Goal: Task Accomplishment & Management: Use online tool/utility

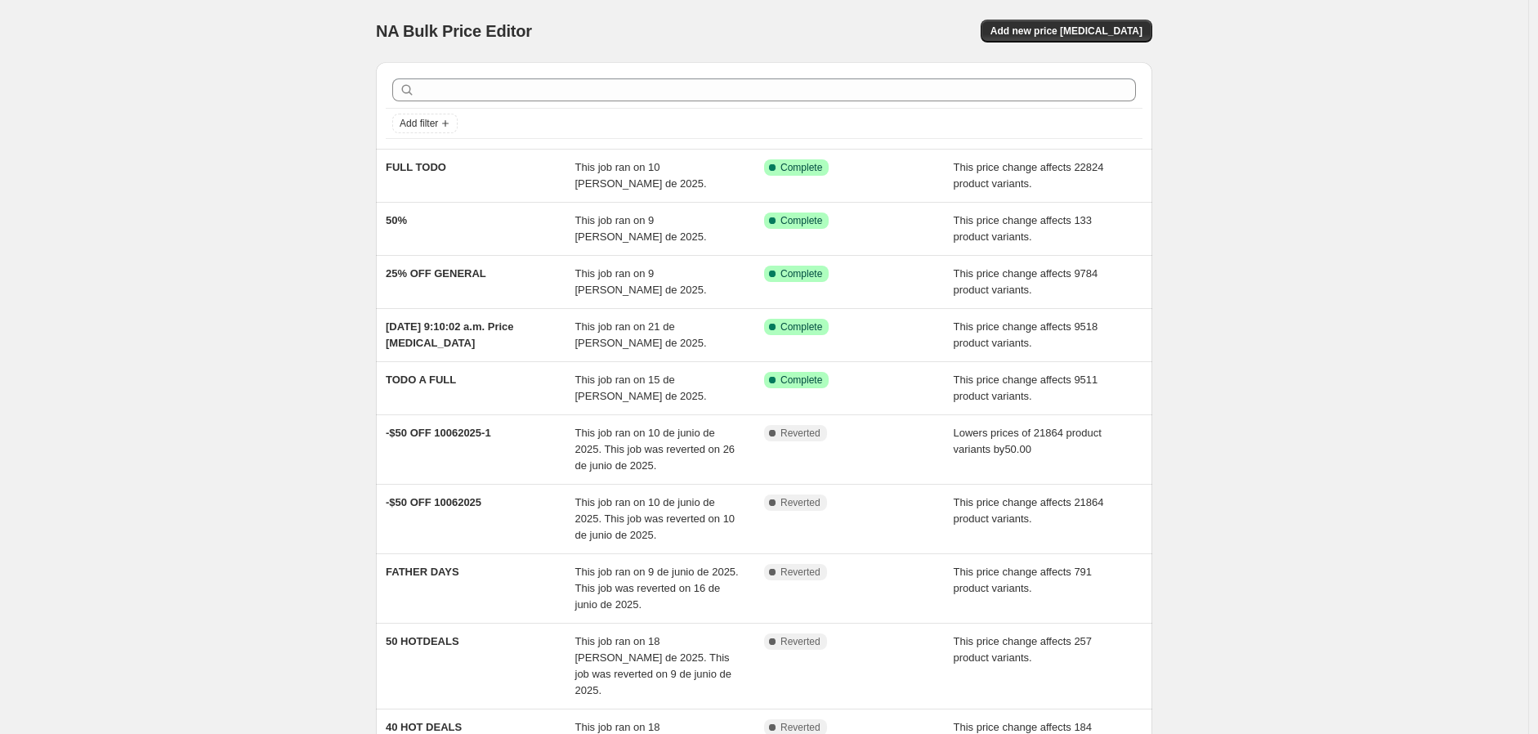
click at [1417, 347] on div "NA Bulk Price Editor. This page is ready NA Bulk Price Editor Add new price [ME…" at bounding box center [764, 478] width 1529 height 956
click at [1135, 33] on span "Add new price [MEDICAL_DATA]" at bounding box center [1067, 31] width 152 height 13
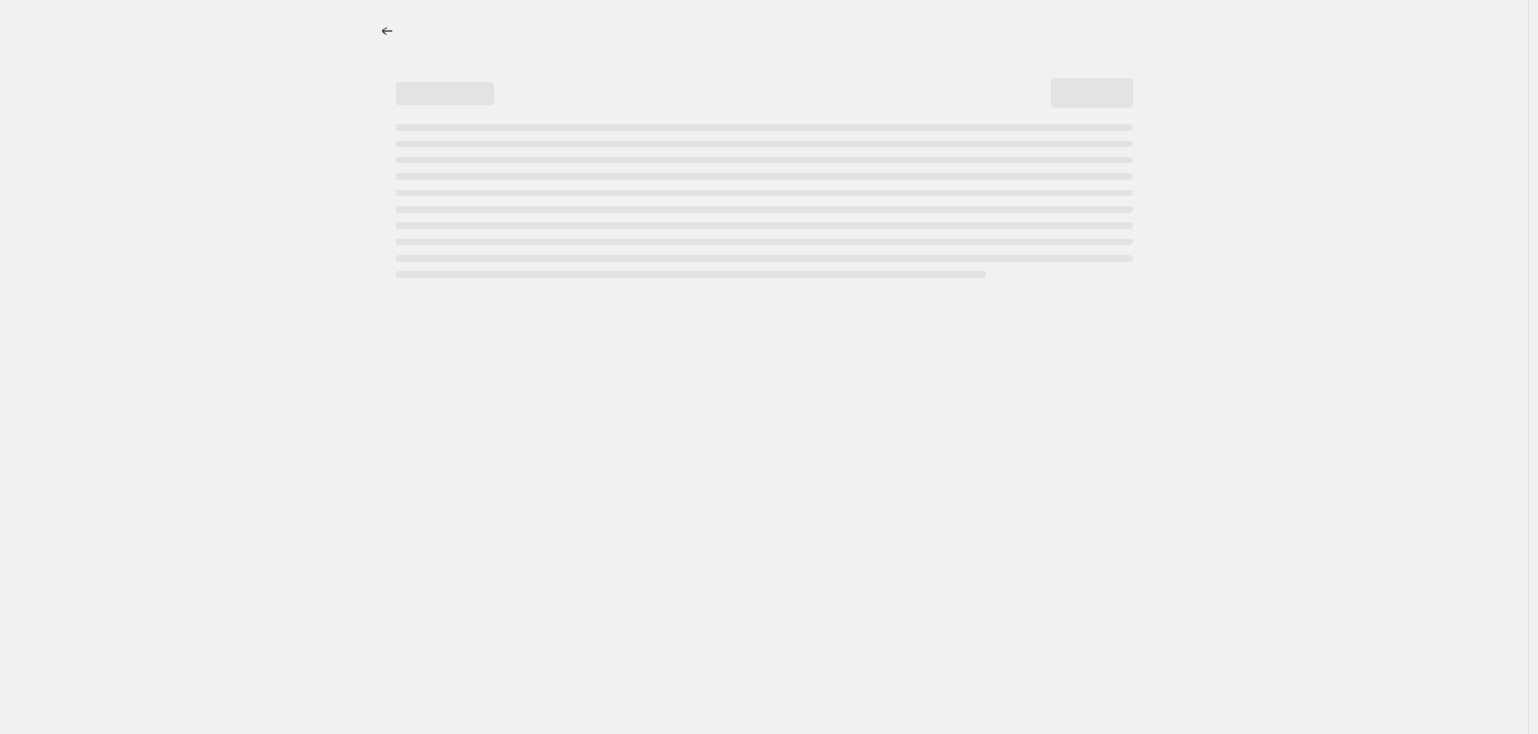
select select "percentage"
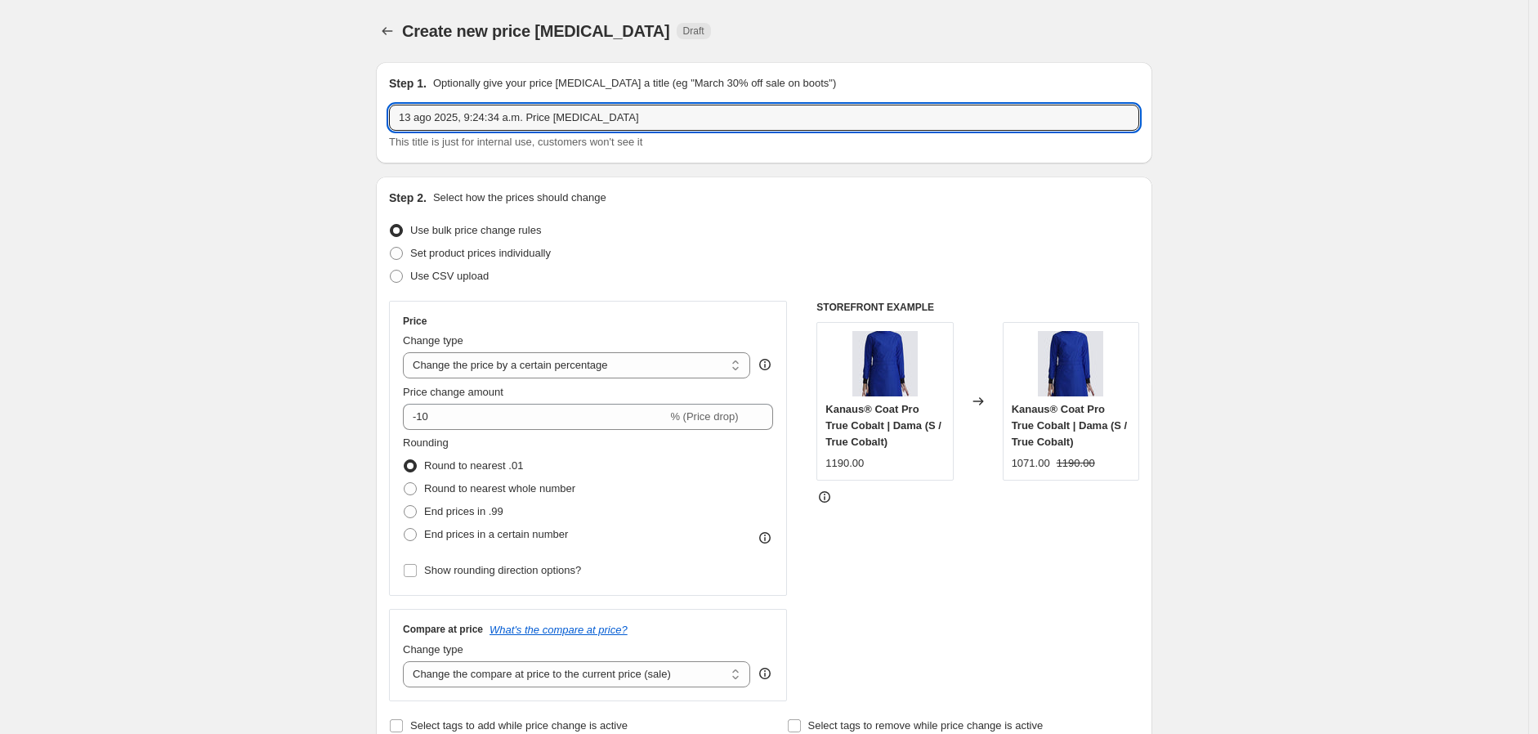
drag, startPoint x: 664, startPoint y: 117, endPoint x: 217, endPoint y: 153, distance: 448.6
click at [513, 113] on input "25% OFF-" at bounding box center [764, 118] width 750 height 26
drag, startPoint x: 534, startPoint y: 130, endPoint x: 295, endPoint y: 119, distance: 239.0
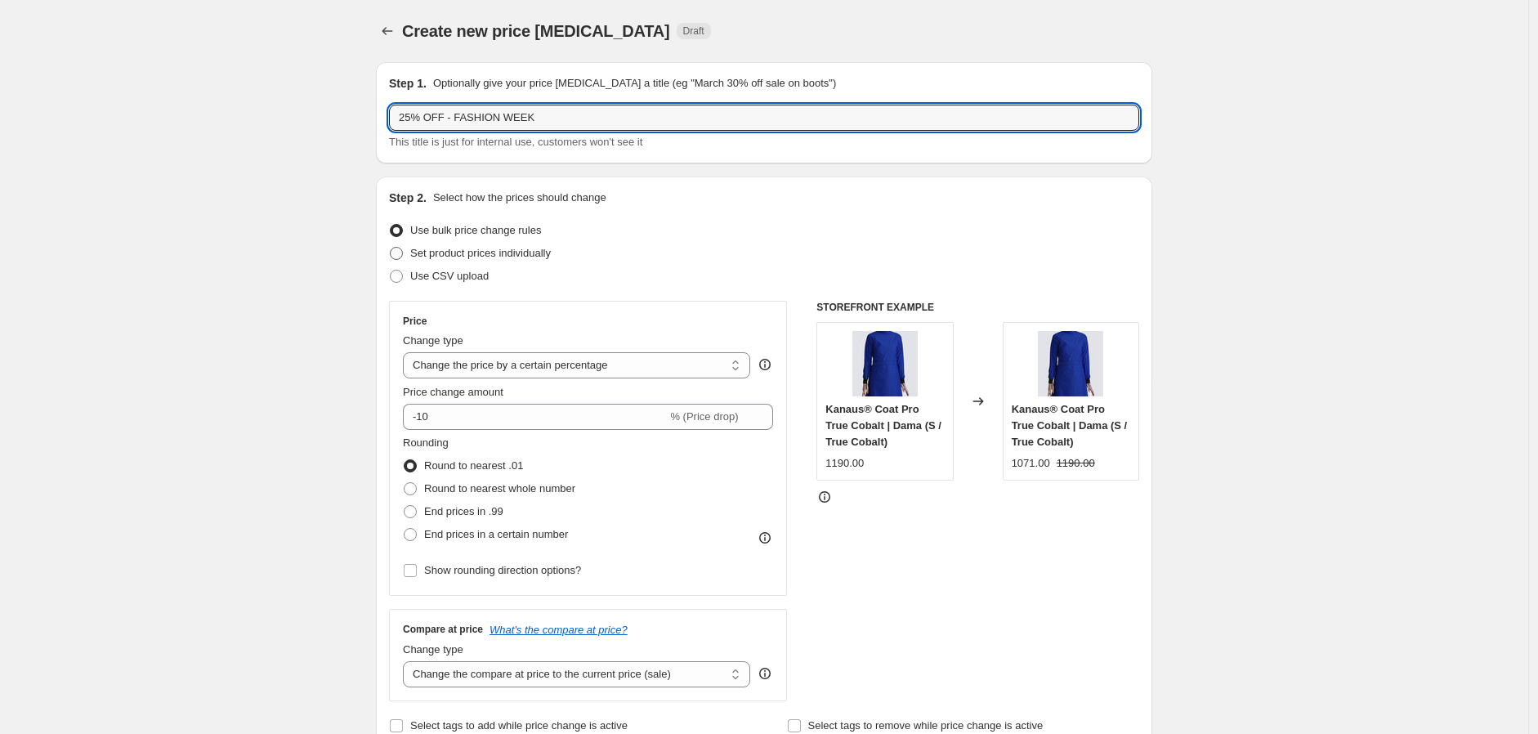
type input "25% OFF - FASHION WEEK"
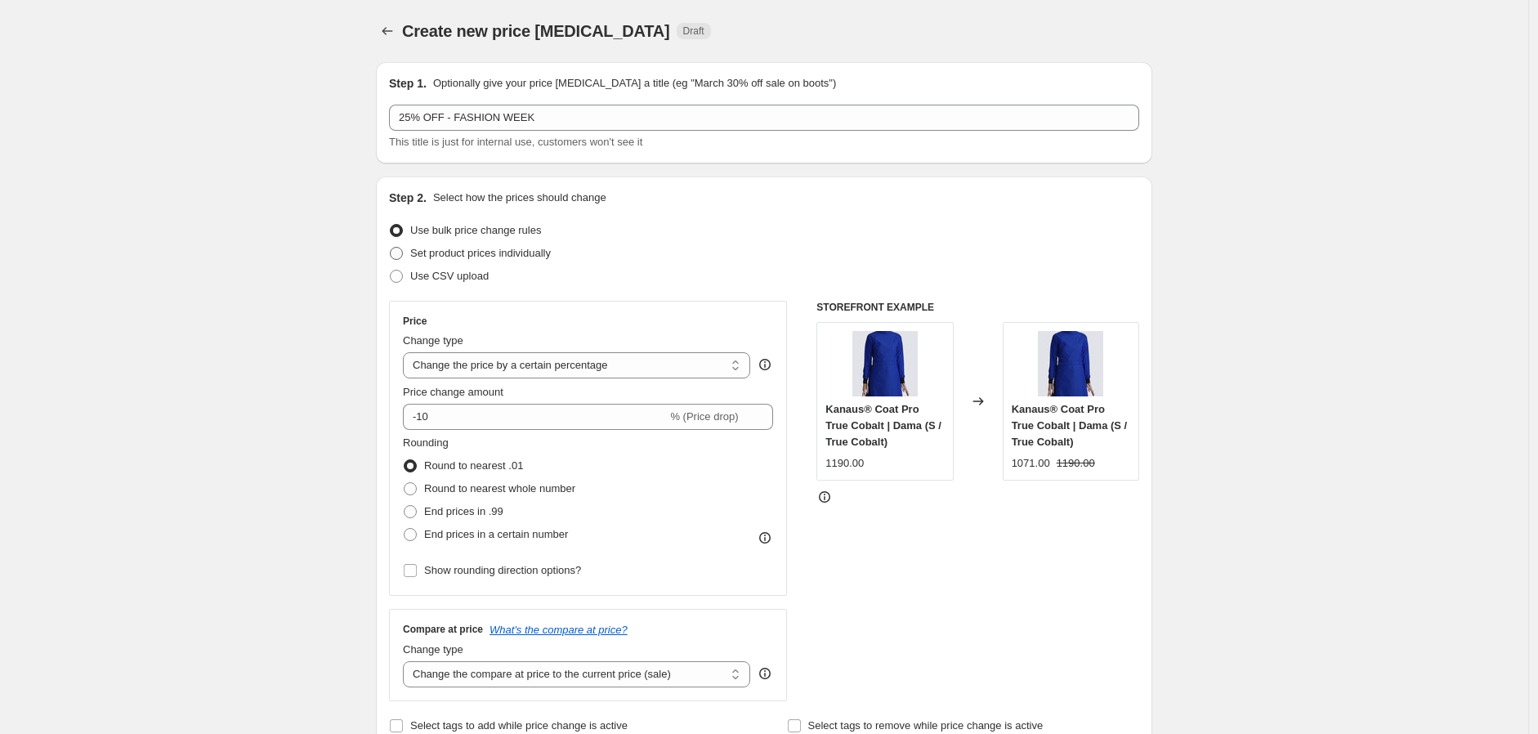
click at [487, 249] on span "Set product prices individually" at bounding box center [480, 253] width 141 height 12
click at [391, 248] on input "Set product prices individually" at bounding box center [390, 247] width 1 height 1
radio input "true"
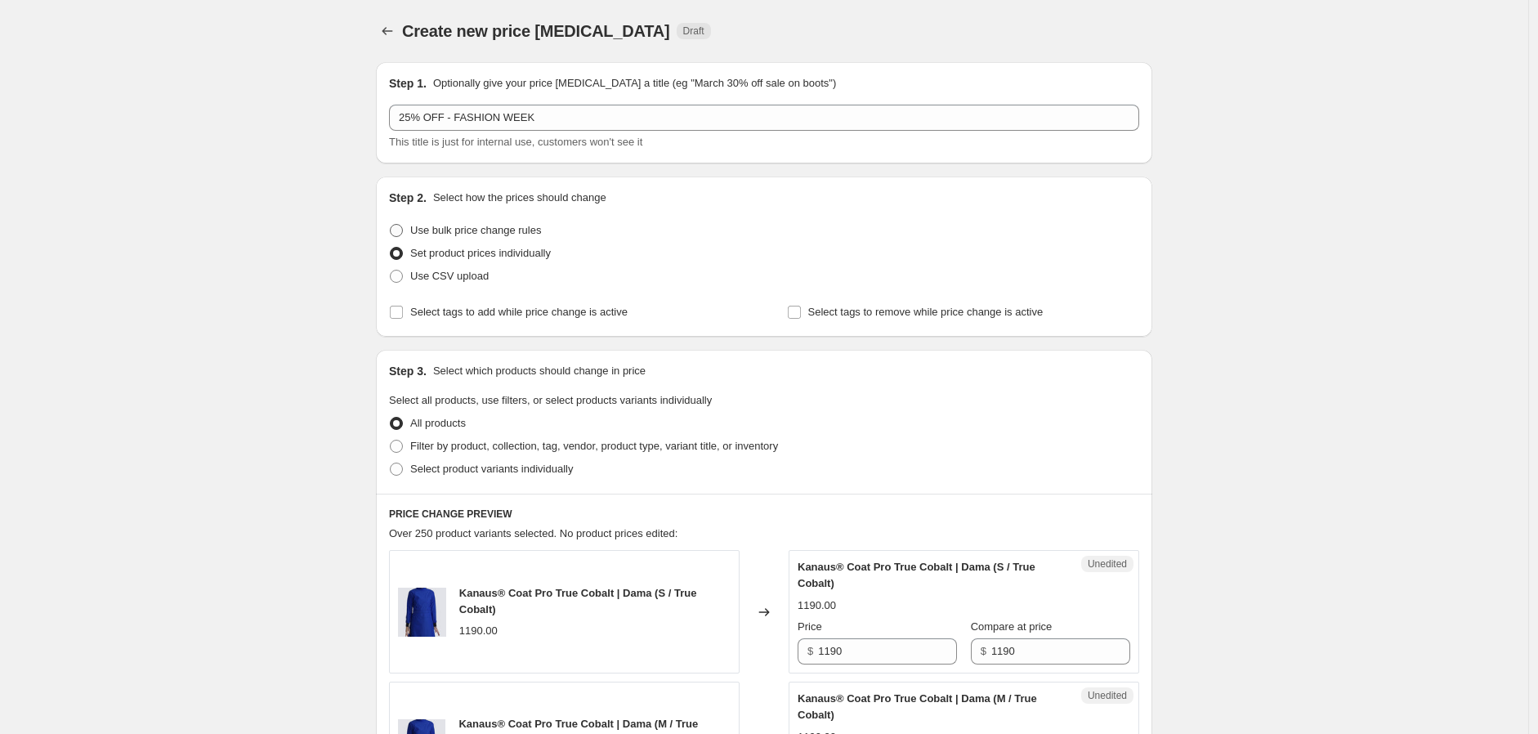
click at [515, 234] on span "Use bulk price change rules" at bounding box center [475, 230] width 131 height 12
click at [391, 225] on input "Use bulk price change rules" at bounding box center [390, 224] width 1 height 1
radio input "true"
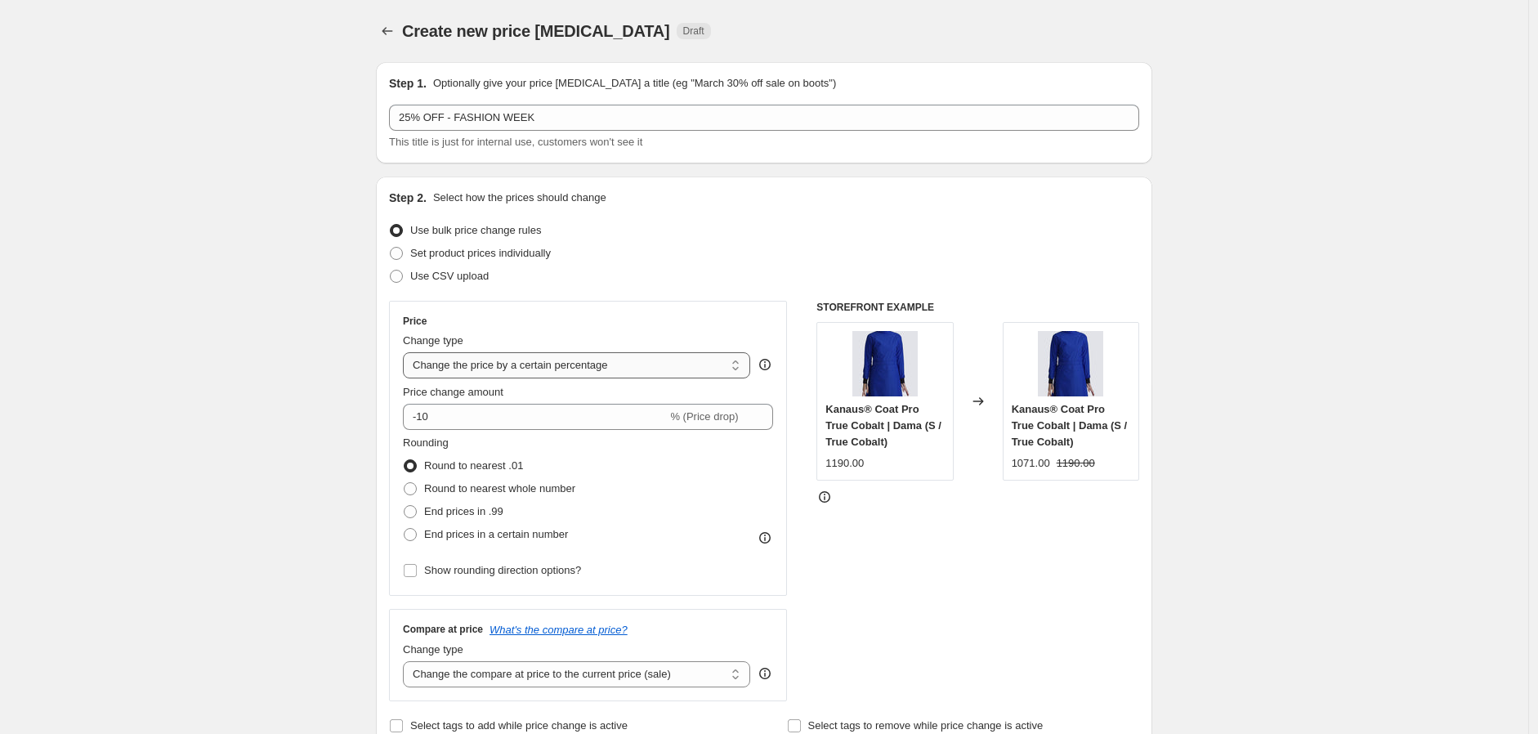
click at [499, 371] on select "Change the price to a certain amount Change the price by a certain amount Chang…" at bounding box center [576, 365] width 347 height 26
select select "pcap"
click at [407, 352] on select "Change the price to a certain amount Change the price by a certain amount Chang…" at bounding box center [576, 365] width 347 height 26
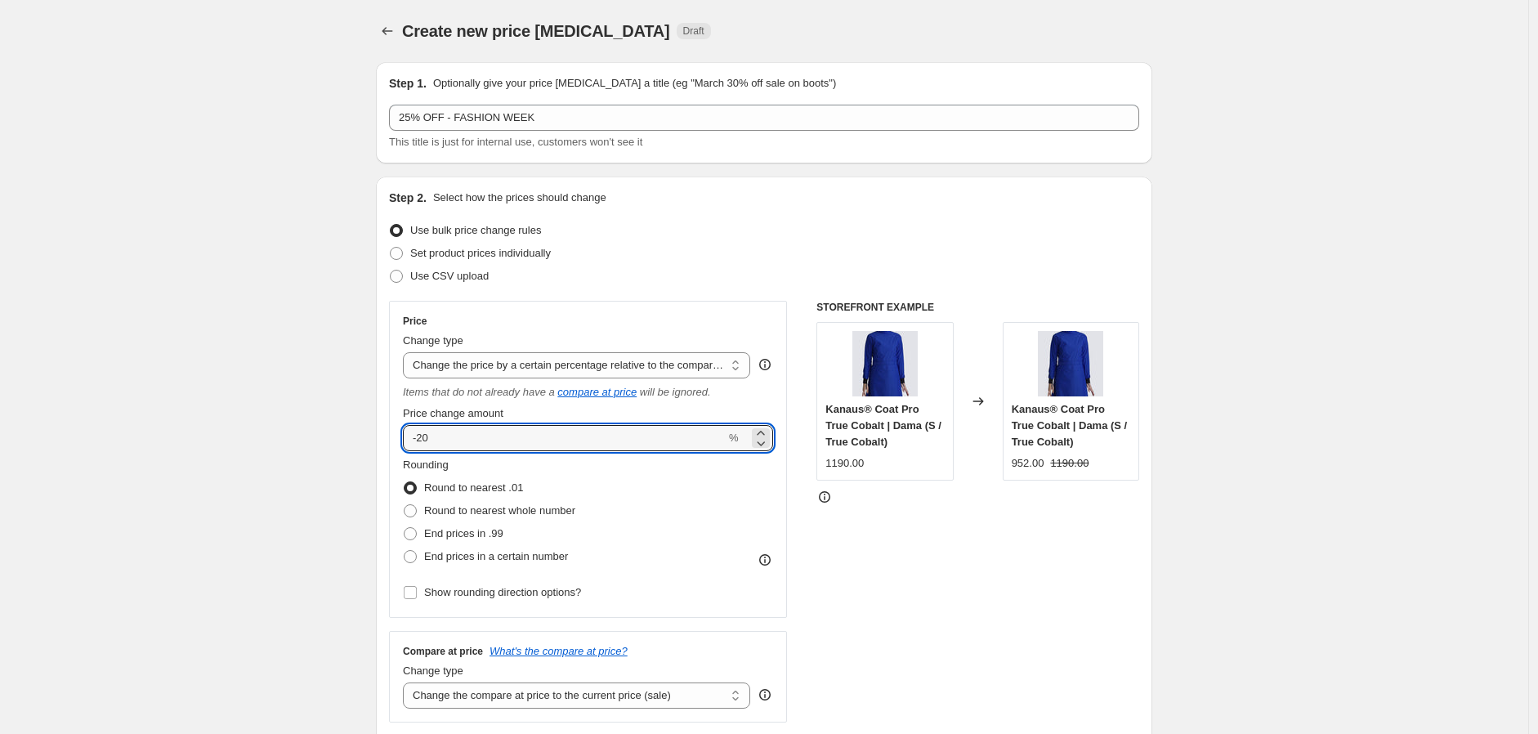
drag, startPoint x: 518, startPoint y: 438, endPoint x: 292, endPoint y: 441, distance: 226.4
type input "-25"
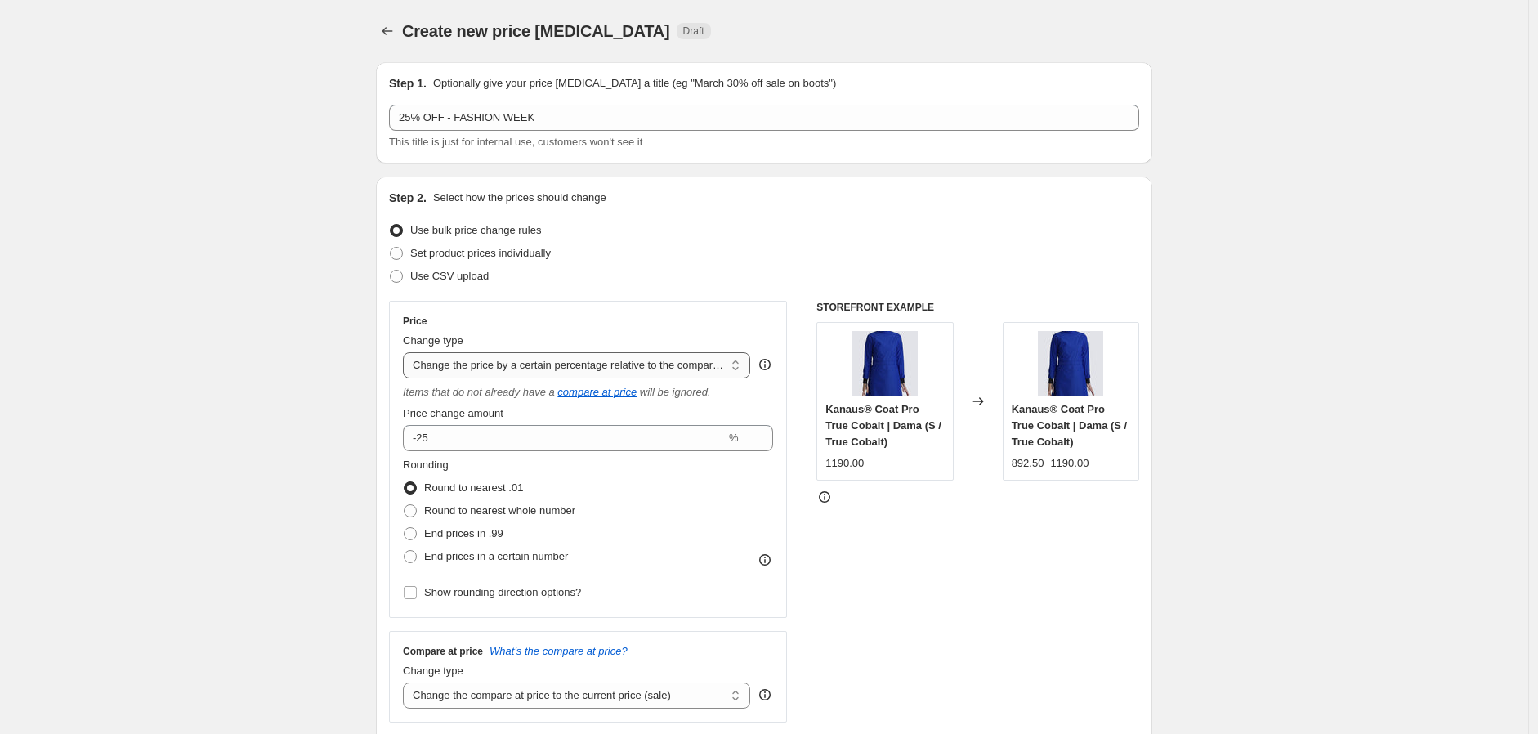
click at [730, 369] on select "Change the price to a certain amount Change the price by a certain amount Chang…" at bounding box center [576, 365] width 347 height 26
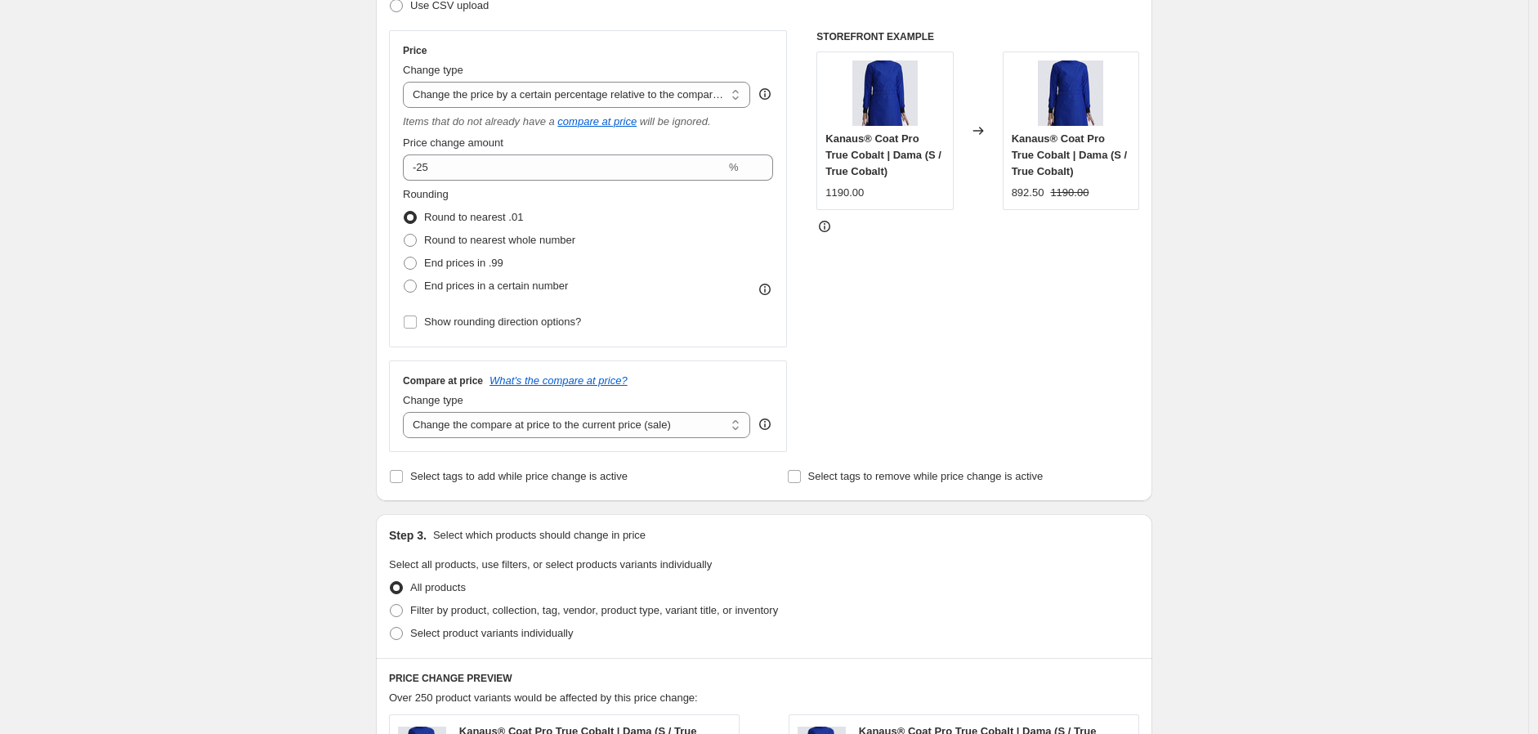
scroll to position [272, 0]
click at [560, 416] on select "Change the compare at price to the current price (sale) Change the compare at p…" at bounding box center [576, 423] width 347 height 26
select select "no_change"
click at [407, 411] on select "Change the compare at price to the current price (sale) Change the compare at p…" at bounding box center [576, 423] width 347 height 26
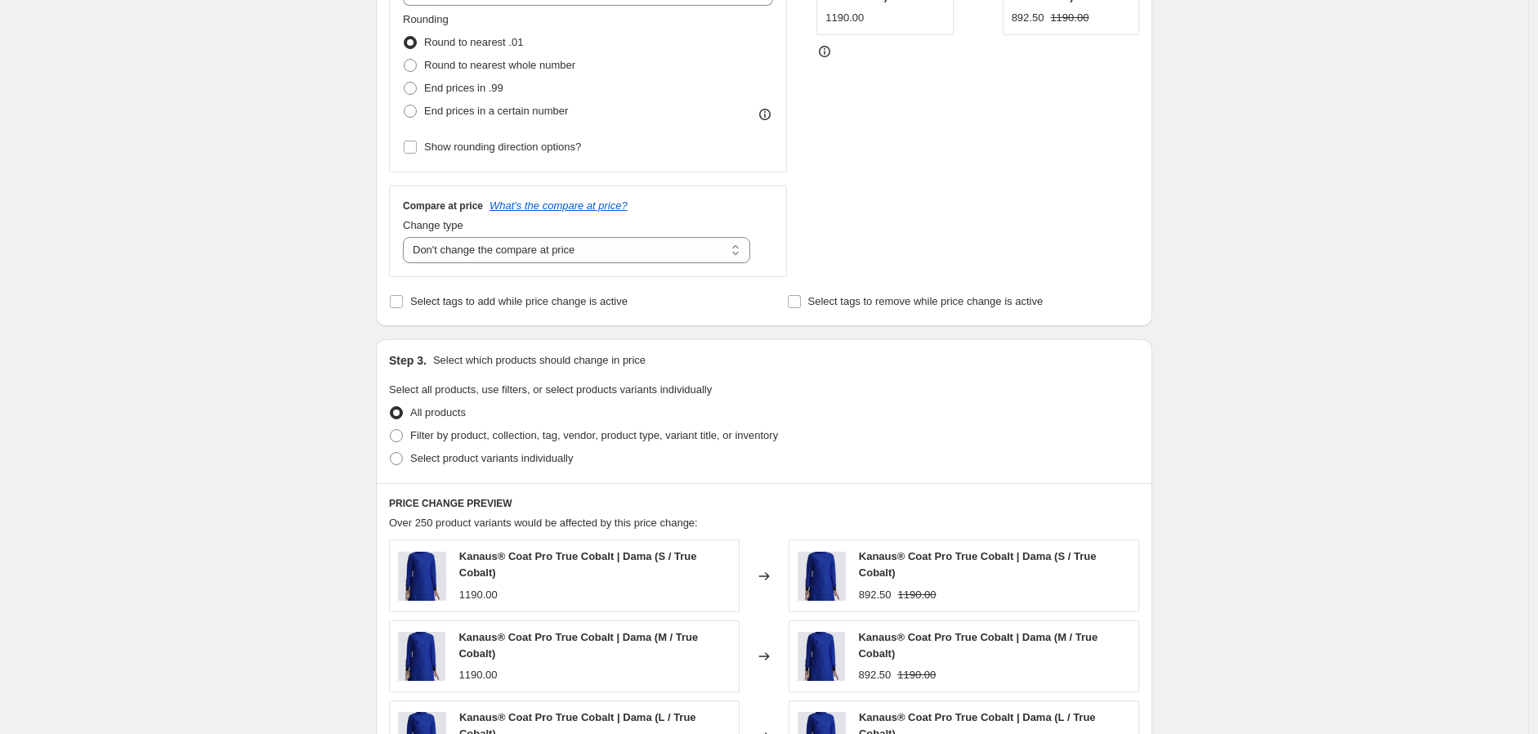
scroll to position [454, 0]
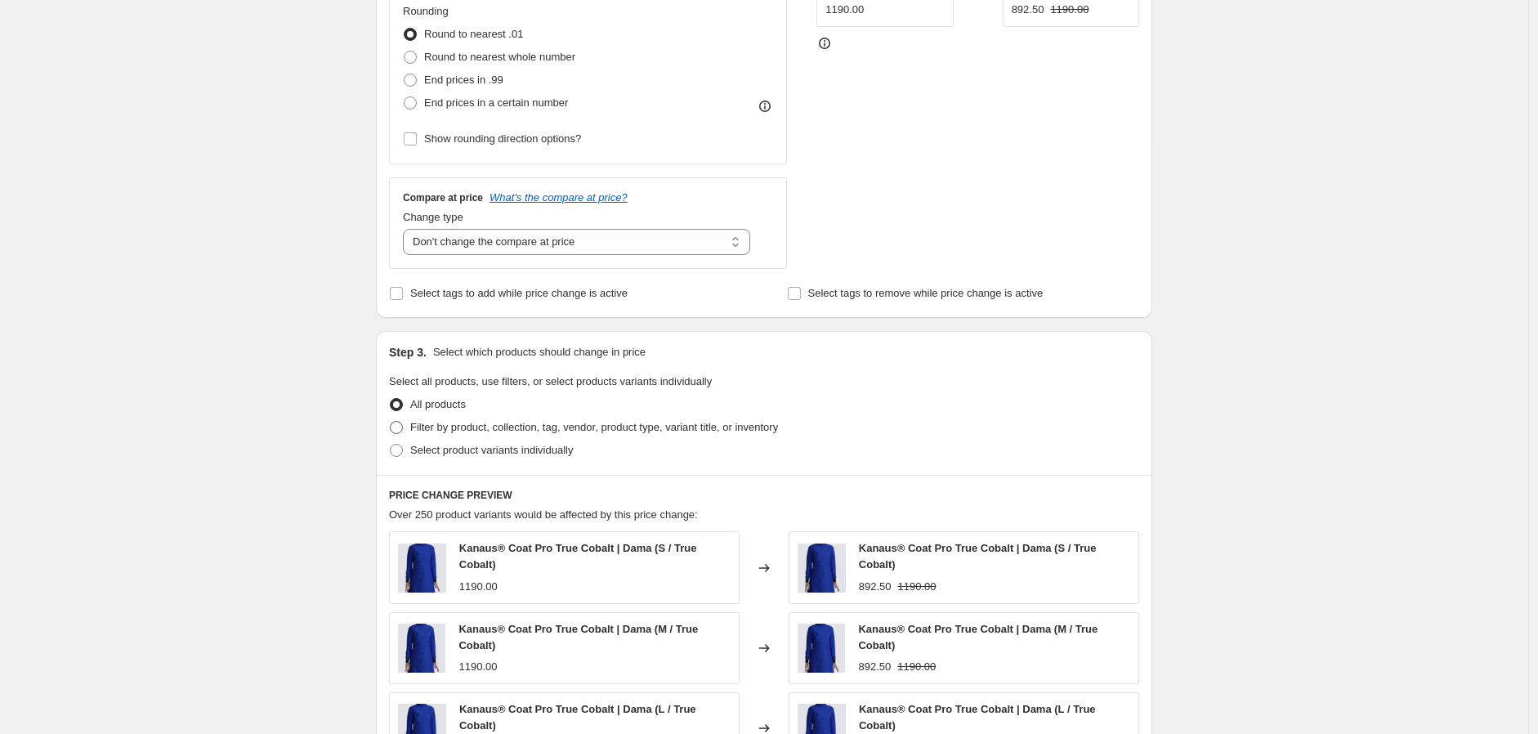
click at [545, 430] on span "Filter by product, collection, tag, vendor, product type, variant title, or inv…" at bounding box center [594, 427] width 368 height 12
click at [391, 422] on input "Filter by product, collection, tag, vendor, product type, variant title, or inv…" at bounding box center [390, 421] width 1 height 1
radio input "true"
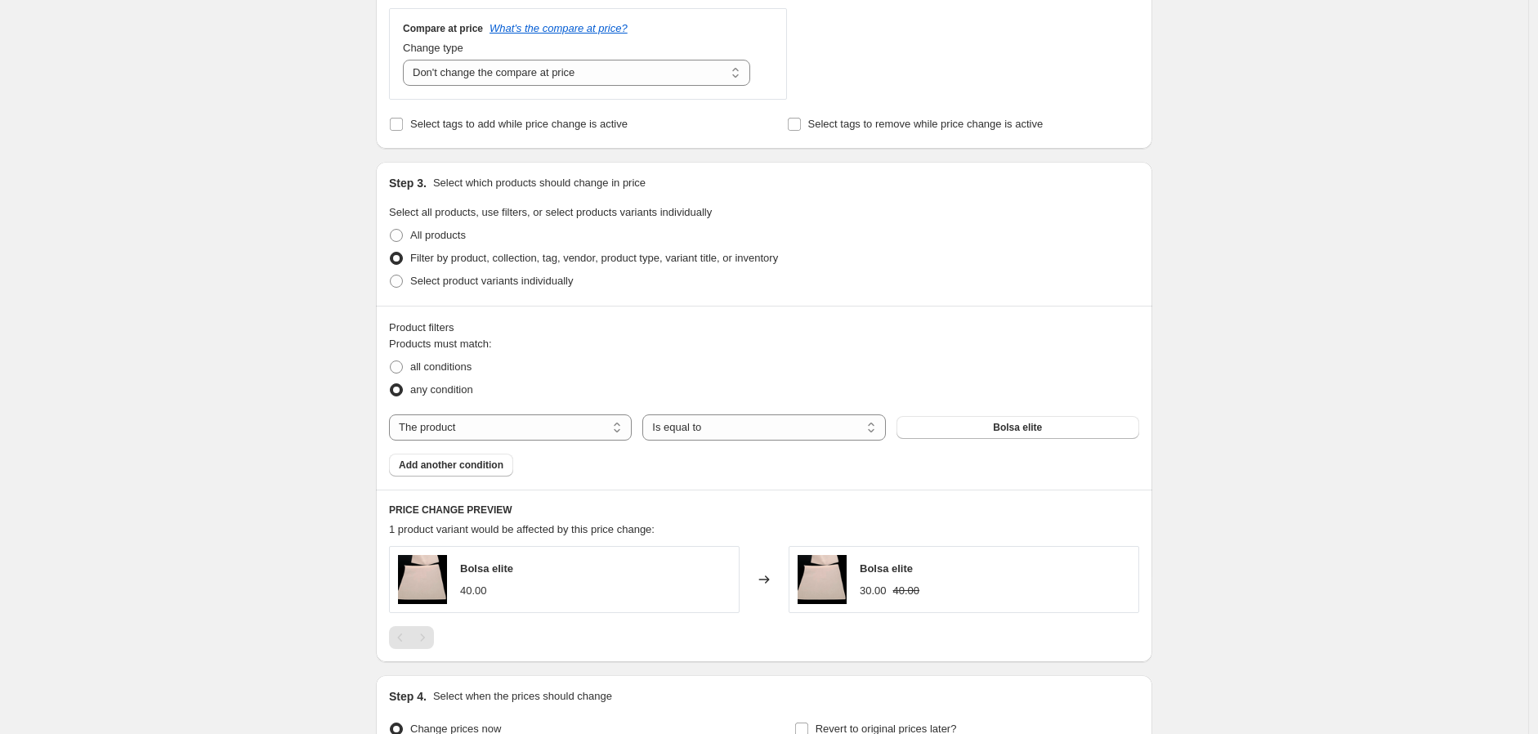
scroll to position [635, 0]
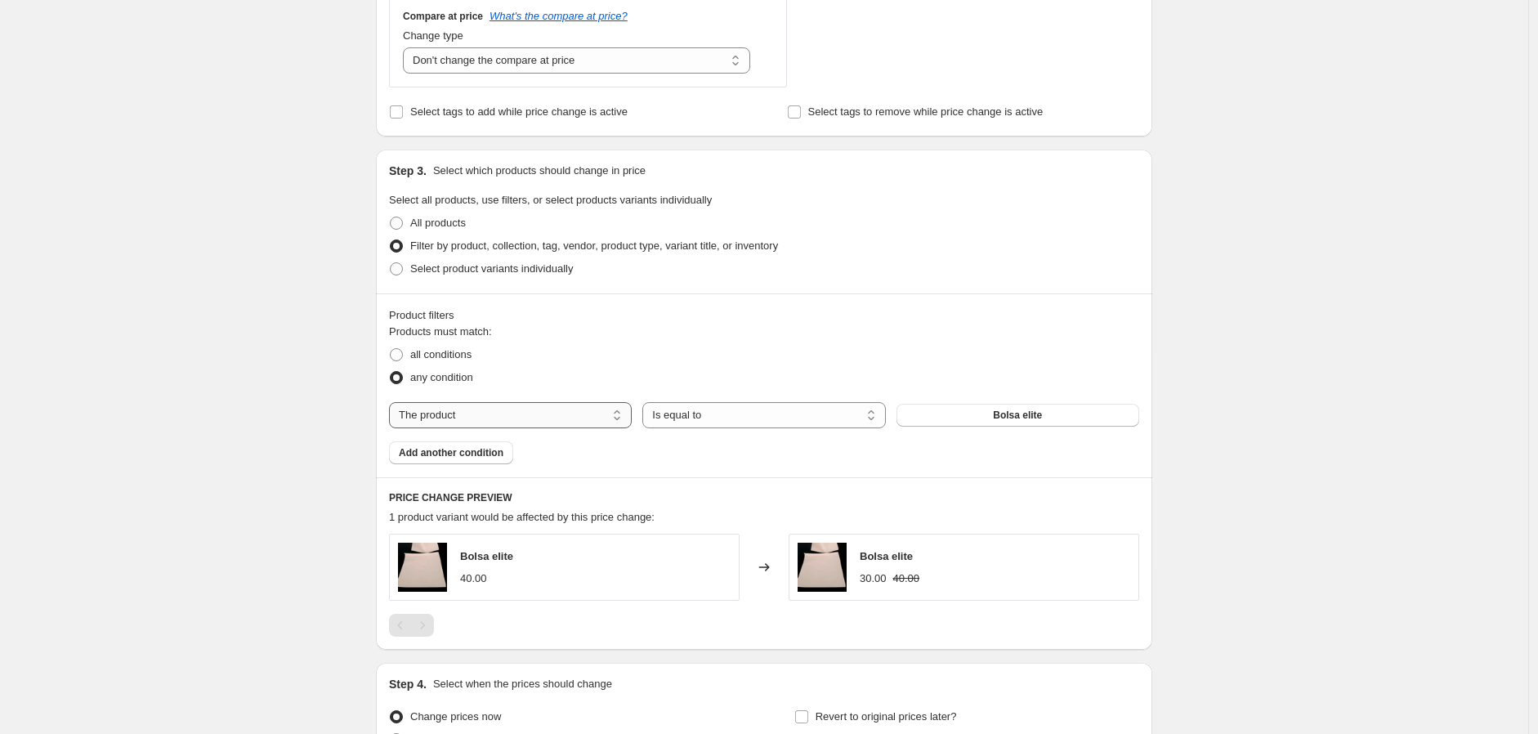
click at [575, 417] on select "The product The product's collection The product's tag The product's vendor The…" at bounding box center [510, 415] width 243 height 26
select select "tag"
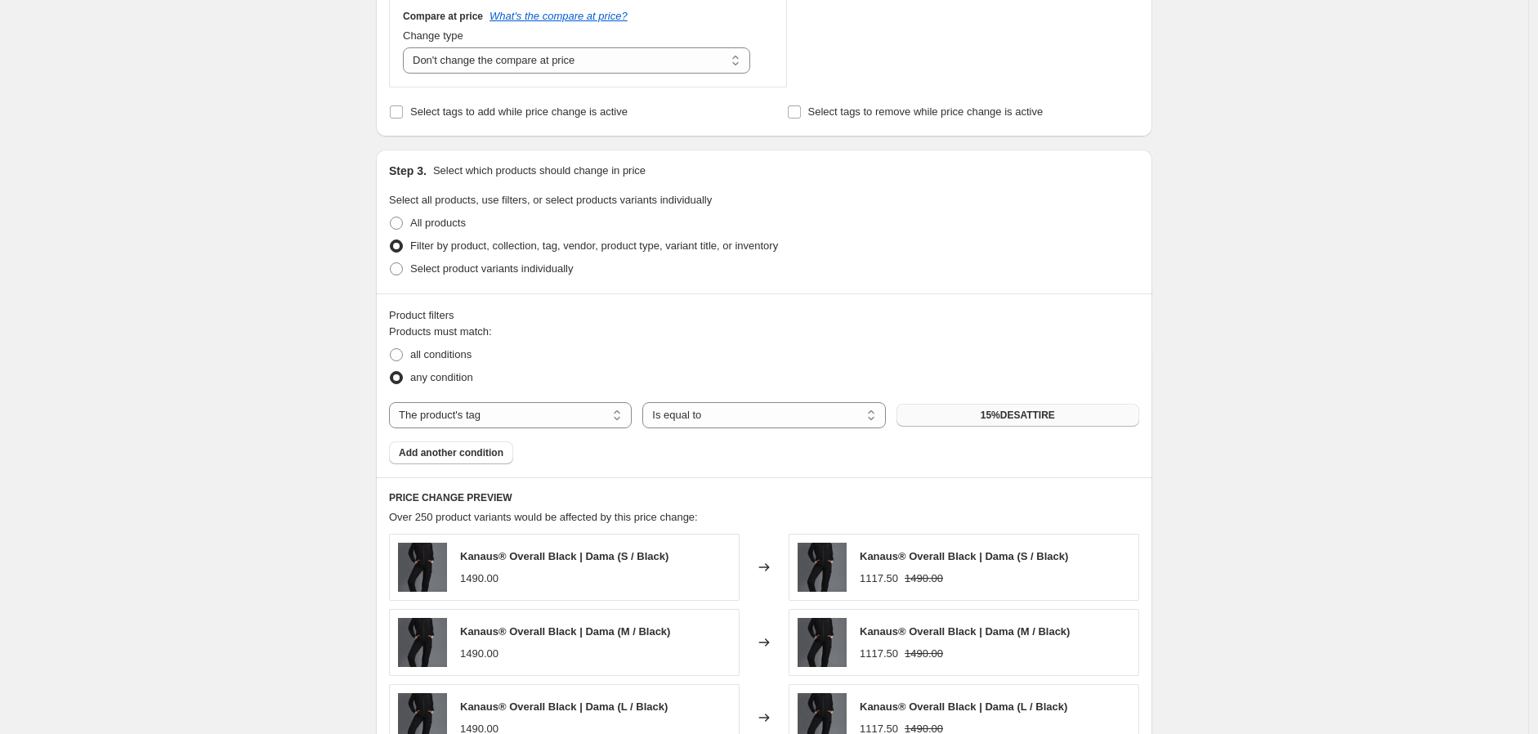
click at [1084, 423] on button "15%DESATTIRE" at bounding box center [1018, 415] width 243 height 23
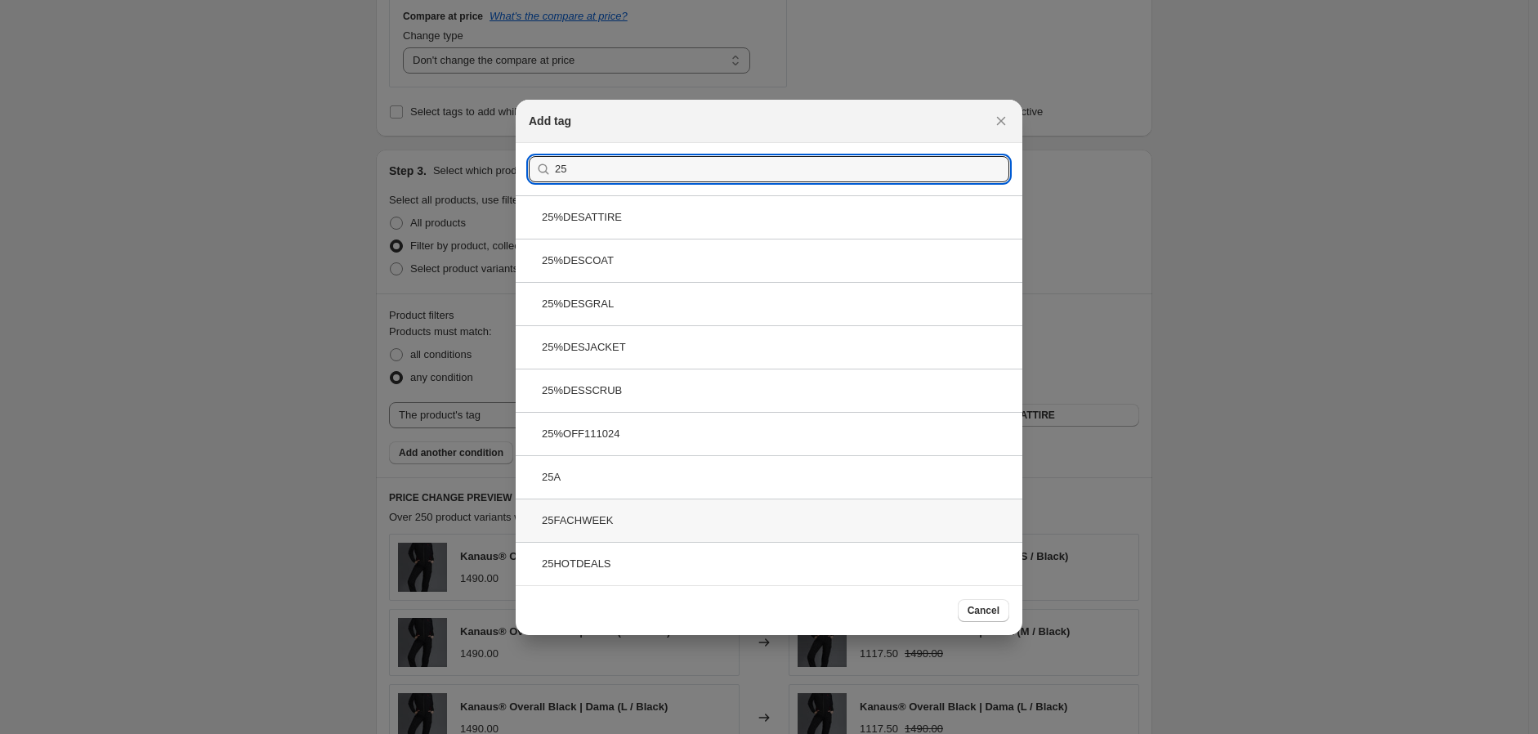
type input "25"
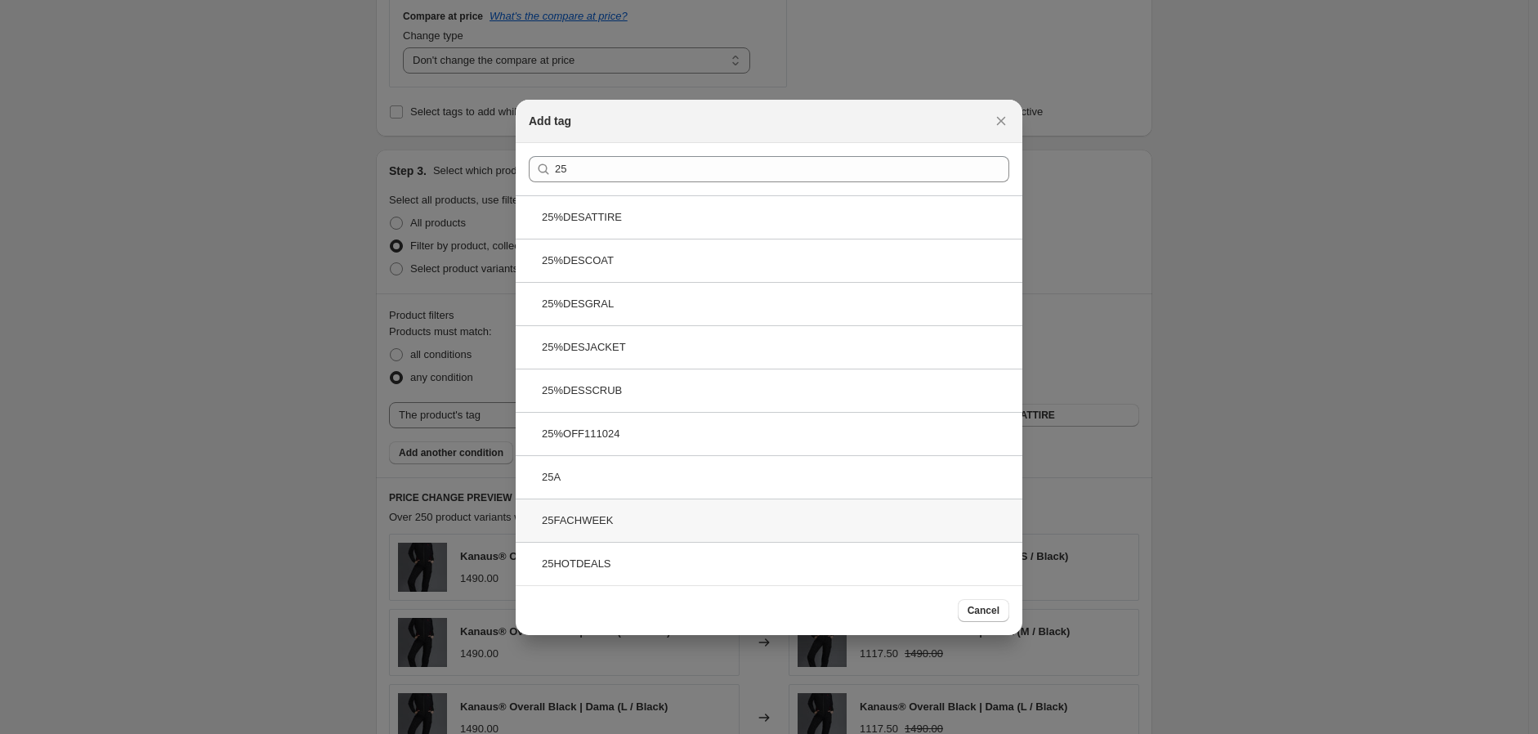
click at [631, 522] on div "25FACHWEEK" at bounding box center [769, 520] width 507 height 43
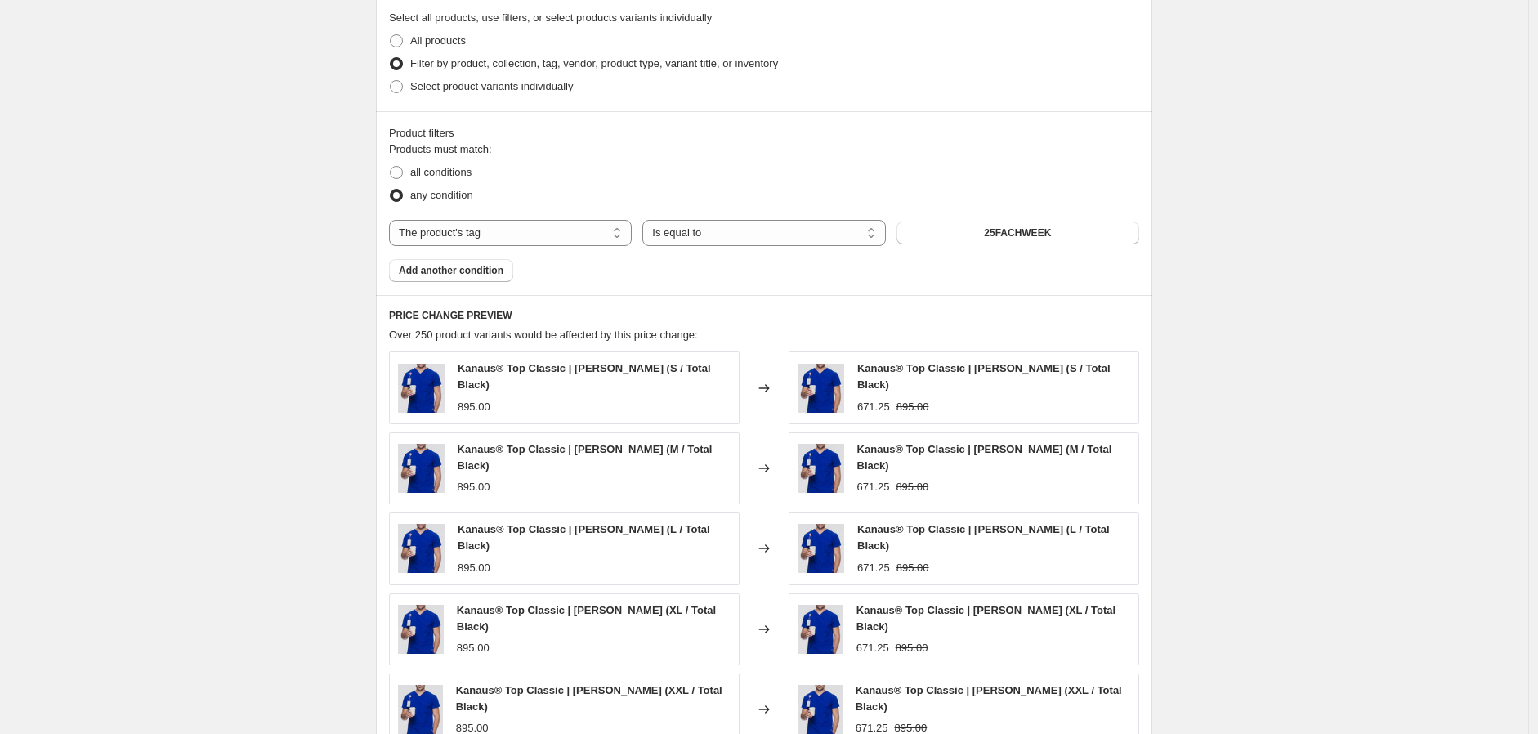
scroll to position [1065, 0]
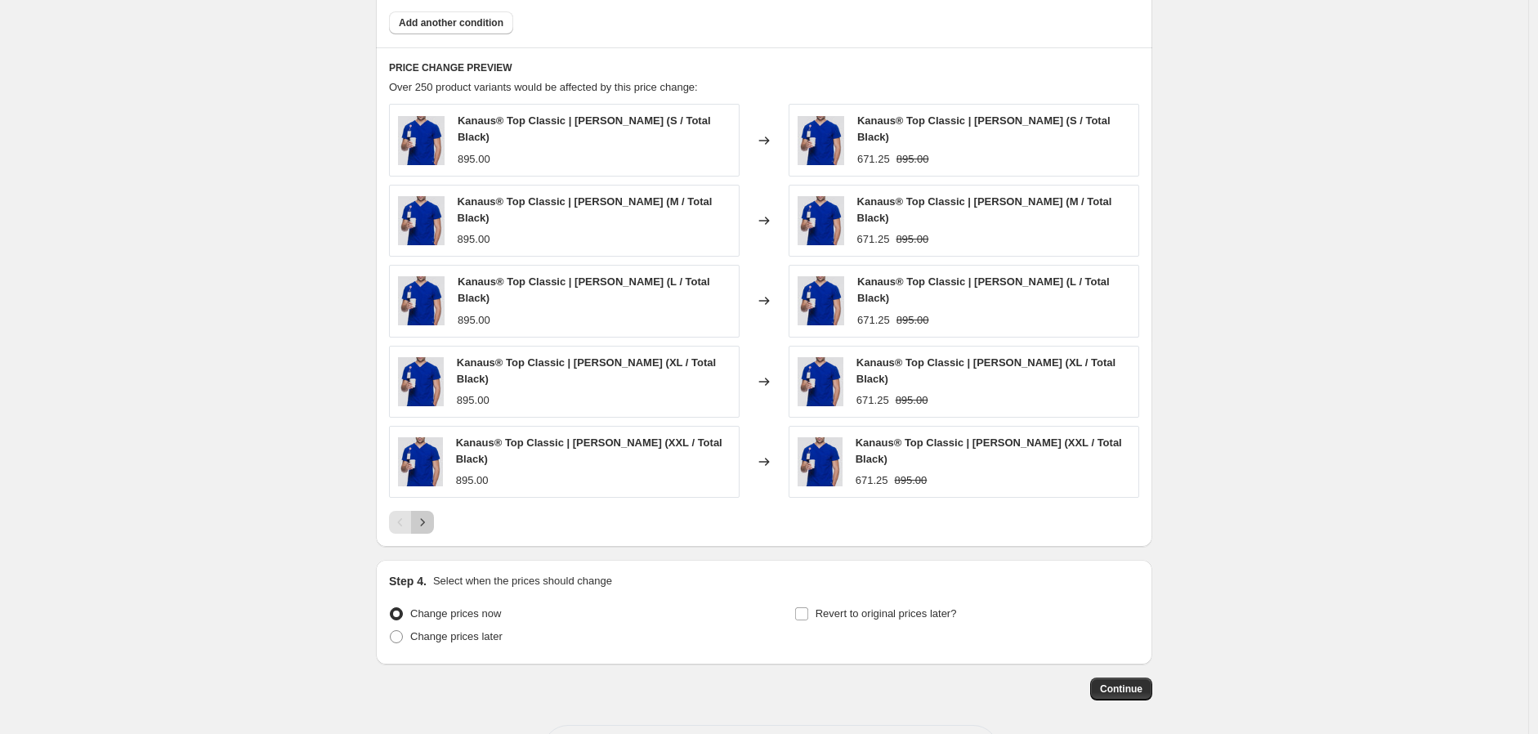
click at [427, 514] on icon "Next" at bounding box center [422, 522] width 16 height 16
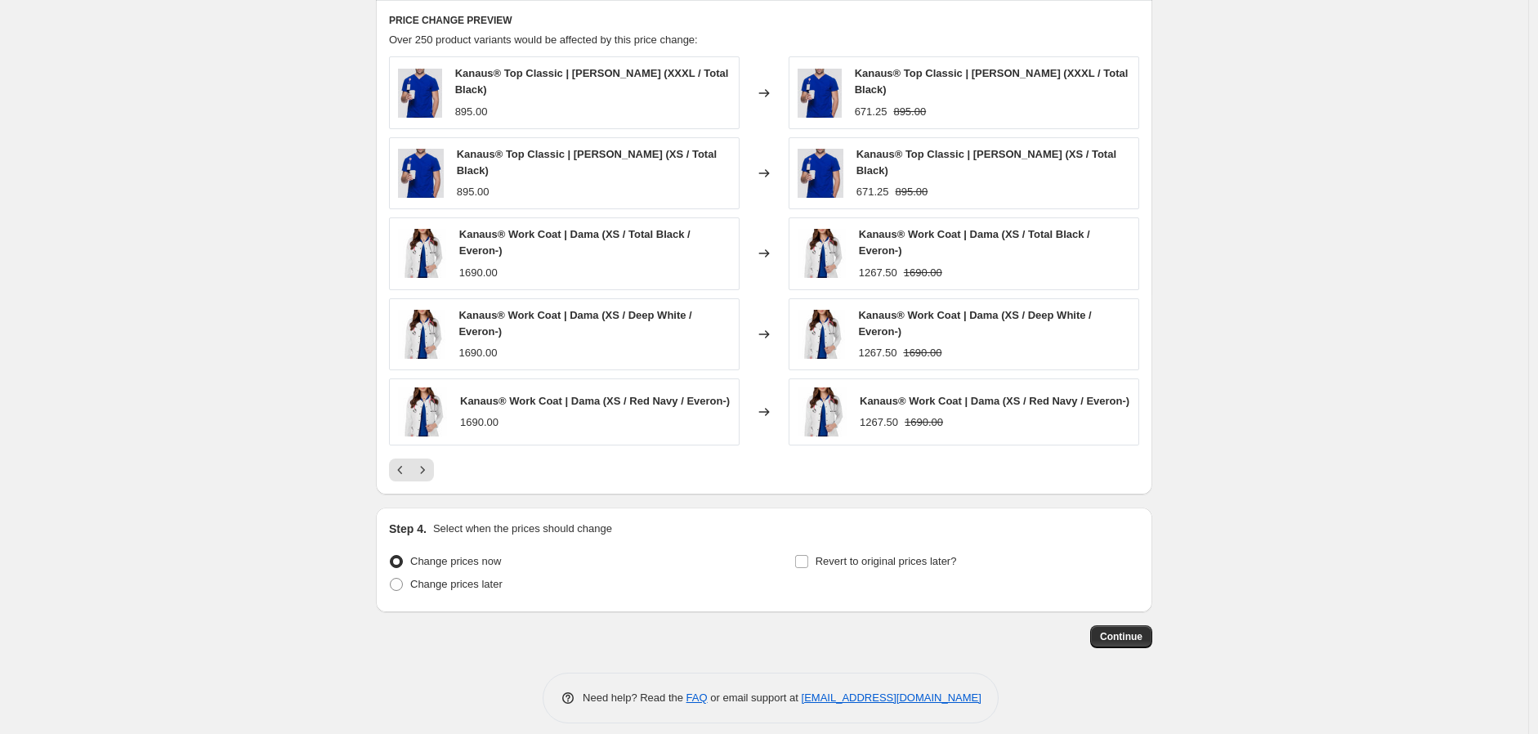
scroll to position [1117, 0]
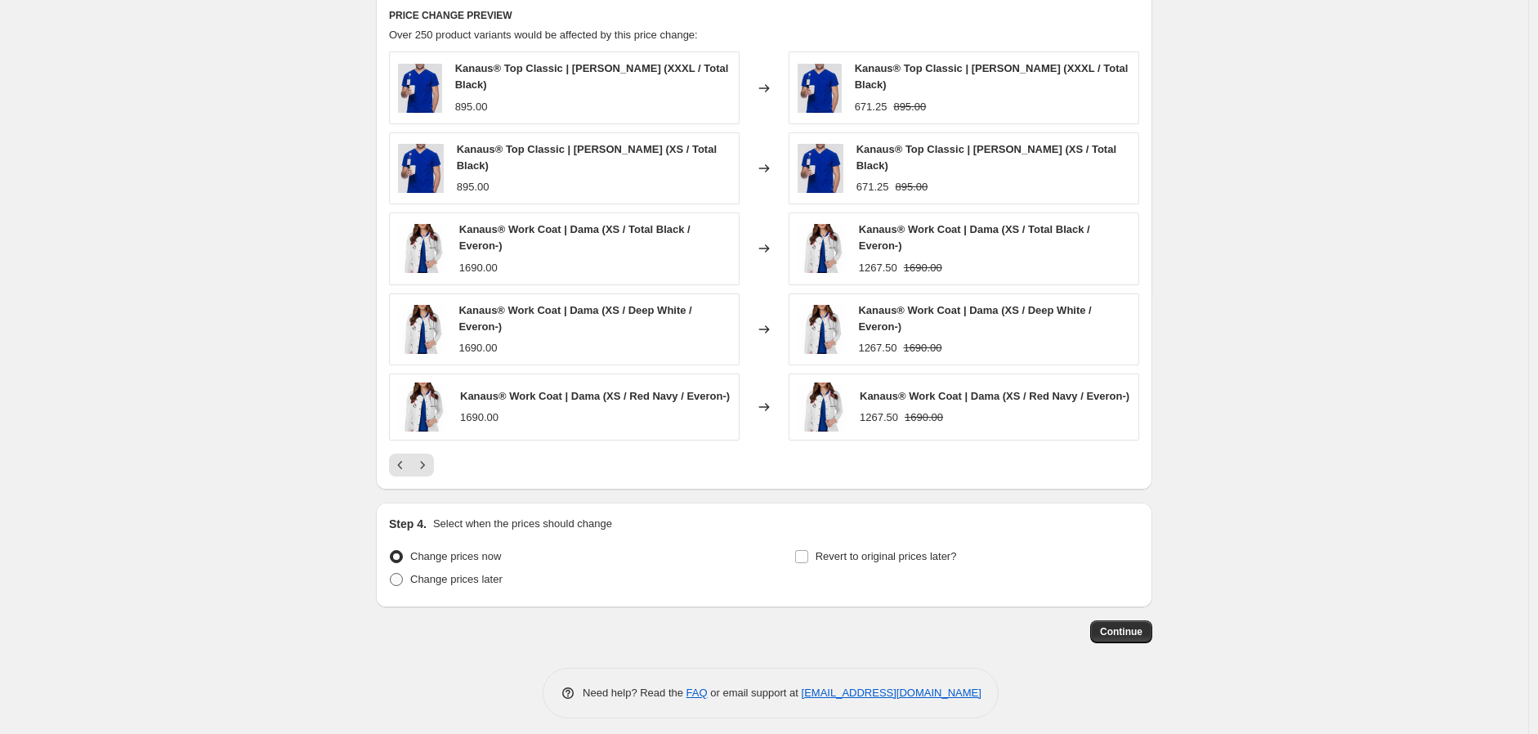
click at [488, 573] on span "Change prices later" at bounding box center [456, 579] width 92 height 12
click at [391, 573] on input "Change prices later" at bounding box center [390, 573] width 1 height 1
radio input "true"
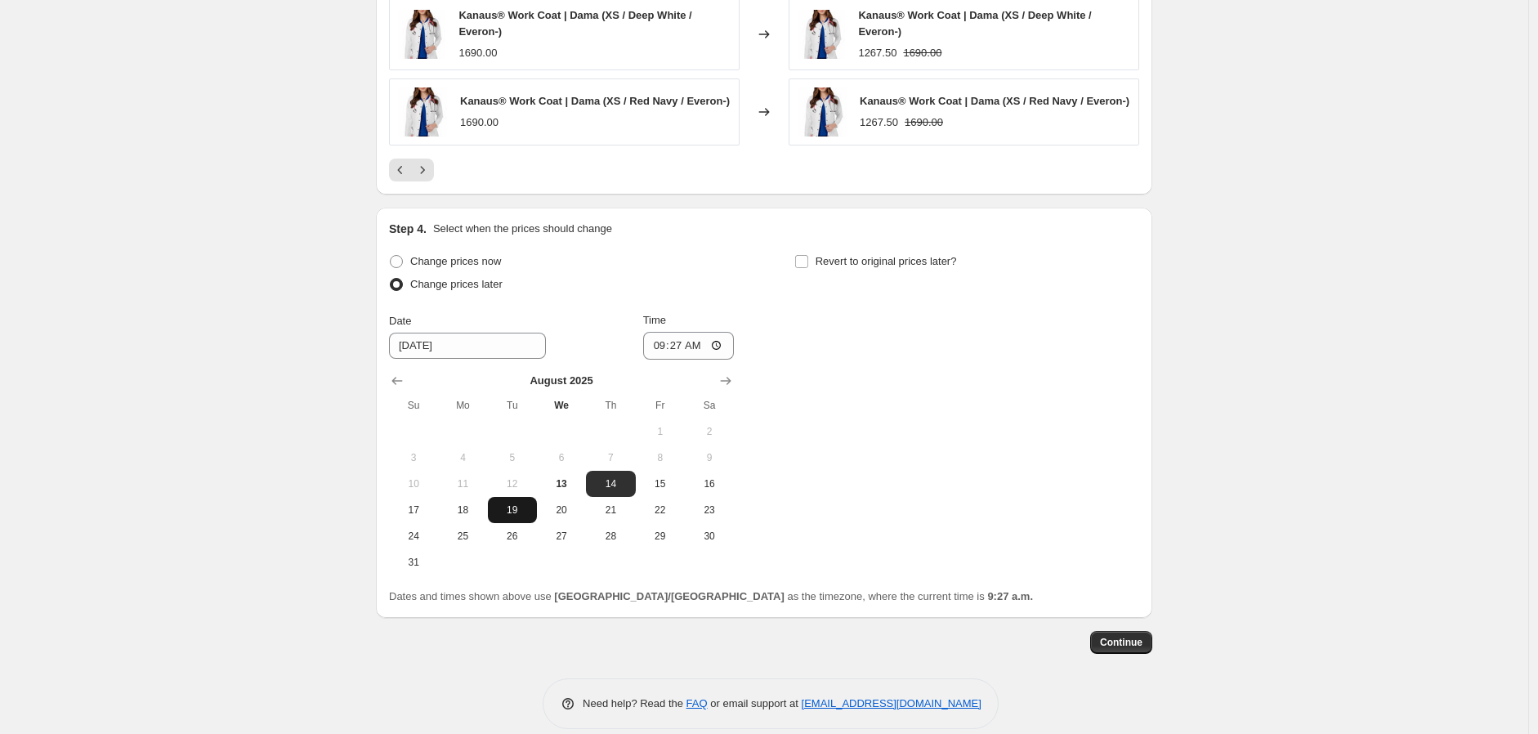
scroll to position [1423, 0]
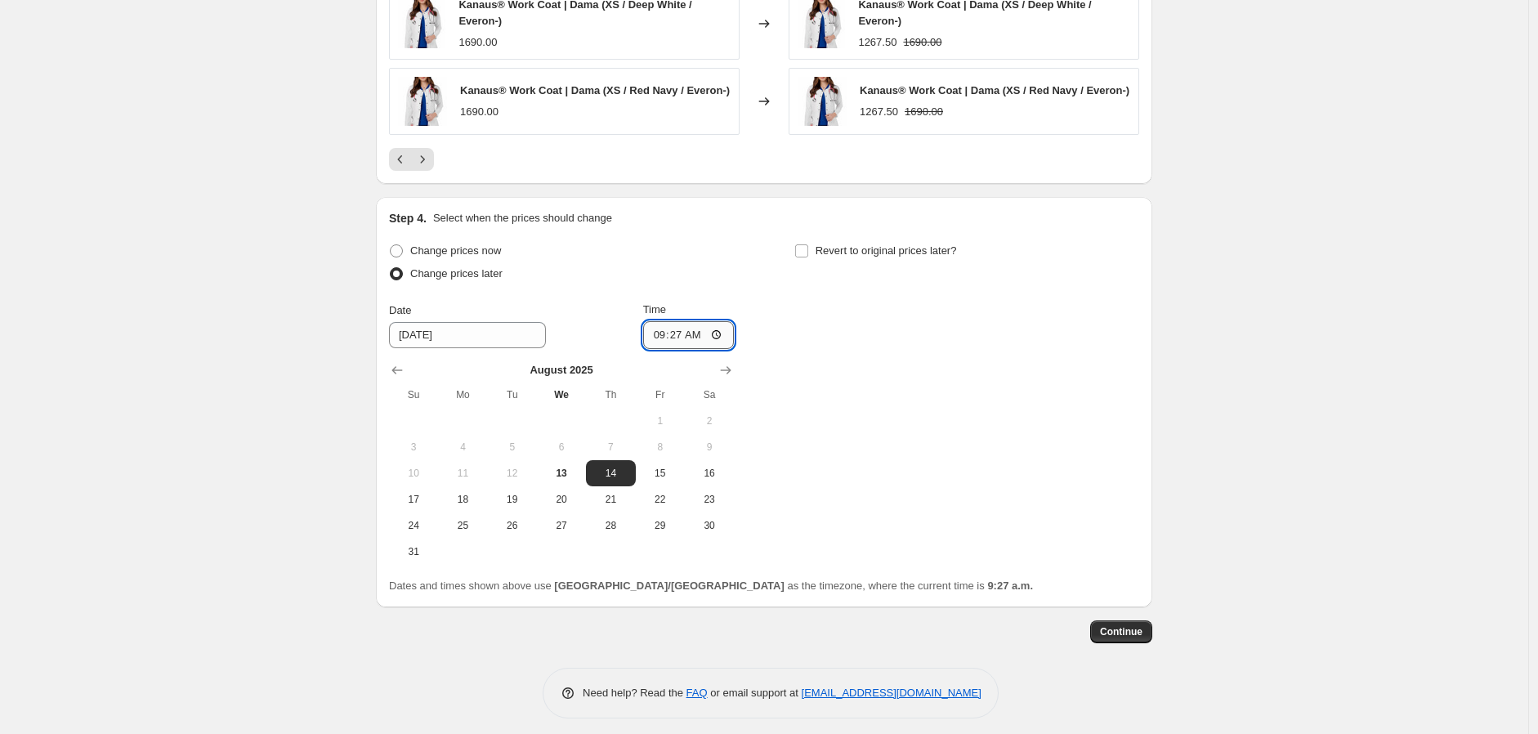
click at [672, 327] on input "09:27" at bounding box center [689, 335] width 92 height 28
click at [651, 335] on input "09:27" at bounding box center [689, 335] width 92 height 28
click at [656, 321] on input "09:27" at bounding box center [689, 335] width 92 height 28
type input "10:01"
click at [1036, 366] on div "Change prices now Change prices later Date 8/14/2025 Time 10:01 August 2025 Su …" at bounding box center [764, 401] width 750 height 325
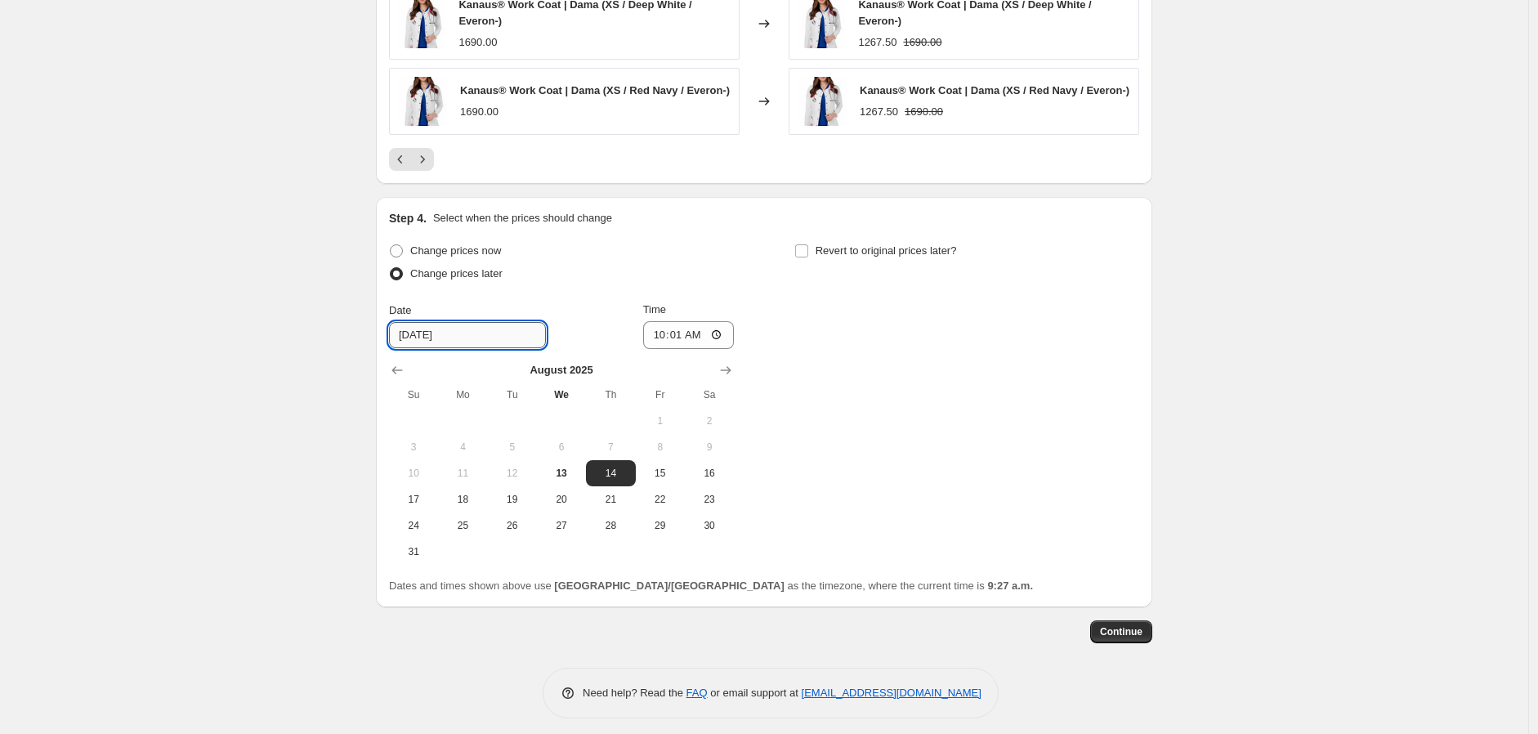
click at [443, 333] on input "8/14/2025" at bounding box center [467, 335] width 157 height 26
click at [471, 338] on input "8/14/2025" at bounding box center [467, 335] width 157 height 26
click at [557, 467] on span "13" at bounding box center [562, 473] width 36 height 13
type input "[DATE]"
click at [1071, 428] on div "Change prices now Change prices later Date 8/13/2025 Time 10:01 August 2025 Su …" at bounding box center [764, 401] width 750 height 325
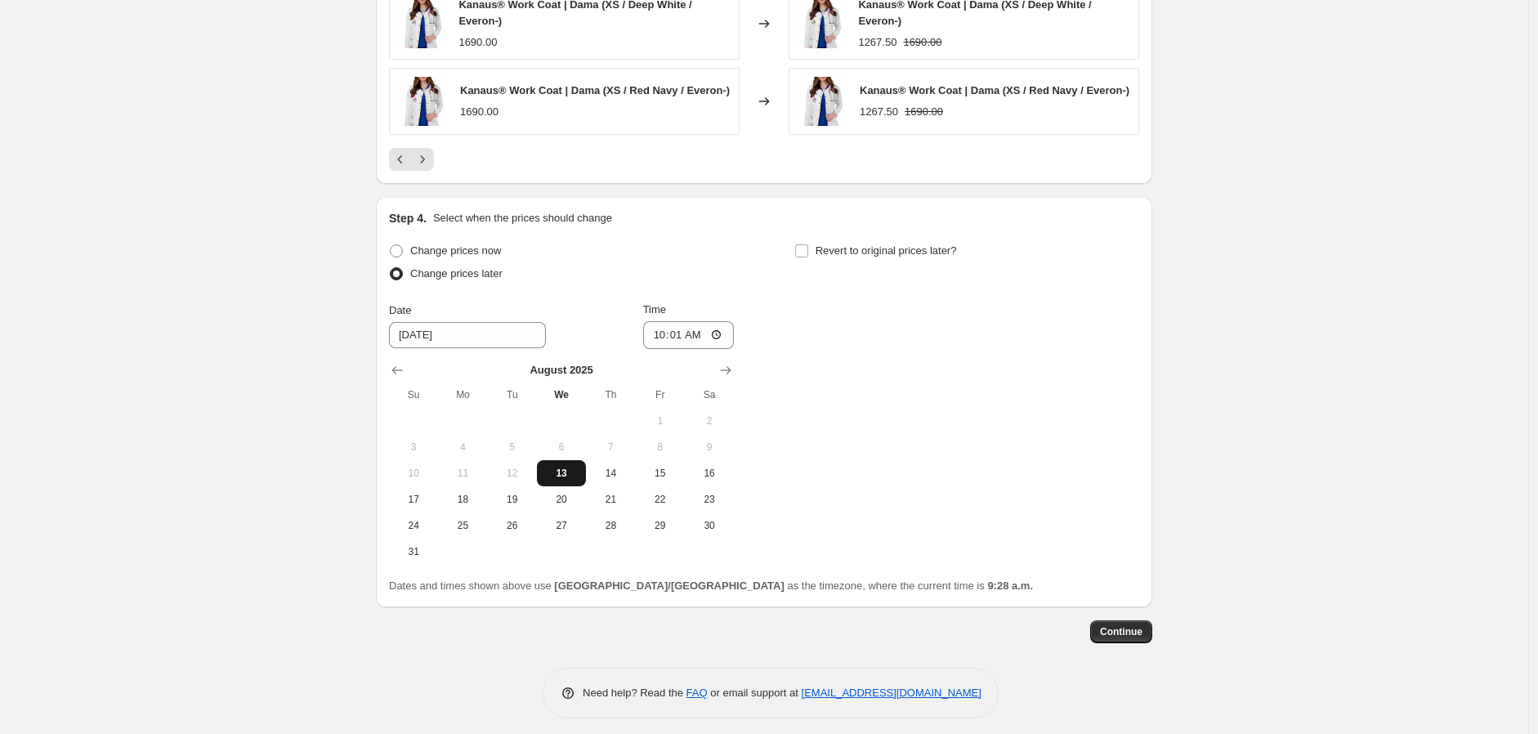
click at [568, 472] on button "13" at bounding box center [561, 473] width 49 height 26
click at [570, 468] on span "13" at bounding box center [562, 473] width 36 height 13
click at [692, 325] on input "10:01" at bounding box center [689, 335] width 92 height 28
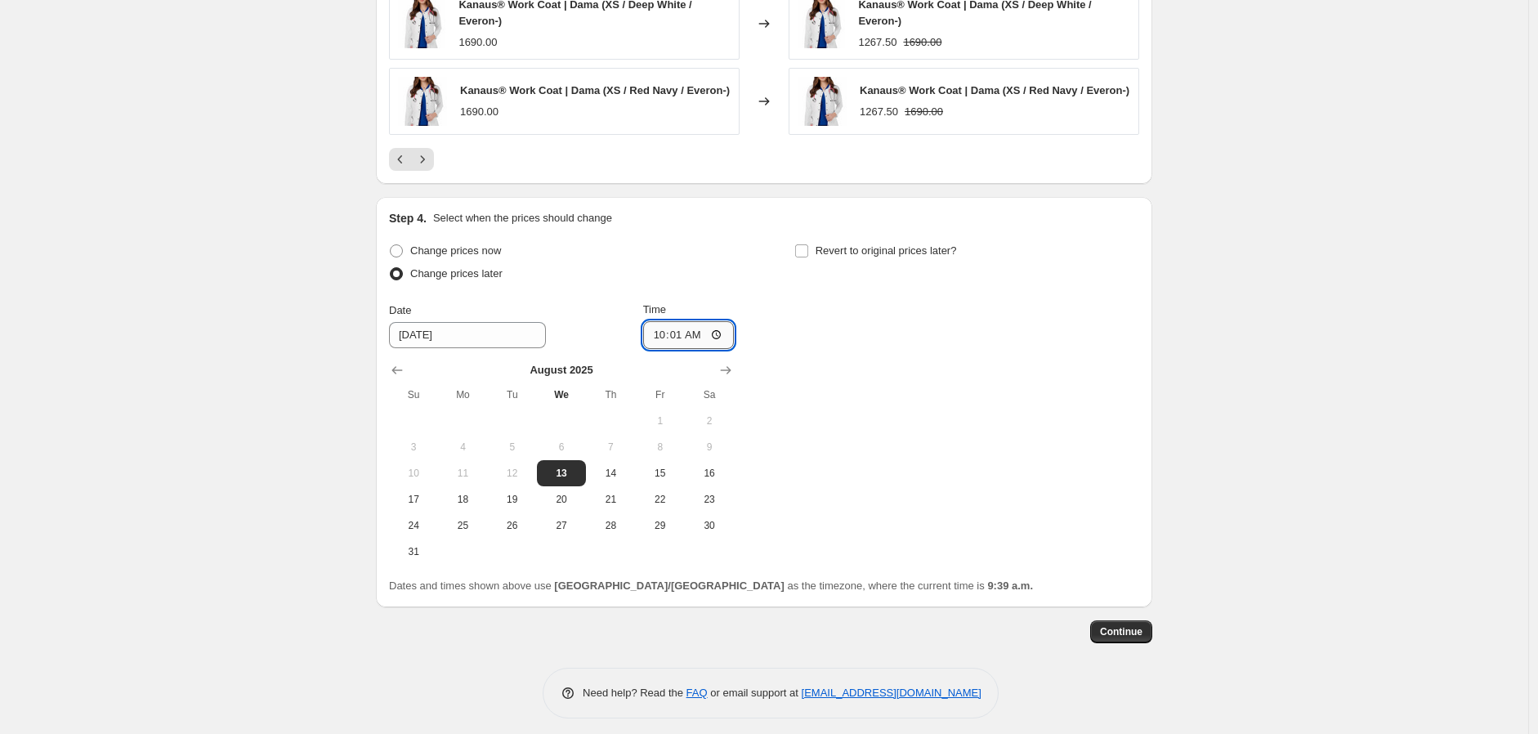
click at [722, 331] on input "10:01" at bounding box center [689, 335] width 92 height 28
click at [889, 432] on div "Change prices now Change prices later Date 8/13/2025 Time 10:01 August 2025 Su …" at bounding box center [764, 401] width 750 height 325
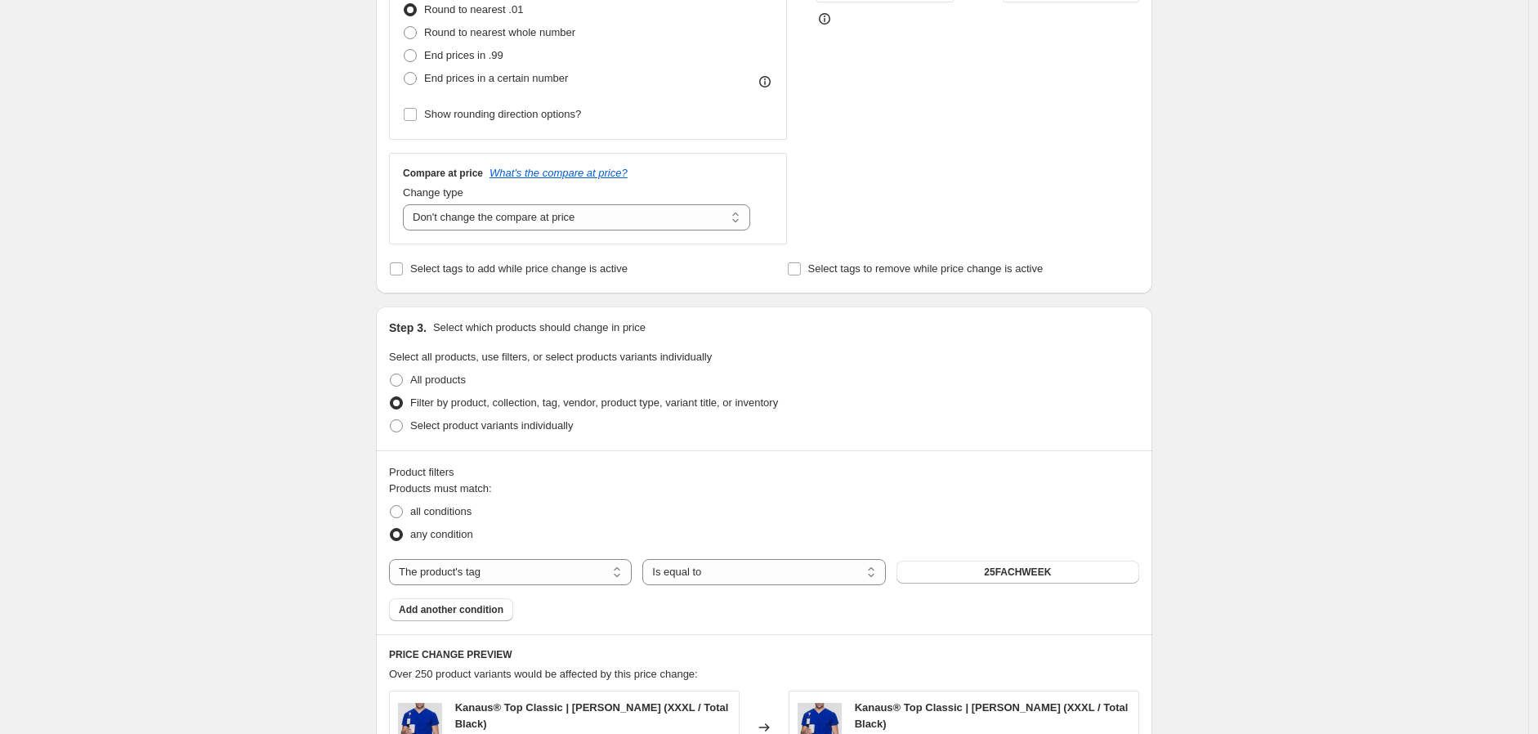
scroll to position [515, 0]
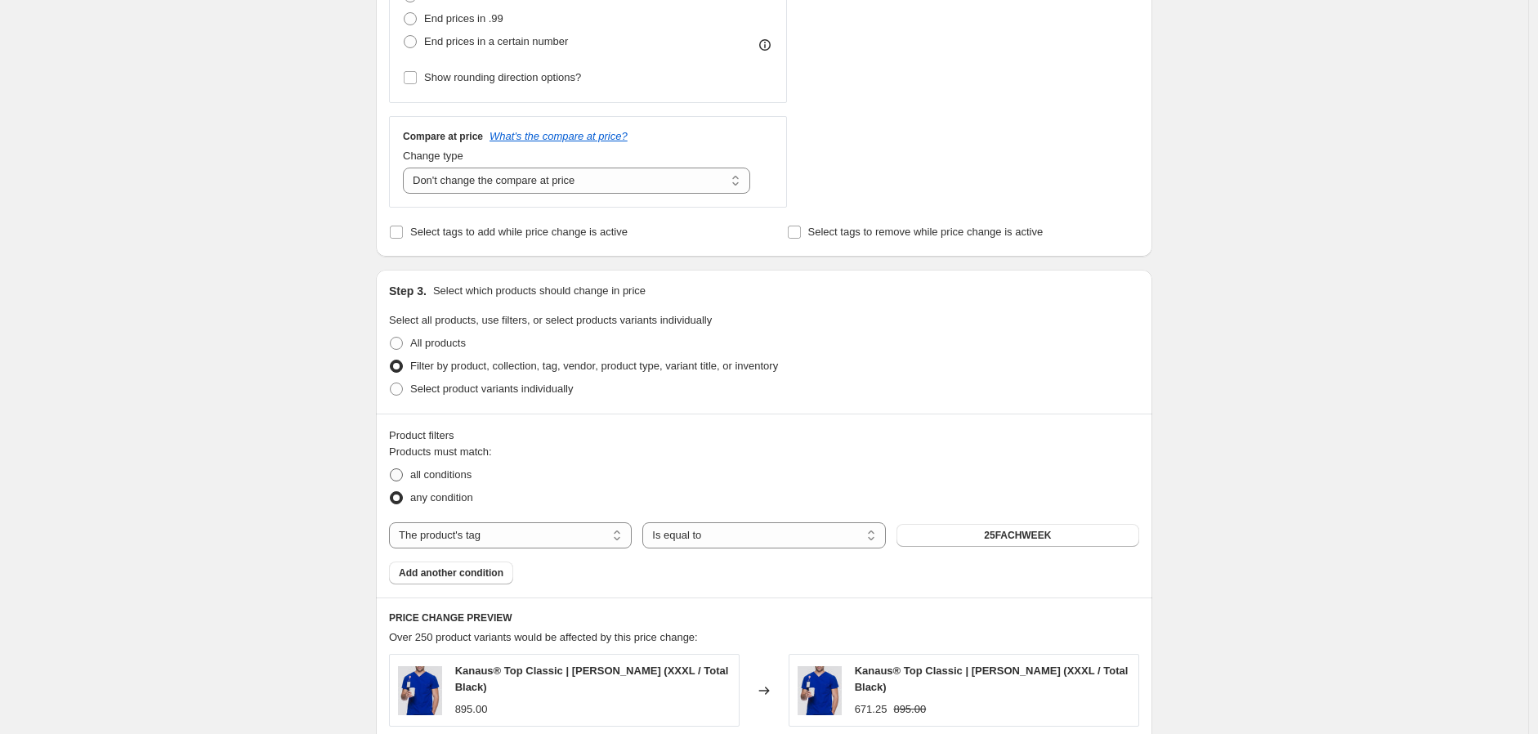
click at [459, 481] on span "all conditions" at bounding box center [440, 474] width 61 height 12
click at [391, 469] on input "all conditions" at bounding box center [390, 468] width 1 height 1
radio input "true"
click at [463, 499] on span "any condition" at bounding box center [441, 497] width 63 height 12
click at [391, 492] on input "any condition" at bounding box center [390, 491] width 1 height 1
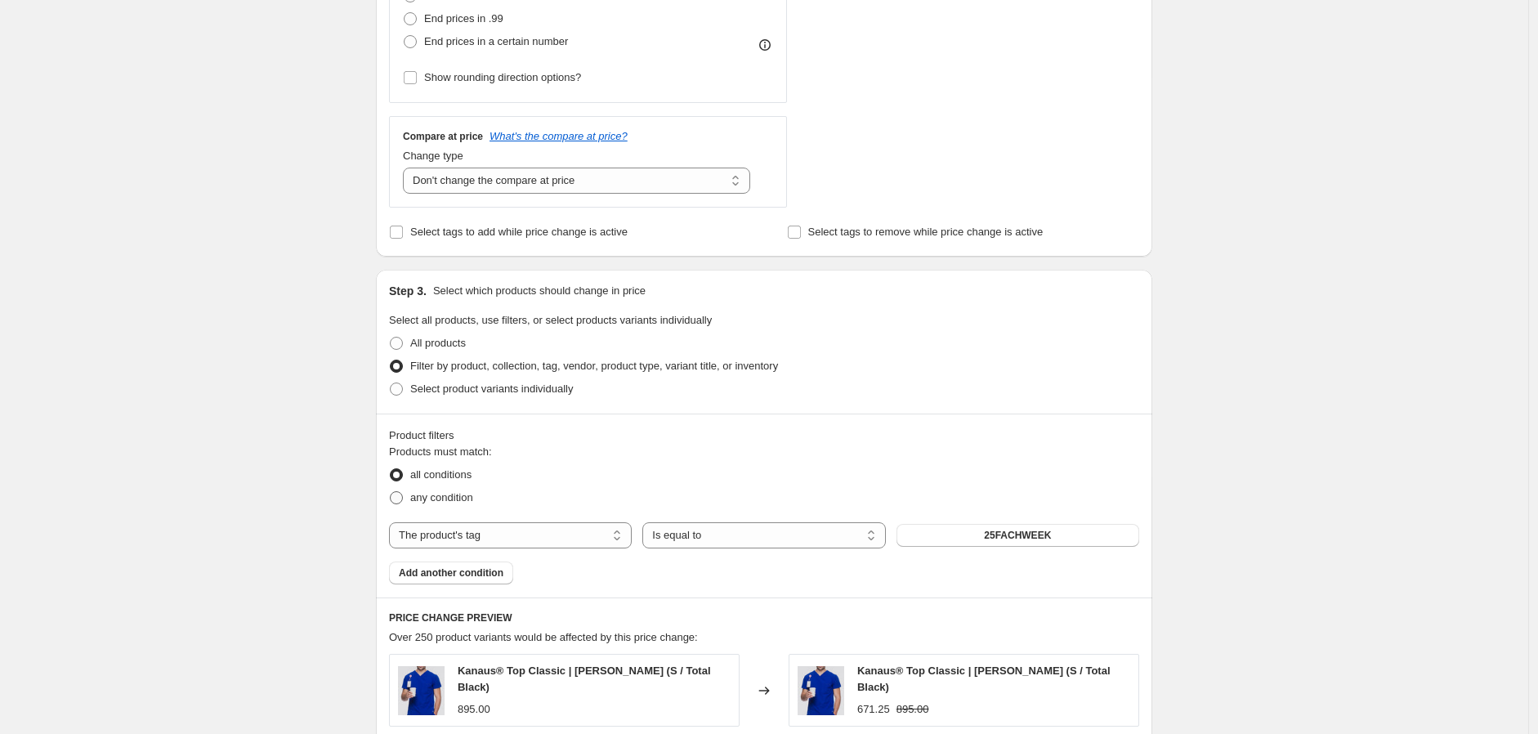
radio input "true"
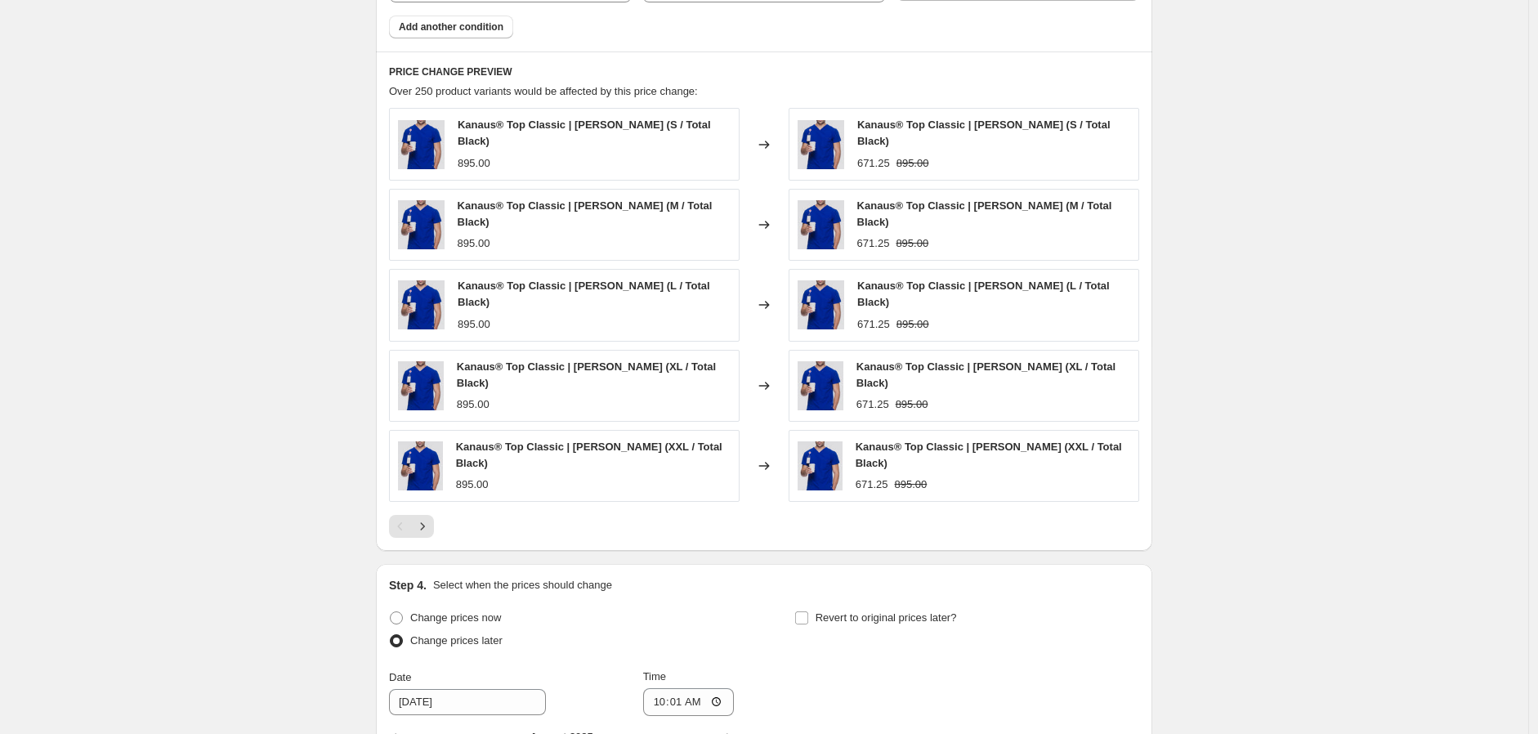
scroll to position [1241, 0]
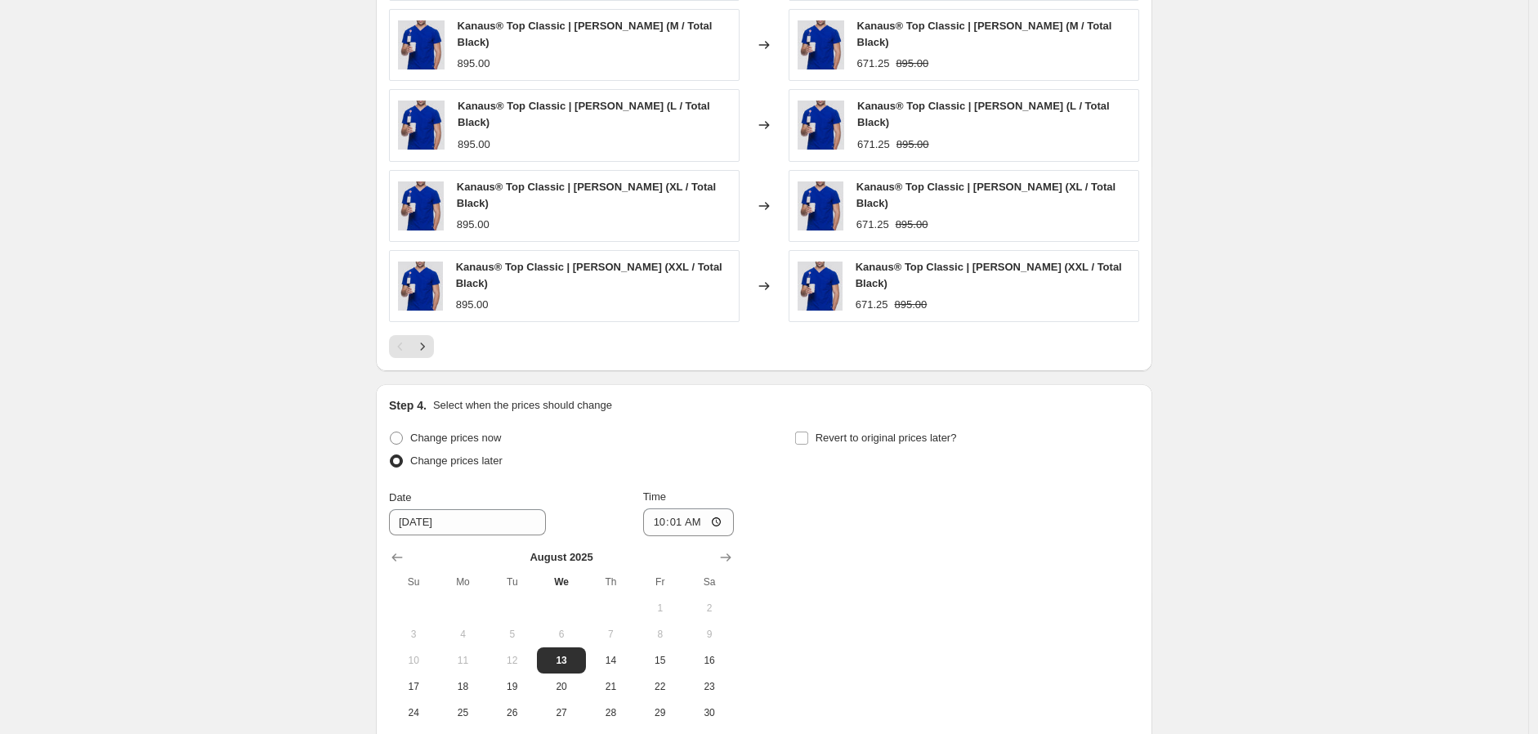
click at [441, 308] on div "Kanaus® Top Classic | Caballero (S / Total Black) 895.00 Changed to Kanaus® Top…" at bounding box center [764, 143] width 750 height 430
click at [425, 343] on icon "Next" at bounding box center [423, 346] width 4 height 7
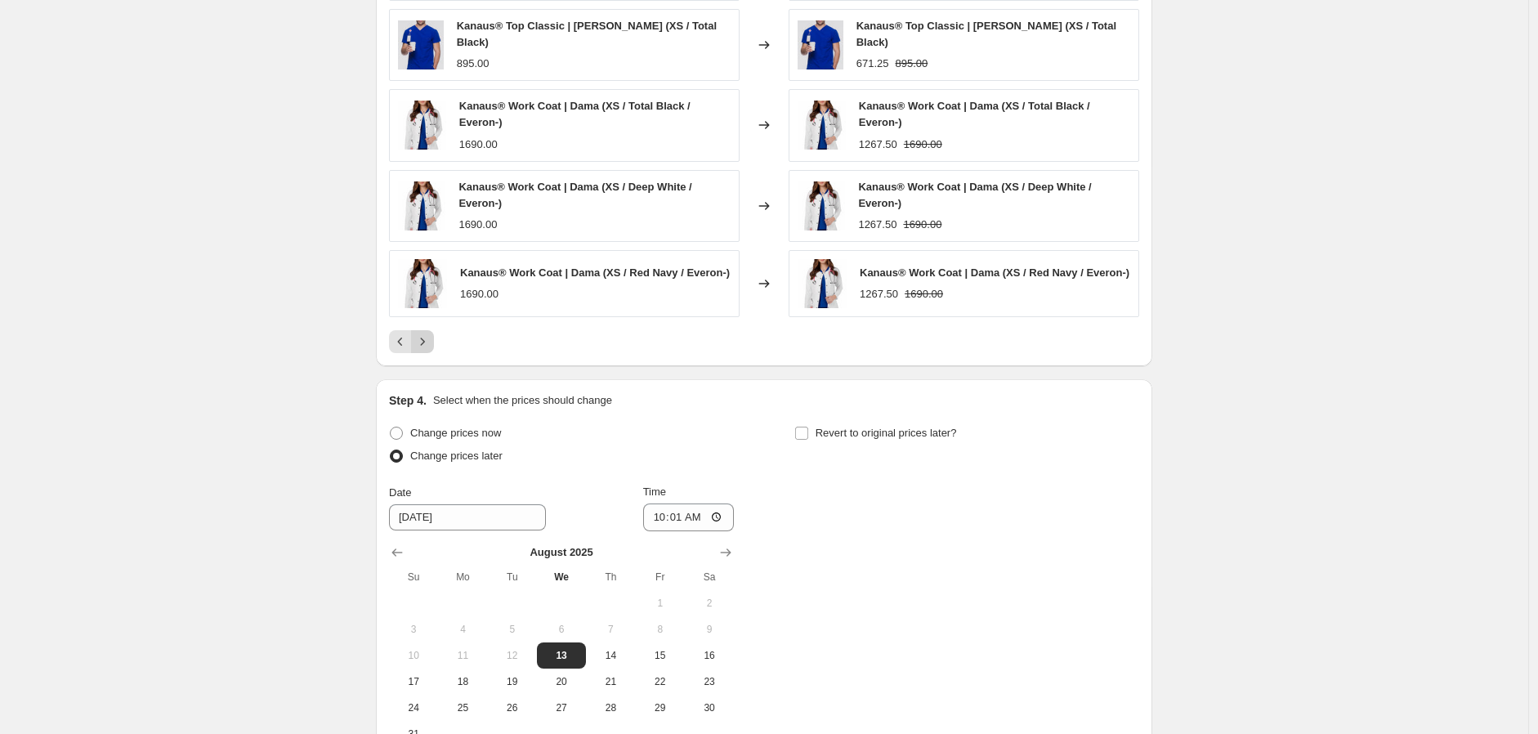
click at [427, 333] on icon "Next" at bounding box center [422, 341] width 16 height 16
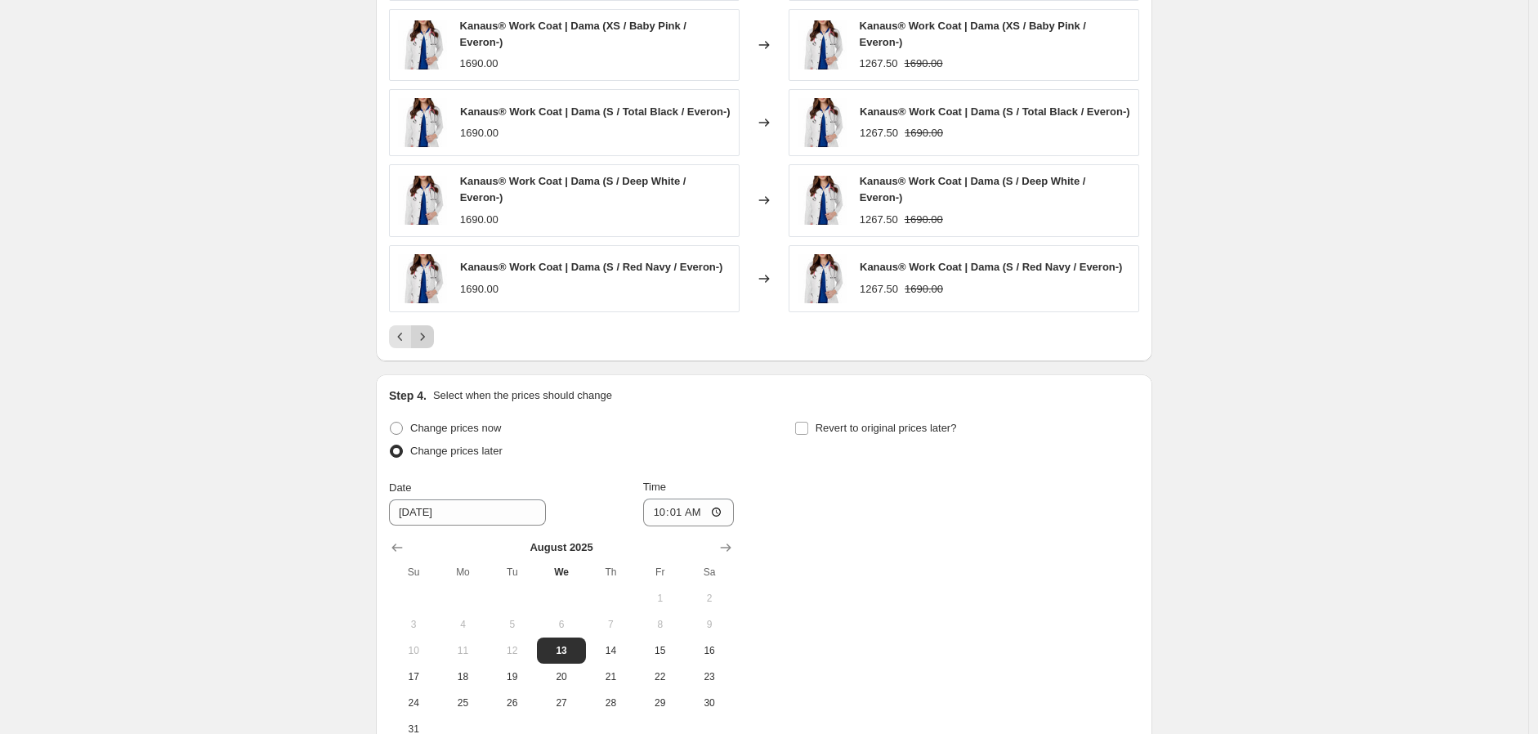
click at [427, 327] on button "Next" at bounding box center [422, 336] width 23 height 23
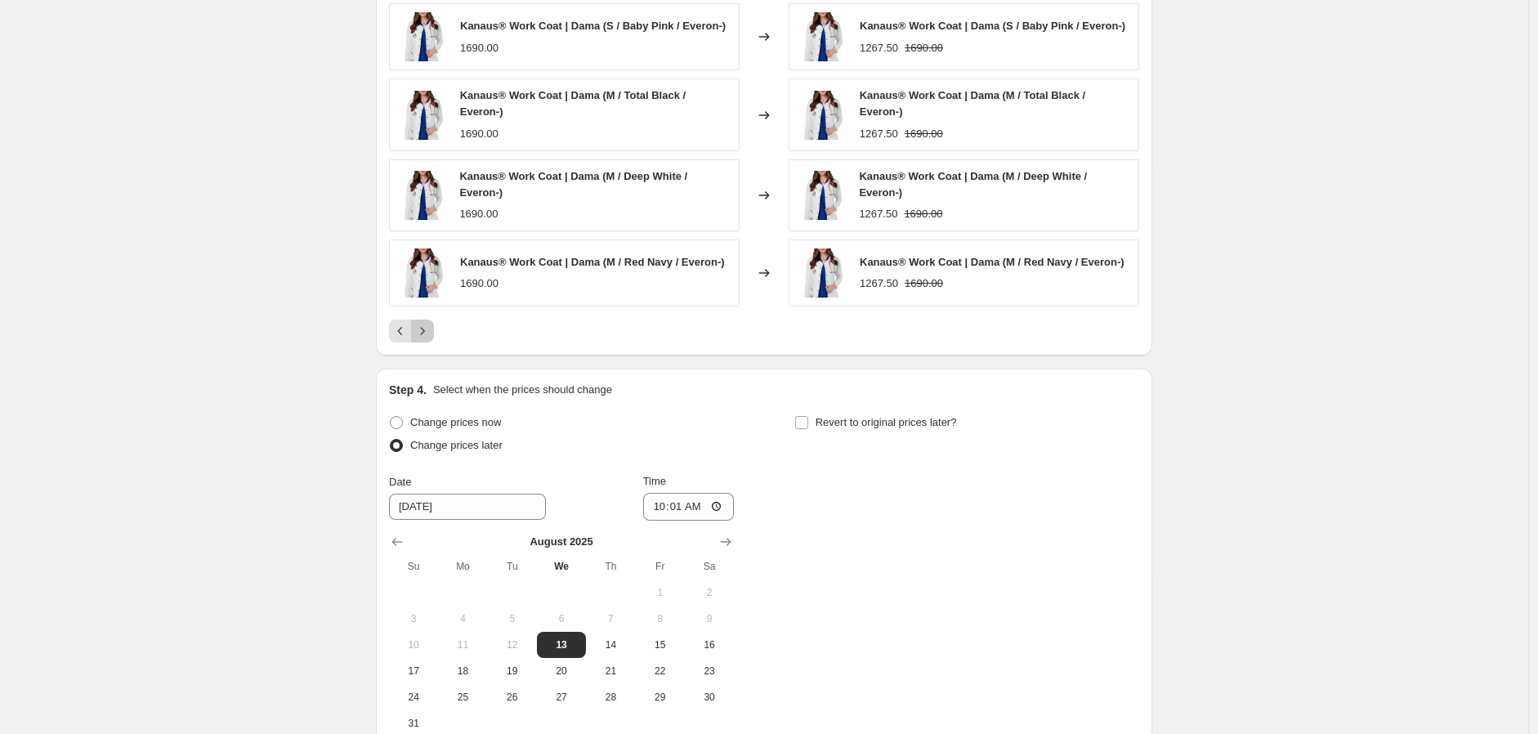
click at [427, 327] on icon "Next" at bounding box center [422, 331] width 16 height 16
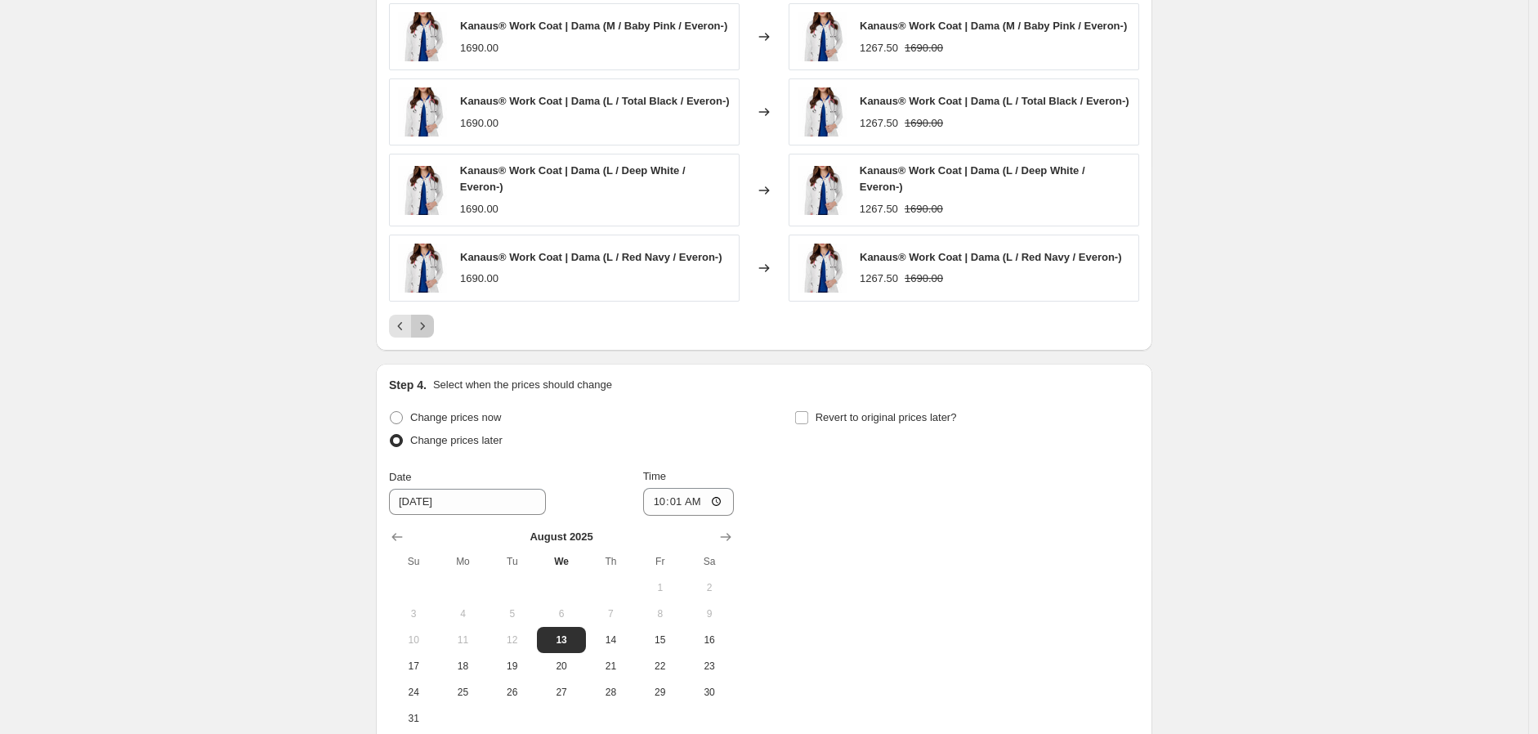
click at [427, 327] on icon "Next" at bounding box center [422, 326] width 16 height 16
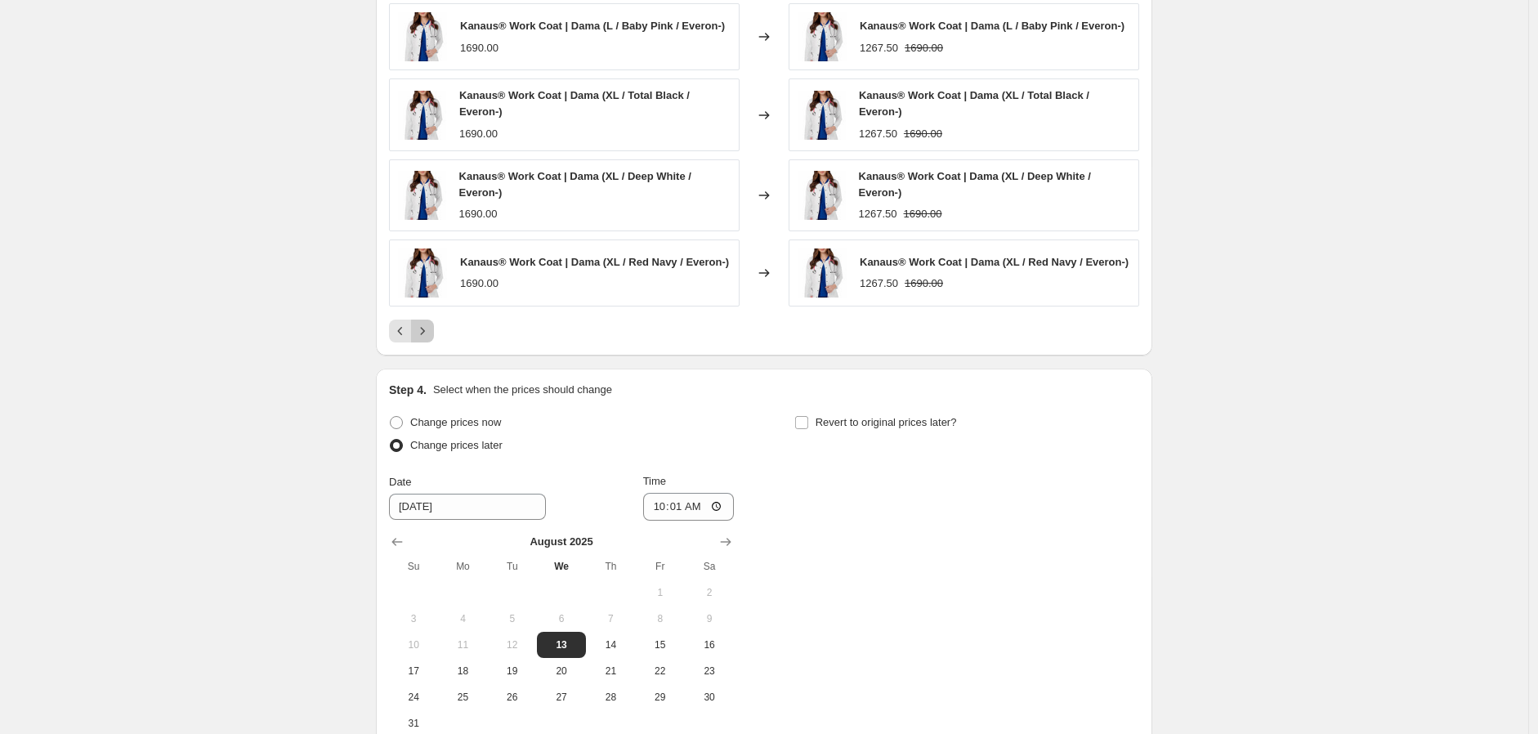
click at [427, 327] on icon "Next" at bounding box center [422, 331] width 16 height 16
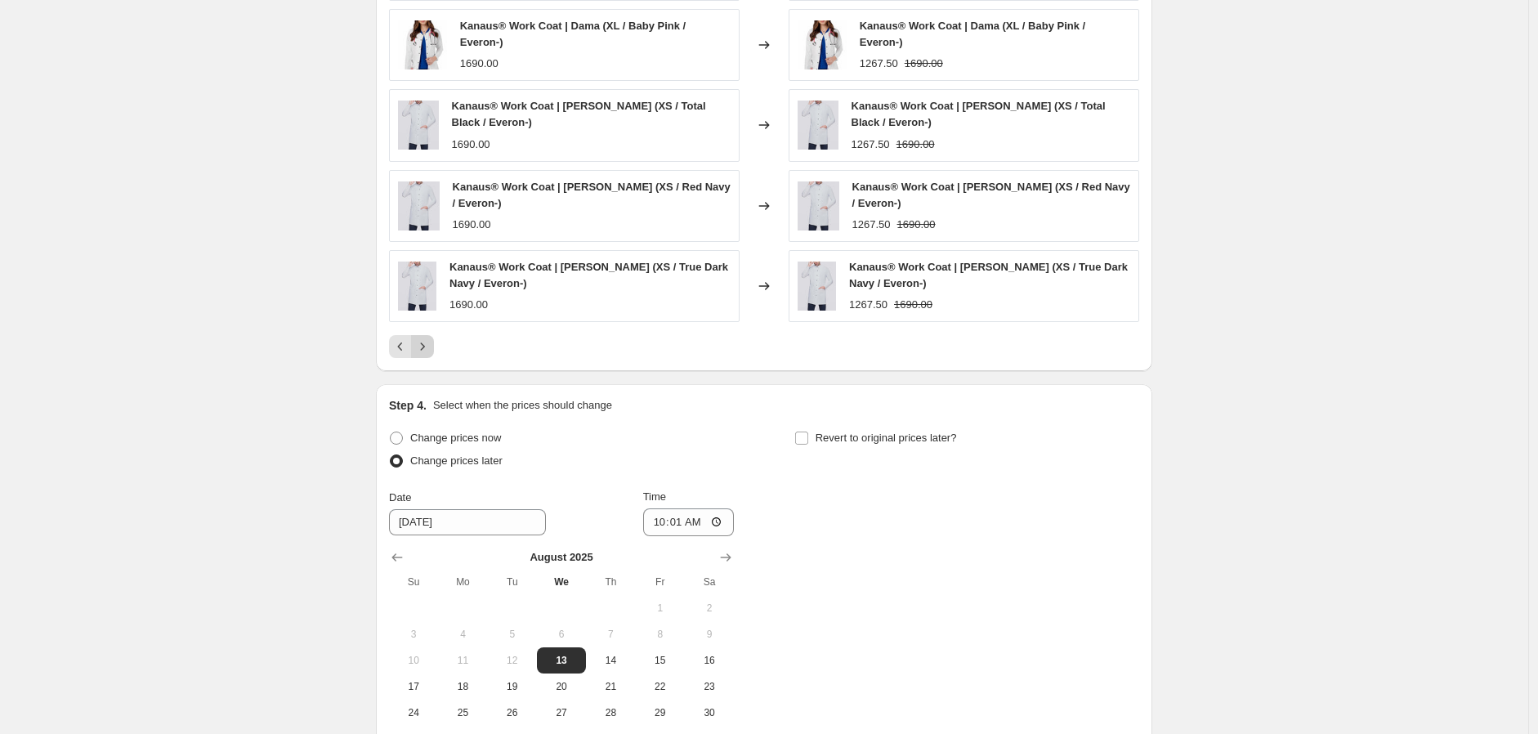
click at [427, 327] on div "Kanaus® Work Coat | Dama (XL / Dark Navy / Everon-) 1690.00 Changed to Kanaus® …" at bounding box center [764, 143] width 750 height 430
click at [425, 358] on div "Pagination" at bounding box center [422, 346] width 23 height 23
click at [431, 350] on icon "Next" at bounding box center [422, 346] width 16 height 16
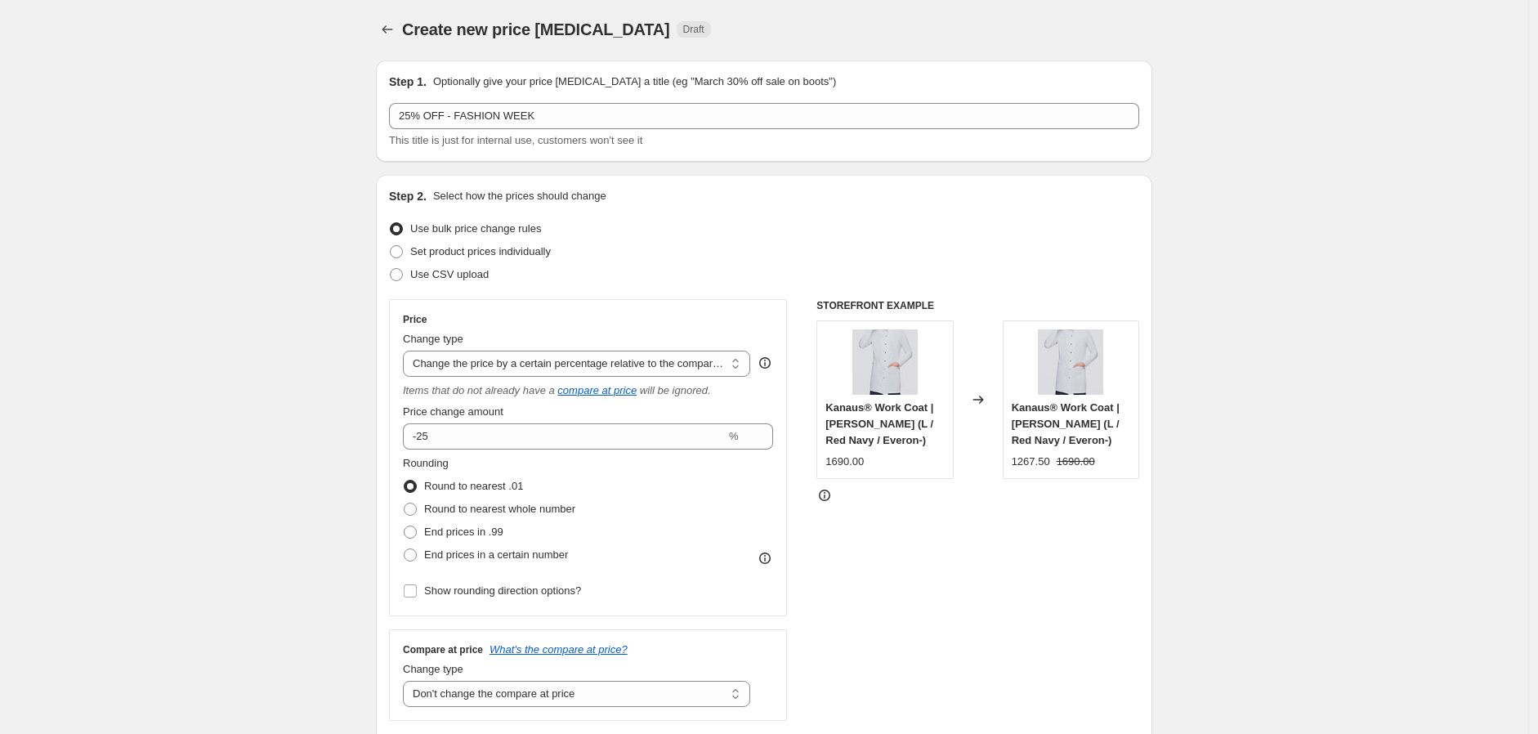
scroll to position [0, 0]
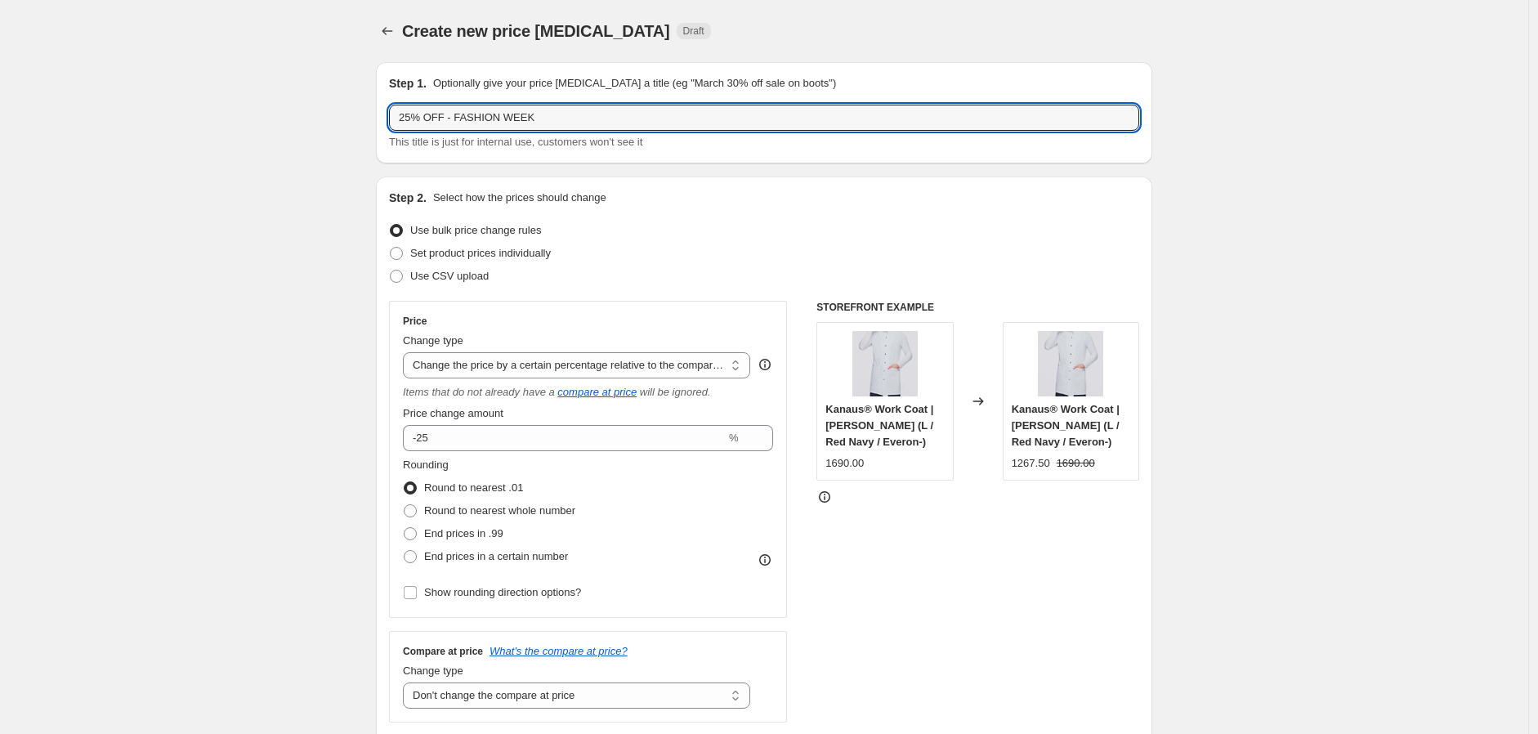
drag, startPoint x: 566, startPoint y: 119, endPoint x: 320, endPoint y: 92, distance: 247.5
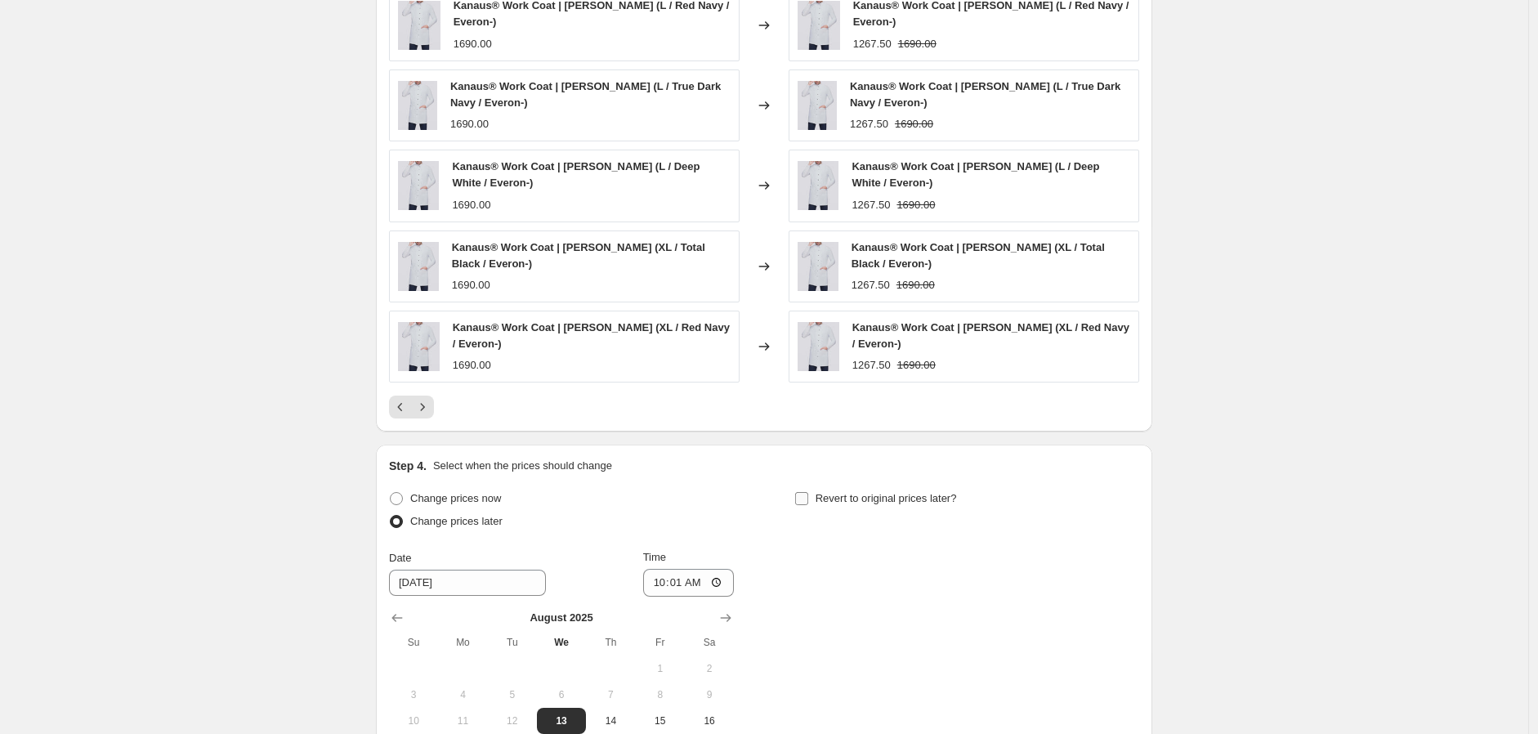
scroll to position [1439, 0]
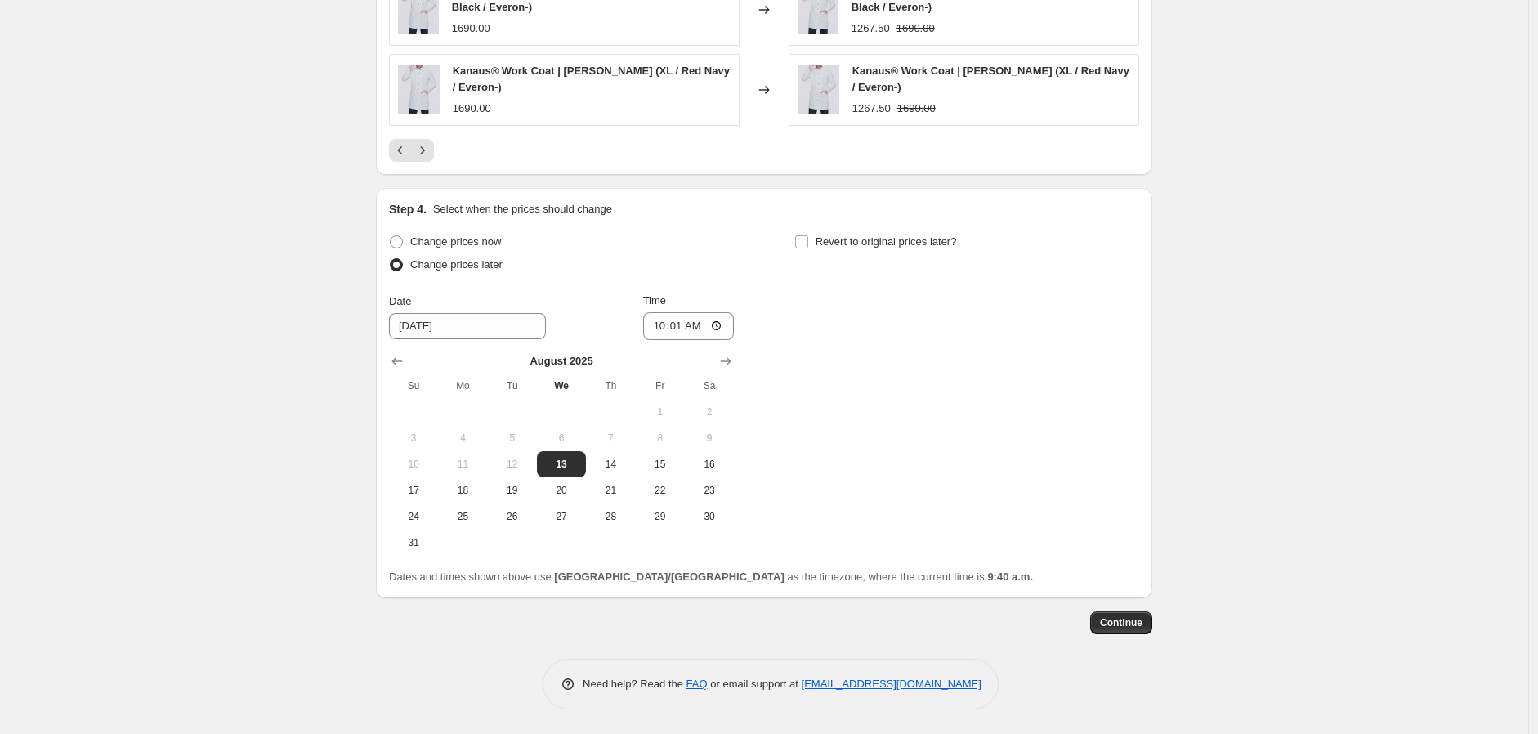
click at [1123, 615] on button "Continue" at bounding box center [1121, 622] width 62 height 23
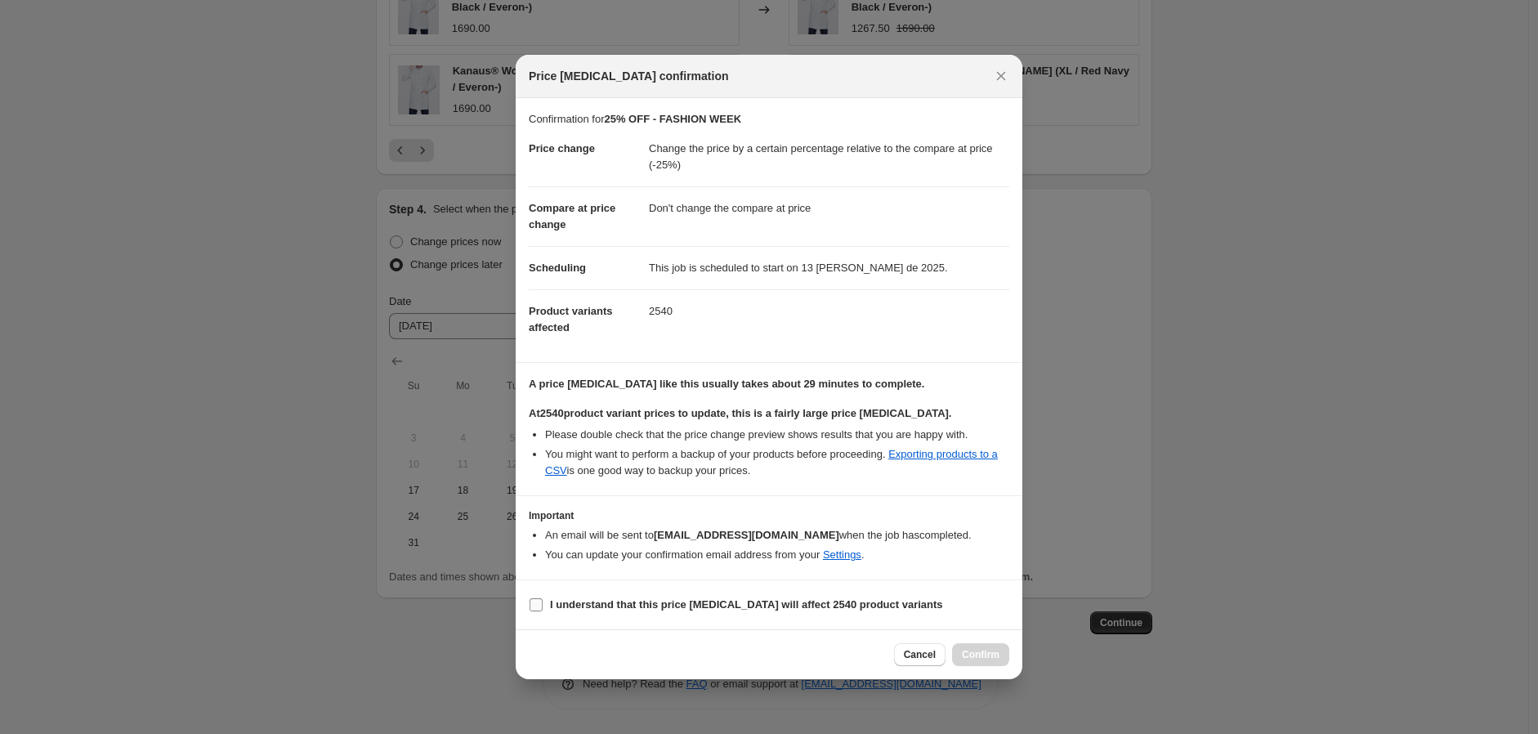
click at [714, 599] on b "I understand that this price change job will affect 2540 product variants" at bounding box center [746, 604] width 393 height 12
click at [543, 599] on input "I understand that this price change job will affect 2540 product variants" at bounding box center [536, 604] width 13 height 13
checkbox input "true"
click at [982, 662] on button "Confirm" at bounding box center [980, 654] width 57 height 23
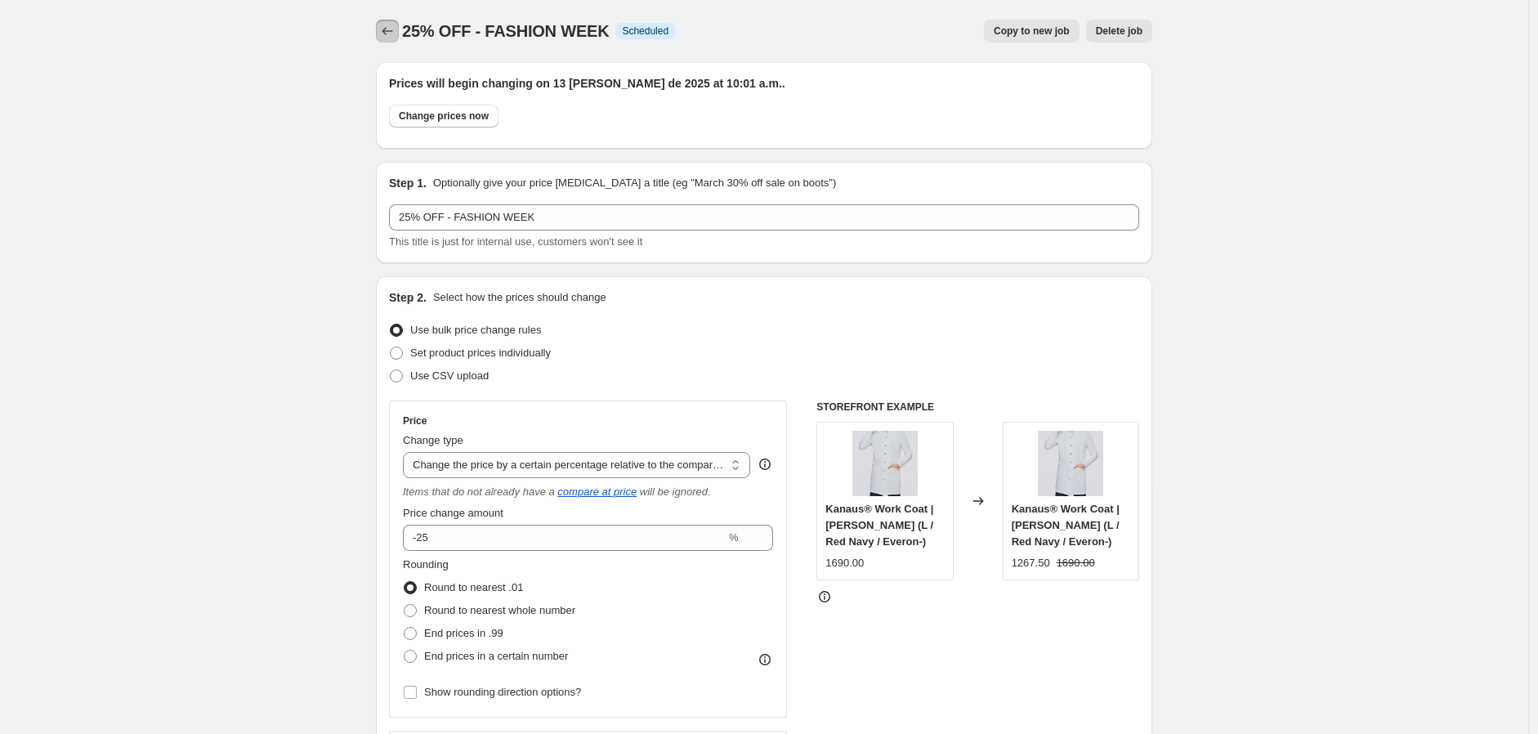
click at [386, 34] on icon "Price change jobs" at bounding box center [387, 31] width 16 height 16
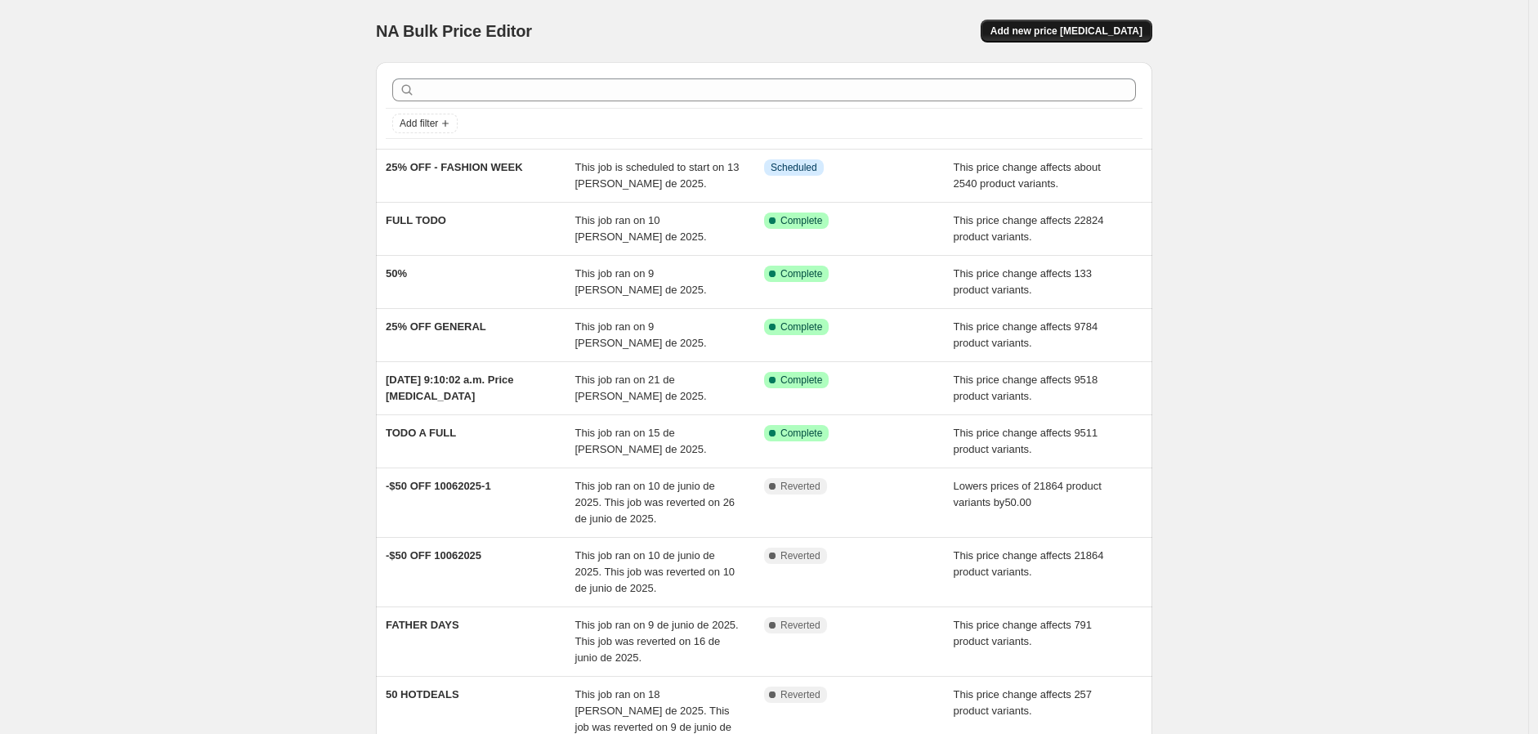
click at [1046, 38] on button "Add new price [MEDICAL_DATA]" at bounding box center [1067, 31] width 172 height 23
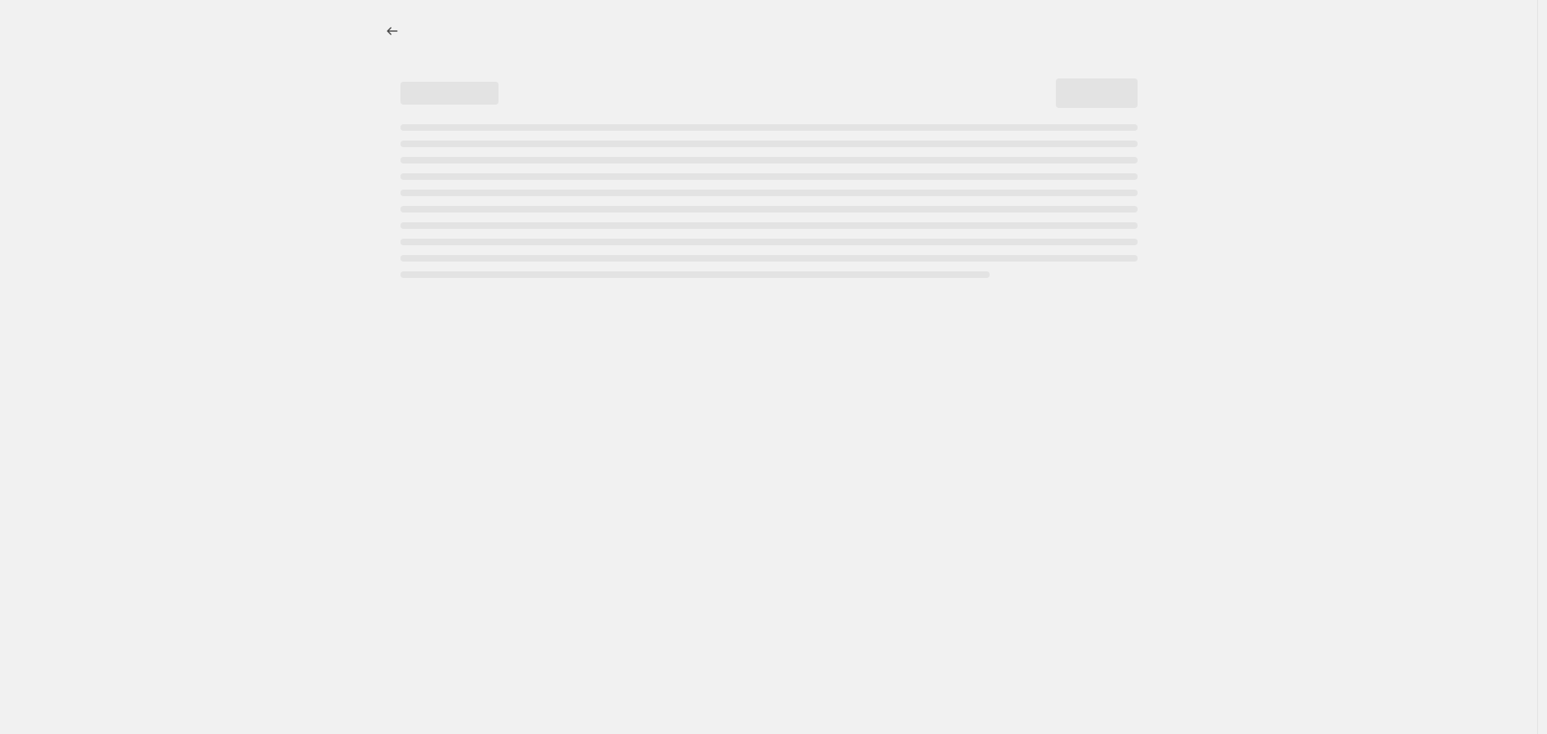
select select "percentage"
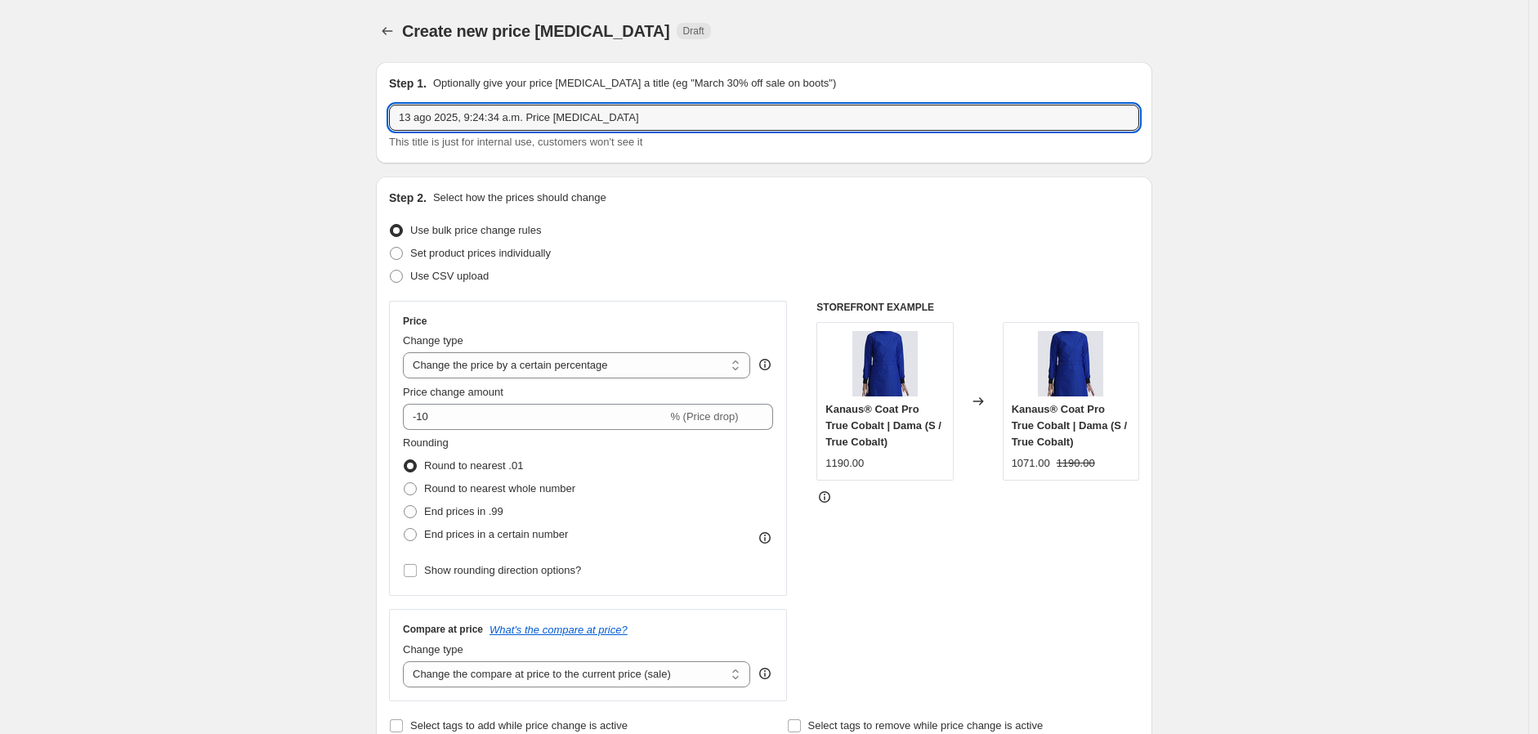
drag, startPoint x: 647, startPoint y: 121, endPoint x: 87, endPoint y: 92, distance: 559.9
paste input "25% OFF - FASHION WEEK"
drag, startPoint x: 414, startPoint y: 123, endPoint x: 356, endPoint y: 119, distance: 58.2
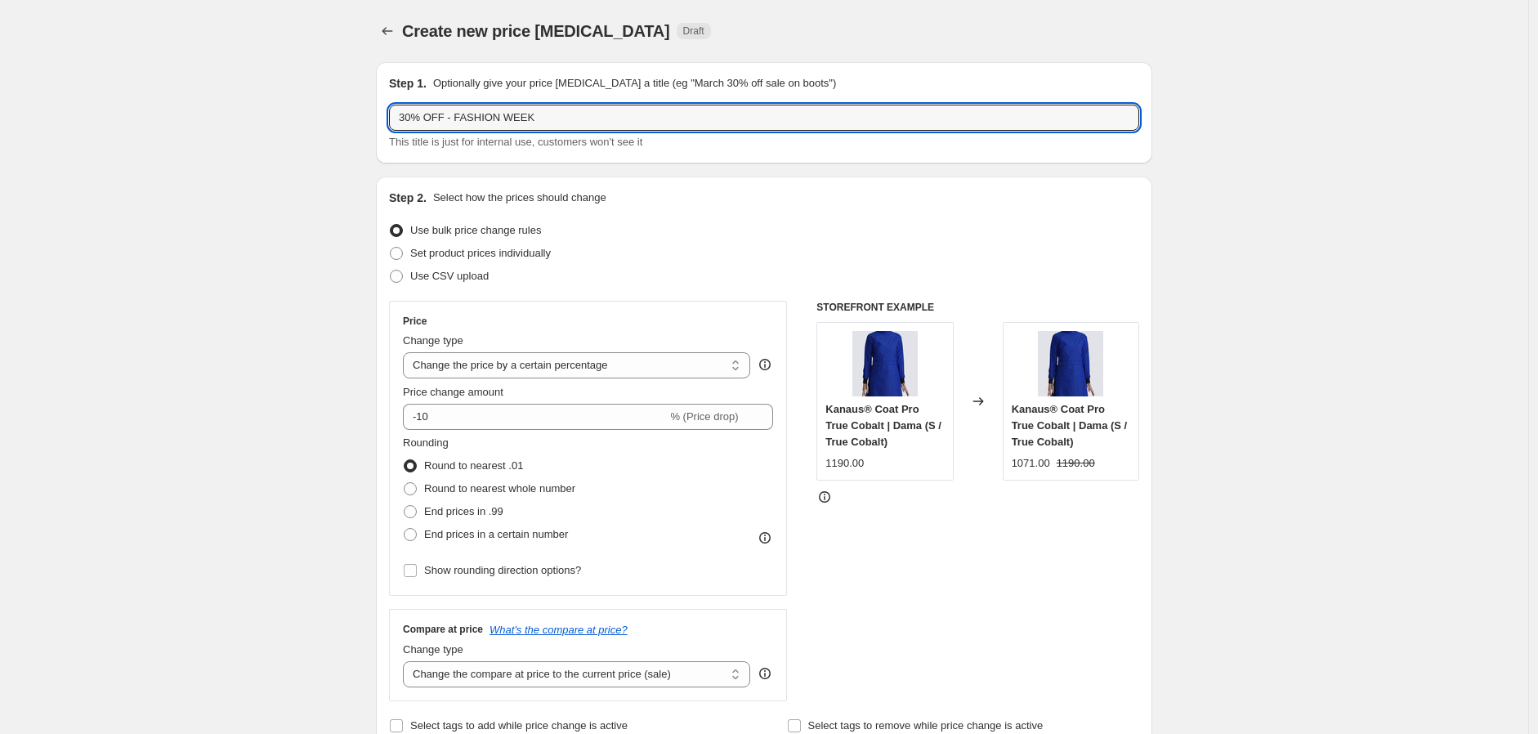
type input "30% OFF - FASHION WEEK"
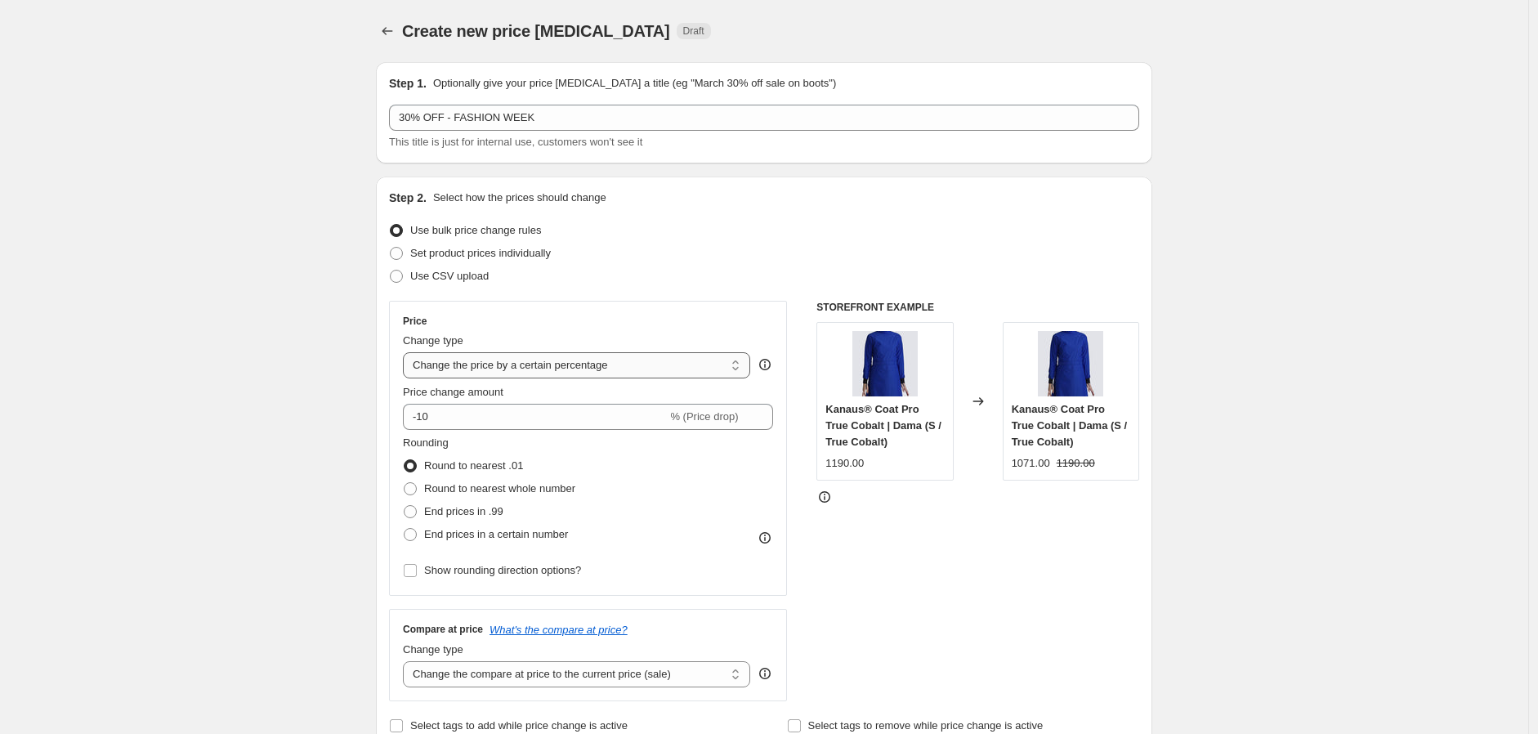
click at [605, 377] on select "Change the price to a certain amount Change the price by a certain amount Chang…" at bounding box center [576, 365] width 347 height 26
select select "pcap"
click at [407, 352] on select "Change the price to a certain amount Change the price by a certain amount Chang…" at bounding box center [576, 365] width 347 height 26
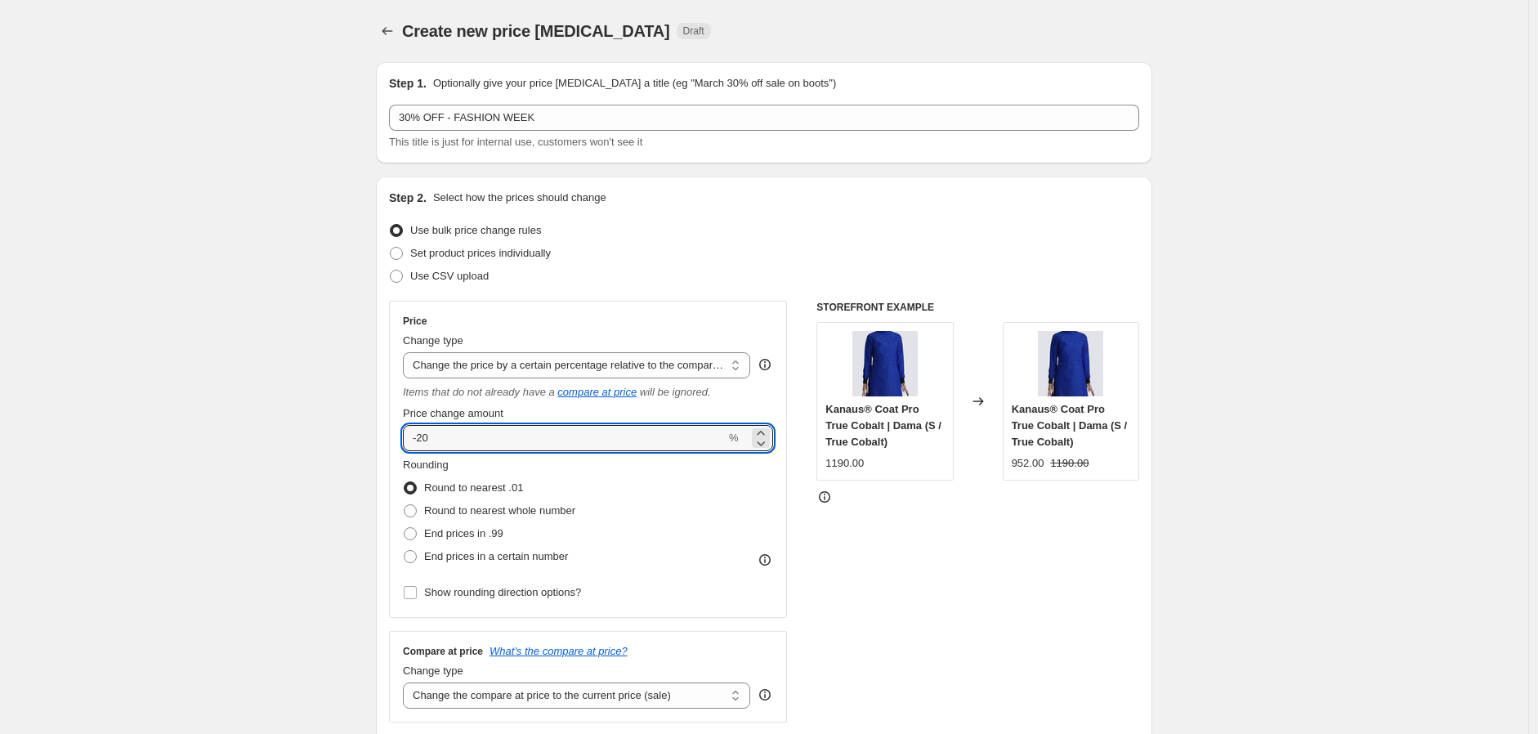
drag, startPoint x: 456, startPoint y: 433, endPoint x: 423, endPoint y: 455, distance: 40.1
click at [423, 455] on div "Price Change type Change the price to a certain amount Change the price by a ce…" at bounding box center [588, 459] width 370 height 289
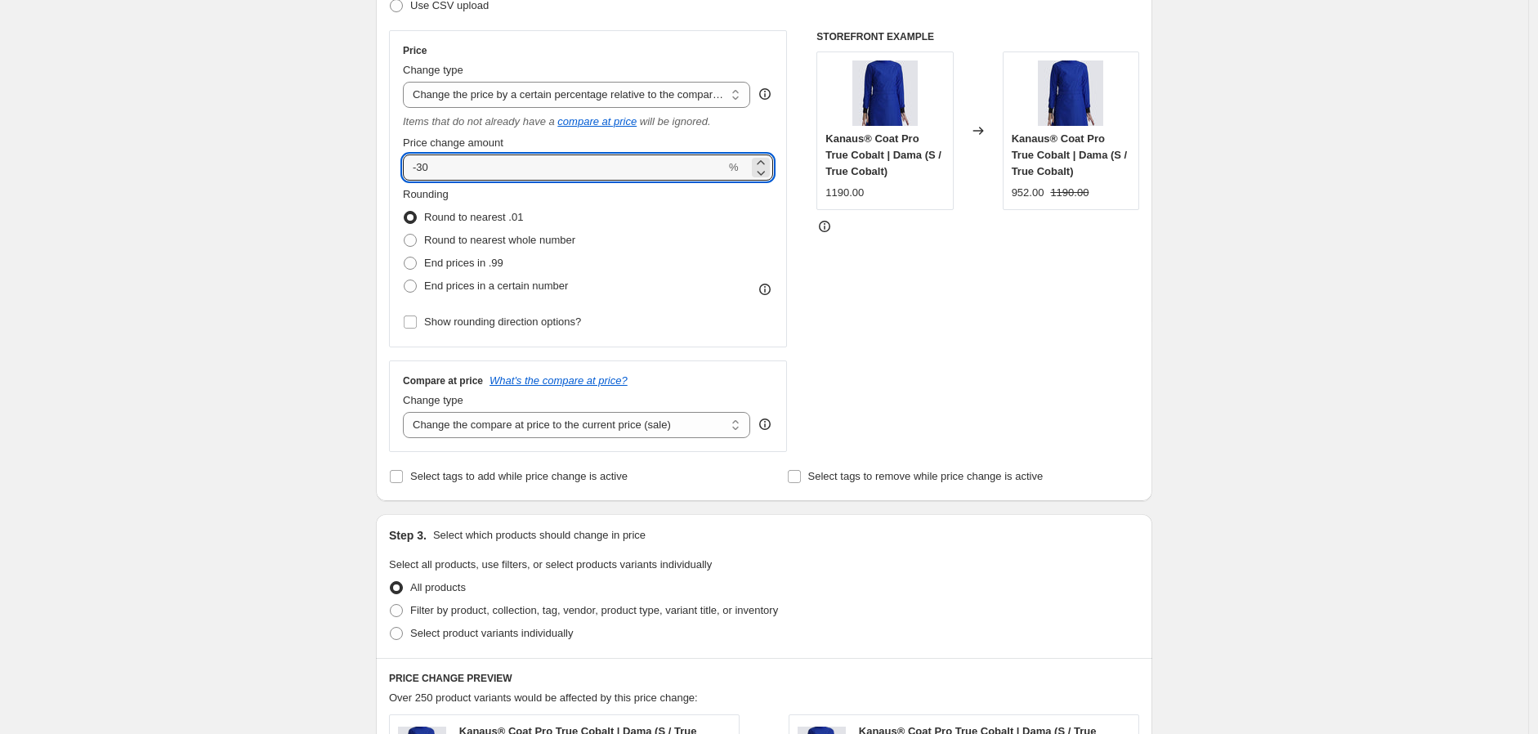
scroll to position [272, 0]
type input "-30"
click at [581, 427] on select "Change the compare at price to the current price (sale) Change the compare at p…" at bounding box center [576, 423] width 347 height 26
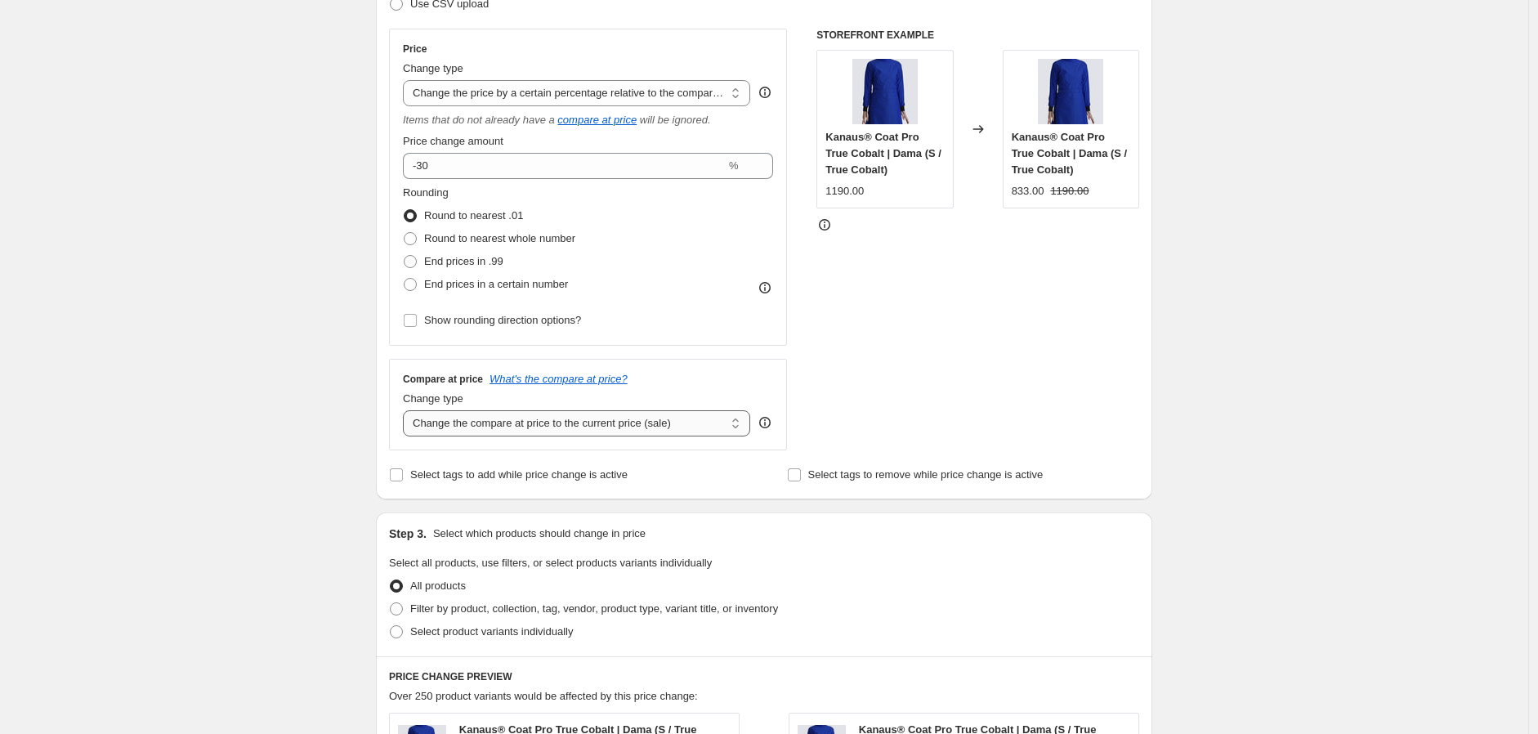
select select "no_change"
click at [407, 411] on select "Change the compare at price to the current price (sale) Change the compare at p…" at bounding box center [576, 423] width 347 height 26
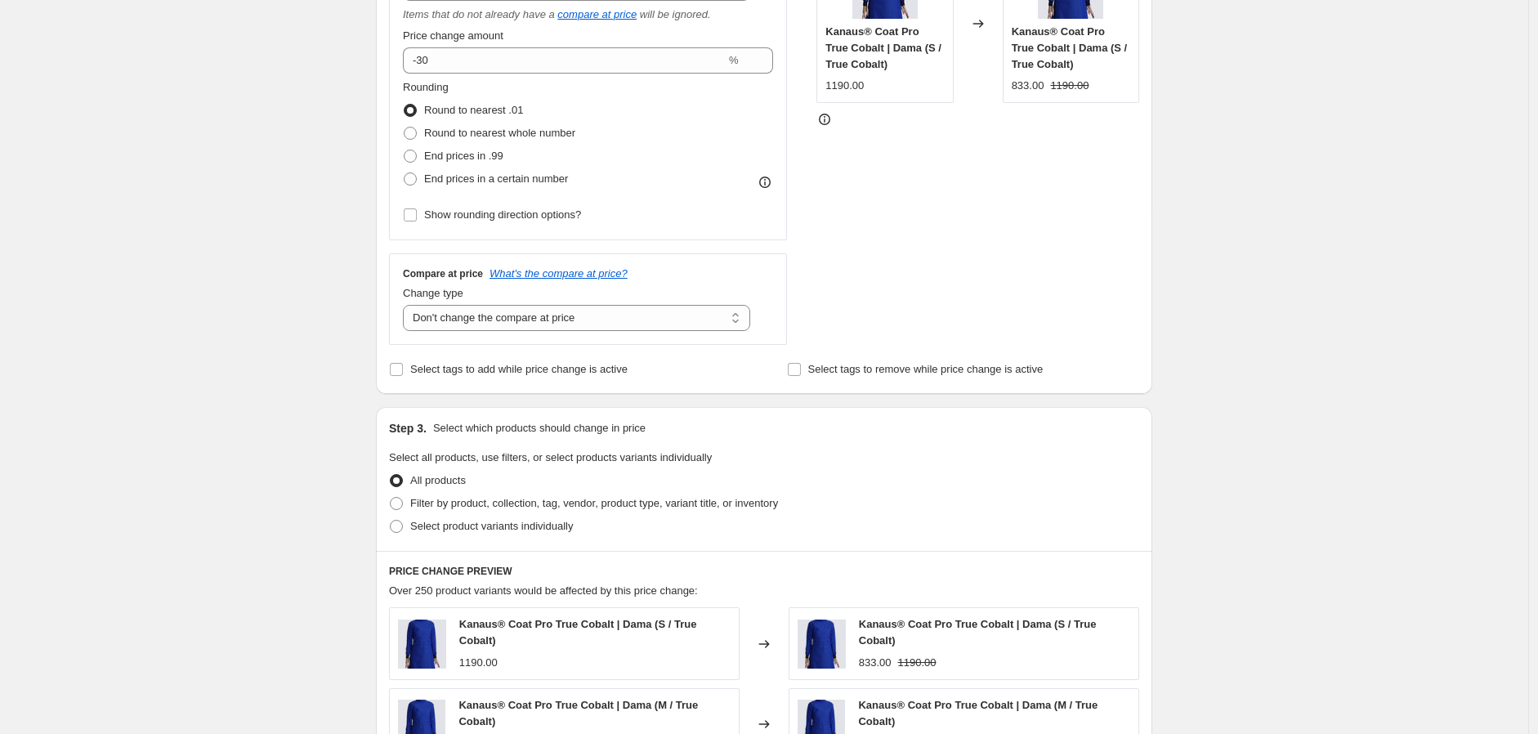
scroll to position [544, 0]
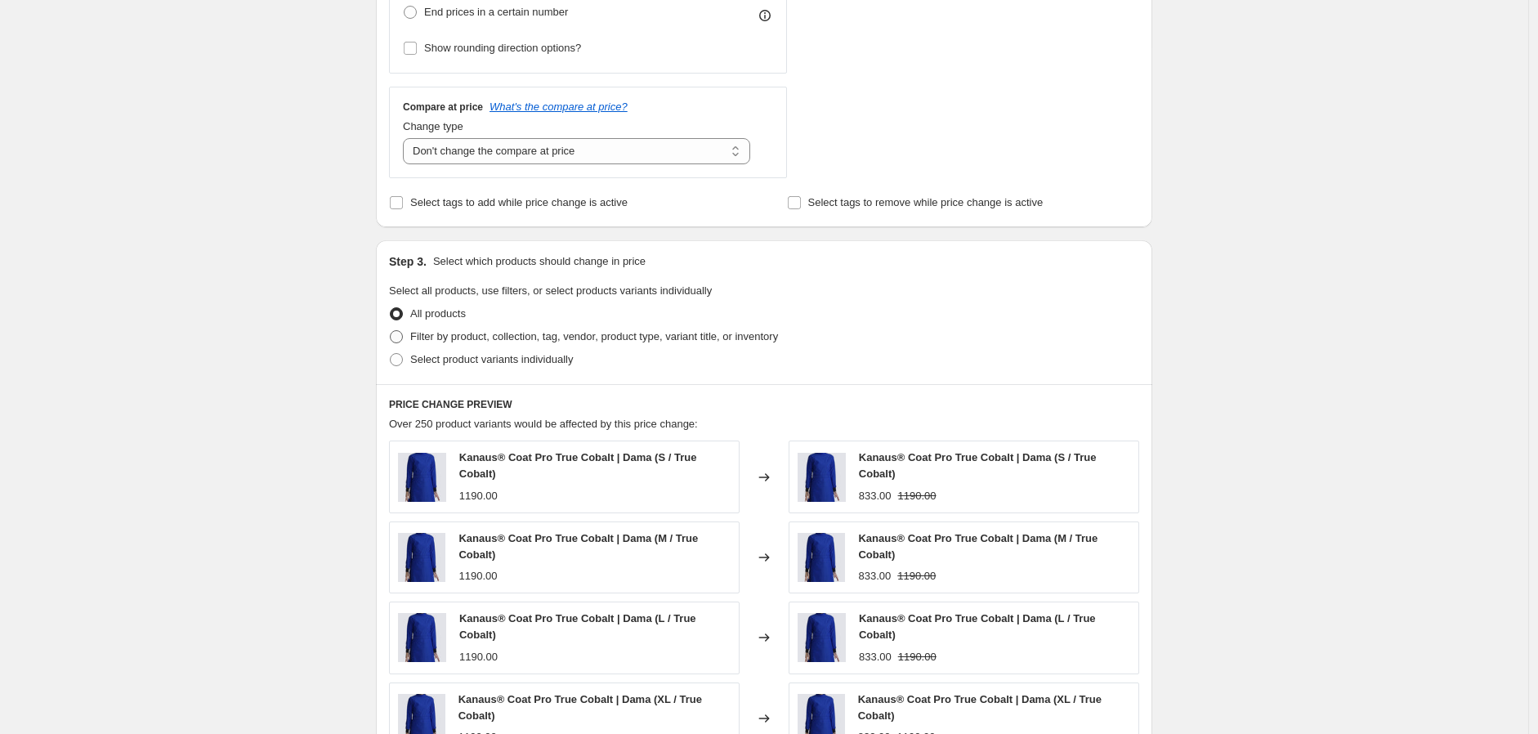
click at [482, 337] on span "Filter by product, collection, tag, vendor, product type, variant title, or inv…" at bounding box center [594, 336] width 368 height 12
click at [391, 331] on input "Filter by product, collection, tag, vendor, product type, variant title, or inv…" at bounding box center [390, 330] width 1 height 1
radio input "true"
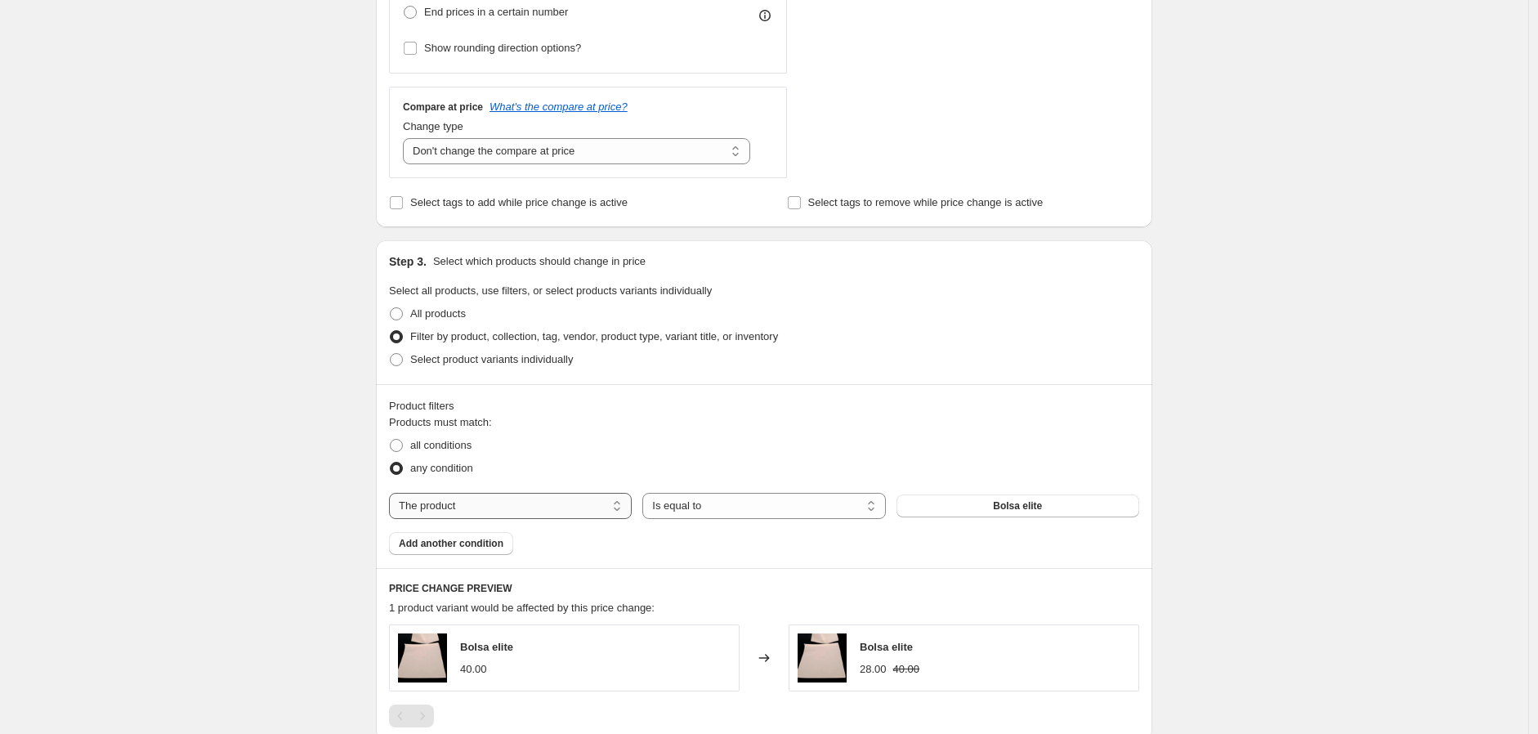
click at [552, 502] on select "The product The product's collection The product's tag The product's vendor The…" at bounding box center [510, 506] width 243 height 26
select select "tag"
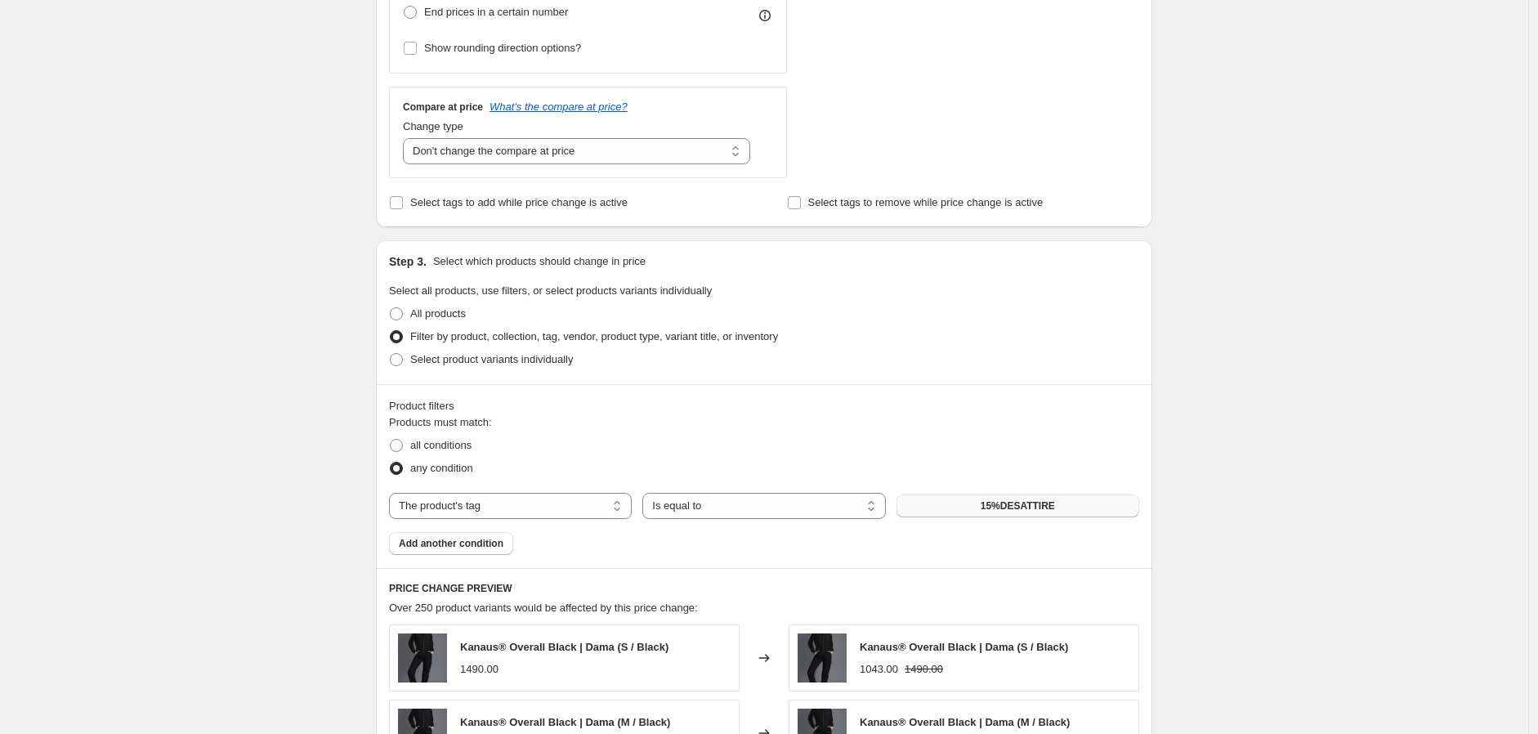
click at [1017, 502] on span "15%DESATTIRE" at bounding box center [1018, 505] width 74 height 13
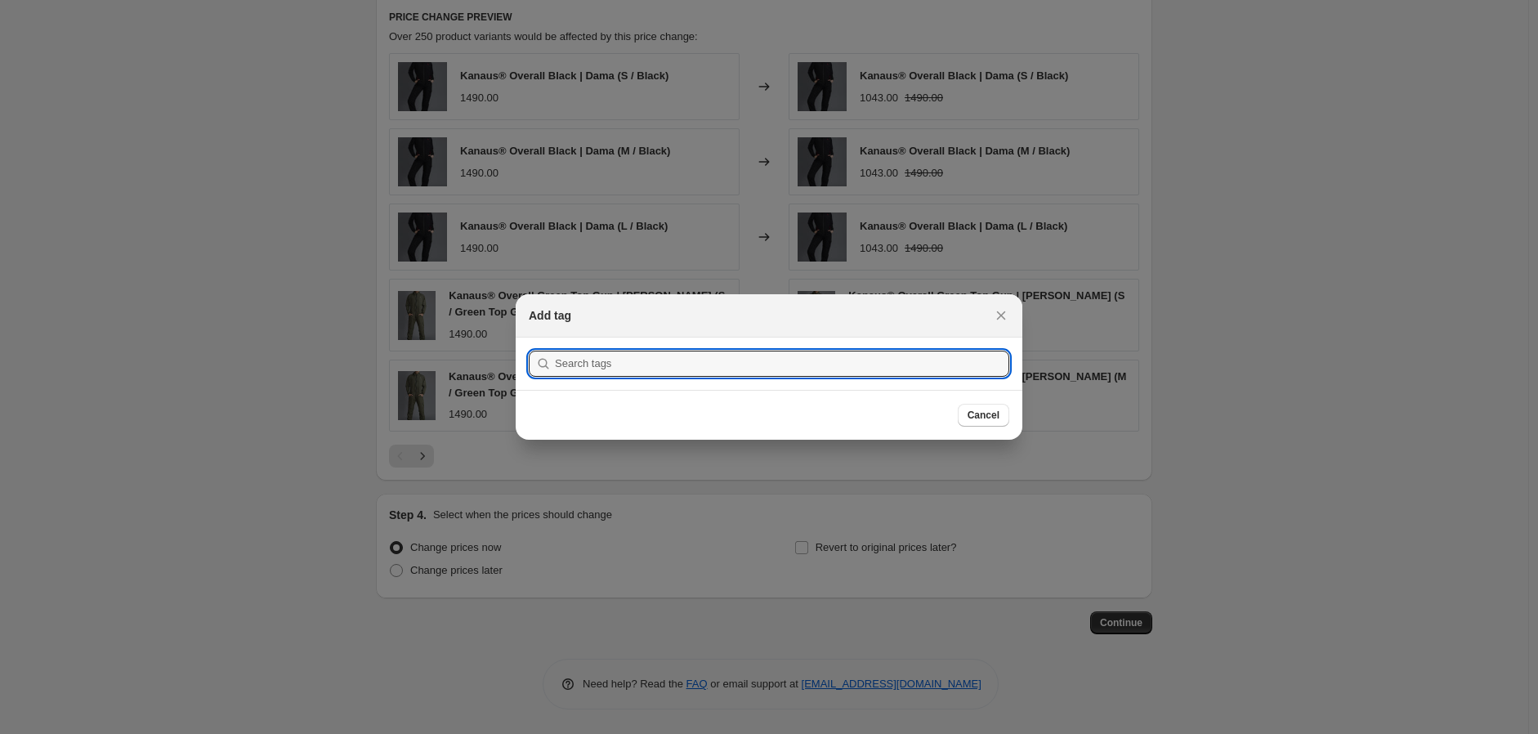
scroll to position [0, 0]
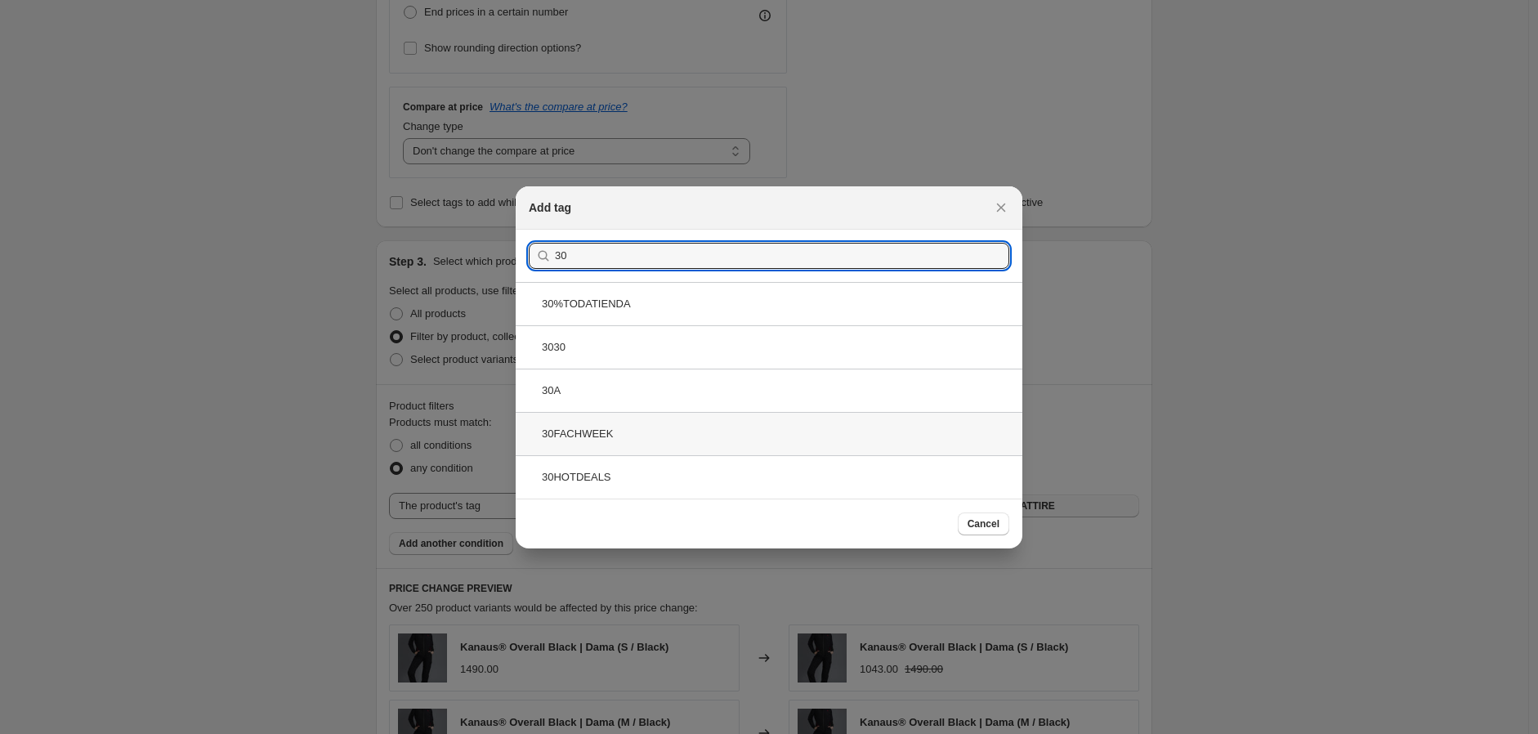
type input "30"
click at [609, 422] on div "30FACHWEEK" at bounding box center [769, 433] width 507 height 43
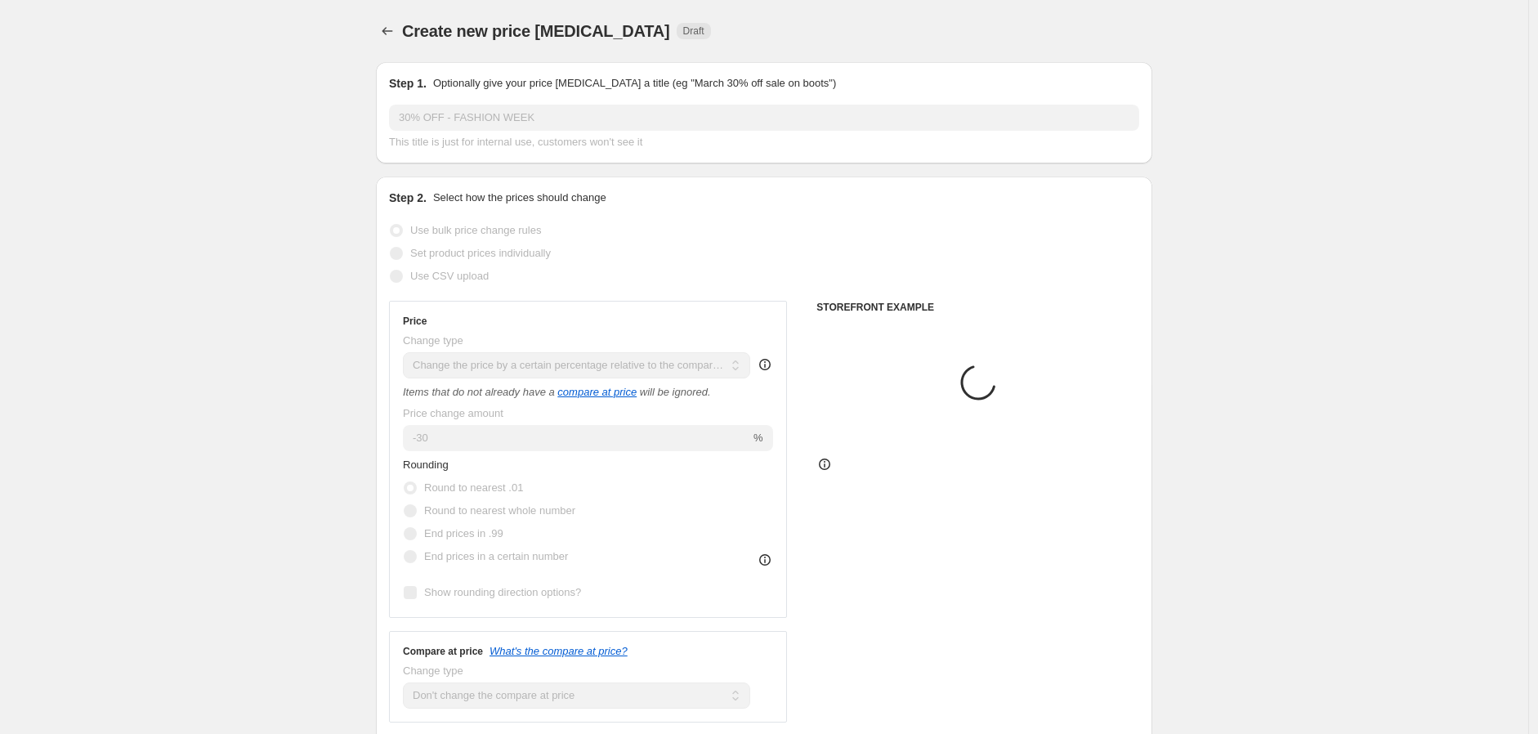
scroll to position [544, 0]
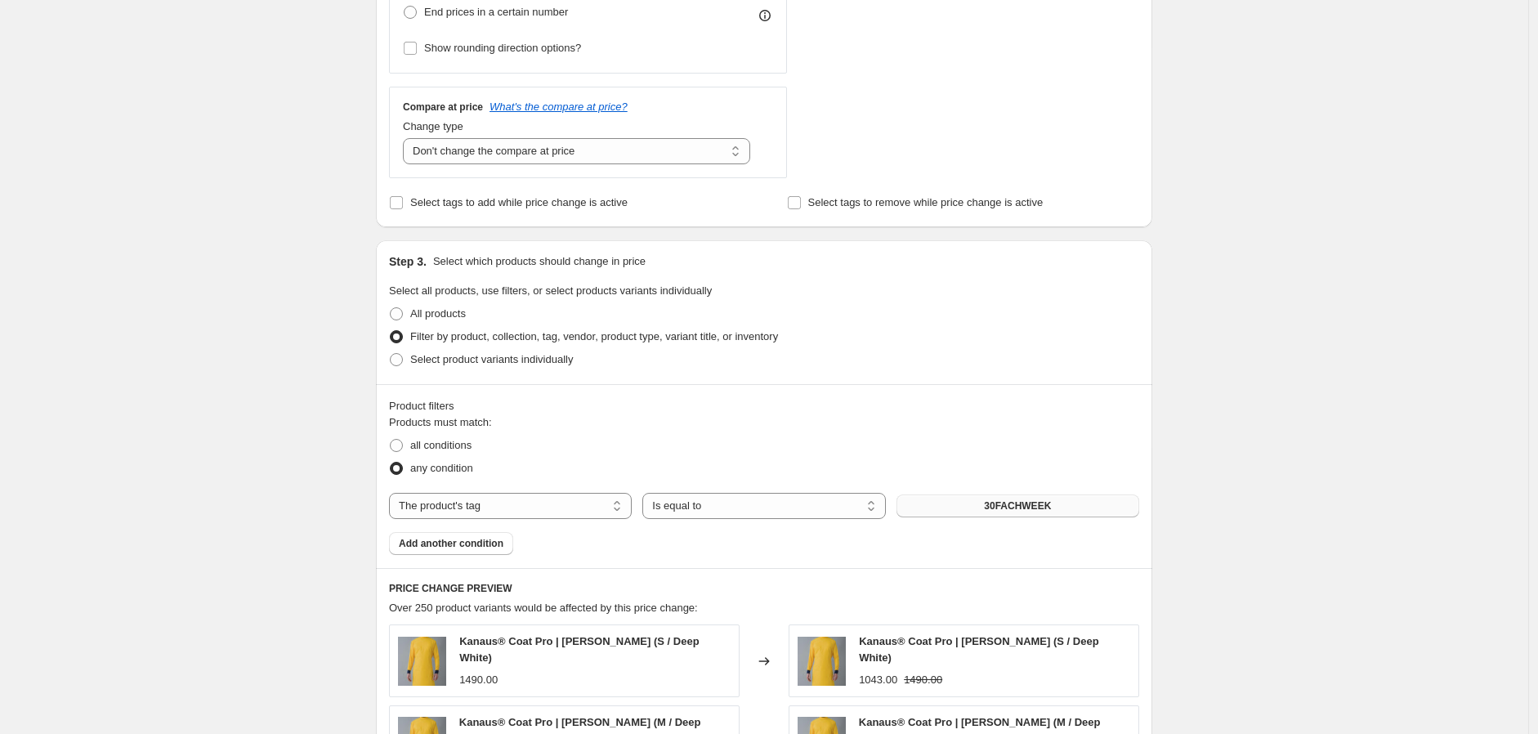
click at [1365, 446] on div "Create new price change job. This page is ready Create new price change job Dra…" at bounding box center [764, 388] width 1529 height 1865
click at [1245, 384] on div "Create new price change job. This page is ready Create new price change job Dra…" at bounding box center [764, 388] width 1529 height 1865
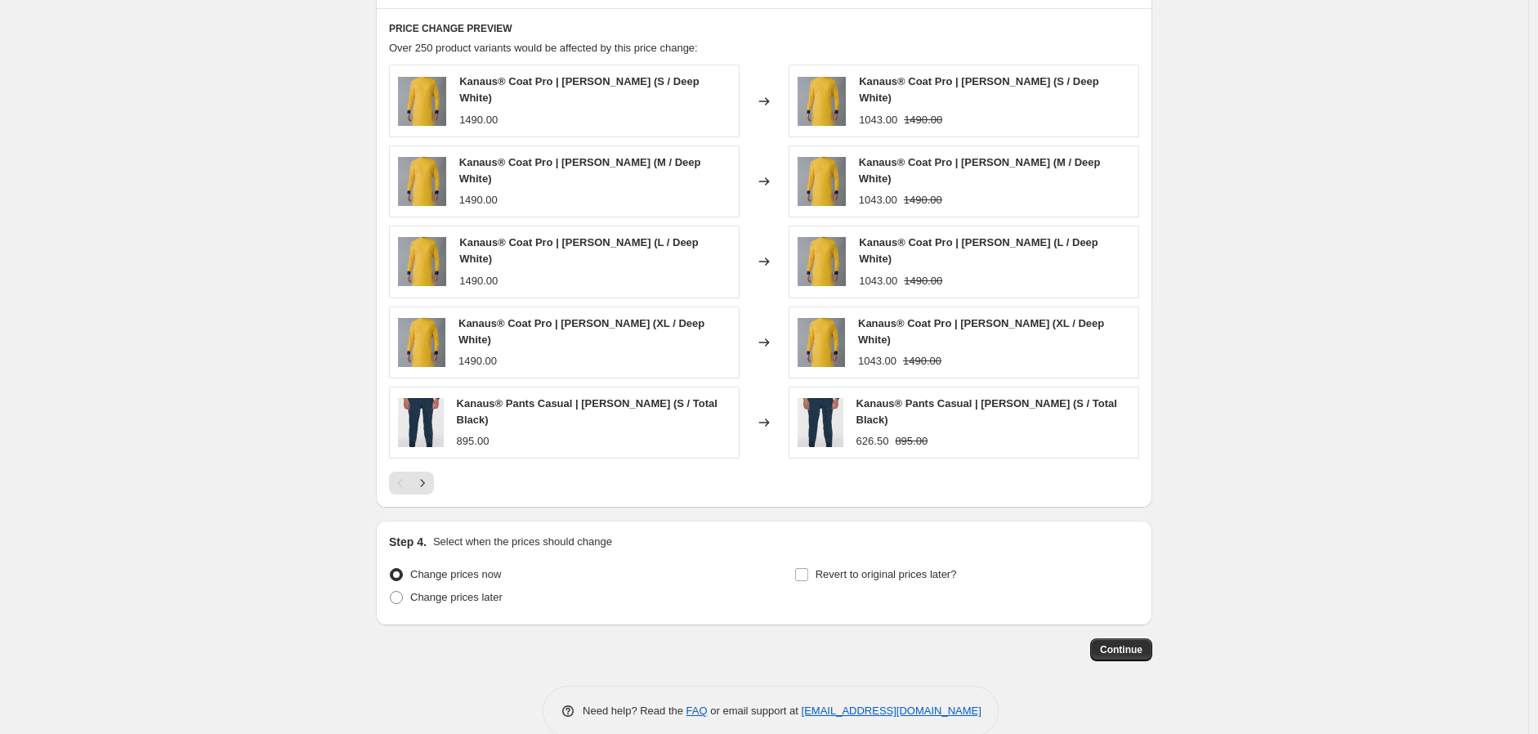
scroll to position [1107, 0]
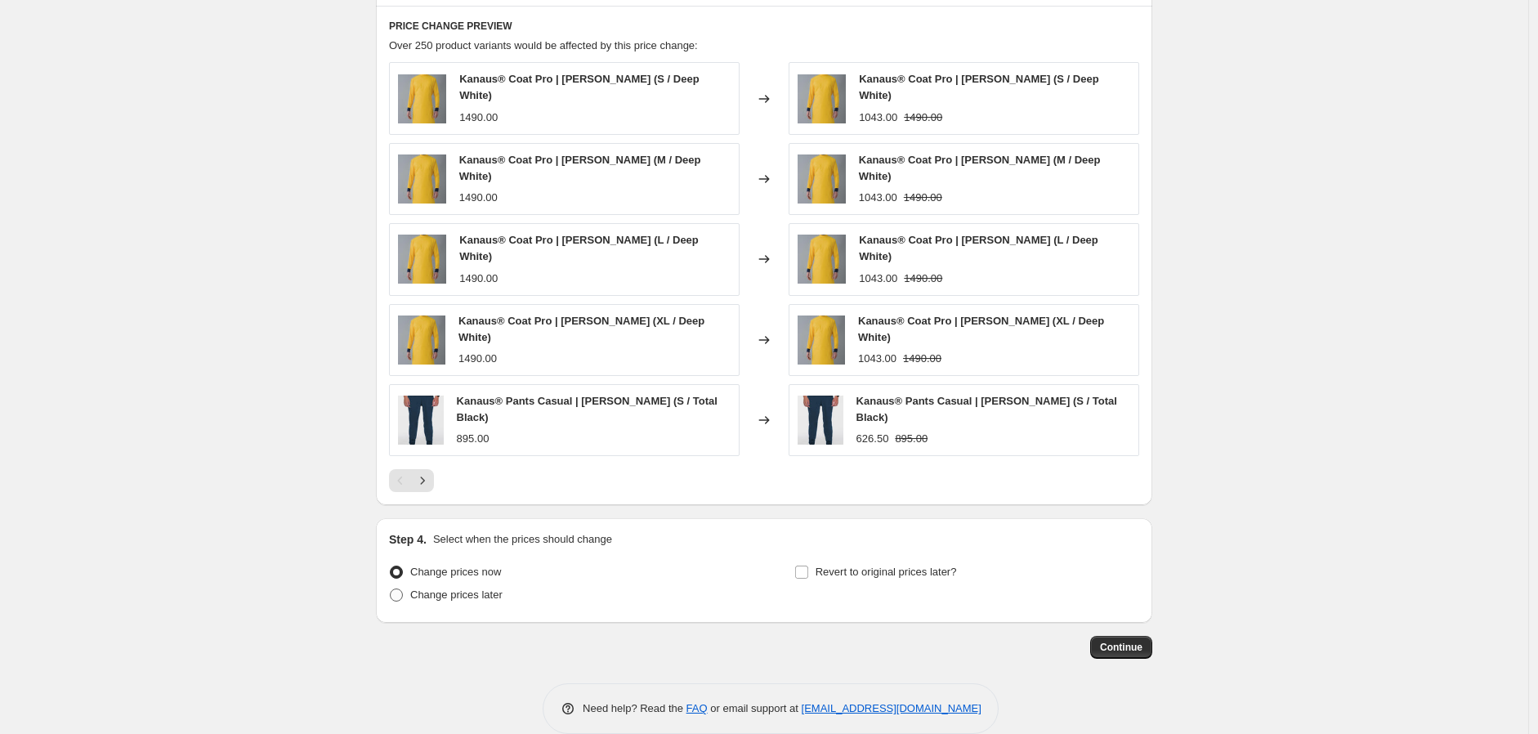
click at [475, 587] on span "Change prices later" at bounding box center [456, 595] width 92 height 16
click at [391, 589] on input "Change prices later" at bounding box center [390, 589] width 1 height 1
radio input "true"
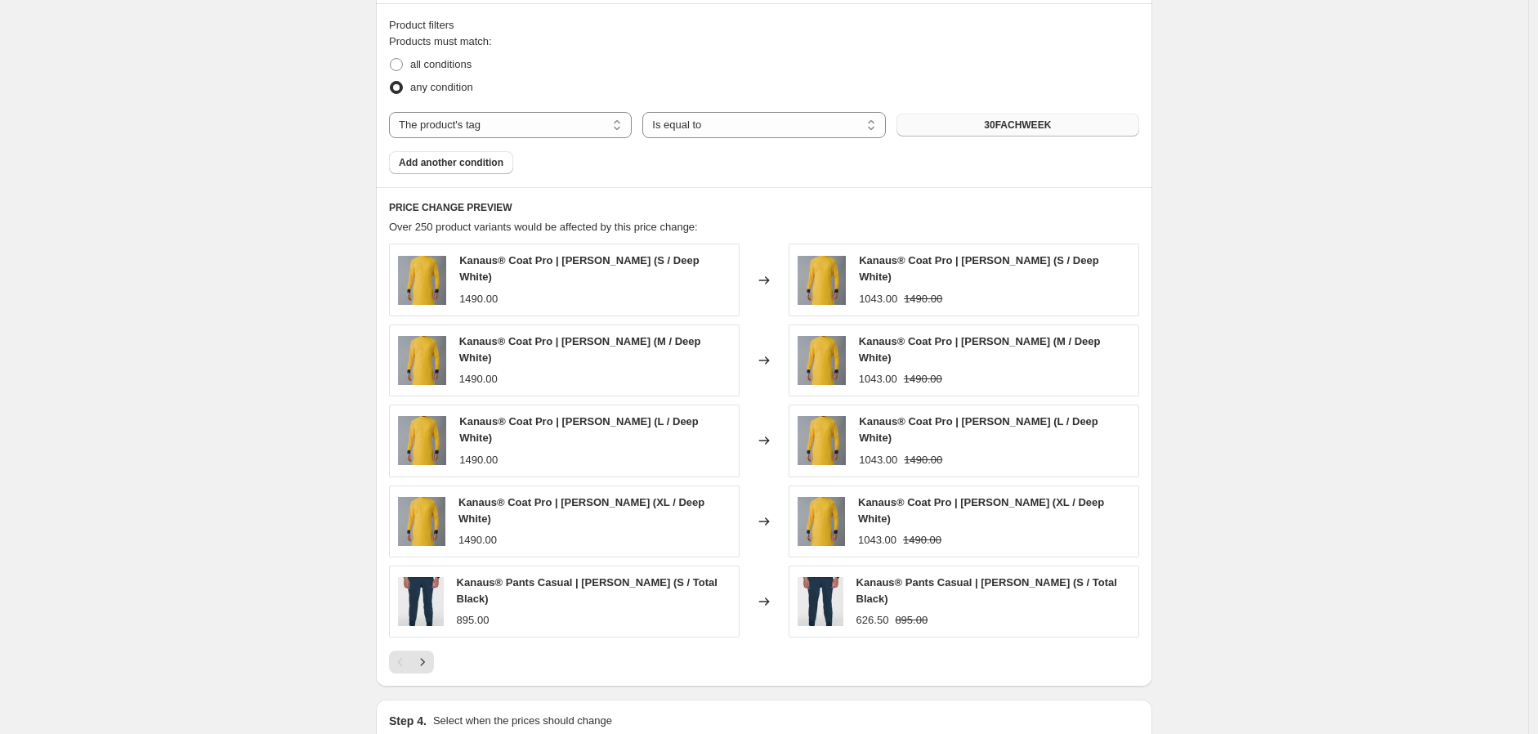
click at [1256, 463] on div "Create new price change job. This page is ready Create new price change job Dra…" at bounding box center [764, 160] width 1529 height 2171
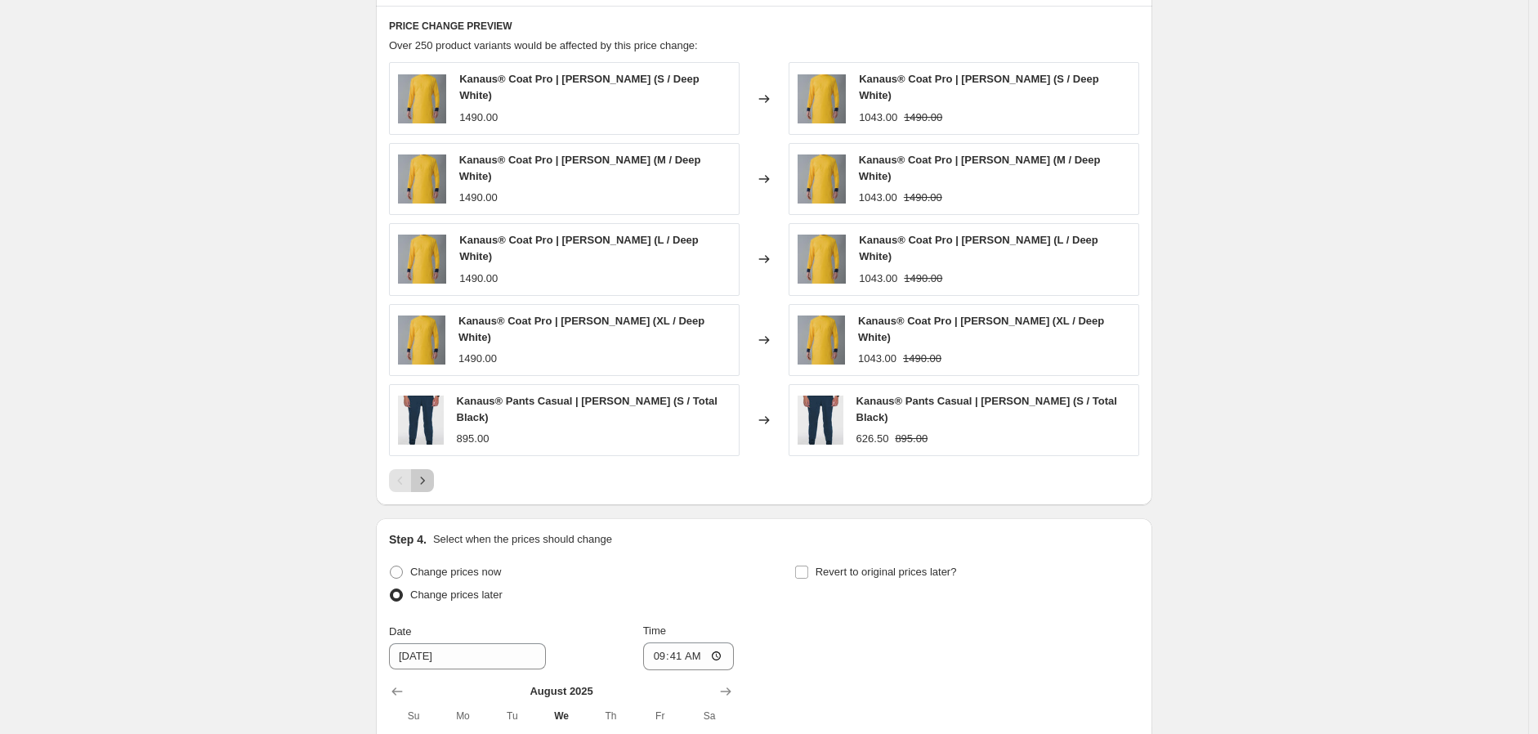
click at [426, 472] on icon "Next" at bounding box center [422, 480] width 16 height 16
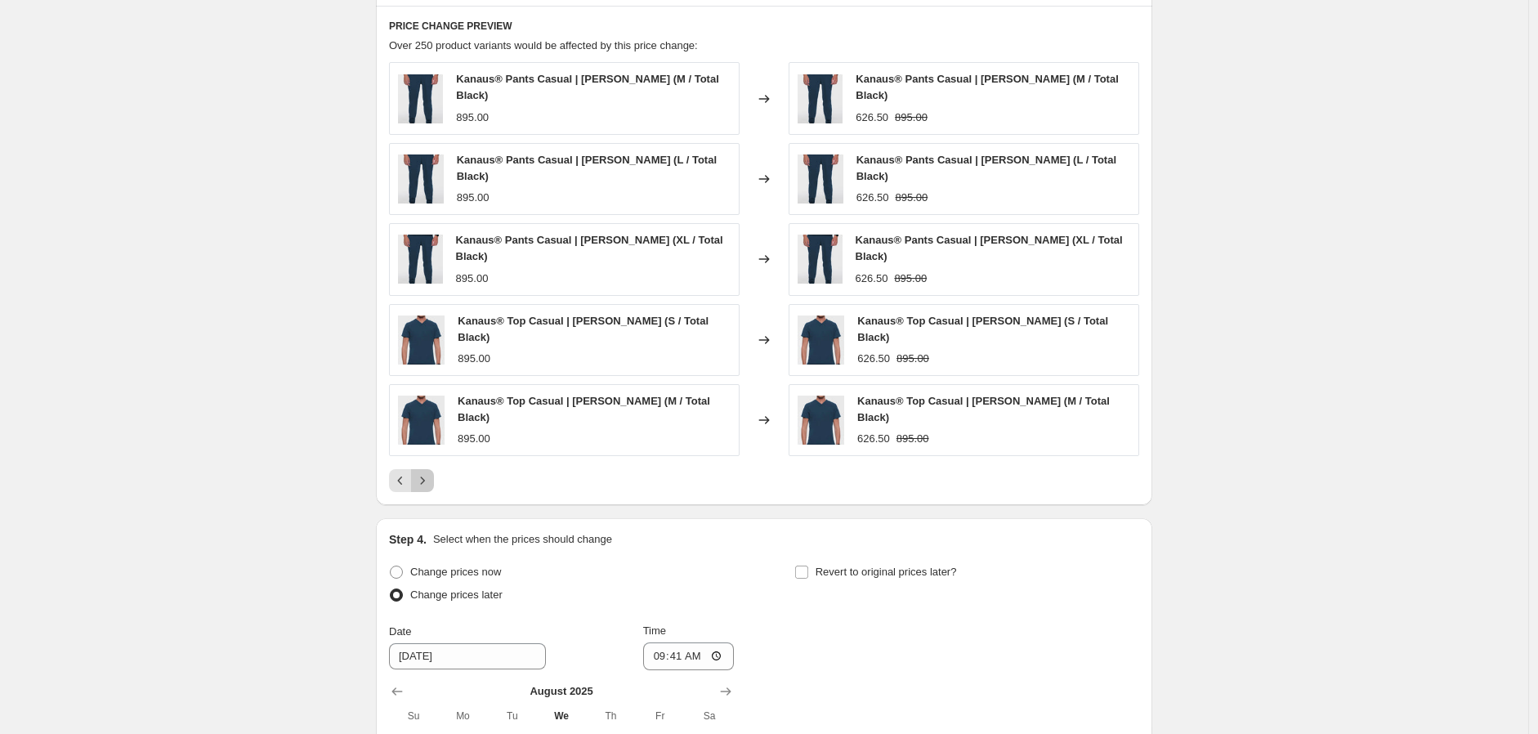
click at [431, 472] on icon "Next" at bounding box center [422, 480] width 16 height 16
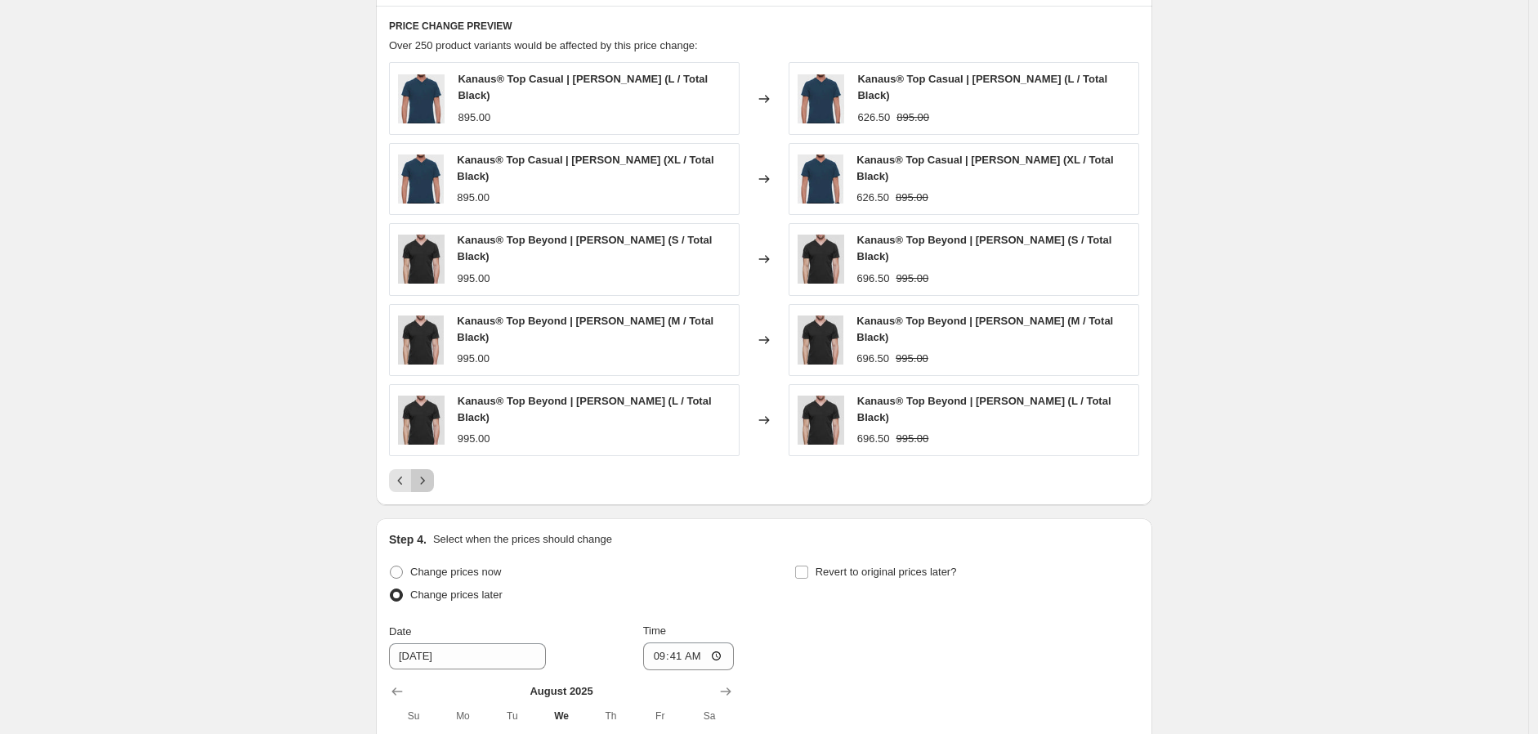
click at [431, 472] on icon "Next" at bounding box center [422, 480] width 16 height 16
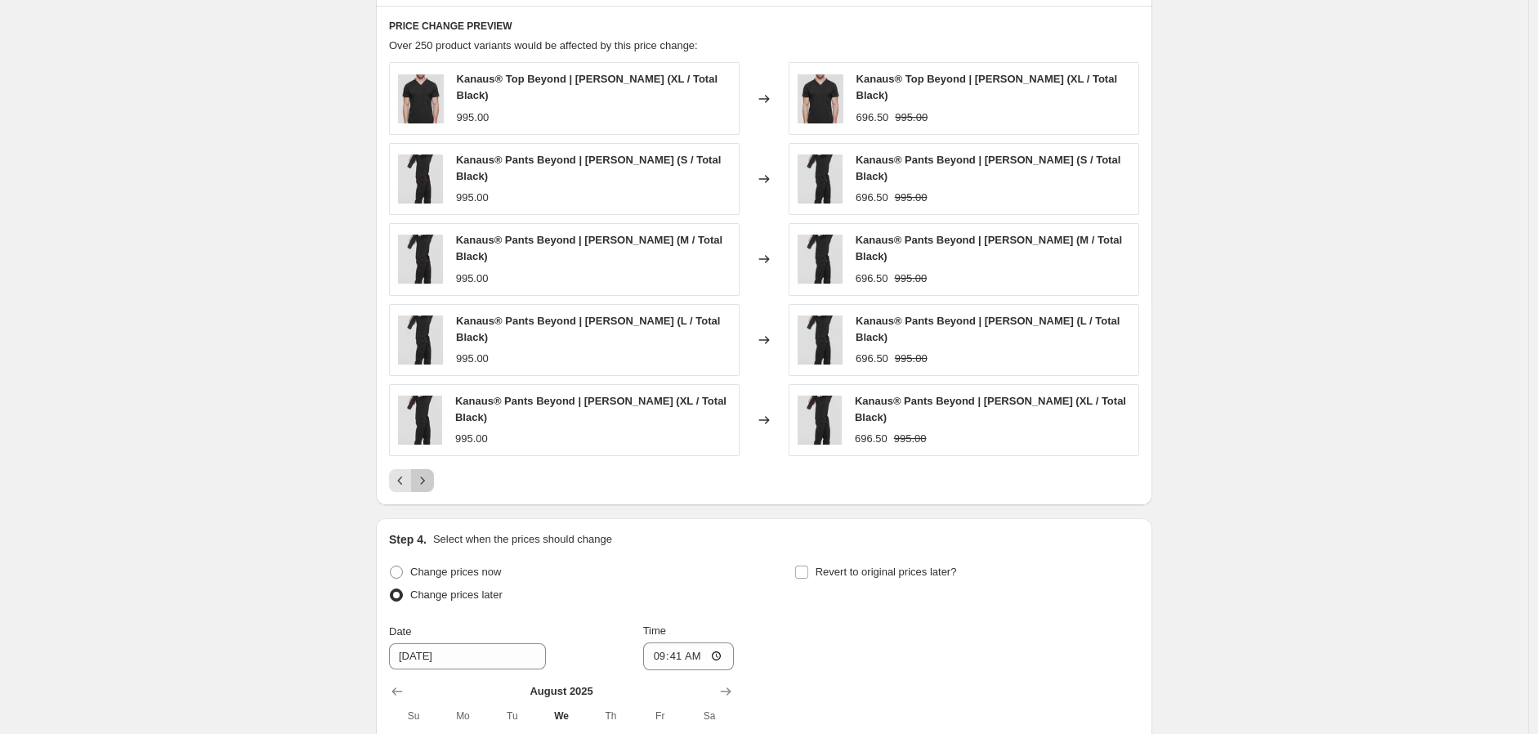
click at [431, 472] on icon "Next" at bounding box center [422, 480] width 16 height 16
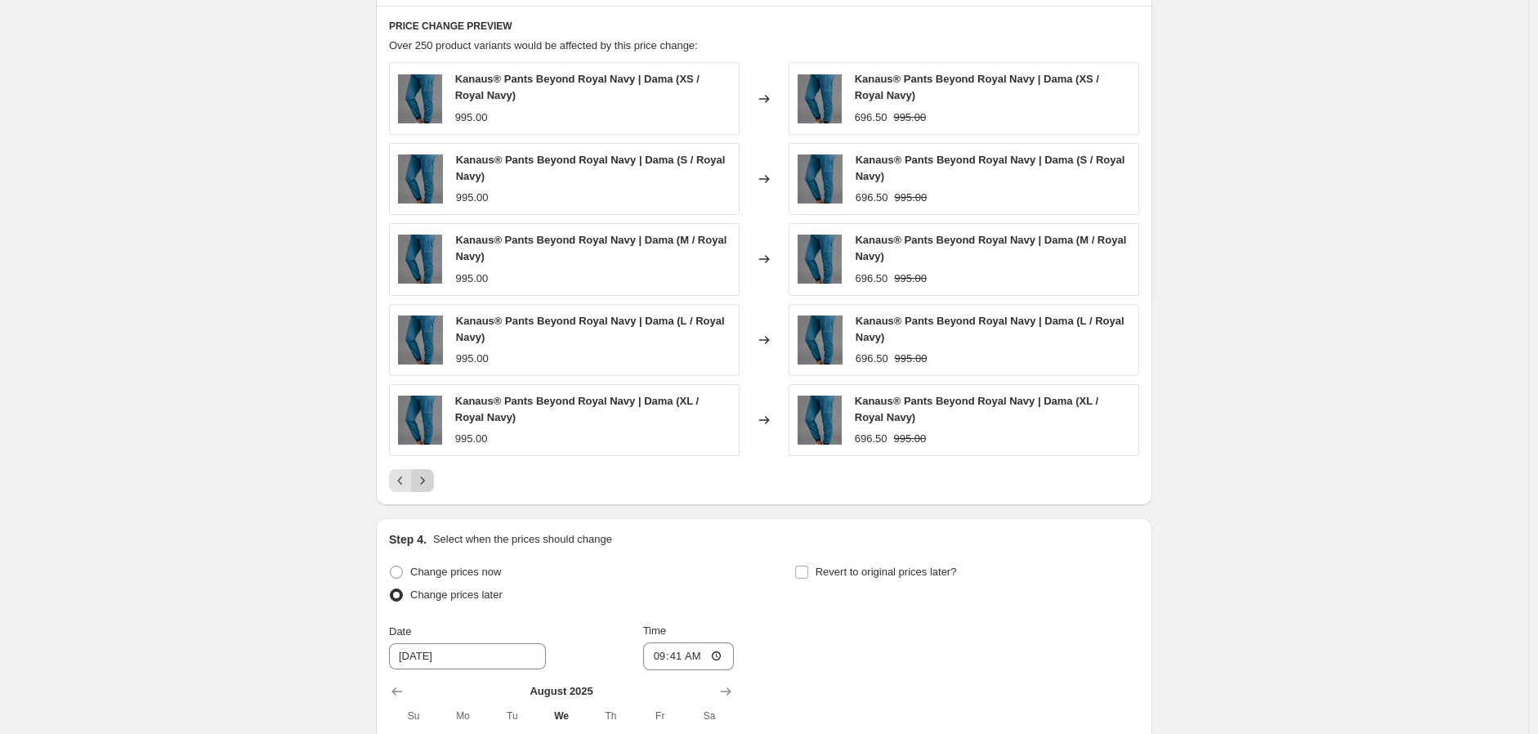
click at [431, 482] on icon "Next" at bounding box center [422, 480] width 16 height 16
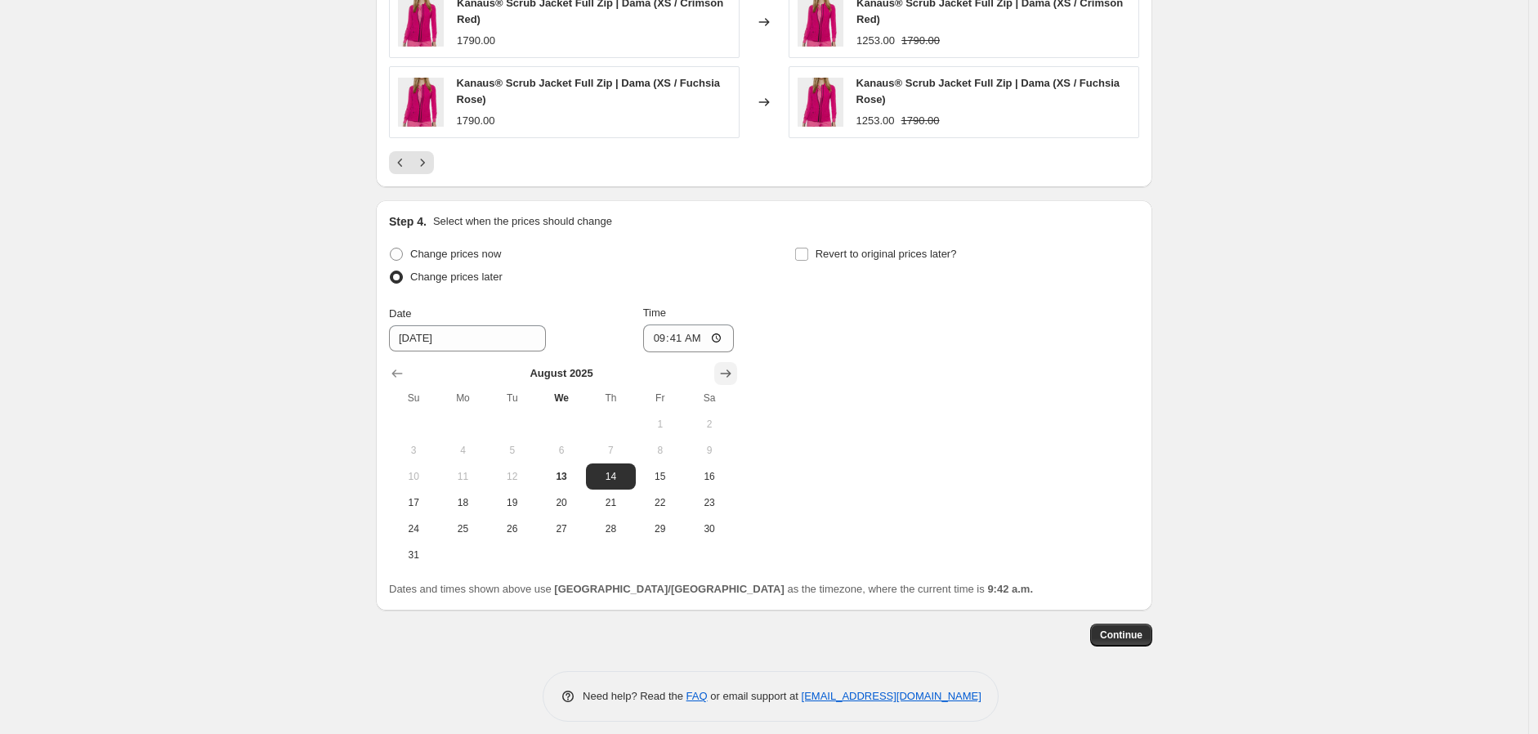
scroll to position [1439, 0]
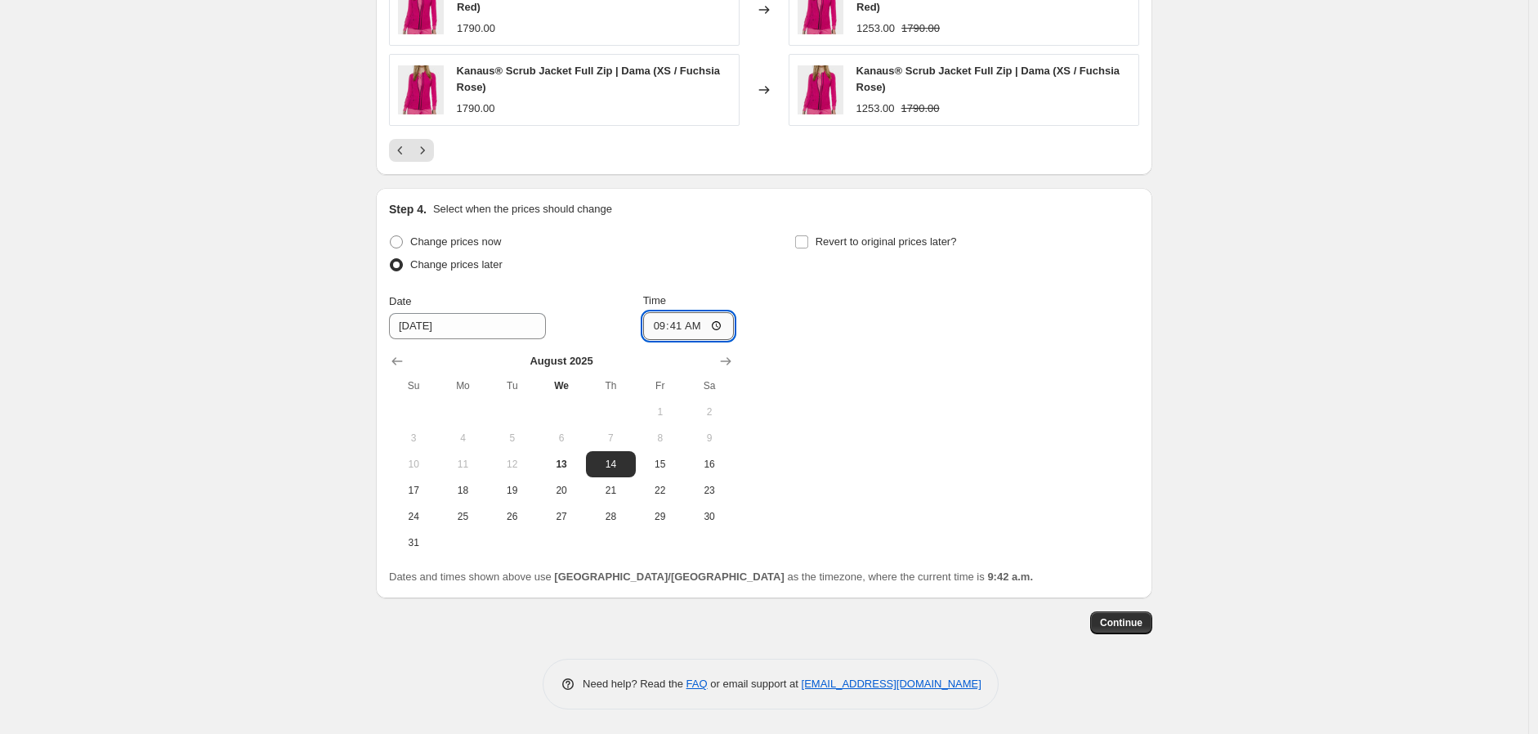
click at [650, 333] on input "09:41" at bounding box center [689, 326] width 92 height 28
type input "10:41"
click at [468, 342] on div "August 2025 Su Mo Tu We Th Fr Sa 1 2 3 4 5 6 7 8 9 10 11 12 13 14 15 16 17 18 1…" at bounding box center [555, 448] width 358 height 216
click at [468, 336] on input "8/14/2025" at bounding box center [467, 326] width 157 height 26
click at [511, 325] on input "8/14/2025" at bounding box center [467, 326] width 157 height 26
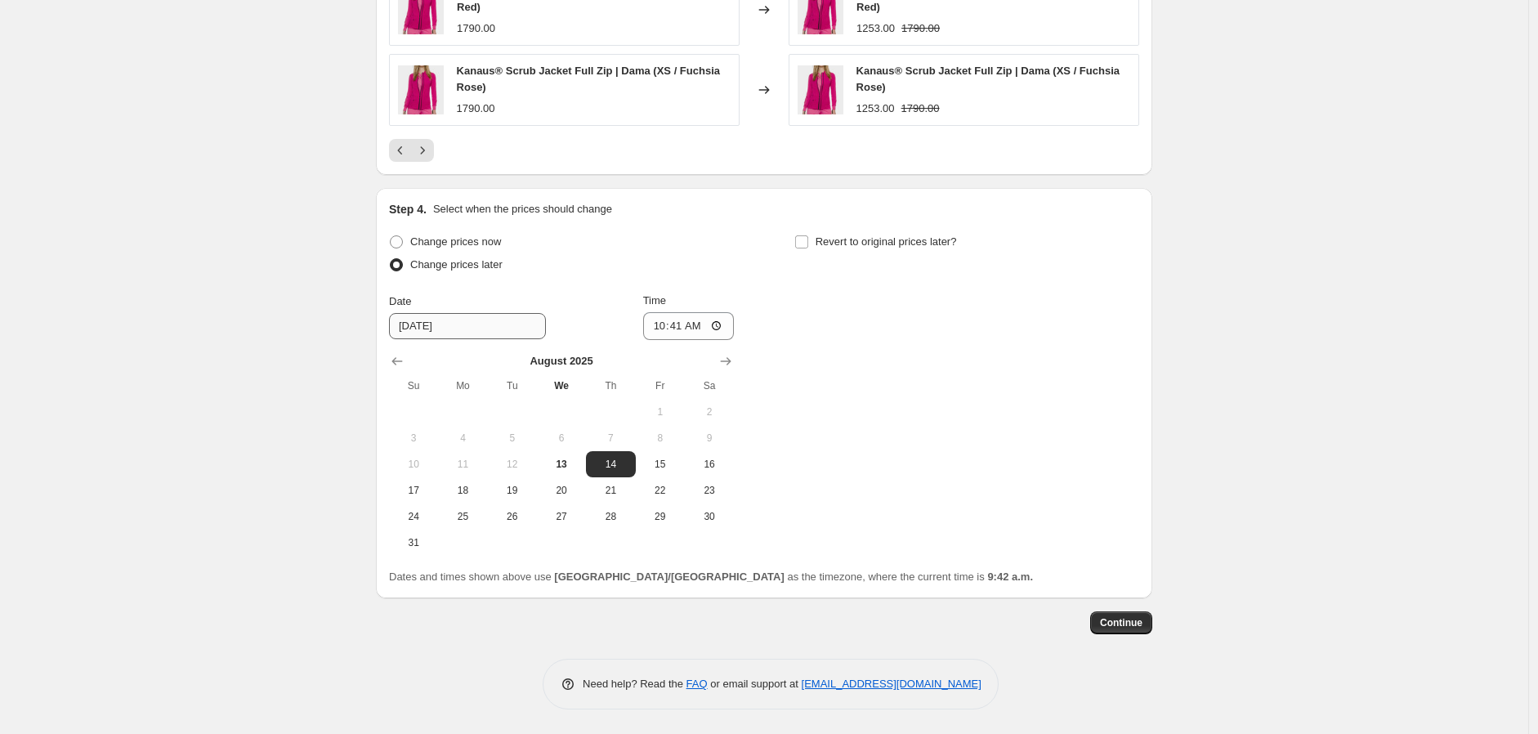
drag, startPoint x: 387, startPoint y: 334, endPoint x: 396, endPoint y: 332, distance: 10.1
click at [386, 333] on div "Step 4. Select when the prices should change Change prices now Change prices la…" at bounding box center [764, 393] width 777 height 410
click at [399, 331] on input "8/14/2025" at bounding box center [467, 326] width 157 height 26
click at [500, 307] on div "Date" at bounding box center [467, 301] width 157 height 16
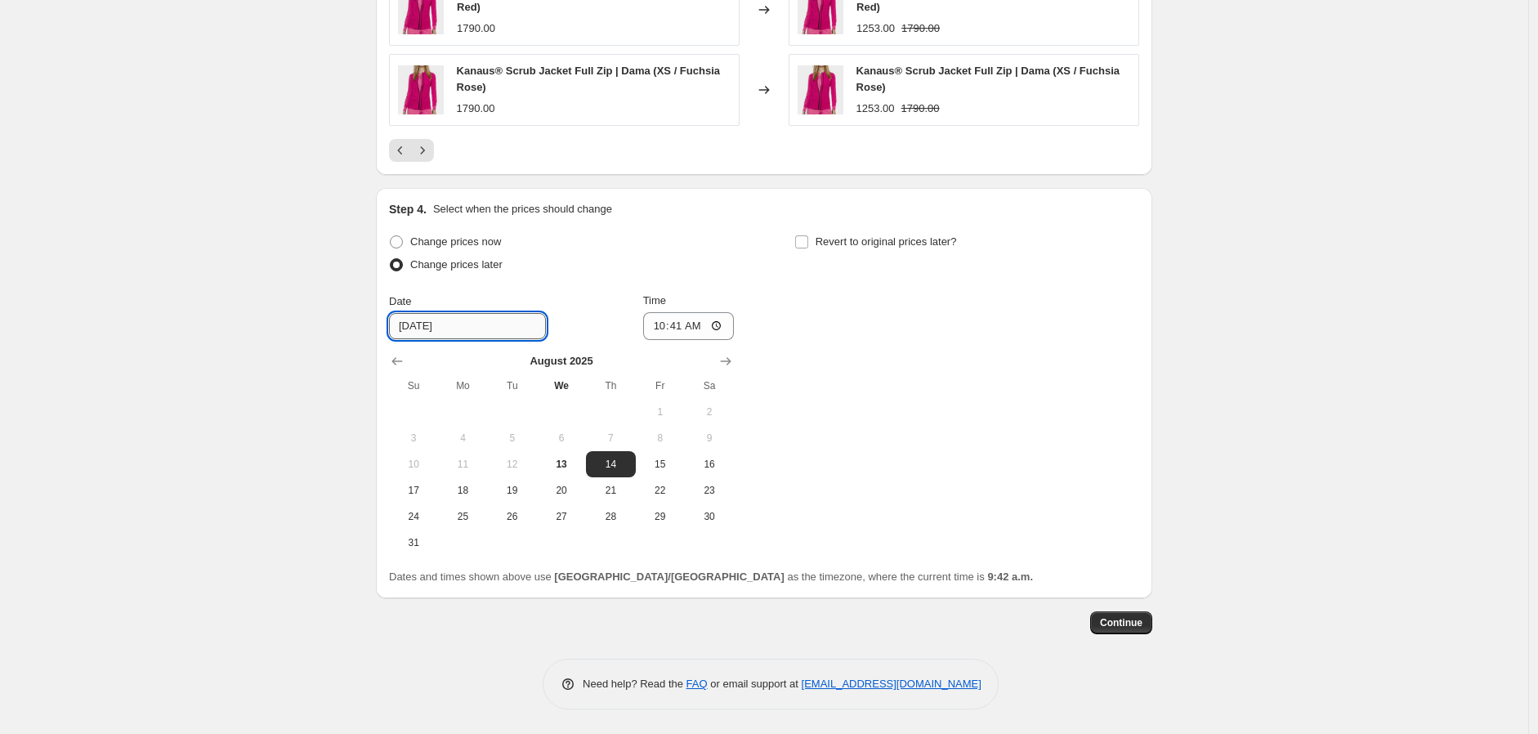
click at [436, 332] on input "8/14/2025" at bounding box center [467, 326] width 157 height 26
click at [567, 458] on span "13" at bounding box center [562, 464] width 36 height 13
type input "[DATE]"
click at [667, 334] on input "10:41" at bounding box center [689, 326] width 92 height 28
type input "10:01"
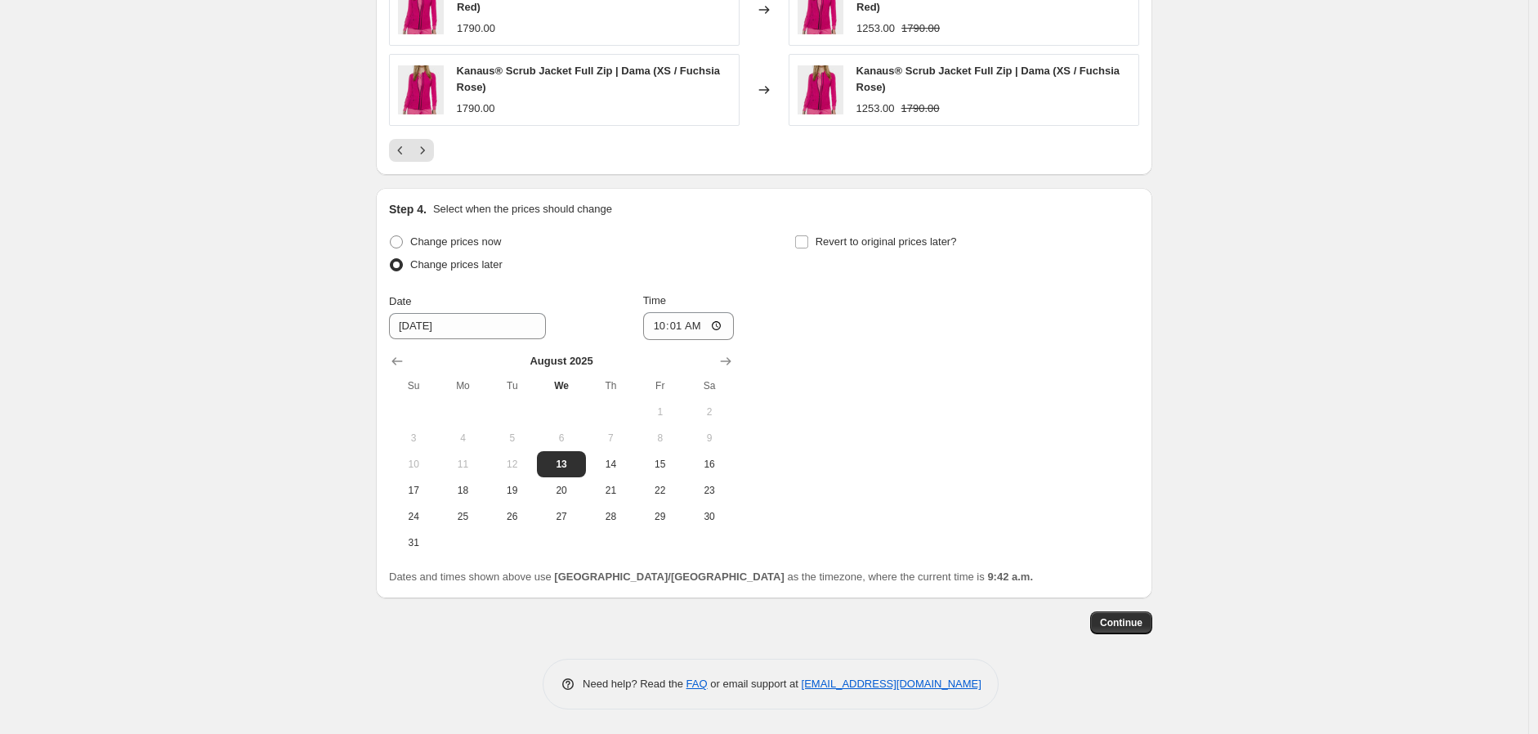
click at [900, 422] on div "Change prices now Change prices later Date 8/13/2025 Time 10:01 August 2025 Su …" at bounding box center [764, 393] width 750 height 325
click at [496, 324] on input "[DATE]" at bounding box center [467, 326] width 157 height 26
click at [557, 474] on button "13" at bounding box center [561, 464] width 49 height 26
click at [649, 333] on input "10:01" at bounding box center [689, 326] width 92 height 28
click at [1107, 394] on div "Change prices now Change prices later Date 8/13/2025 Time 10:01 August 2025 Su …" at bounding box center [764, 393] width 750 height 325
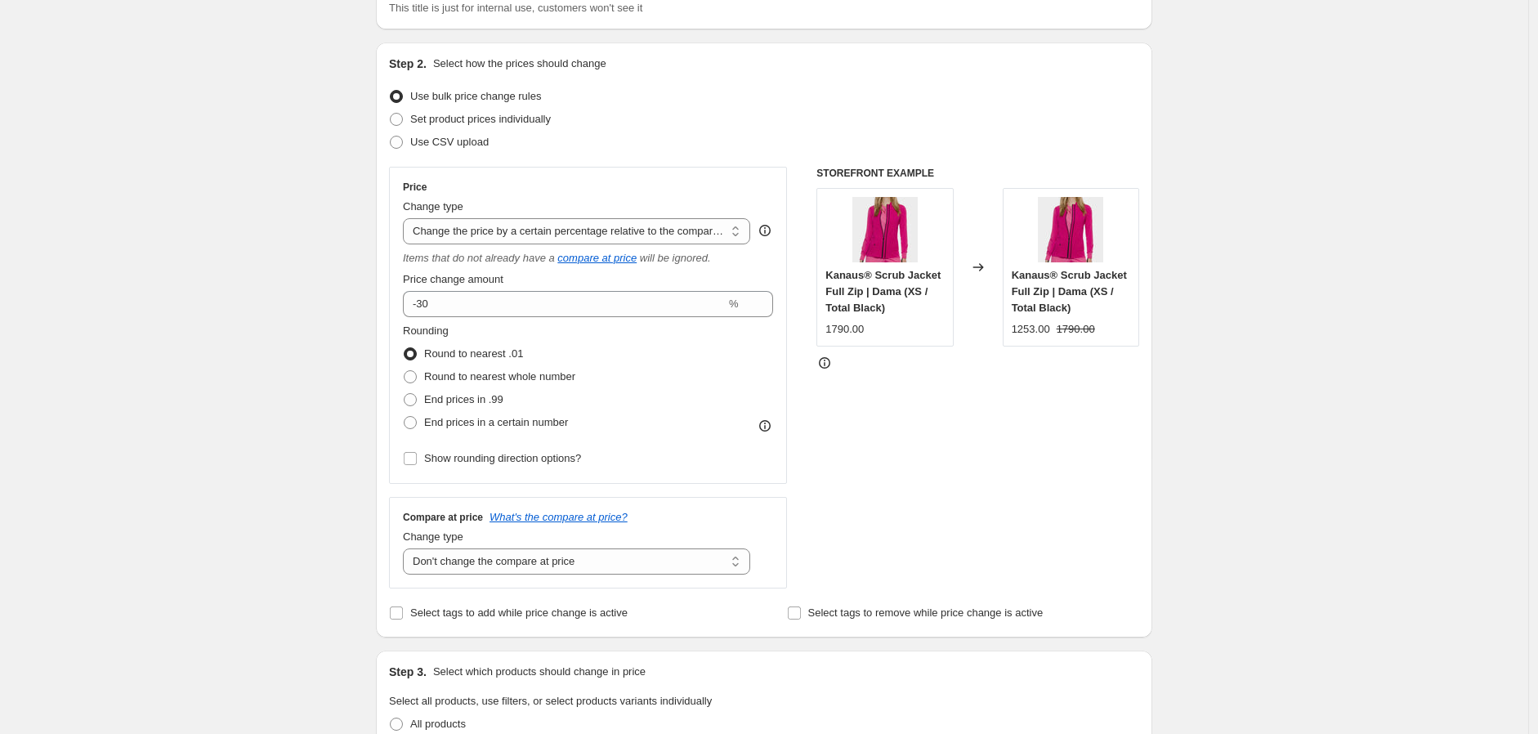
scroll to position [0, 0]
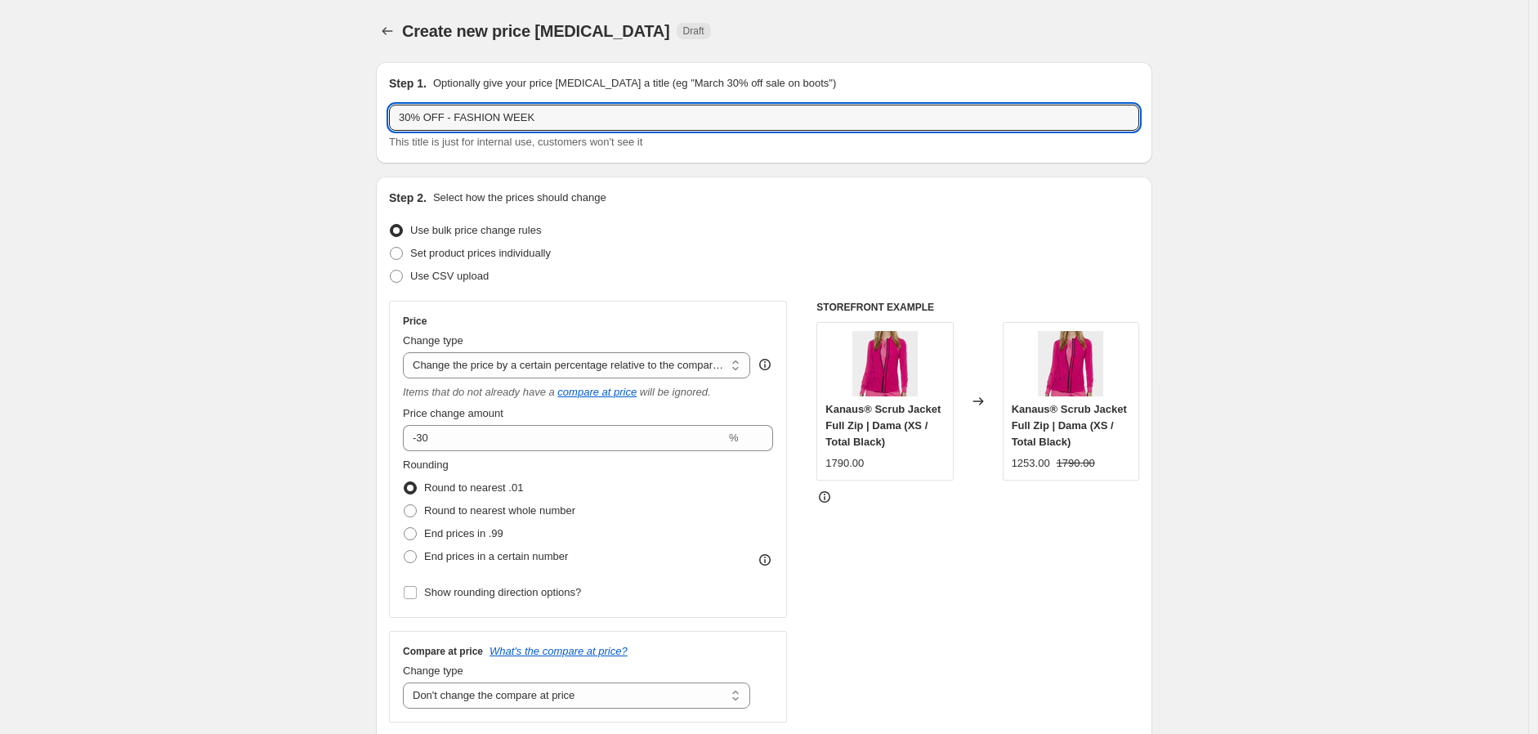
drag, startPoint x: 573, startPoint y: 117, endPoint x: 381, endPoint y: 114, distance: 192.1
click at [381, 114] on div "Step 1. Optionally give your price change job a title (eg "March 30% off sale o…" at bounding box center [764, 112] width 777 height 101
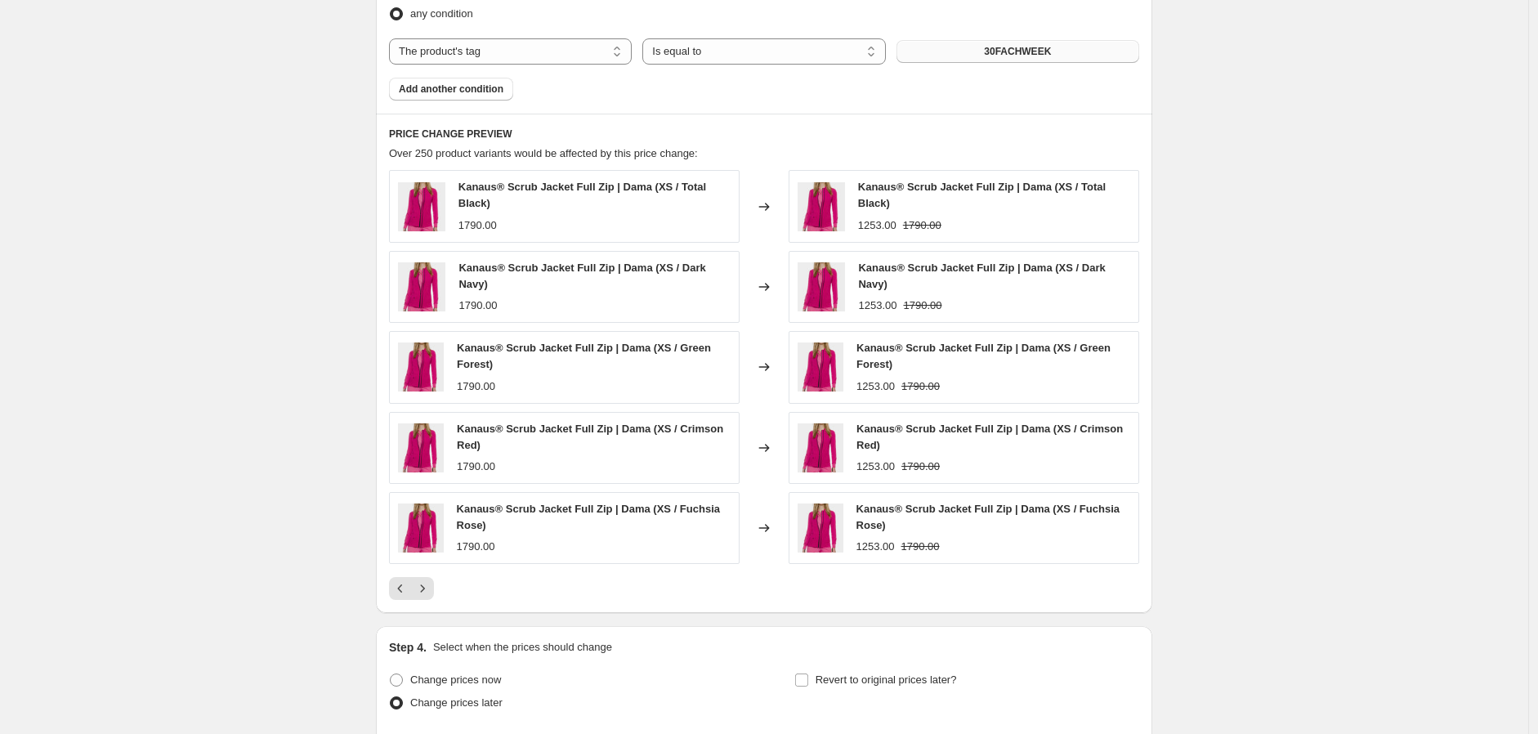
scroll to position [1439, 0]
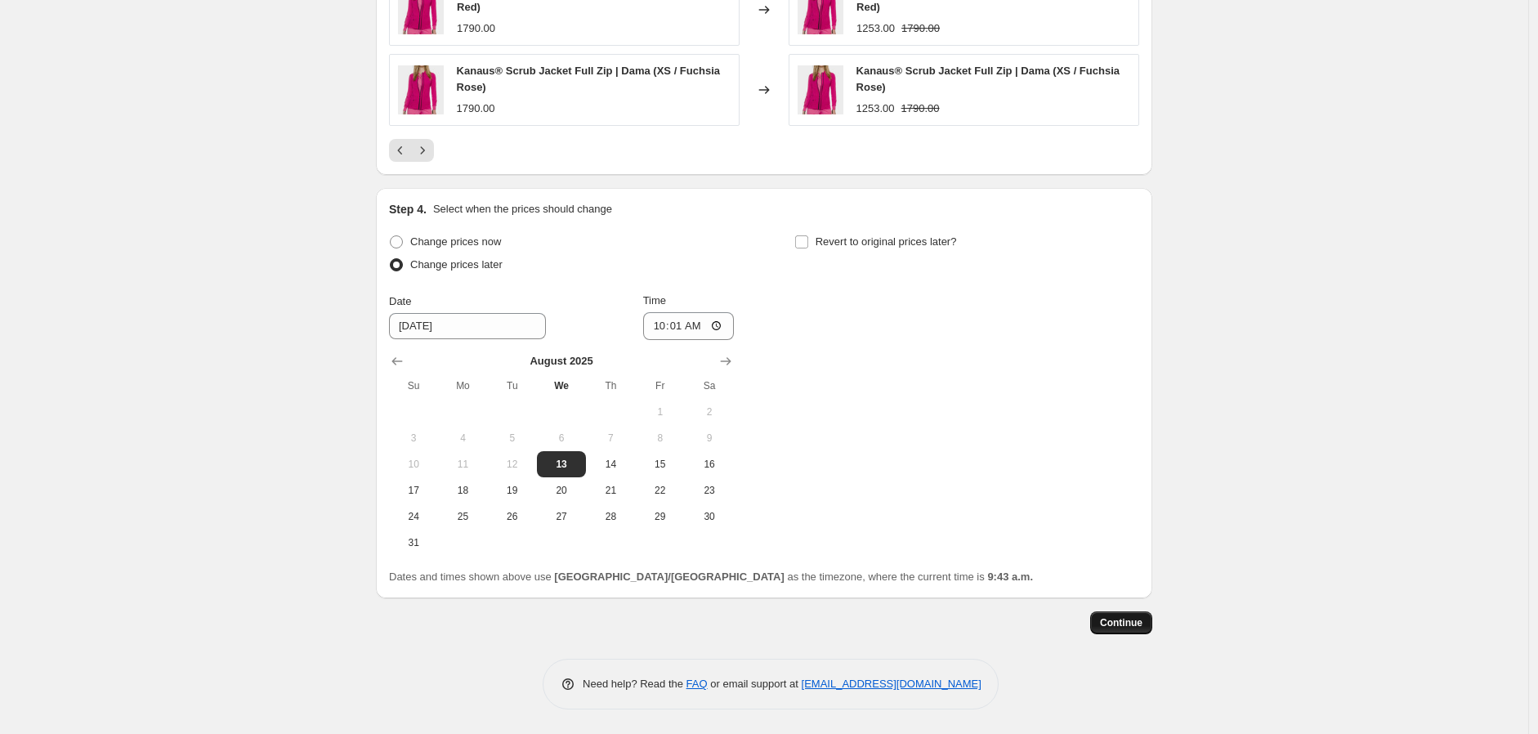
click at [1135, 622] on span "Continue" at bounding box center [1121, 622] width 43 height 13
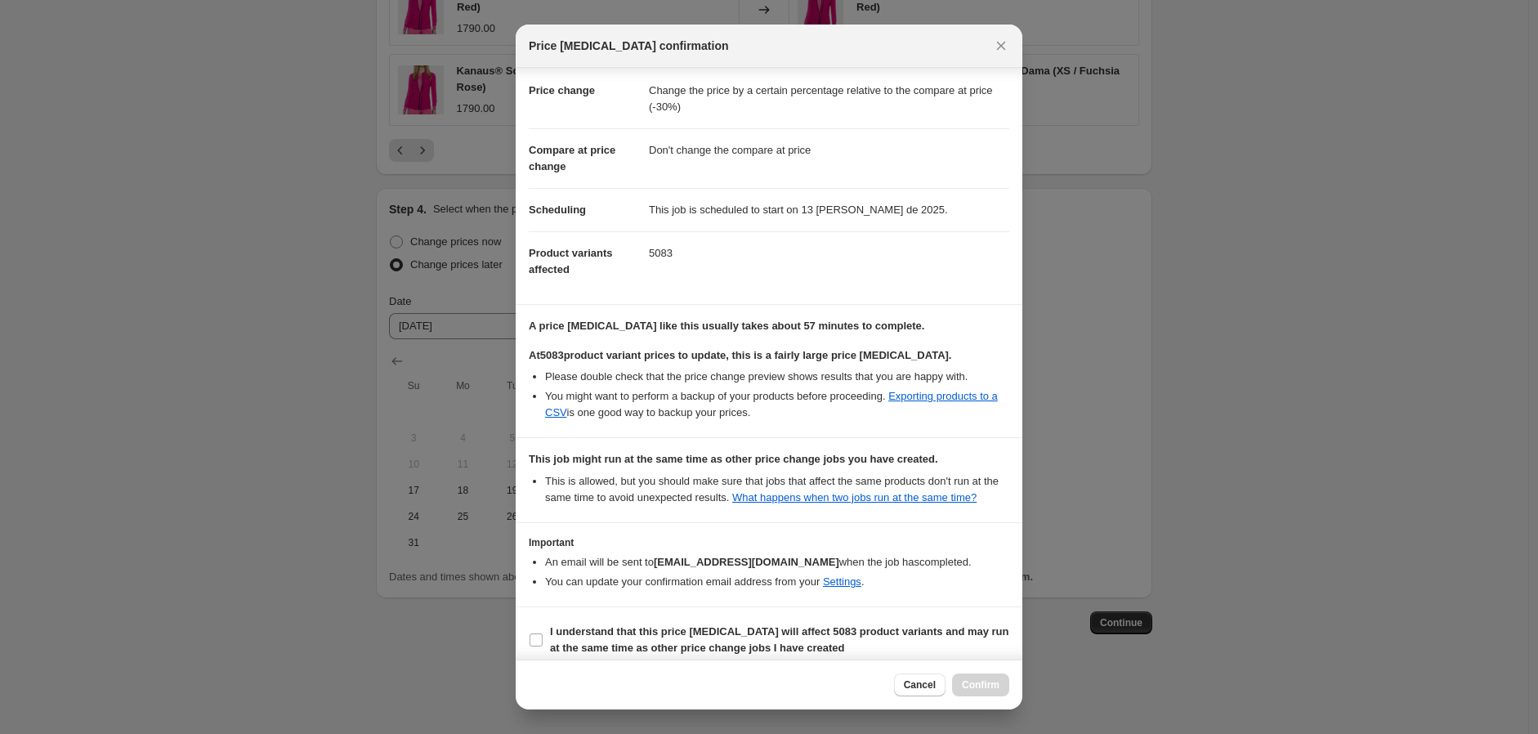
scroll to position [41, 0]
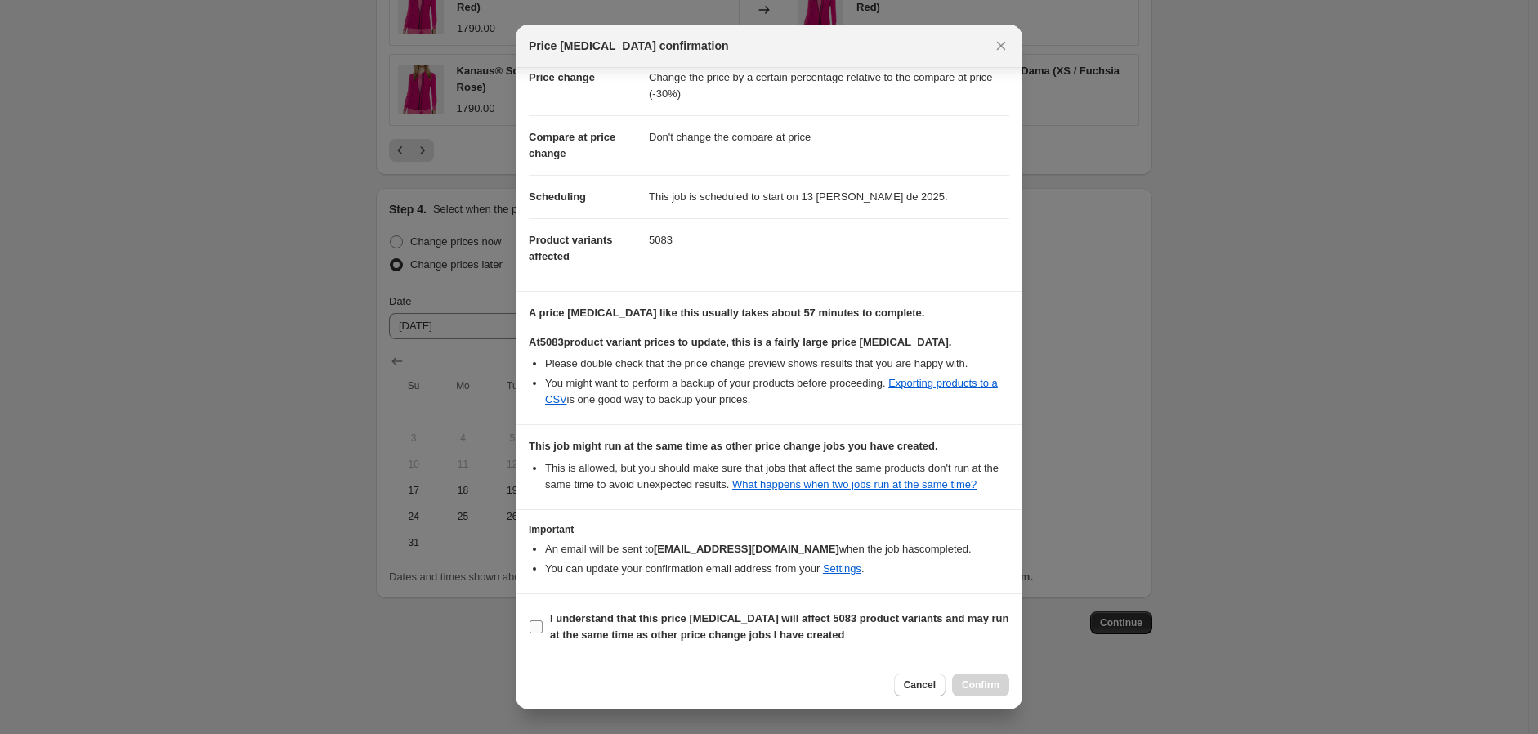
click at [585, 636] on b "I understand that this price change job will affect 5083 product variants and m…" at bounding box center [779, 626] width 459 height 29
click at [543, 633] on input "I understand that this price change job will affect 5083 product variants and m…" at bounding box center [536, 626] width 13 height 13
checkbox input "true"
drag, startPoint x: 990, startPoint y: 686, endPoint x: 933, endPoint y: 556, distance: 141.7
click at [933, 556] on div "Price change job confirmation Confirmation for 30% OFF - FASHION WEEK Price cha…" at bounding box center [769, 367] width 507 height 685
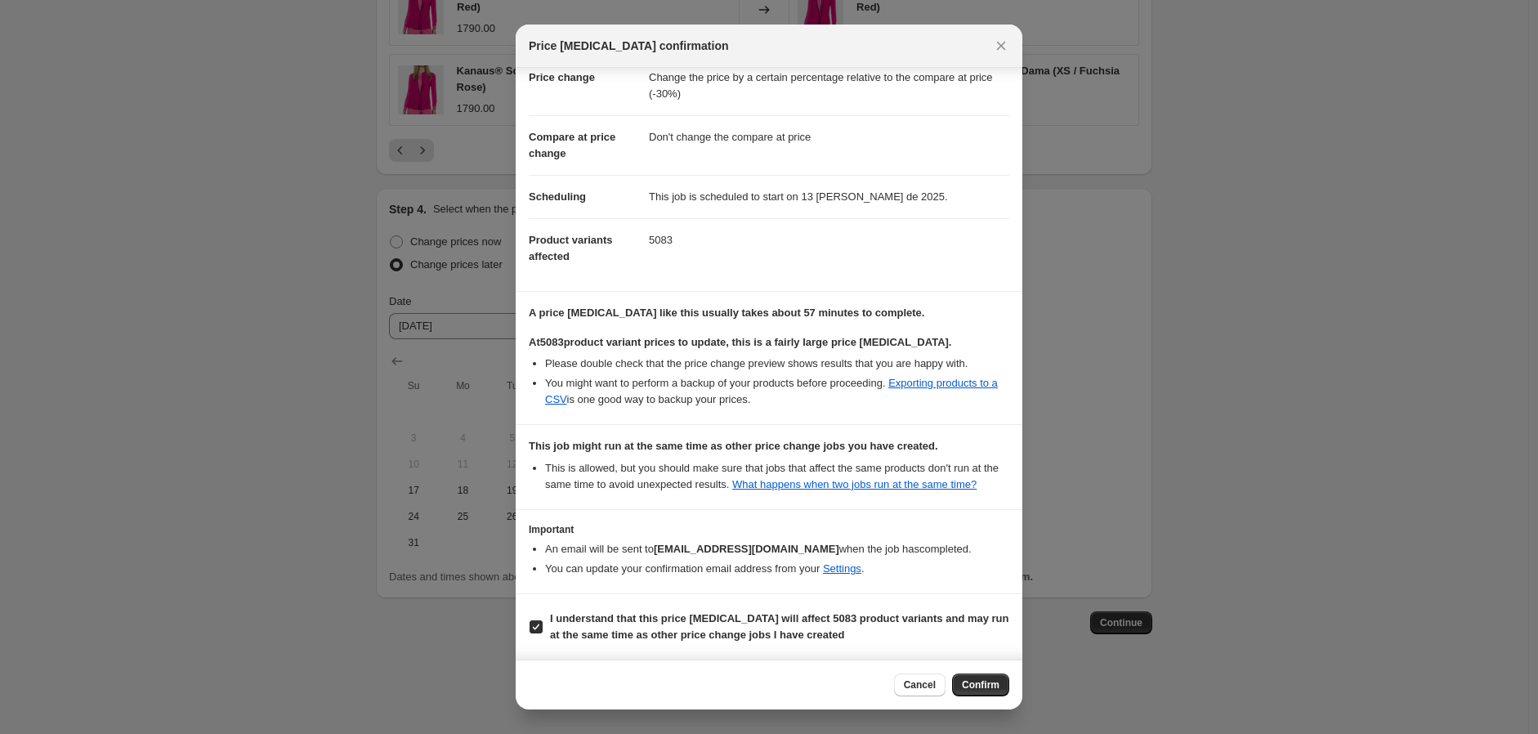
scroll to position [0, 0]
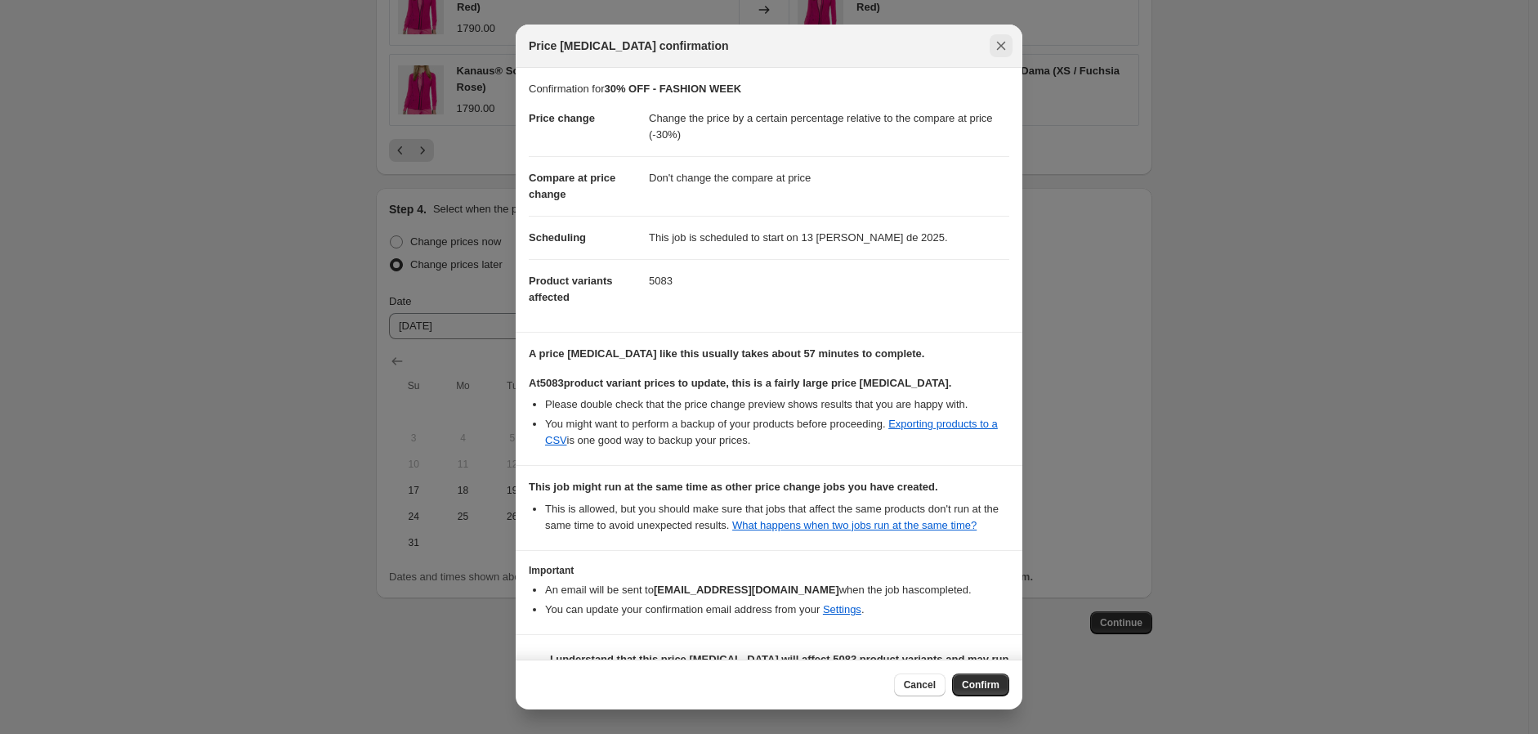
click at [1009, 50] on button "Close" at bounding box center [1001, 45] width 23 height 23
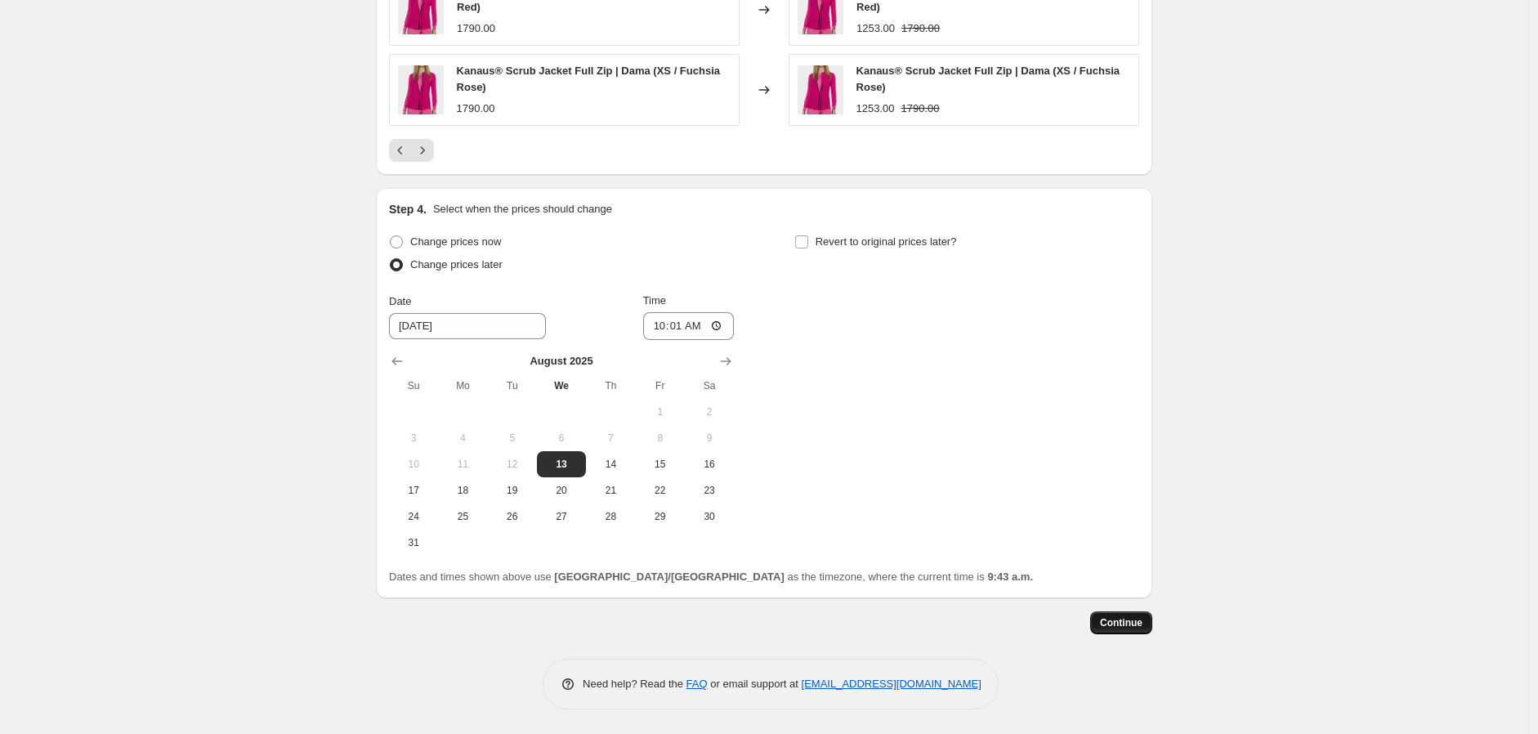
click at [1116, 629] on span "Continue" at bounding box center [1121, 622] width 43 height 13
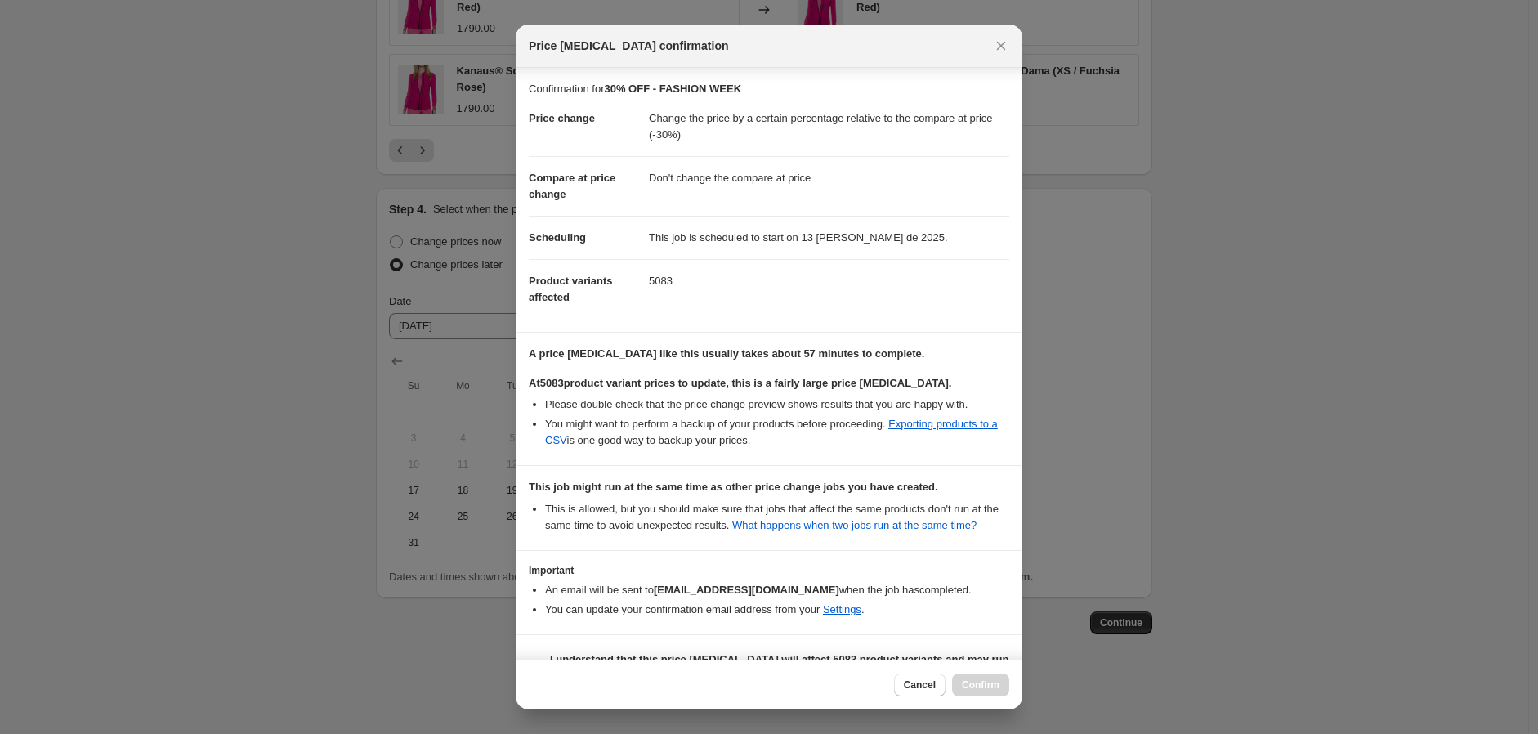
scroll to position [41, 0]
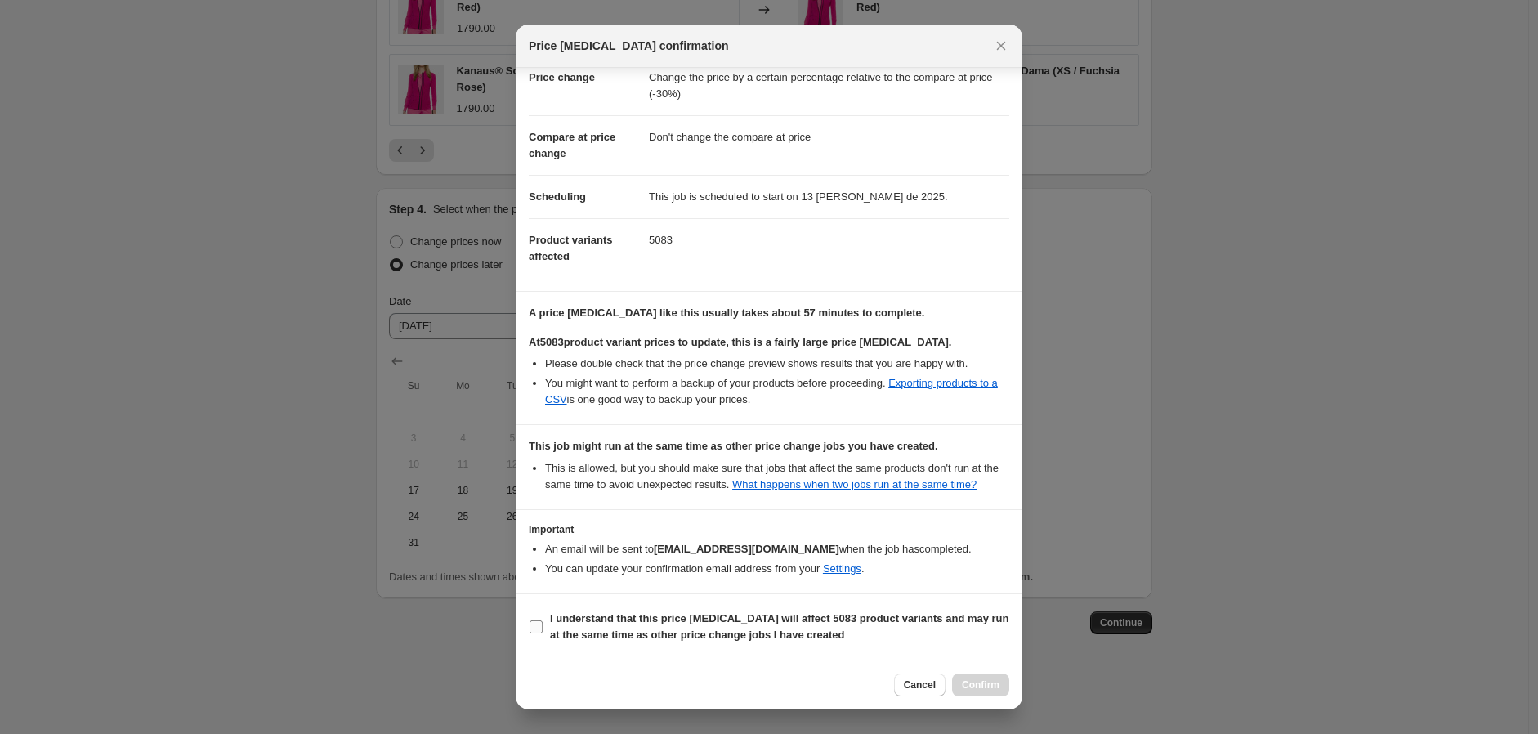
click at [587, 639] on b "I understand that this price change job will affect 5083 product variants and m…" at bounding box center [779, 626] width 459 height 29
click at [543, 633] on input "I understand that this price change job will affect 5083 product variants and m…" at bounding box center [536, 626] width 13 height 13
checkbox input "true"
click at [991, 689] on span "Confirm" at bounding box center [981, 684] width 38 height 13
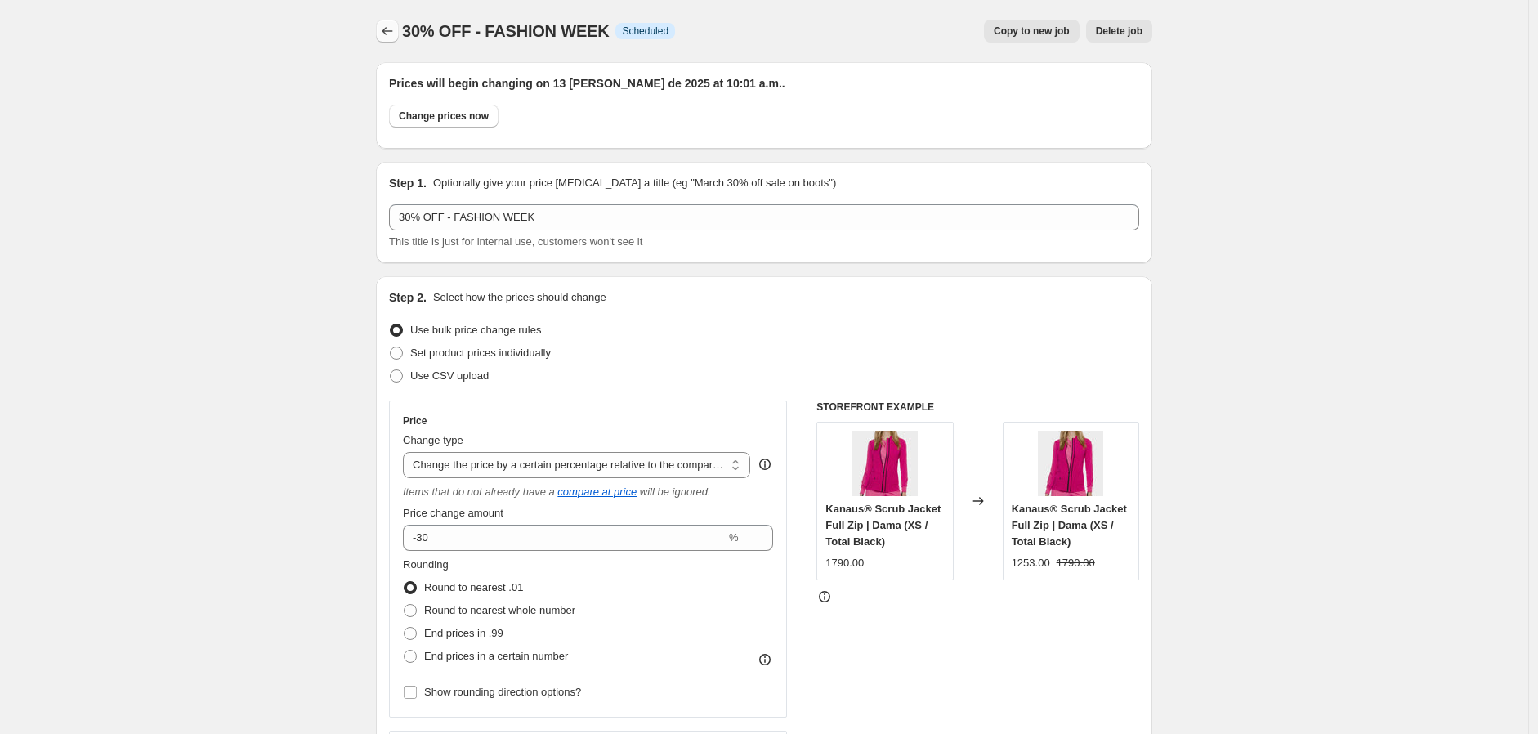
click at [390, 34] on icon "Price change jobs" at bounding box center [387, 31] width 16 height 16
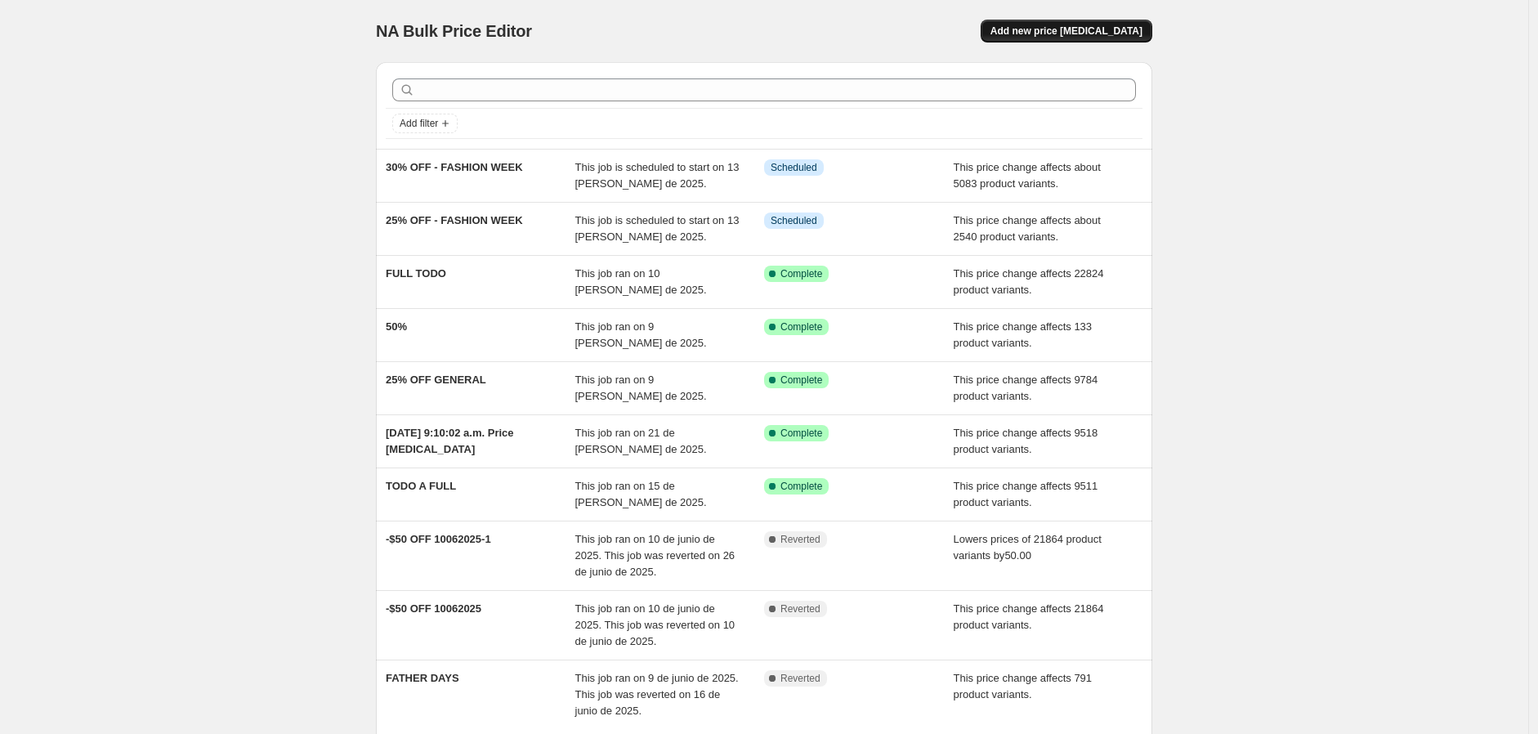
click at [1088, 28] on span "Add new price [MEDICAL_DATA]" at bounding box center [1067, 31] width 152 height 13
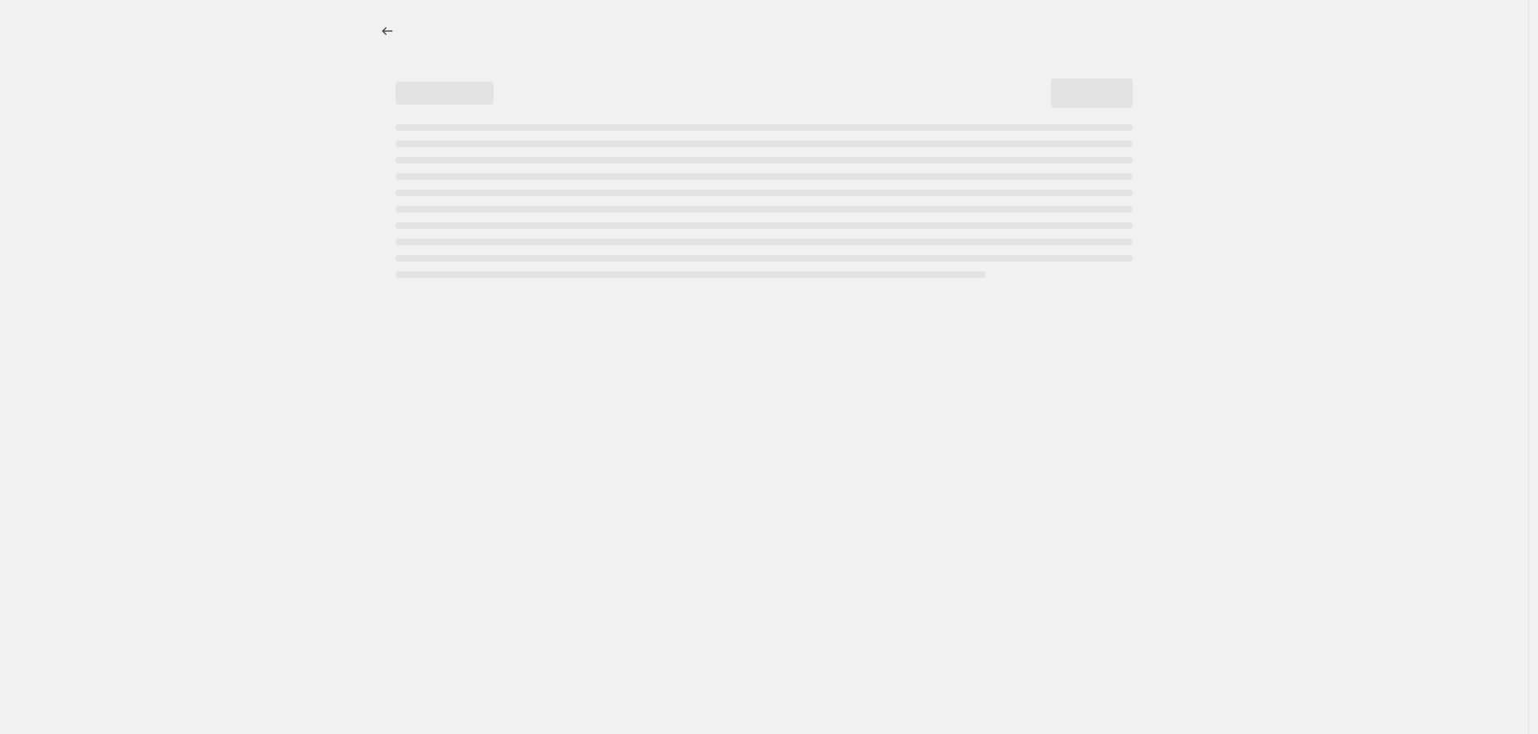
select select "percentage"
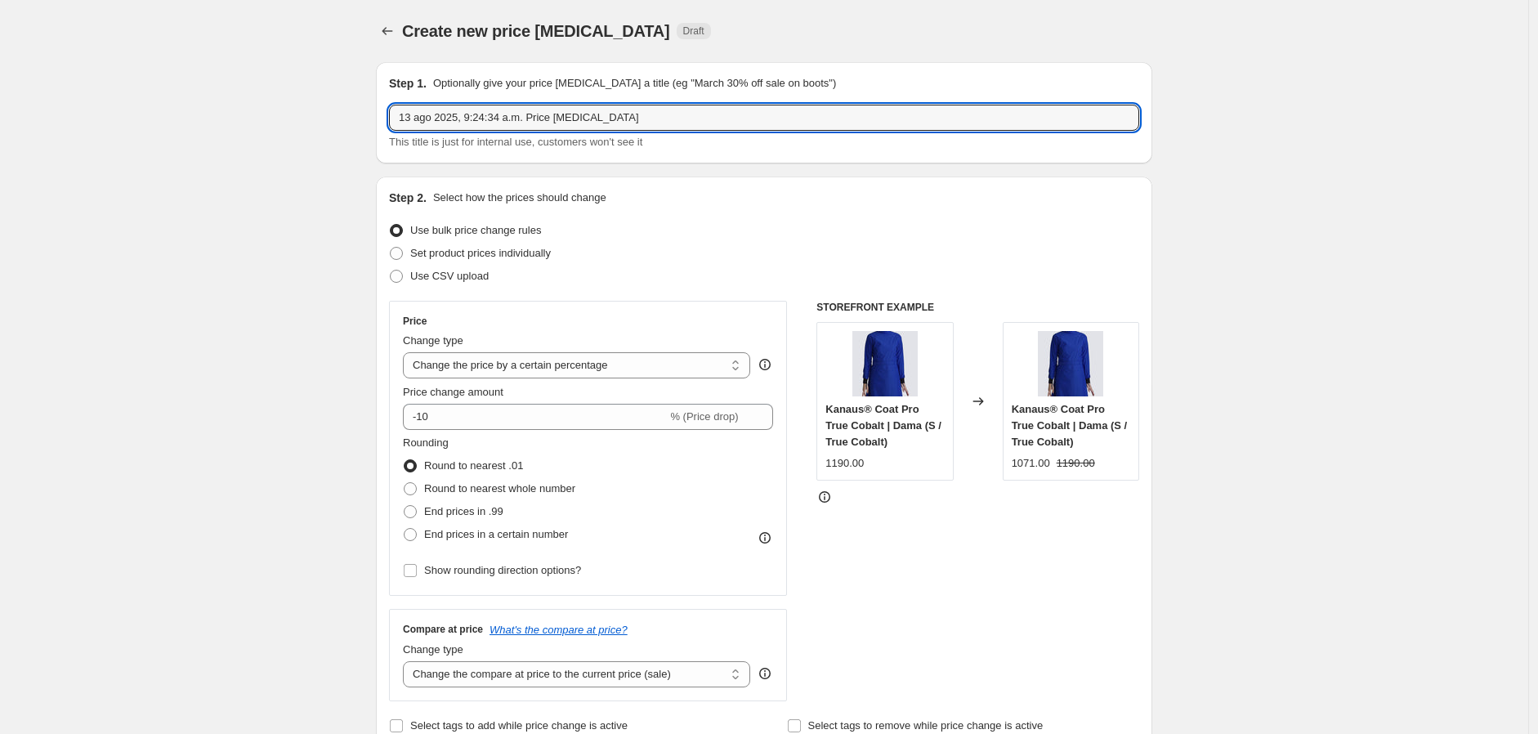
drag, startPoint x: 630, startPoint y: 110, endPoint x: 240, endPoint y: 109, distance: 389.9
paste input "30% OFF - FASHION WEEK"
drag, startPoint x: 414, startPoint y: 117, endPoint x: 381, endPoint y: 119, distance: 32.7
click at [381, 119] on div "Step 1. Optionally give your price change job a title (eg "March 30% off sale o…" at bounding box center [764, 112] width 777 height 101
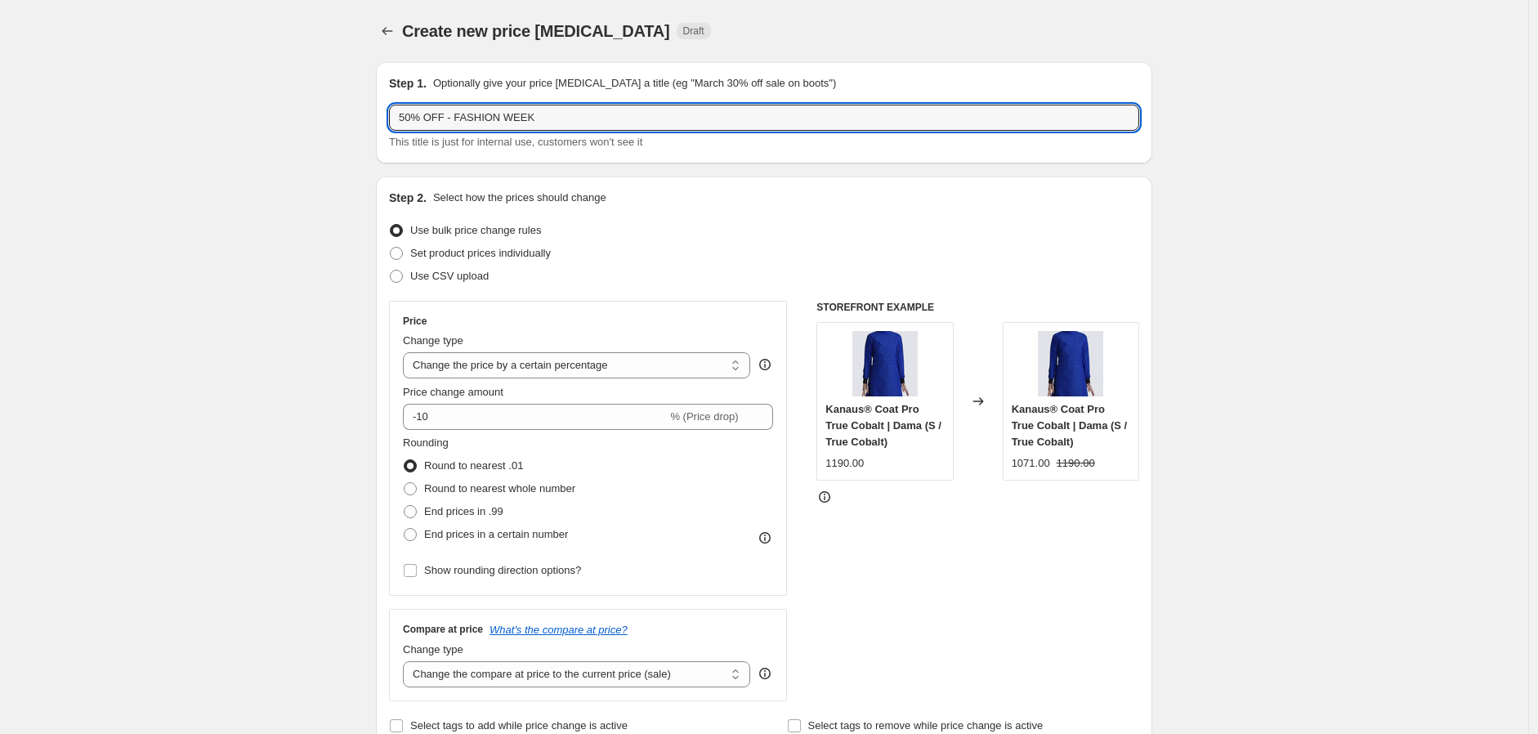
type input "50% OFF - FASHION WEEK"
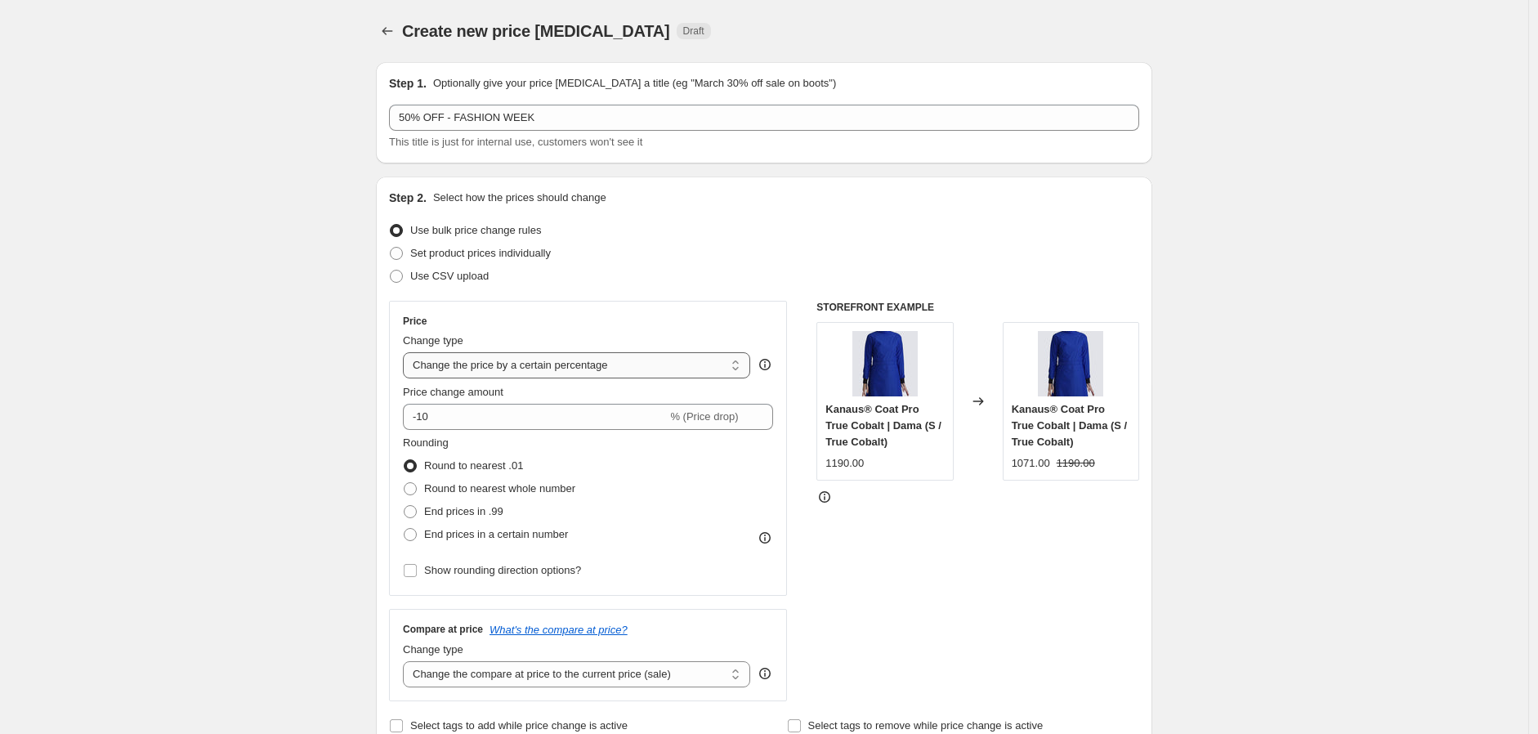
click at [705, 371] on select "Change the price to a certain amount Change the price by a certain amount Chang…" at bounding box center [576, 365] width 347 height 26
select select "pcap"
click at [407, 352] on select "Change the price to a certain amount Change the price by a certain amount Chang…" at bounding box center [576, 365] width 347 height 26
type input "-20"
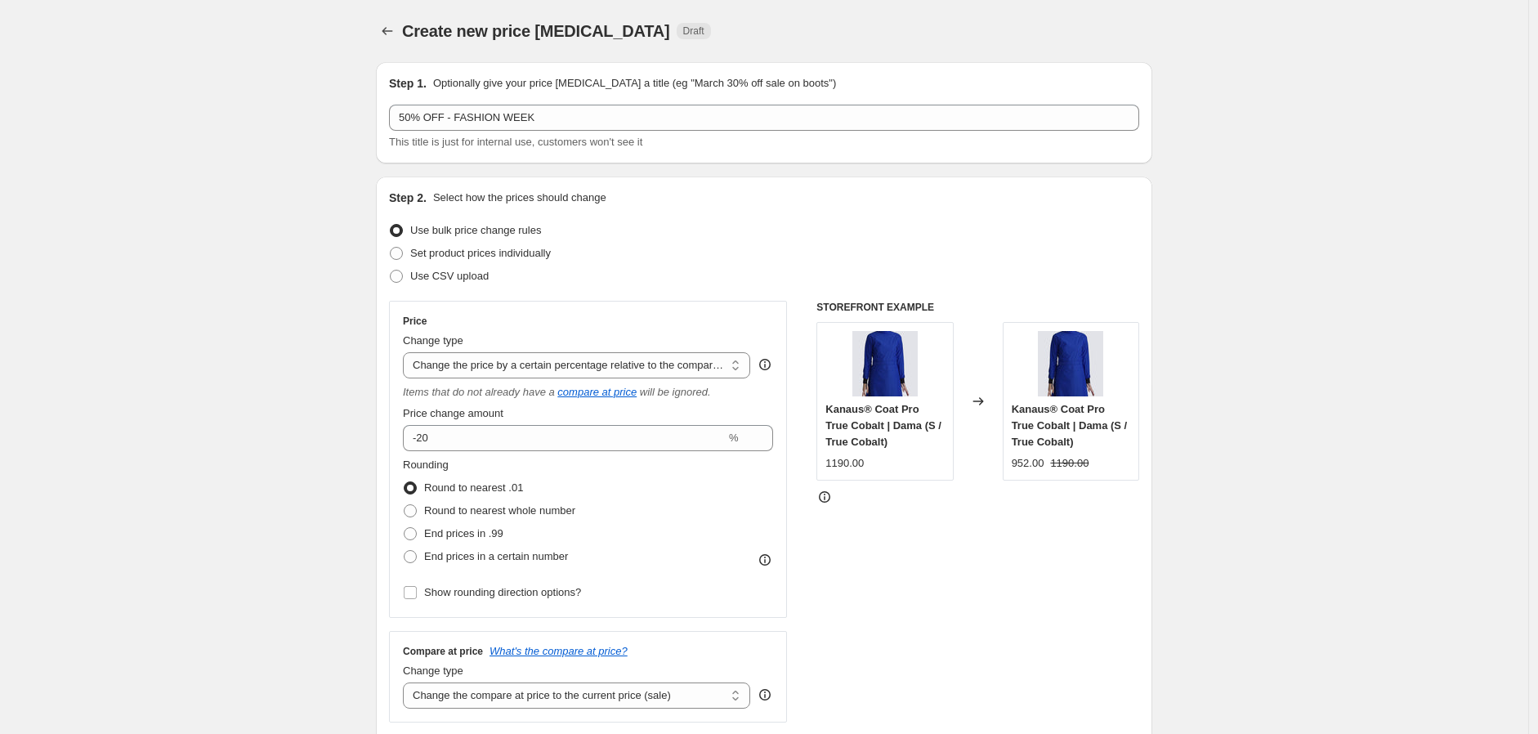
click at [1108, 514] on div "STOREFRONT EXAMPLE Kanaus® Coat Pro True Cobalt | Dama (S / True Cobalt) 1190.0…" at bounding box center [978, 512] width 323 height 422
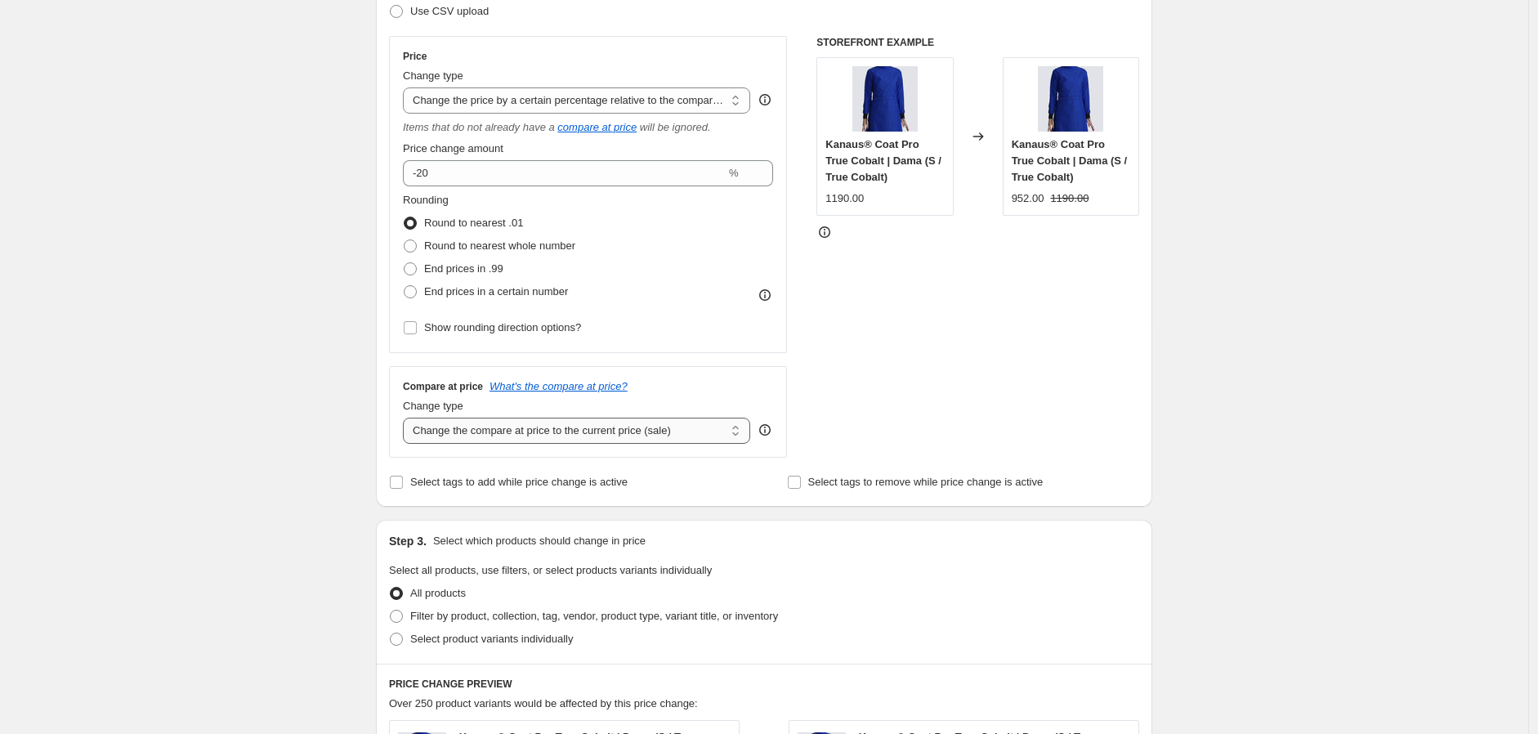
scroll to position [272, 0]
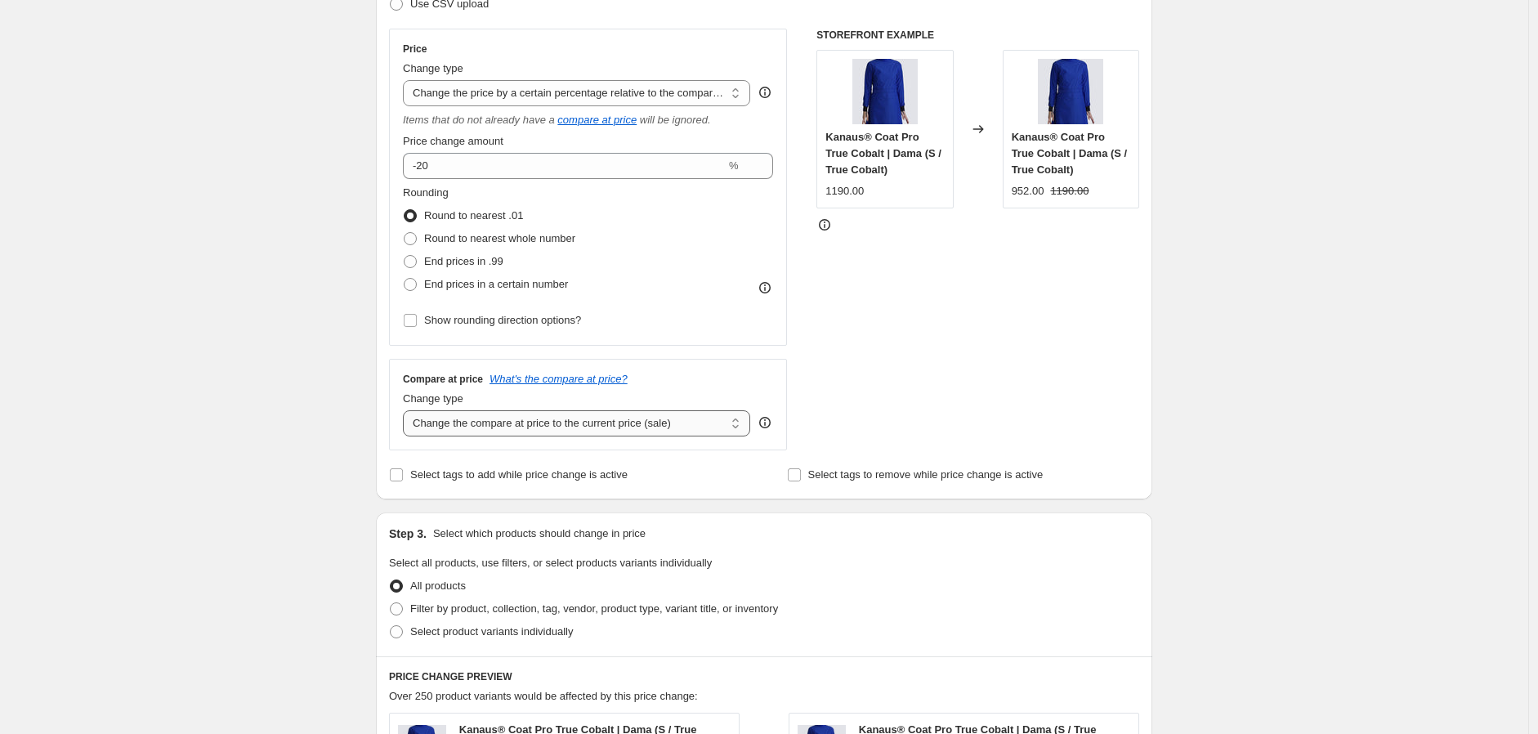
click at [562, 417] on select "Change the compare at price to the current price (sale) Change the compare at p…" at bounding box center [576, 423] width 347 height 26
select select "no_change"
click at [407, 411] on select "Change the compare at price to the current price (sale) Change the compare at p…" at bounding box center [576, 423] width 347 height 26
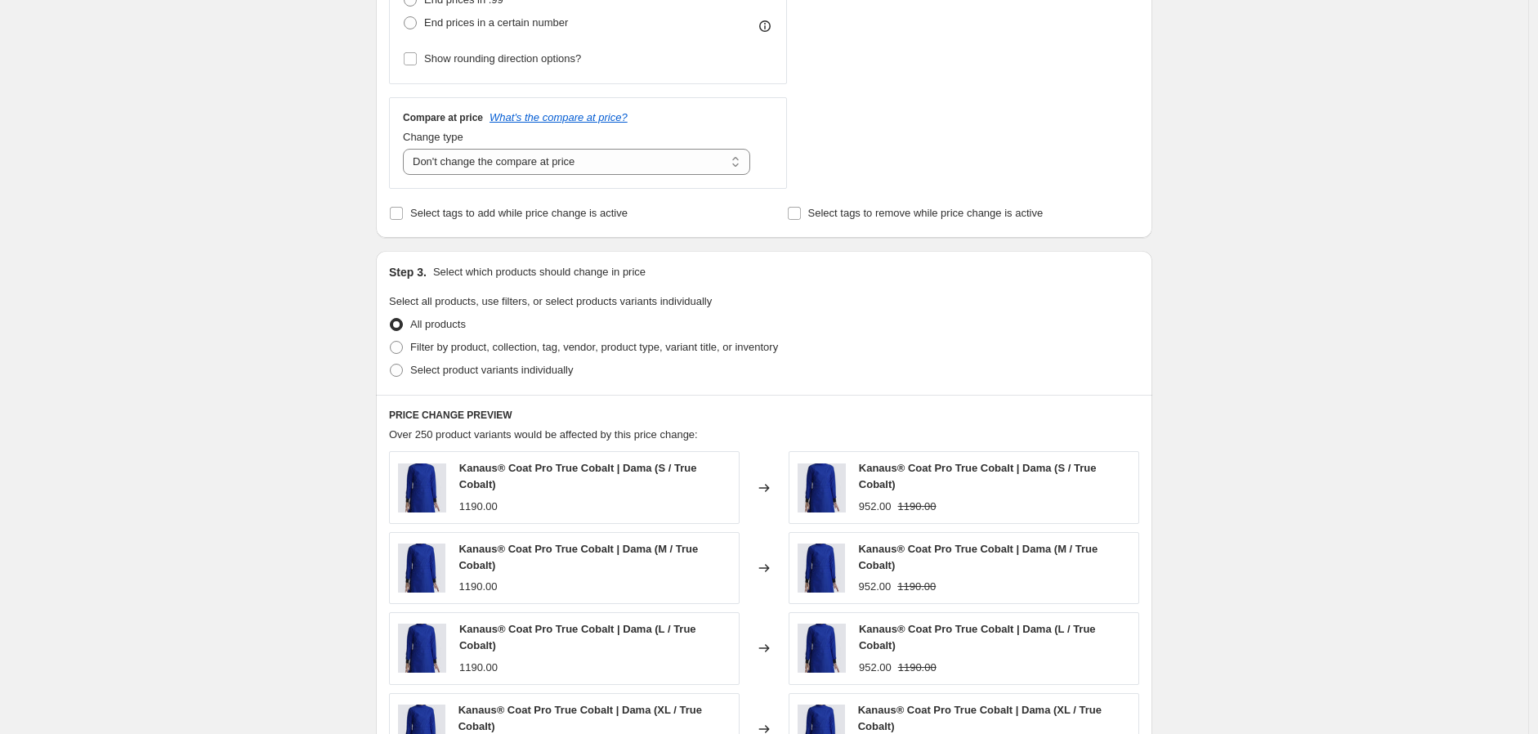
scroll to position [635, 0]
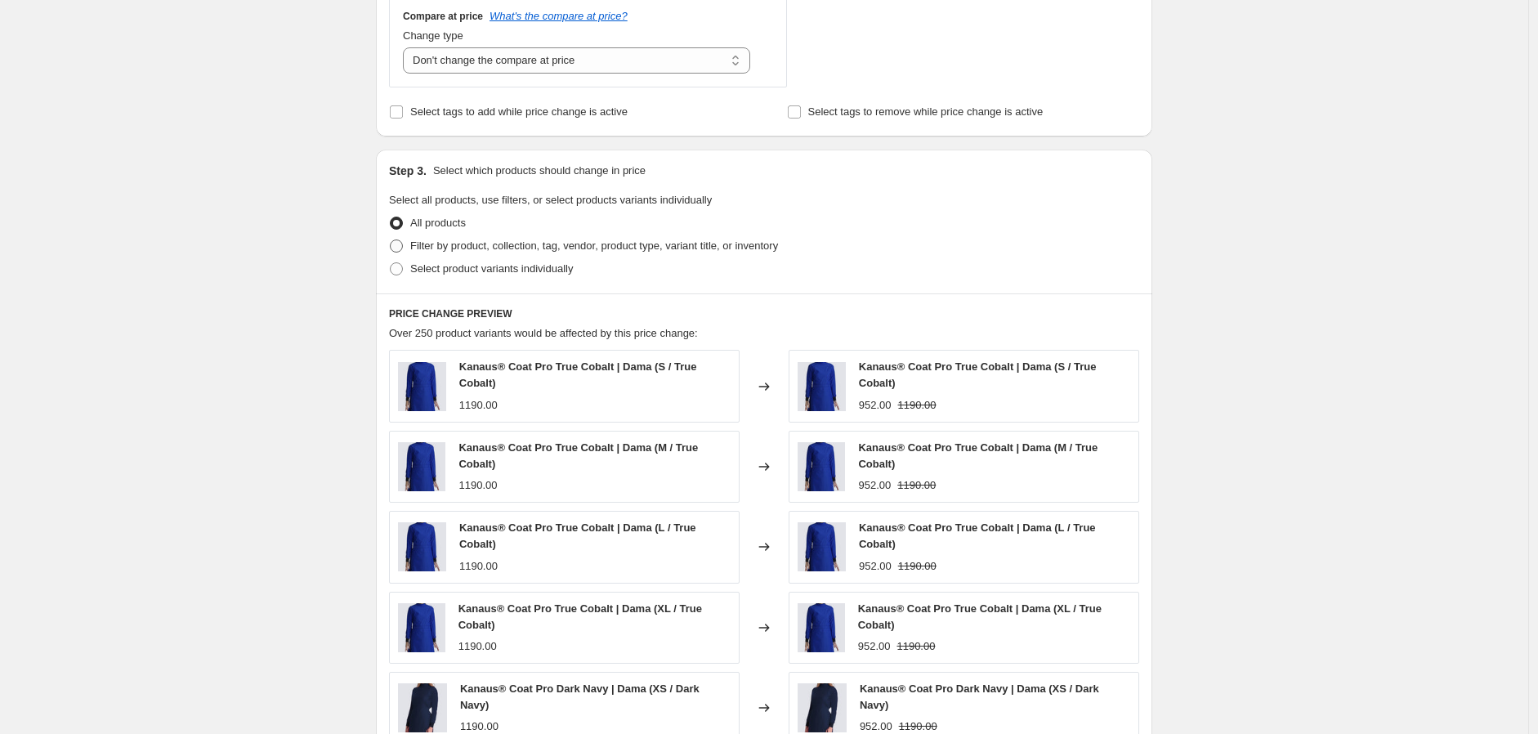
click at [530, 245] on span "Filter by product, collection, tag, vendor, product type, variant title, or inv…" at bounding box center [594, 245] width 368 height 12
click at [391, 240] on input "Filter by product, collection, tag, vendor, product type, variant title, or inv…" at bounding box center [390, 239] width 1 height 1
radio input "true"
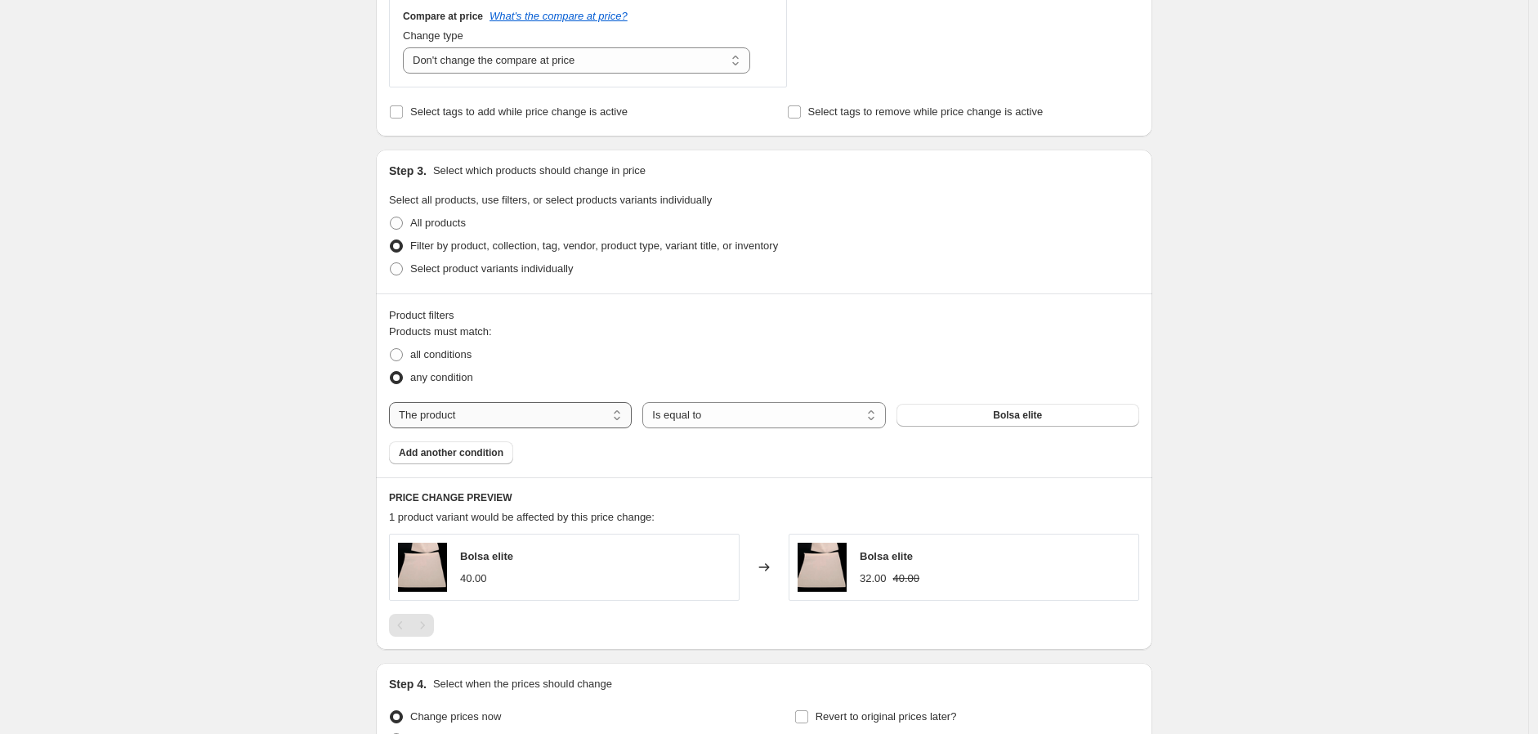
click at [534, 427] on select "The product The product's collection The product's tag The product's vendor The…" at bounding box center [510, 415] width 243 height 26
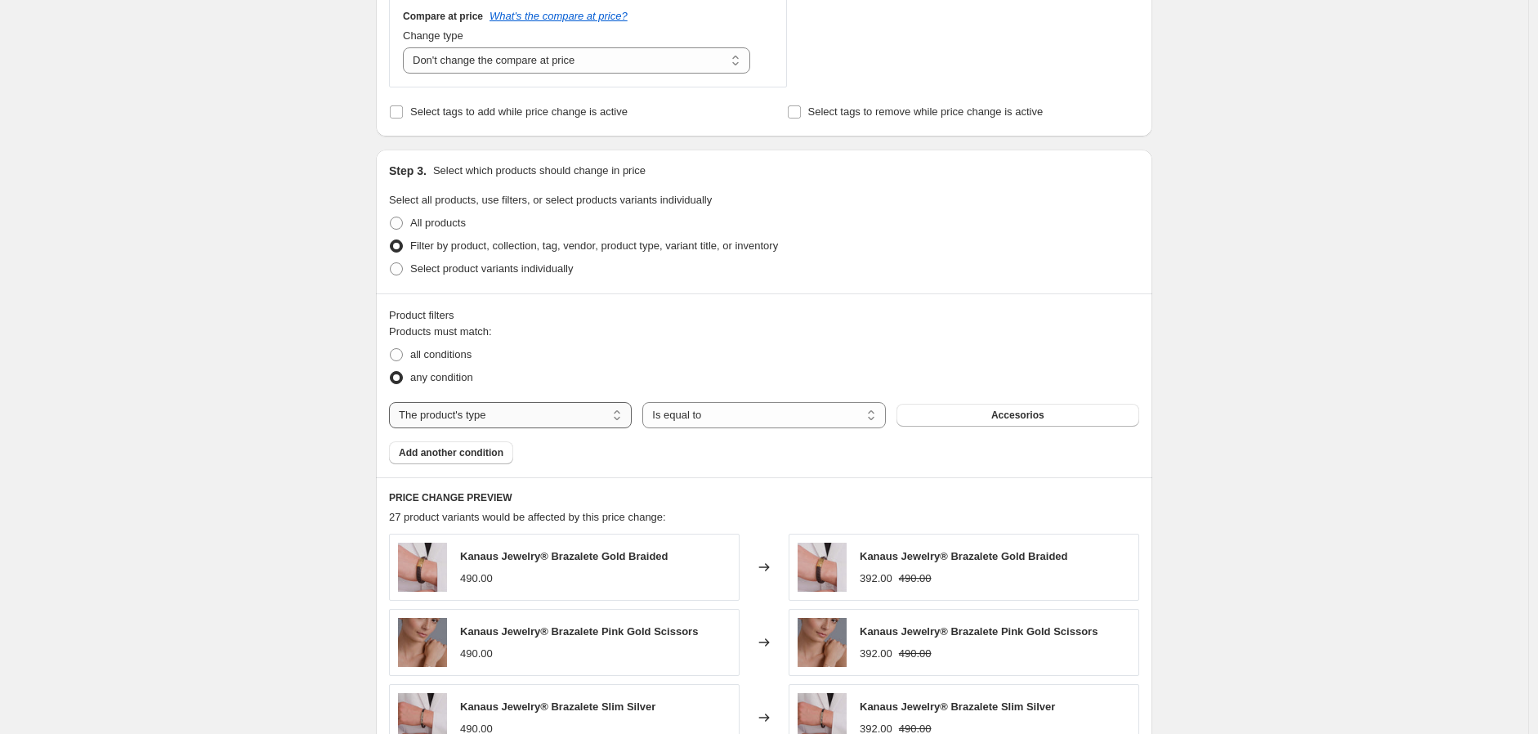
click at [597, 421] on select "The product The product's collection The product's tag The product's vendor The…" at bounding box center [510, 415] width 243 height 26
select select "tag"
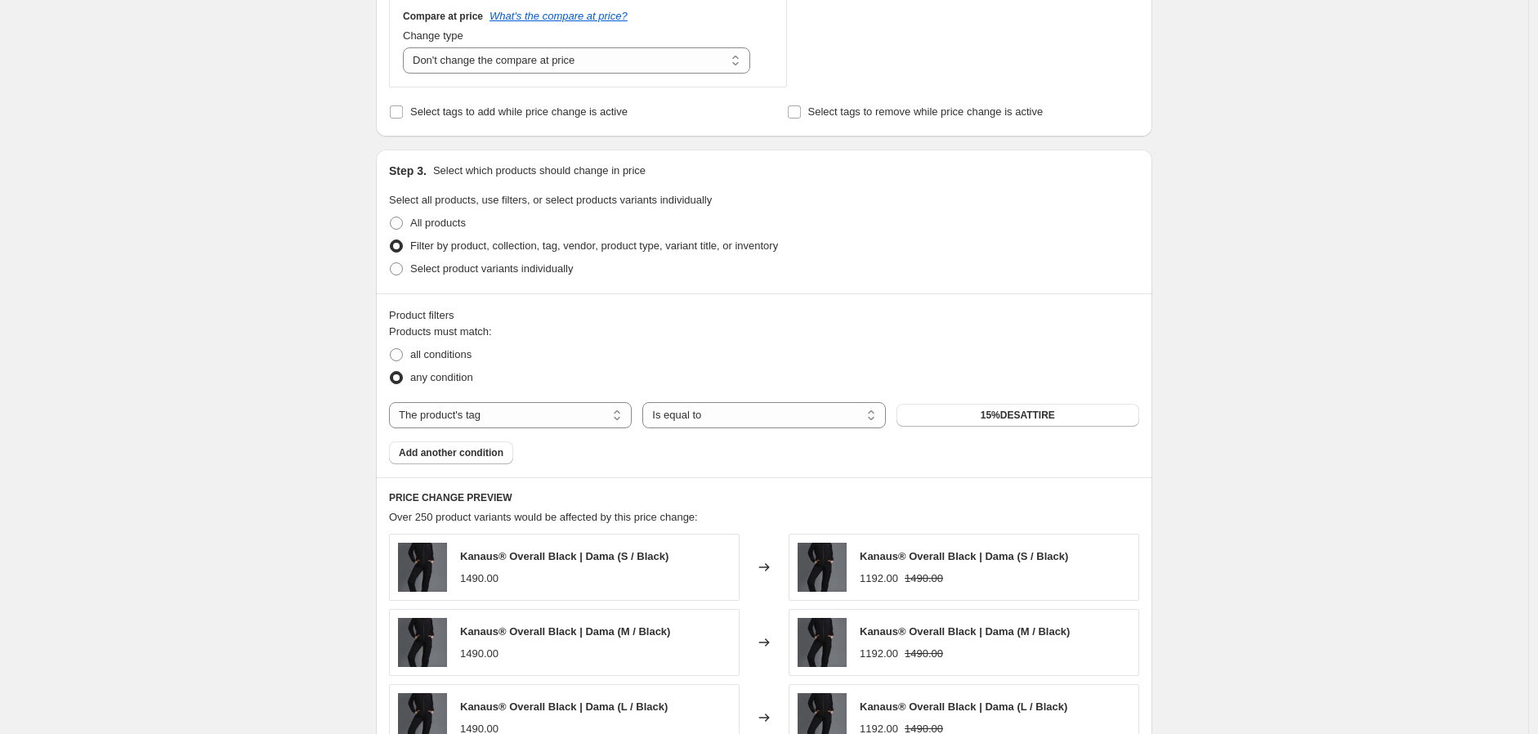
click at [1012, 403] on div "The product The product's collection The product's tag The product's vendor The…" at bounding box center [764, 415] width 750 height 26
click at [1012, 410] on span "15%DESATTIRE" at bounding box center [1018, 415] width 74 height 13
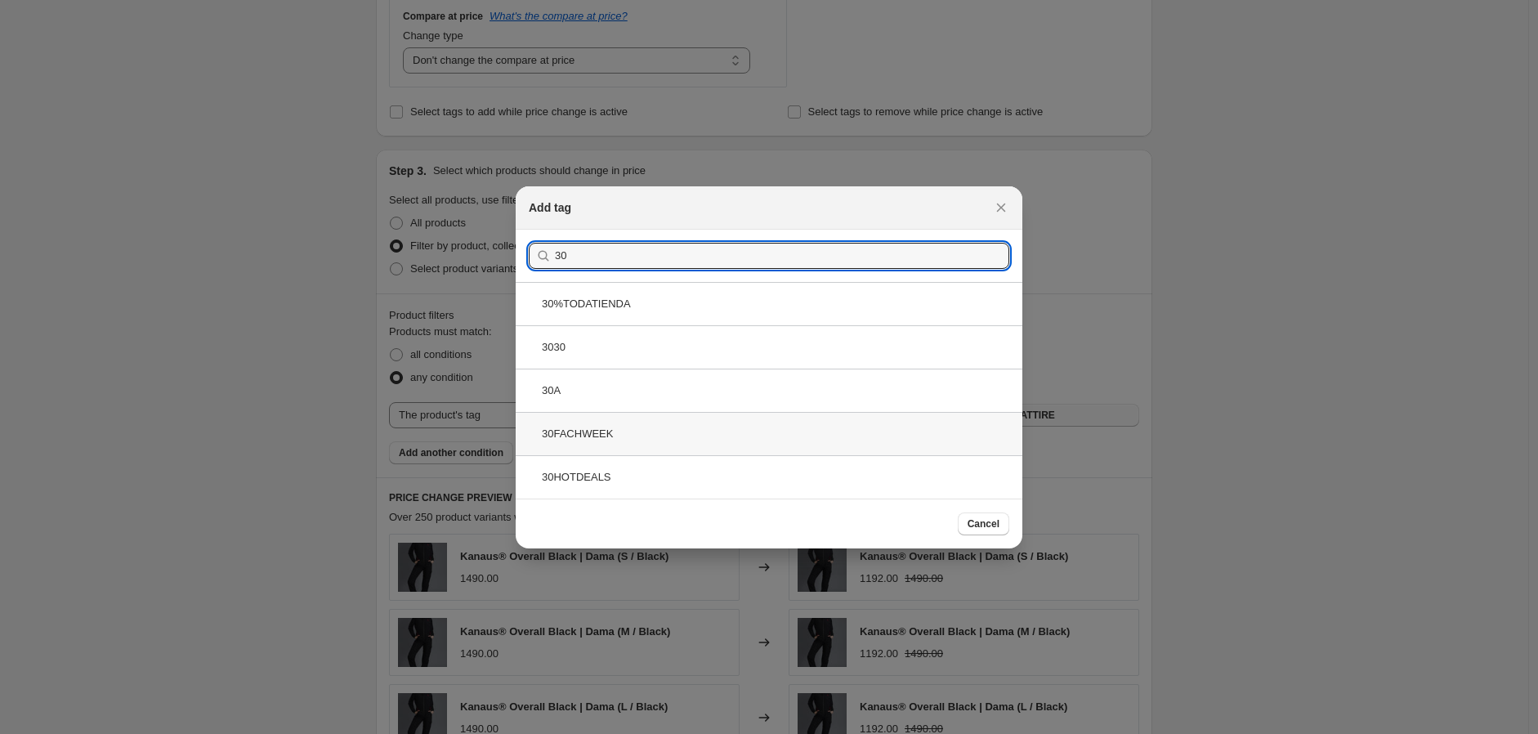
type input "30"
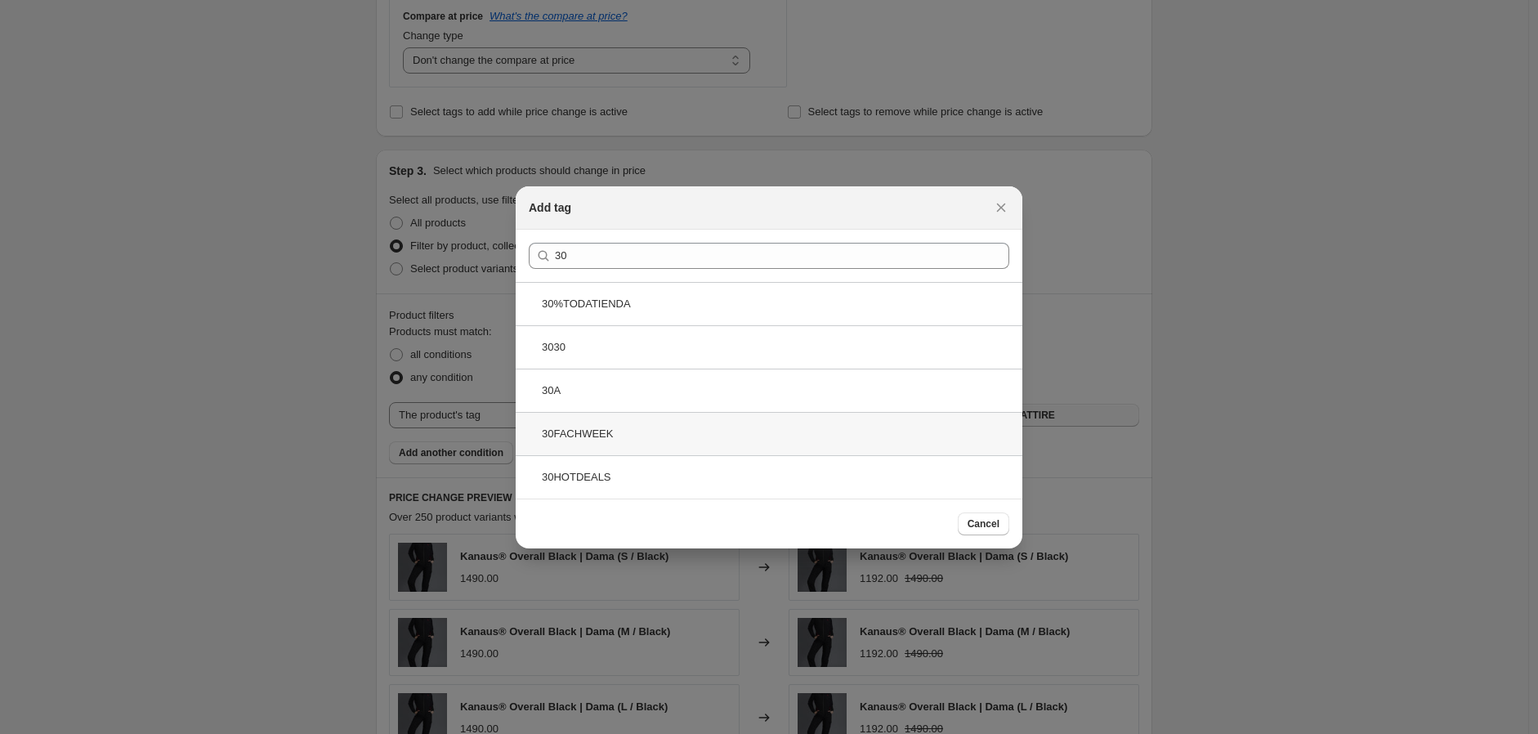
click at [619, 437] on div "30FACHWEEK" at bounding box center [769, 433] width 507 height 43
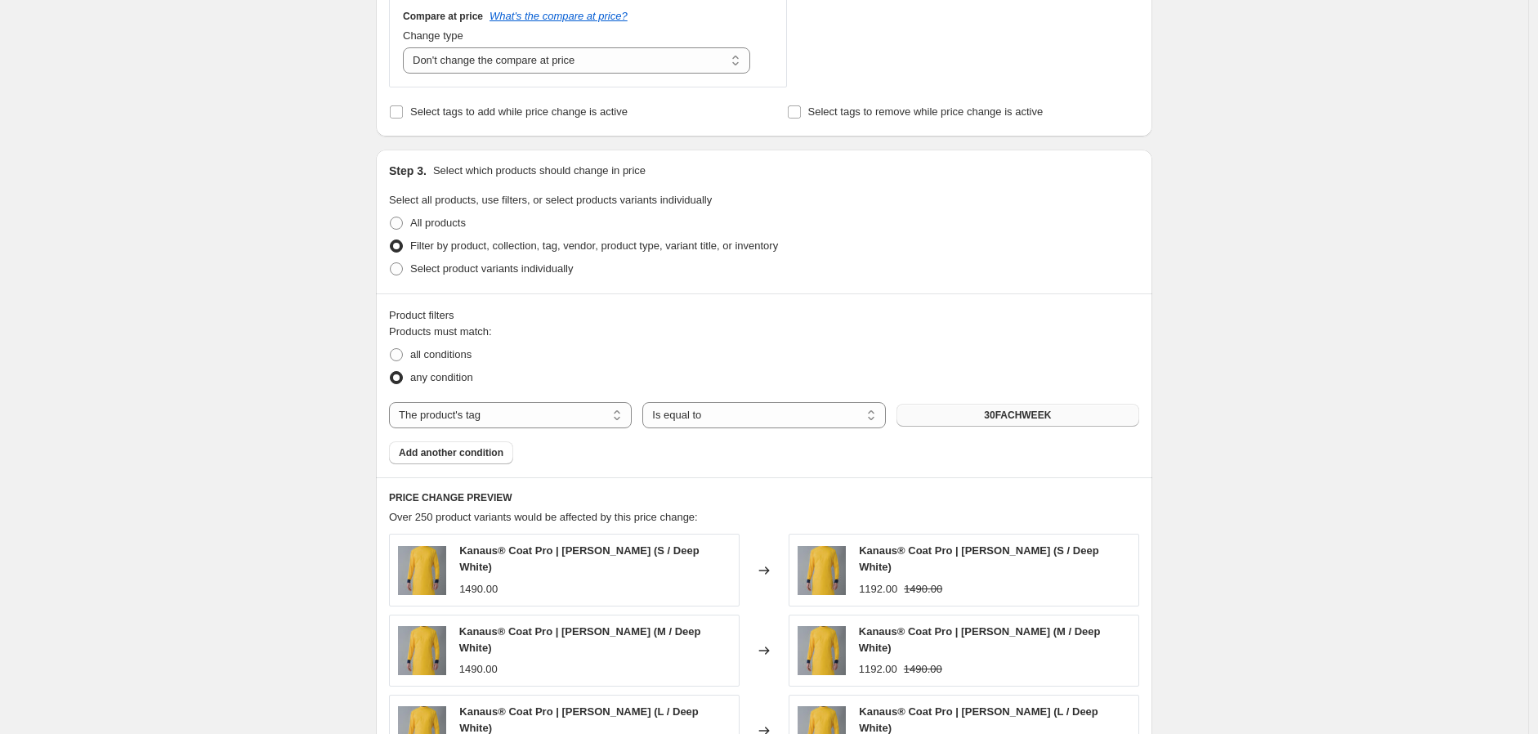
click at [982, 423] on button "30FACHWEEK" at bounding box center [1018, 415] width 243 height 23
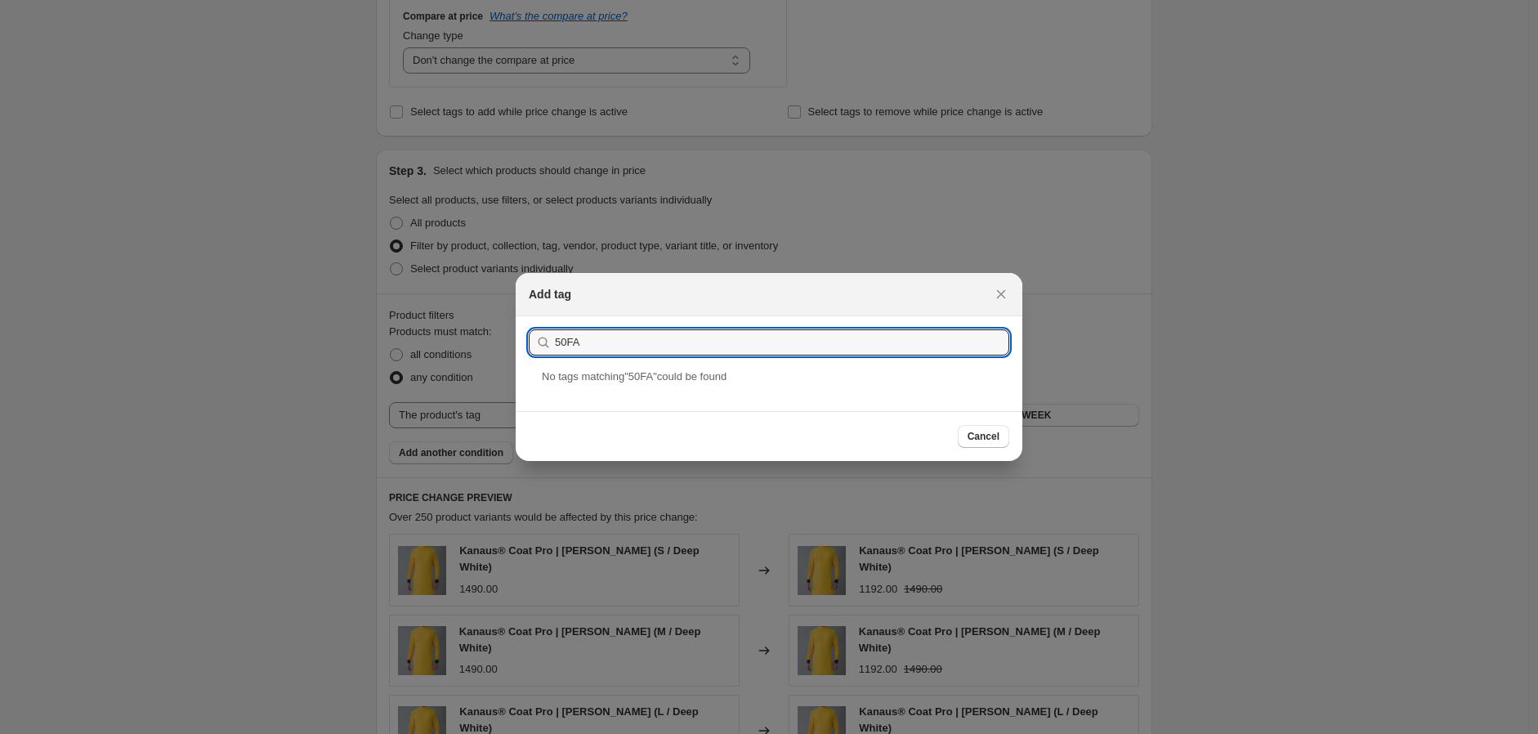
type input "50FA"
click at [986, 293] on div "Add tag" at bounding box center [769, 294] width 481 height 16
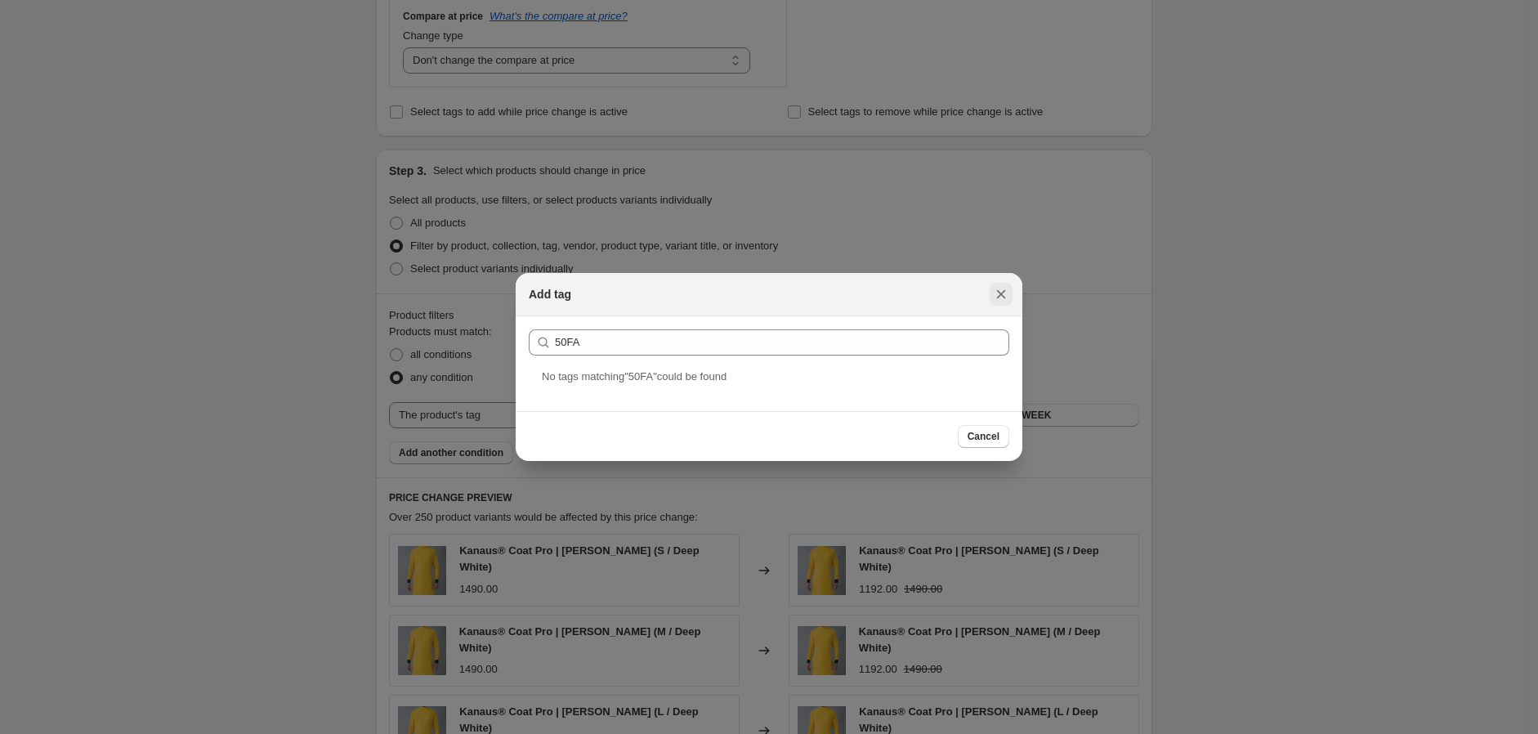
click at [1010, 299] on button "Close" at bounding box center [1001, 294] width 23 height 23
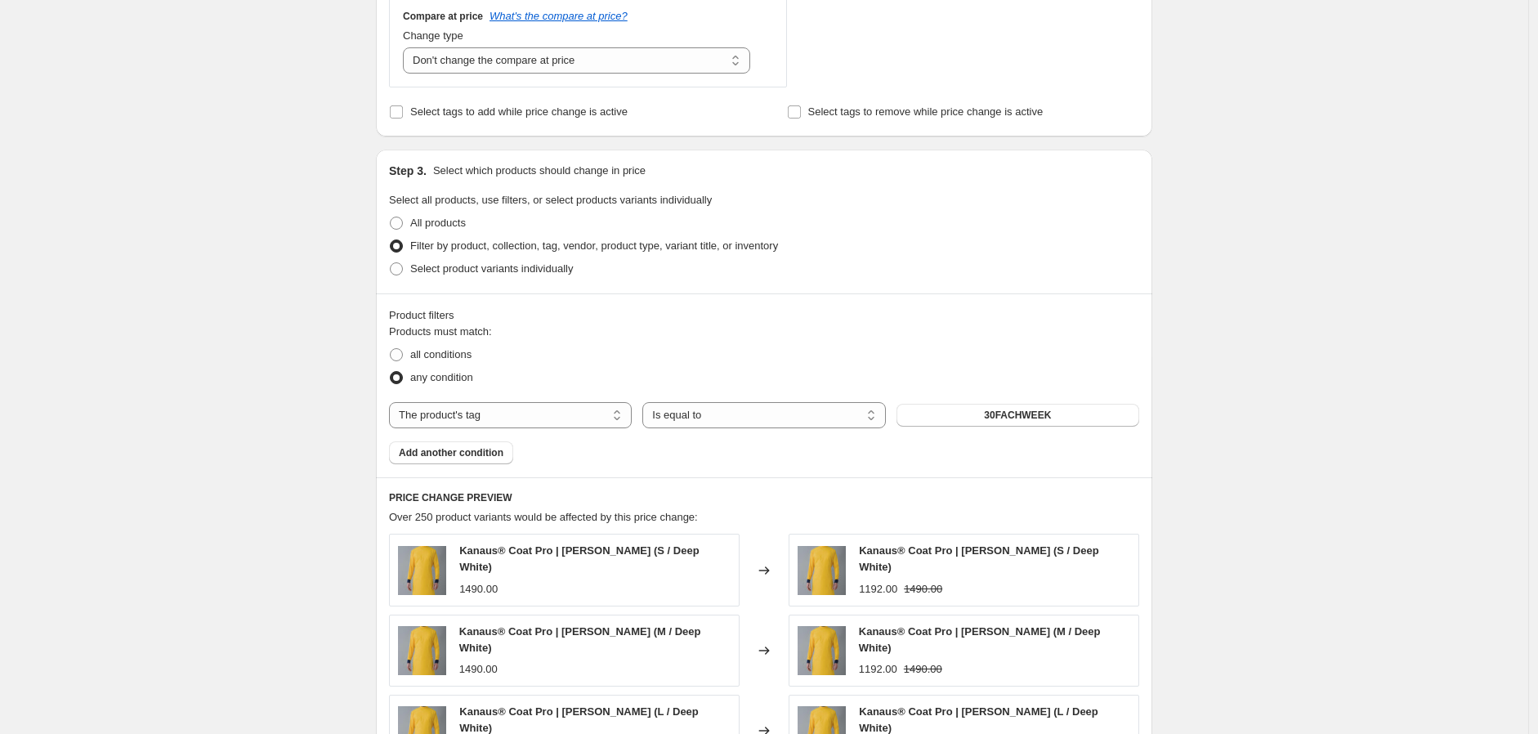
drag, startPoint x: 1287, startPoint y: 443, endPoint x: 1271, endPoint y: 443, distance: 15.5
click at [1281, 443] on div "Create new price change job. This page is ready Create new price change job Dra…" at bounding box center [764, 297] width 1529 height 1865
click at [504, 424] on select "The product The product's collection The product's tag The product's vendor The…" at bounding box center [510, 415] width 243 height 26
drag, startPoint x: 697, startPoint y: 360, endPoint x: 603, endPoint y: 421, distance: 111.8
click at [693, 360] on div "all conditions" at bounding box center [764, 354] width 750 height 23
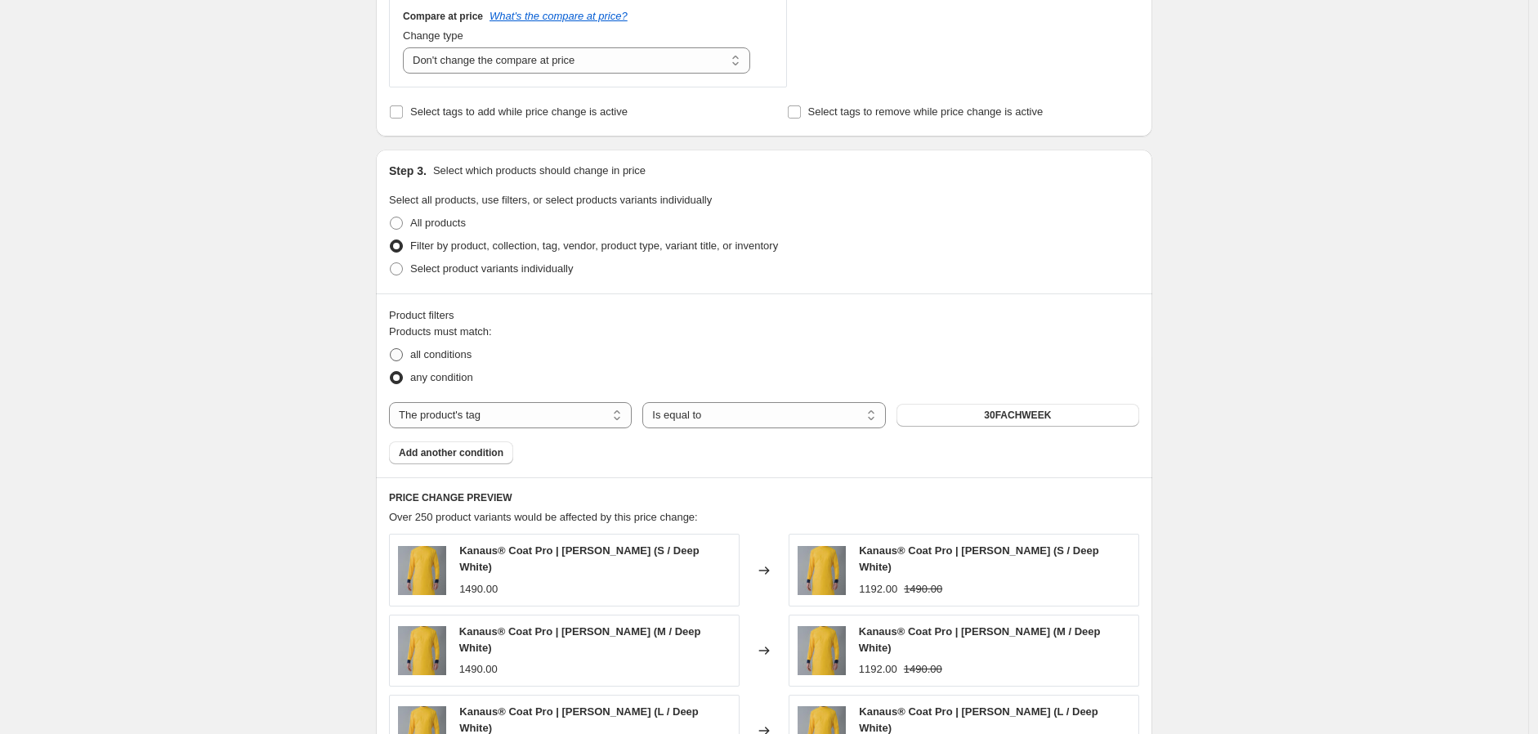
click at [450, 360] on span "all conditions" at bounding box center [440, 354] width 61 height 12
click at [391, 349] on input "all conditions" at bounding box center [390, 348] width 1 height 1
radio input "true"
click at [448, 374] on span "any condition" at bounding box center [441, 377] width 63 height 12
click at [391, 372] on input "any condition" at bounding box center [390, 371] width 1 height 1
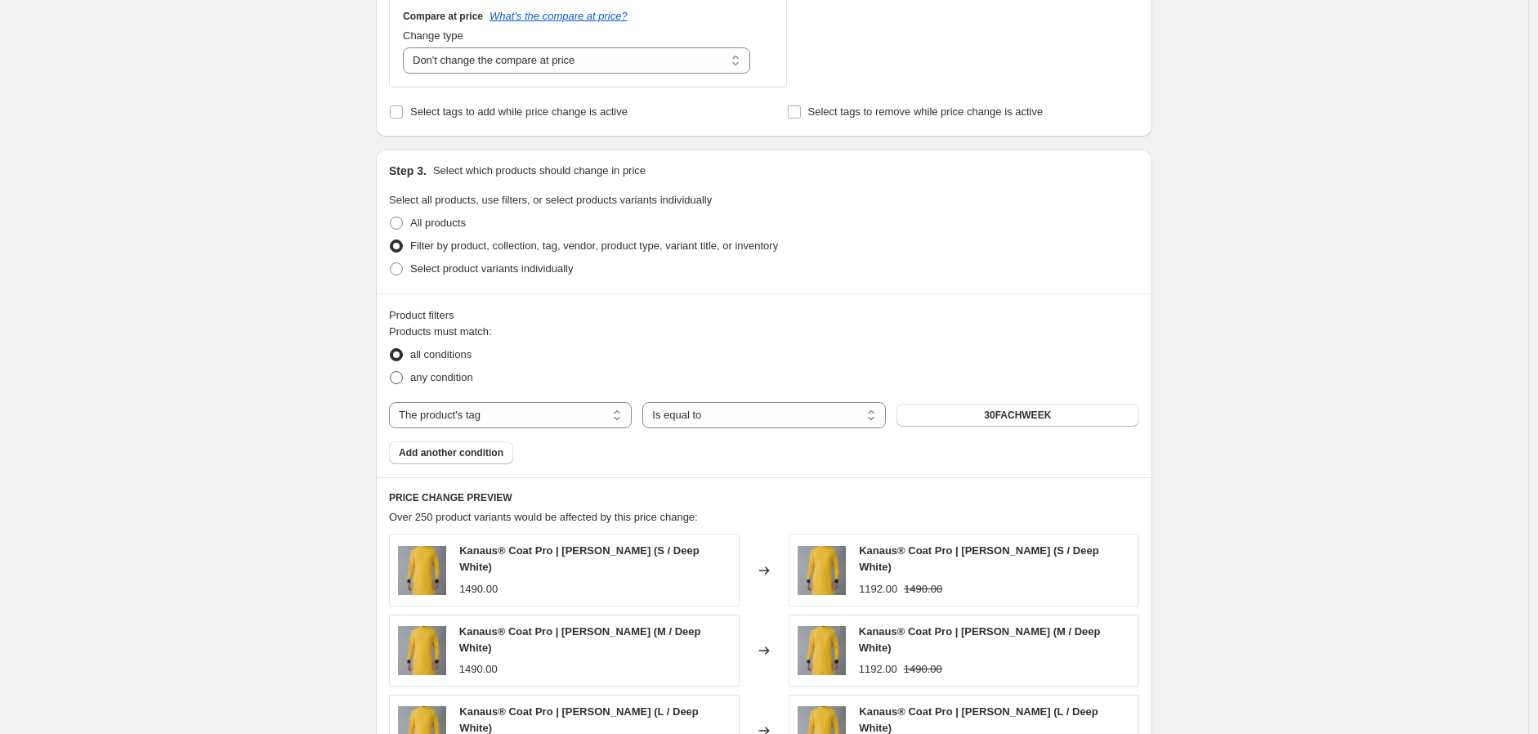
radio input "true"
drag, startPoint x: 519, startPoint y: 414, endPoint x: 554, endPoint y: 414, distance: 35.1
click at [519, 414] on select "The product The product's collection The product's tag The product's vendor The…" at bounding box center [510, 415] width 243 height 26
click at [578, 413] on select "The product The product's collection The product's tag The product's vendor The…" at bounding box center [510, 415] width 243 height 26
click at [1026, 430] on div "Products must match: all conditions any condition The product The product's col…" at bounding box center [764, 394] width 750 height 141
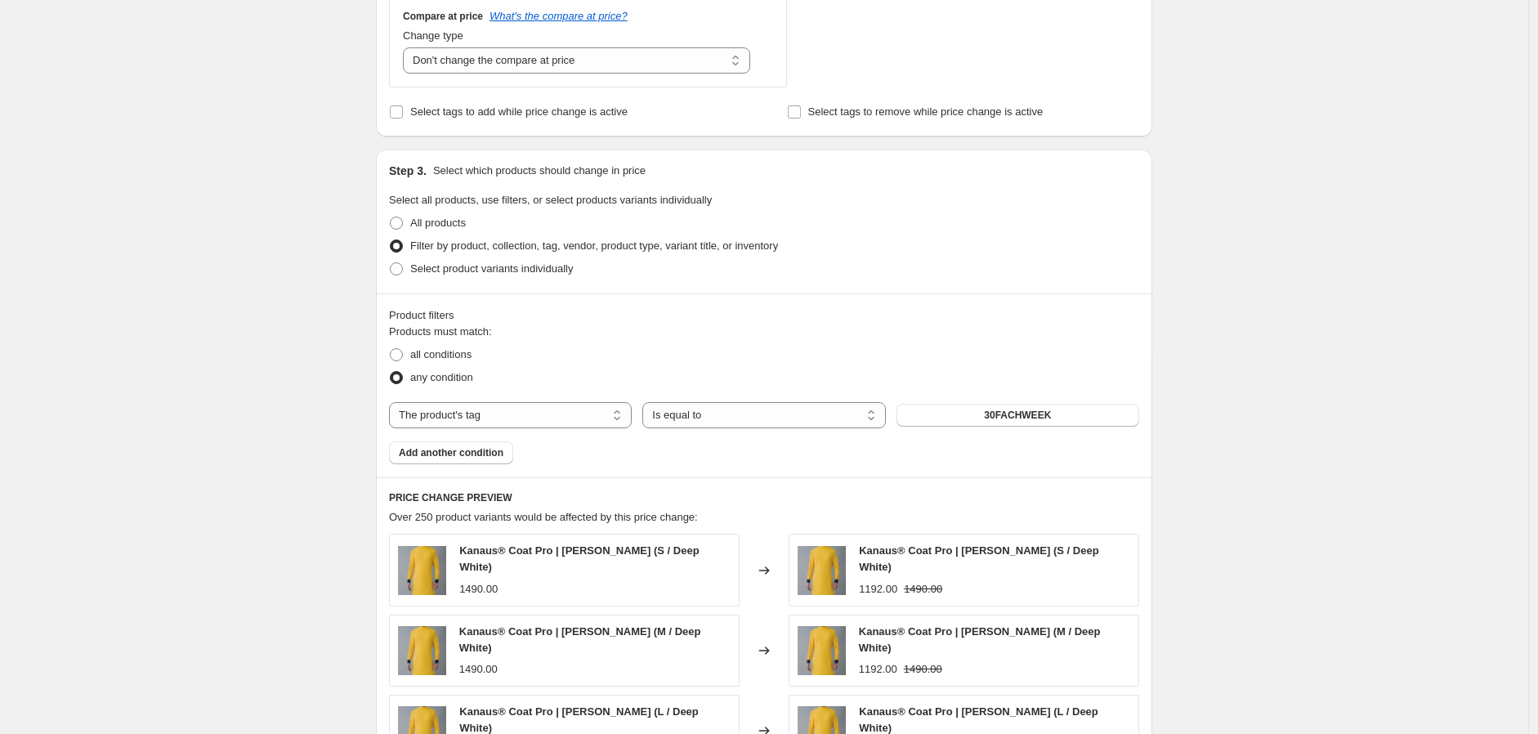
click at [1040, 402] on div "The product The product's collection The product's tag The product's vendor The…" at bounding box center [764, 415] width 750 height 26
click at [1039, 409] on span "30FACHWEEK" at bounding box center [1017, 415] width 67 height 13
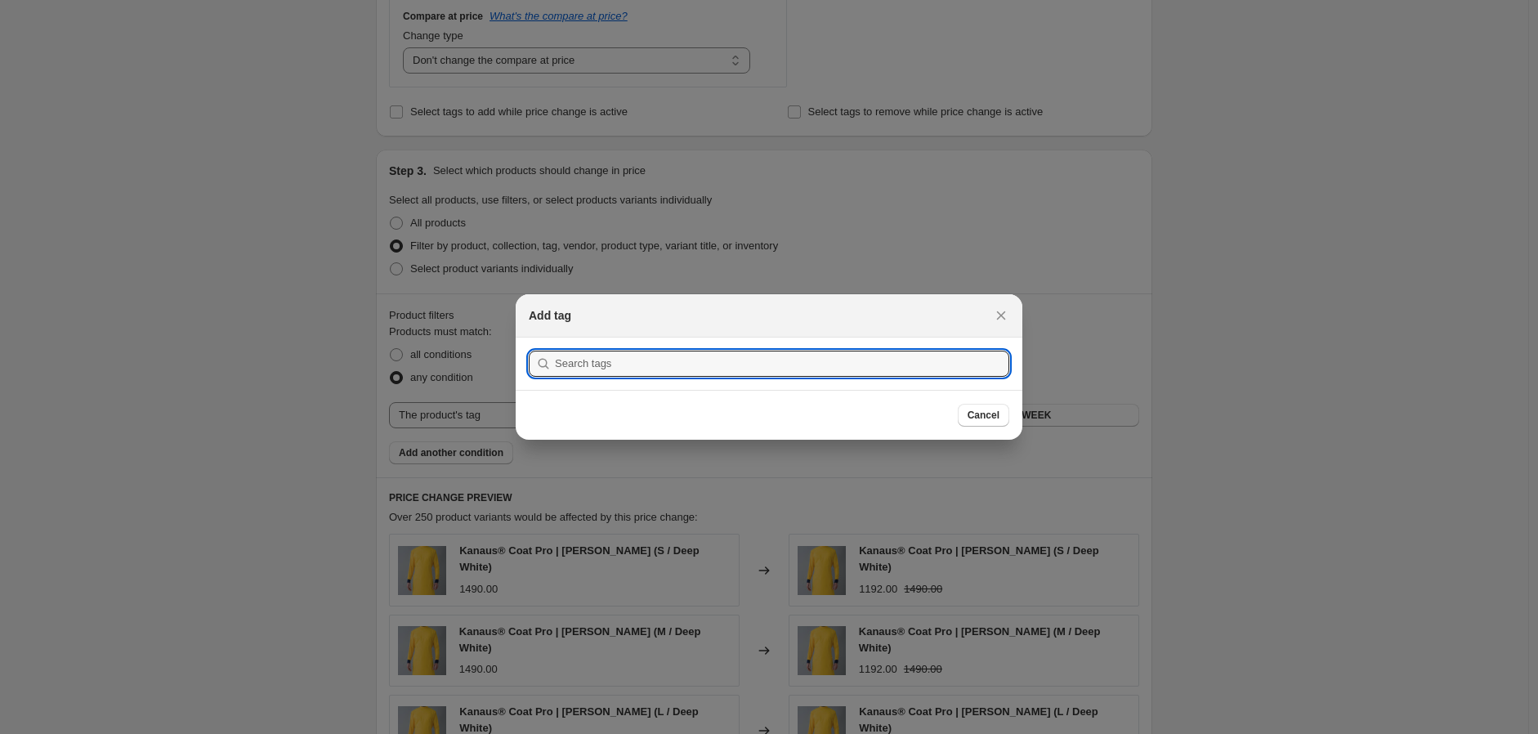
scroll to position [0, 0]
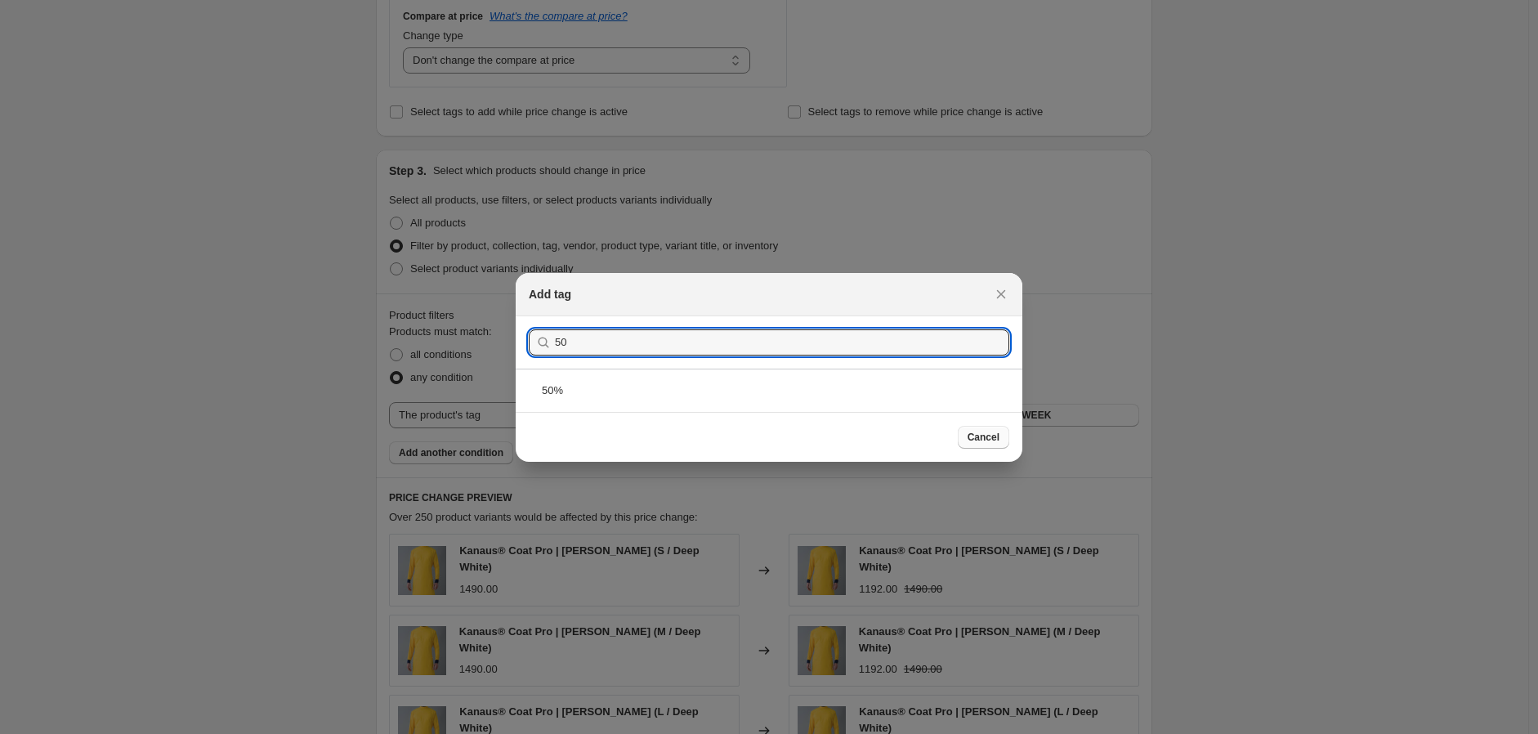
type input "50"
click at [969, 431] on span "Cancel" at bounding box center [984, 437] width 32 height 13
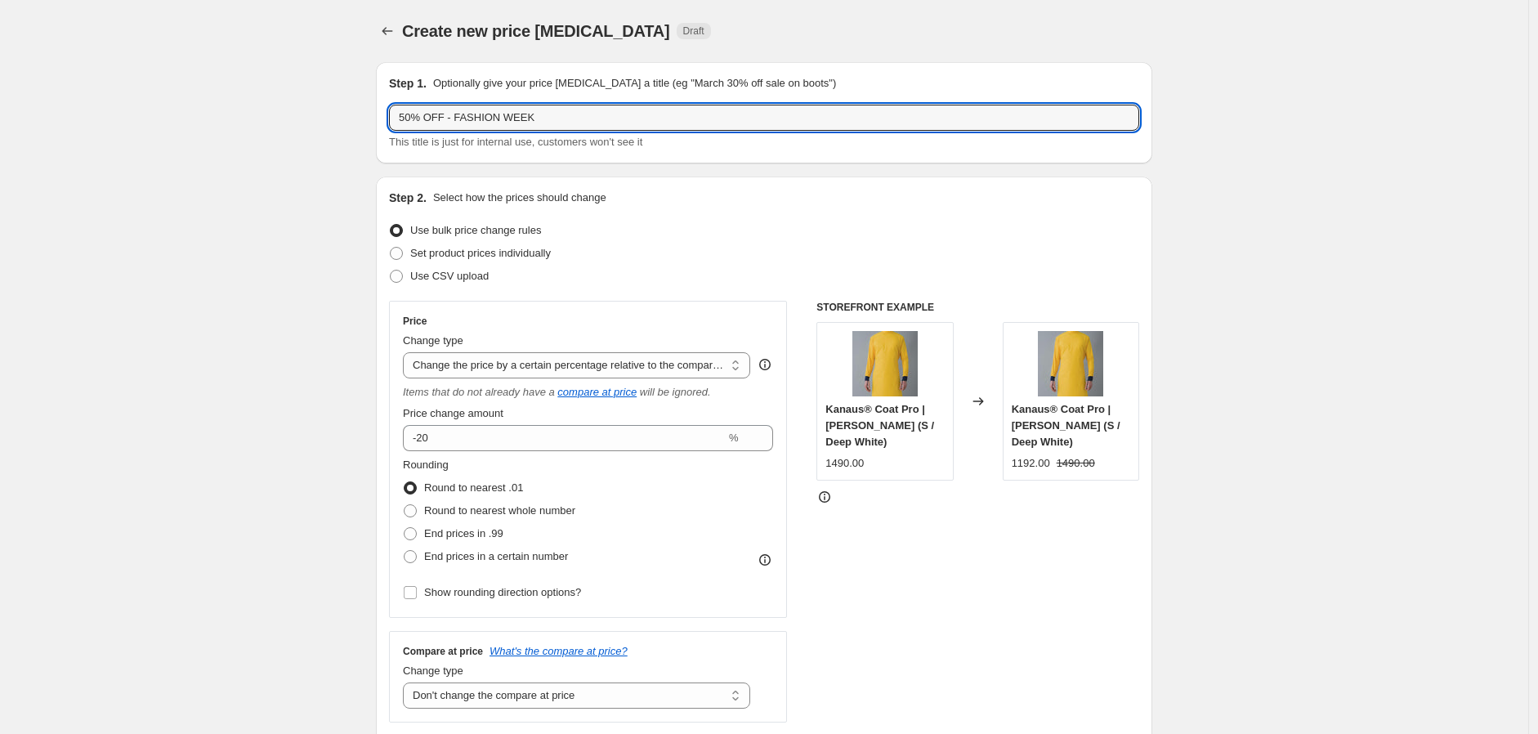
drag, startPoint x: 658, startPoint y: 114, endPoint x: 258, endPoint y: 94, distance: 400.2
paste input "FACH"
type input "50% OFF - FASHION WEEK"
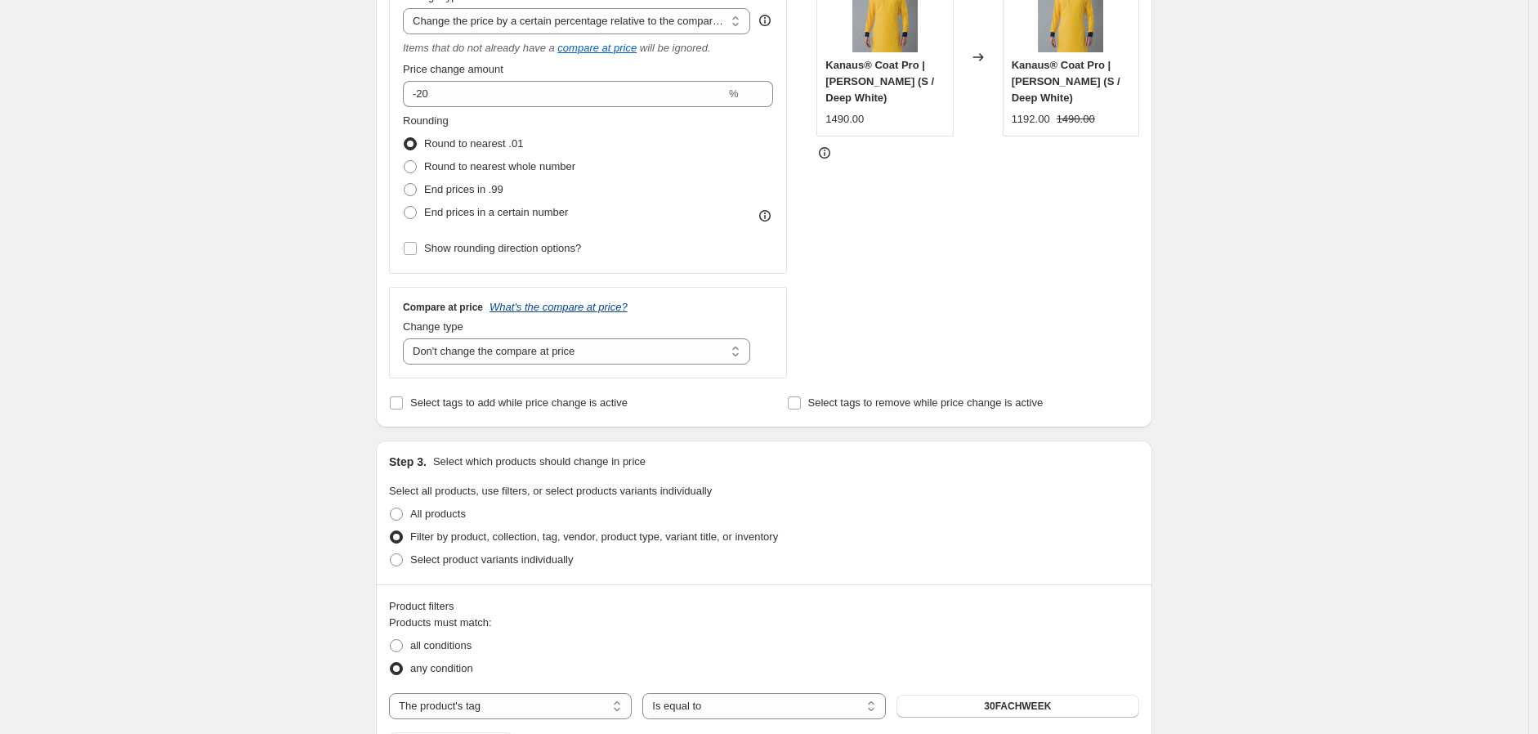
scroll to position [272, 0]
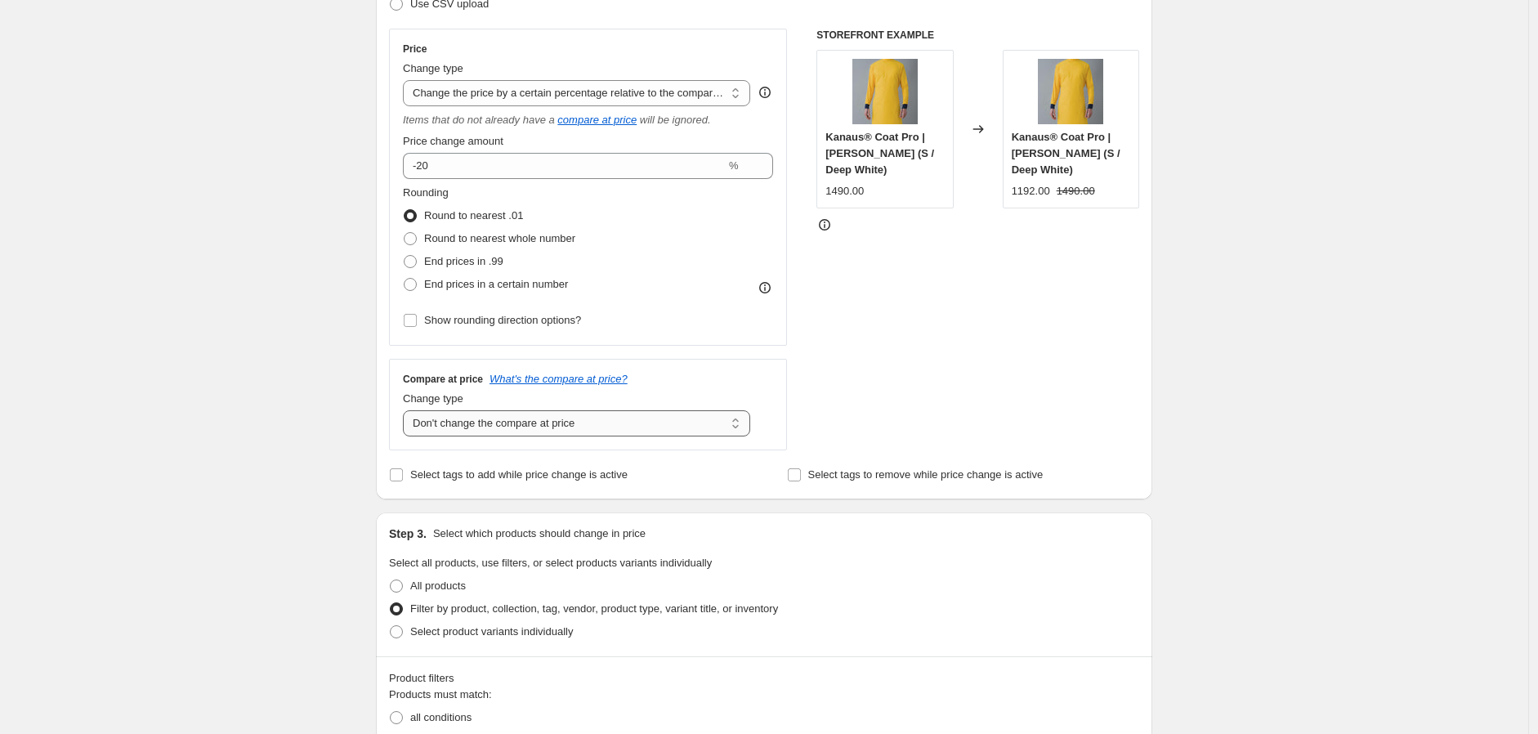
click at [544, 419] on select "Change the compare at price to the current price (sale) Change the compare at p…" at bounding box center [576, 423] width 347 height 26
click at [580, 92] on select "Change the price to a certain amount Change the price by a certain amount Chang…" at bounding box center [576, 93] width 347 height 26
click at [407, 80] on select "Change the price to a certain amount Change the price by a certain amount Chang…" at bounding box center [576, 93] width 347 height 26
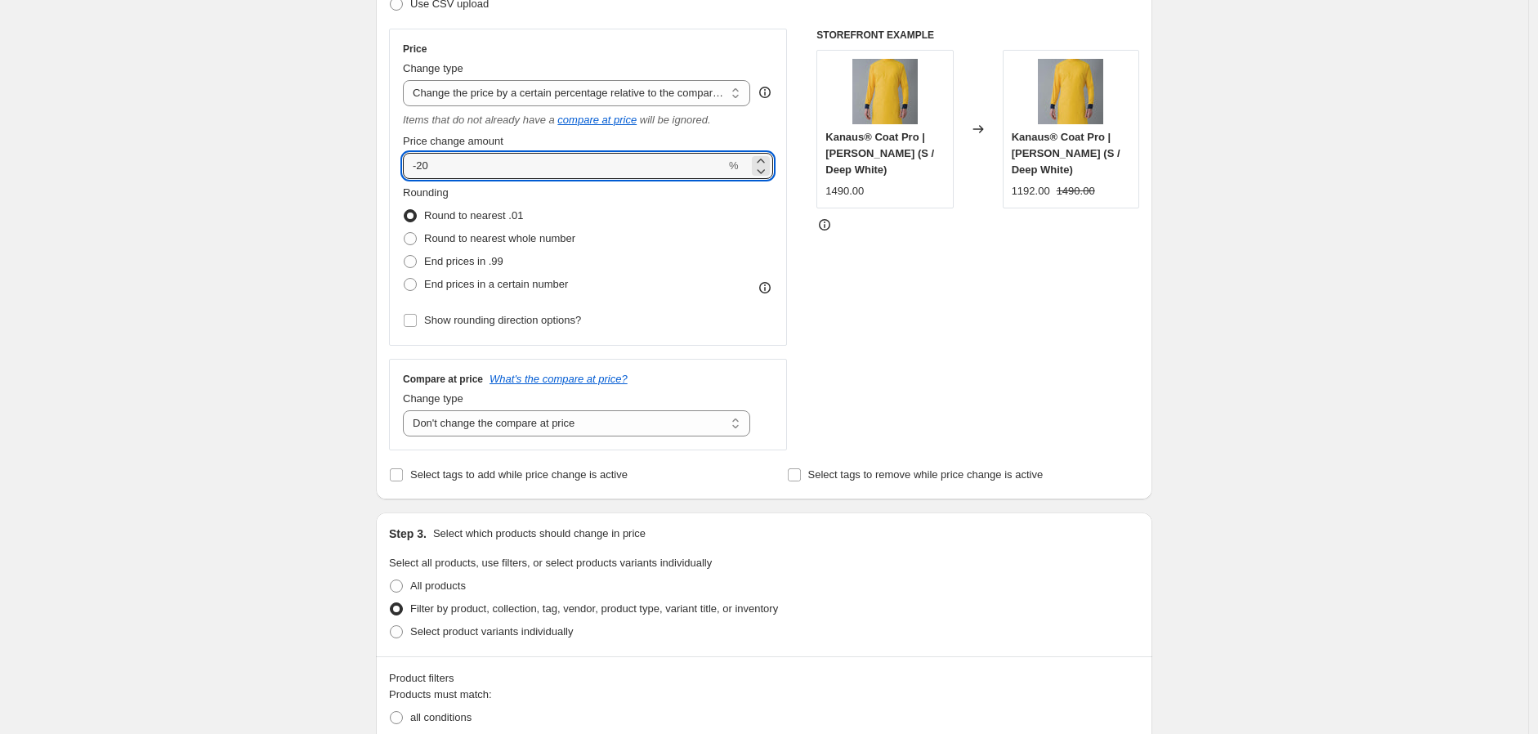
drag, startPoint x: 463, startPoint y: 168, endPoint x: 364, endPoint y: 157, distance: 100.4
click at [364, 157] on div "Create new price change job. This page is ready Create new price change job Dra…" at bounding box center [764, 660] width 816 height 1865
type input "-50"
click at [968, 291] on div "STOREFRONT EXAMPLE Kanaus® Coat Pro | Caballero (S / Deep White) 1490.00 Change…" at bounding box center [978, 240] width 323 height 422
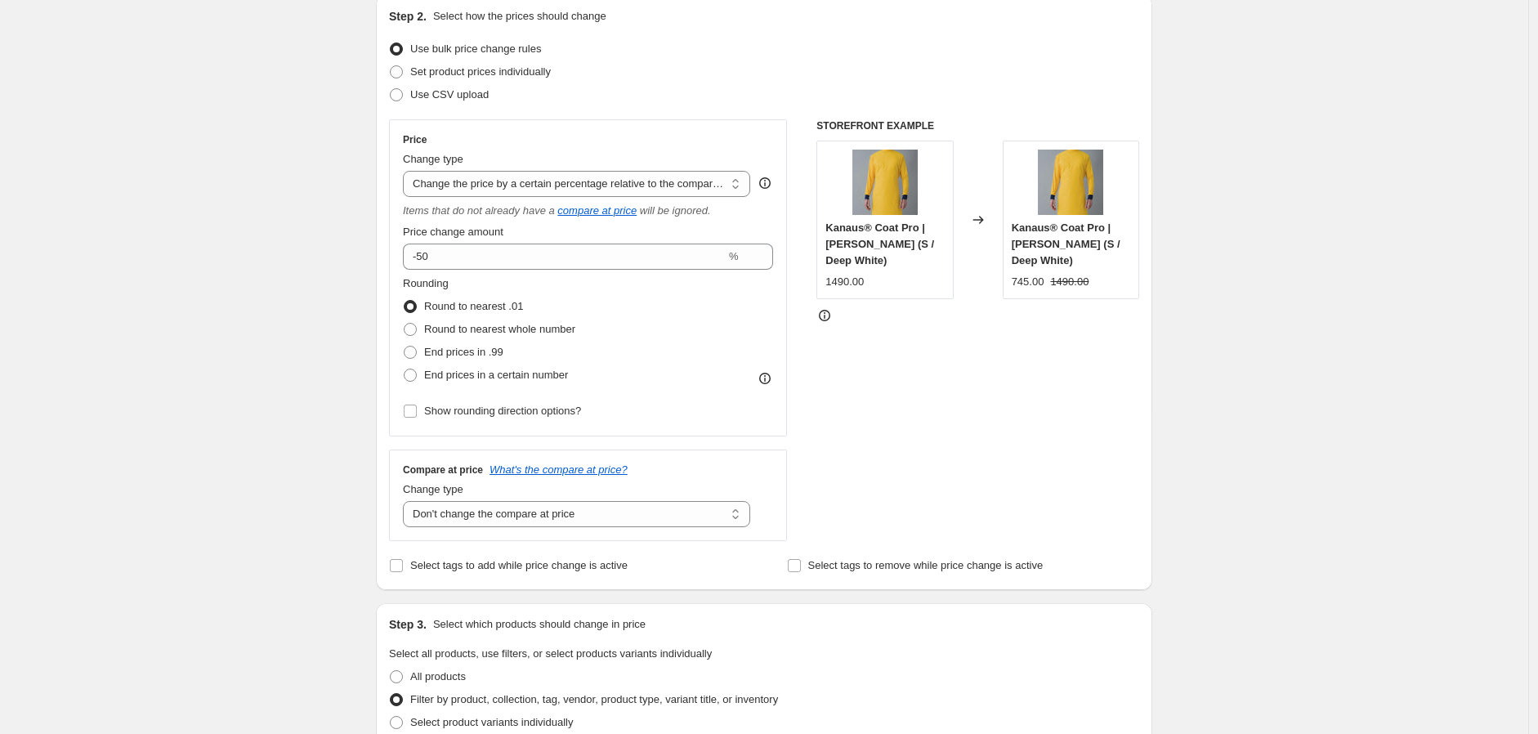
scroll to position [635, 0]
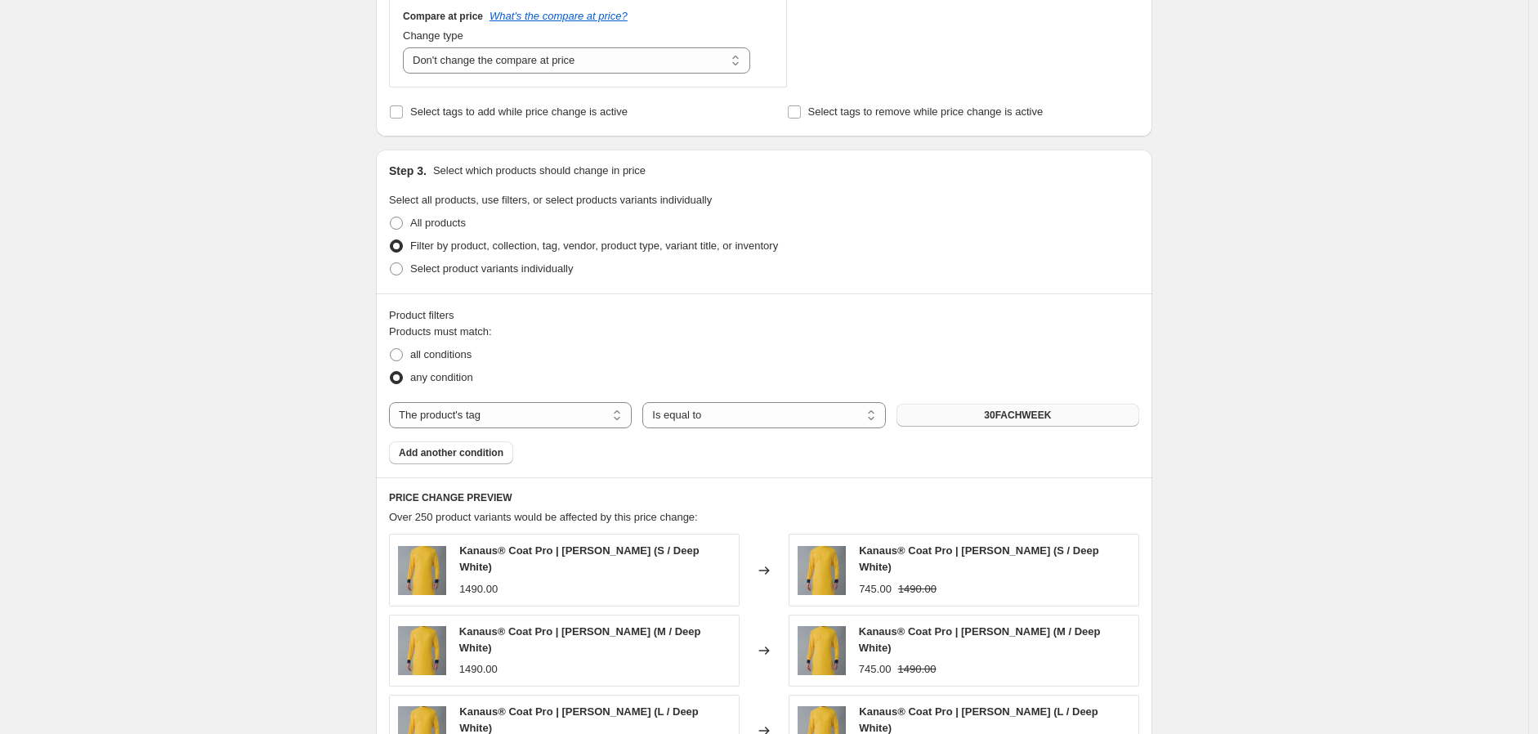
click at [1001, 424] on button "30FACHWEEK" at bounding box center [1018, 415] width 243 height 23
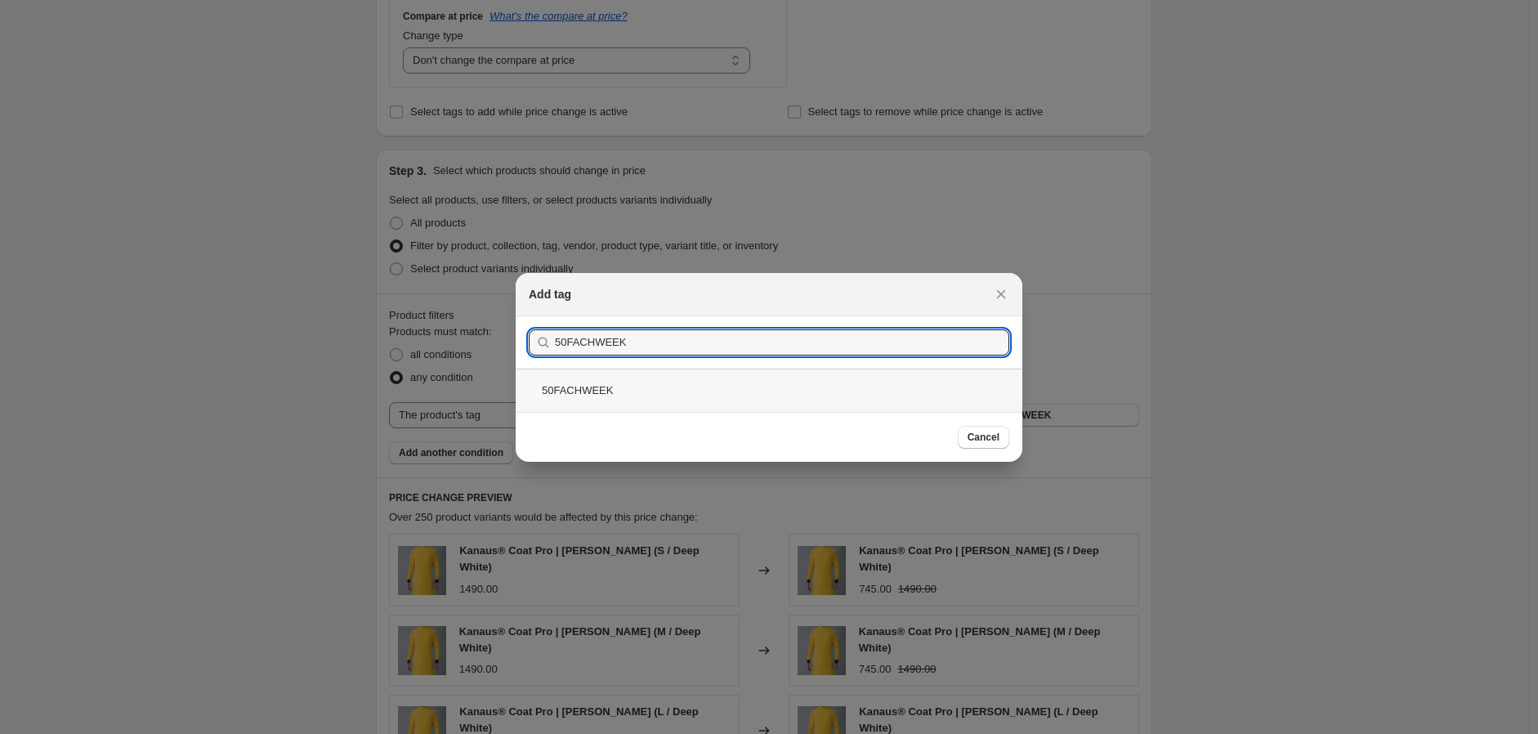
type input "50FACHWEEK"
click at [667, 391] on div "50FACHWEEK" at bounding box center [769, 390] width 507 height 43
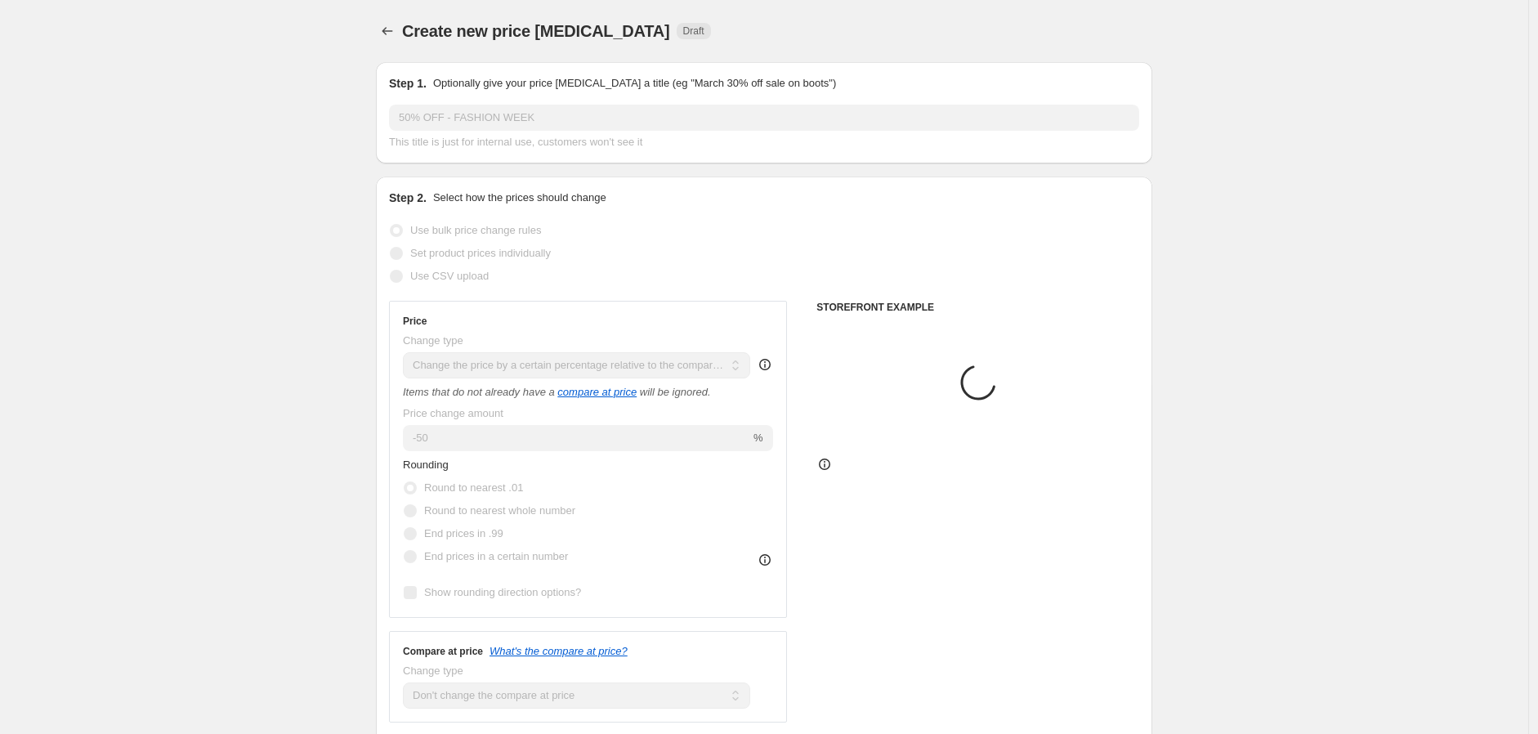
scroll to position [635, 0]
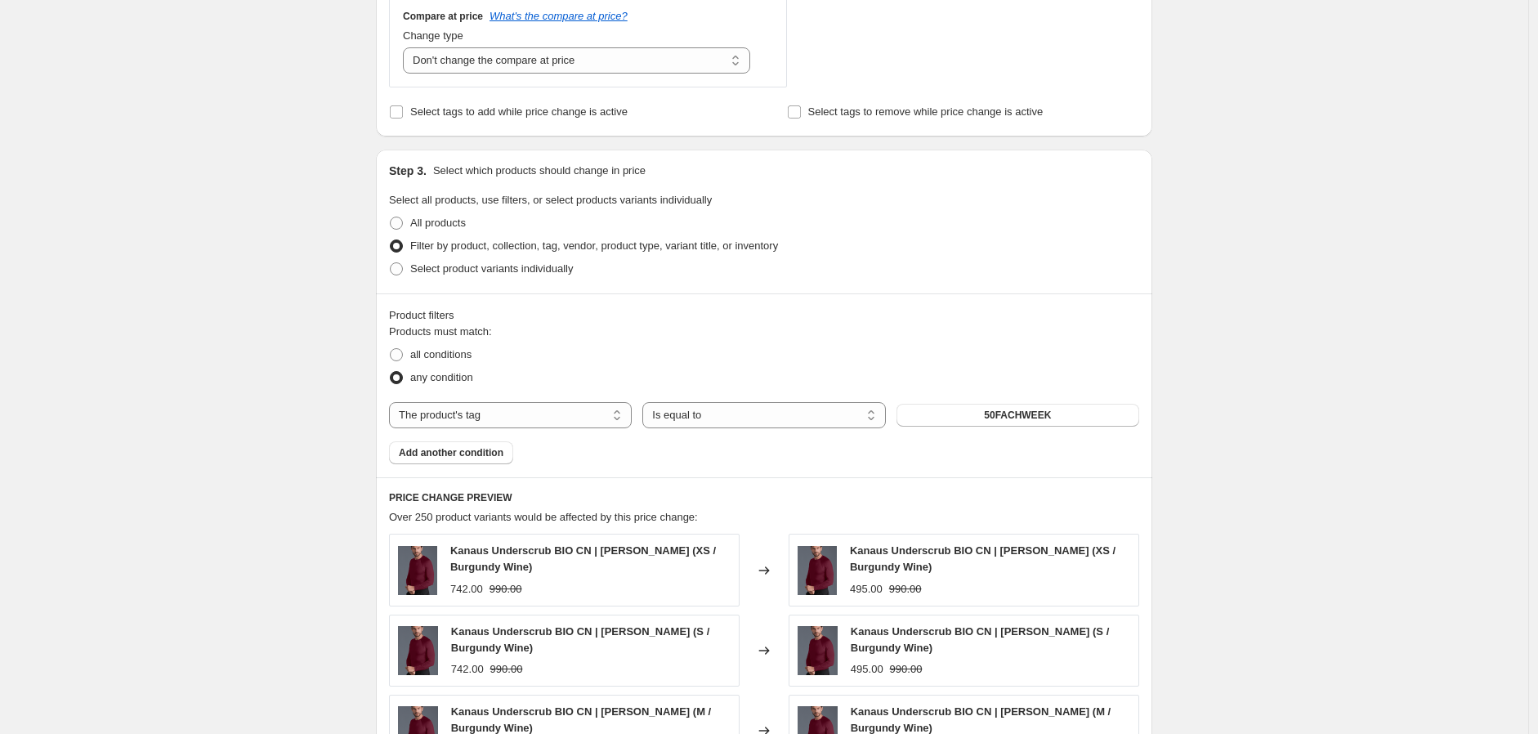
click at [1279, 432] on div "Create new price change job. This page is ready Create new price change job Dra…" at bounding box center [764, 297] width 1529 height 1865
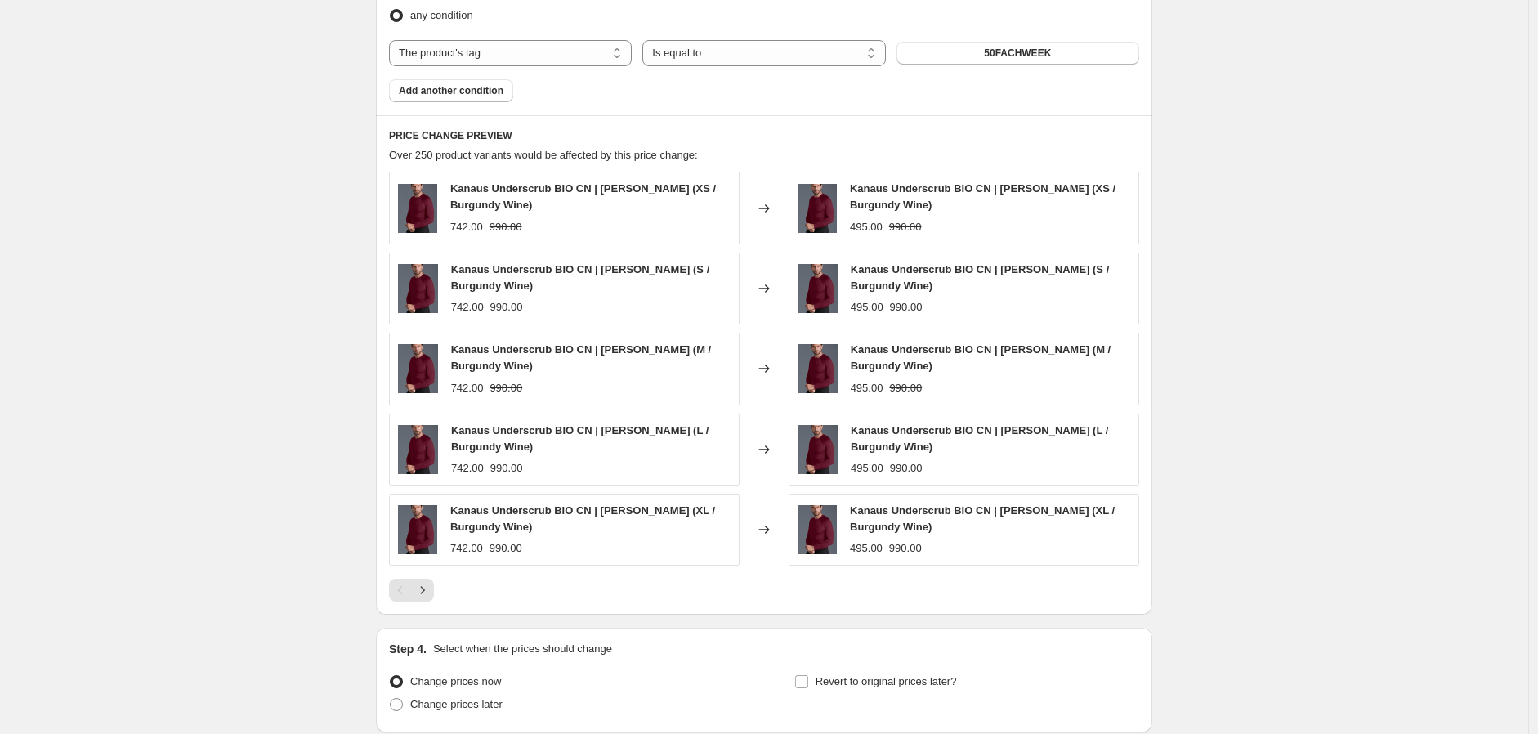
scroll to position [999, 0]
click at [431, 589] on icon "Next" at bounding box center [422, 588] width 16 height 16
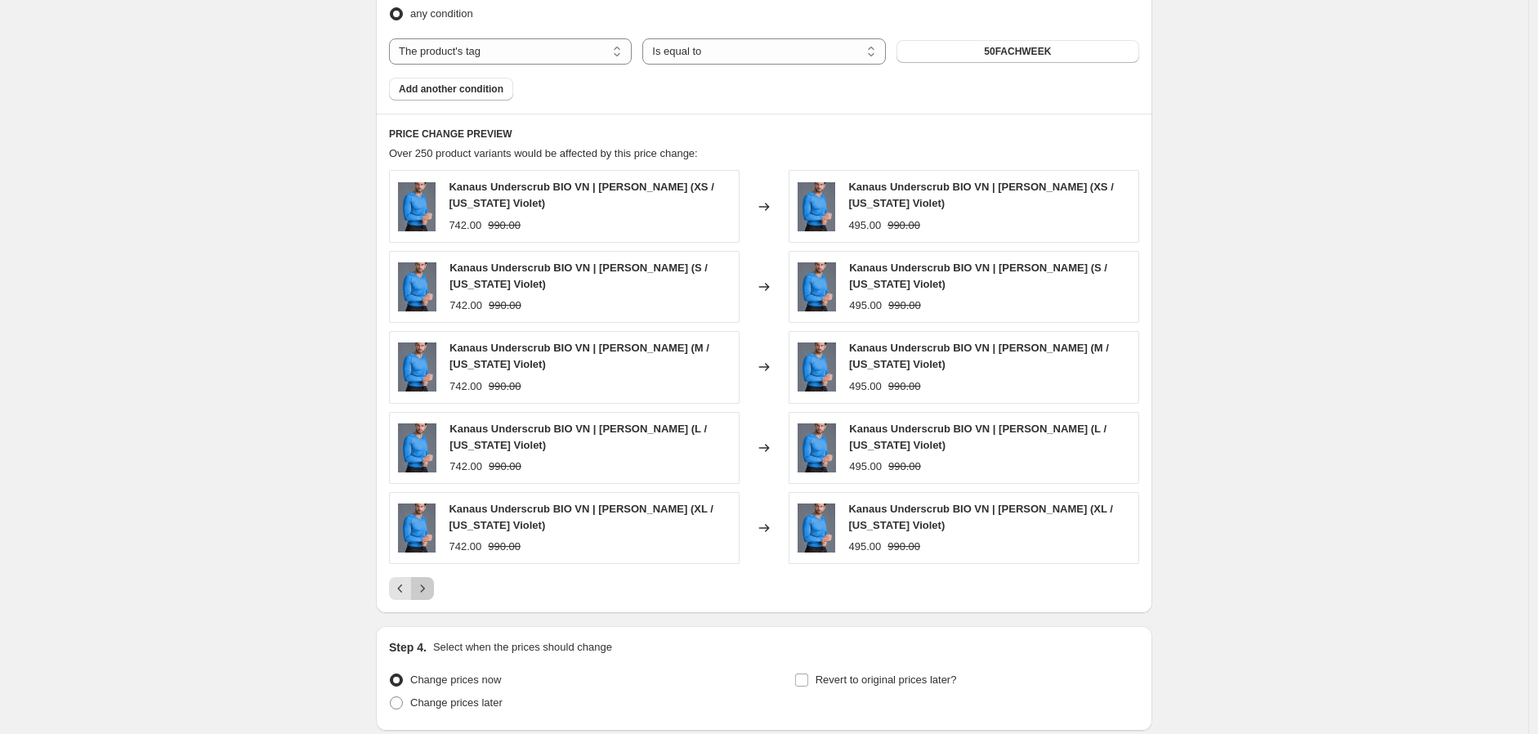
click at [431, 584] on icon "Next" at bounding box center [422, 588] width 16 height 16
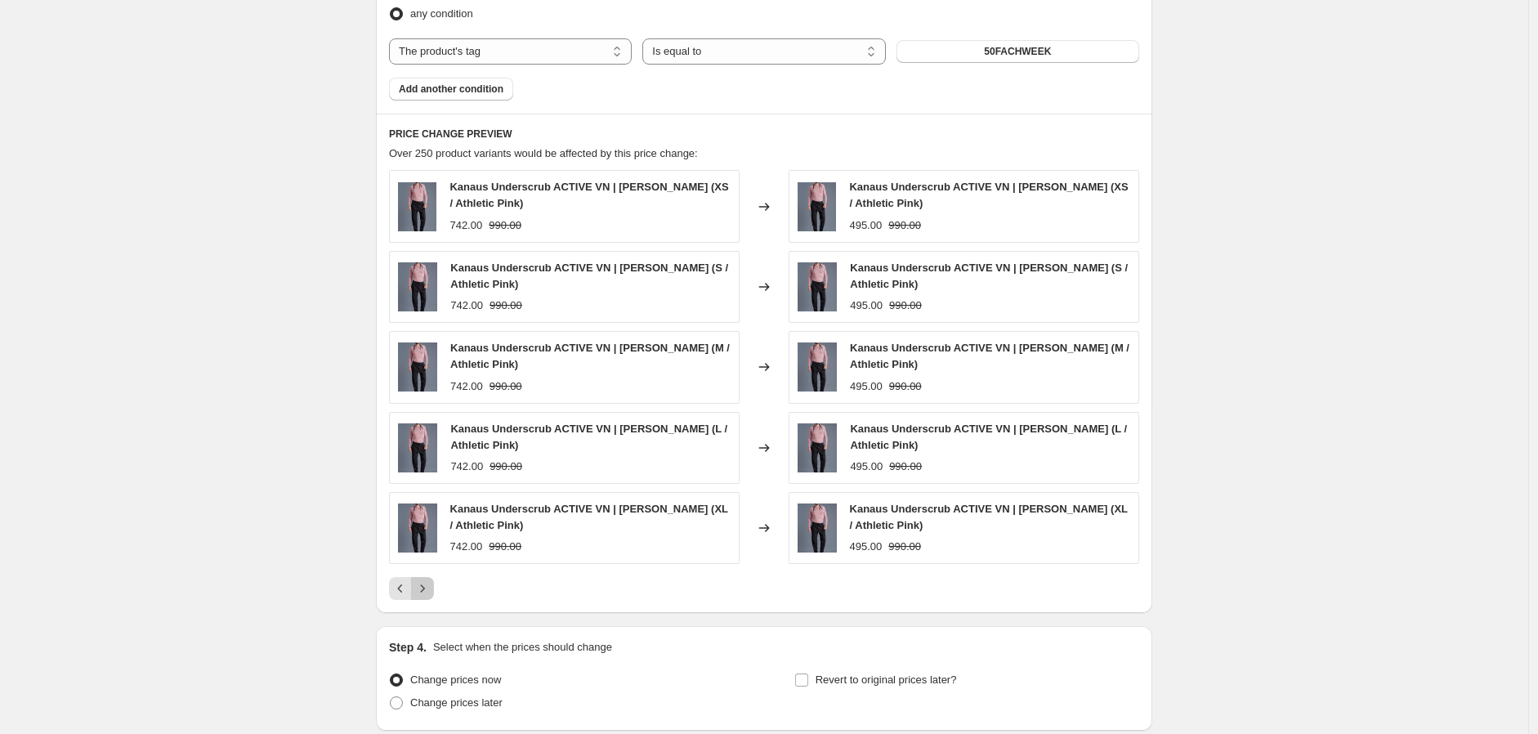
click at [434, 585] on button "Next" at bounding box center [422, 588] width 23 height 23
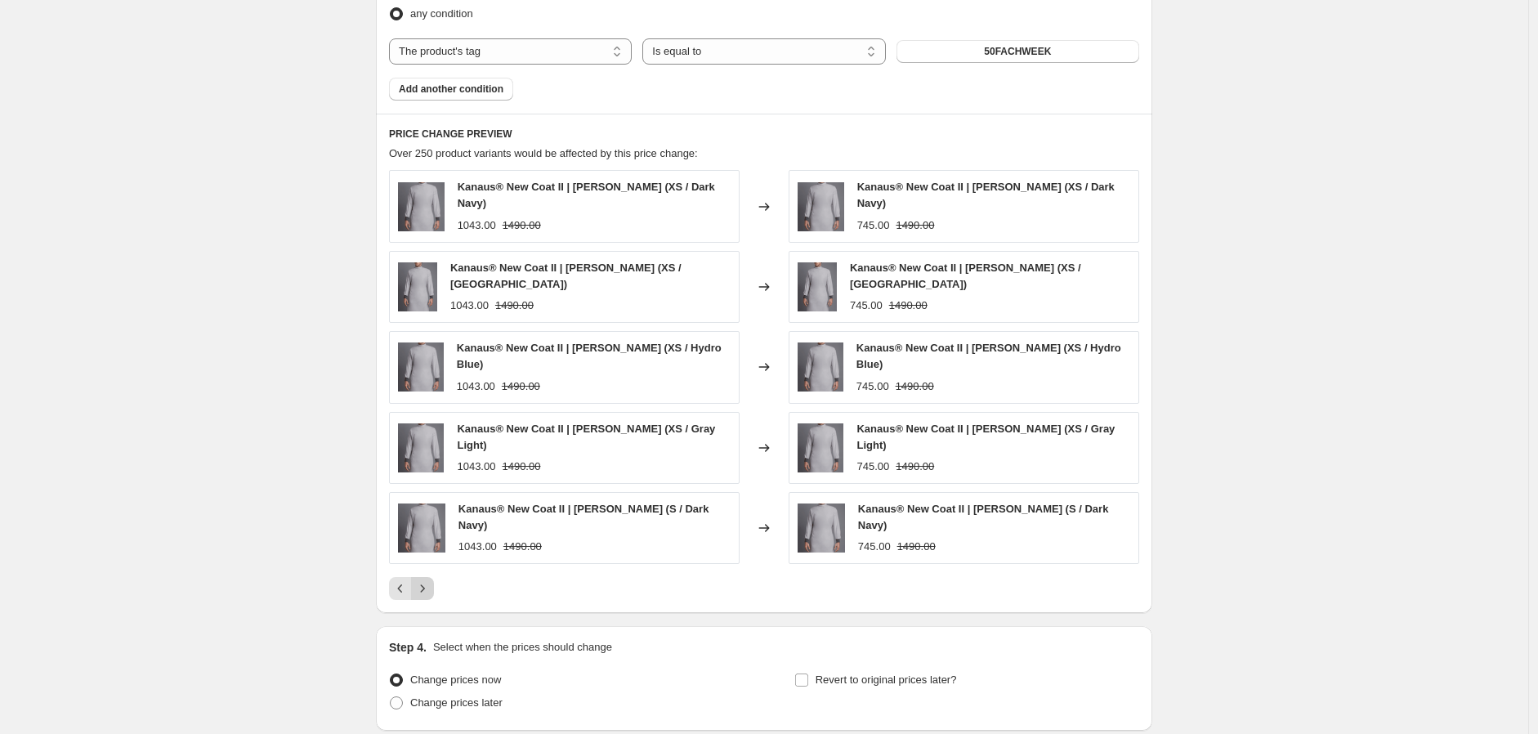
click at [427, 577] on button "Next" at bounding box center [422, 588] width 23 height 23
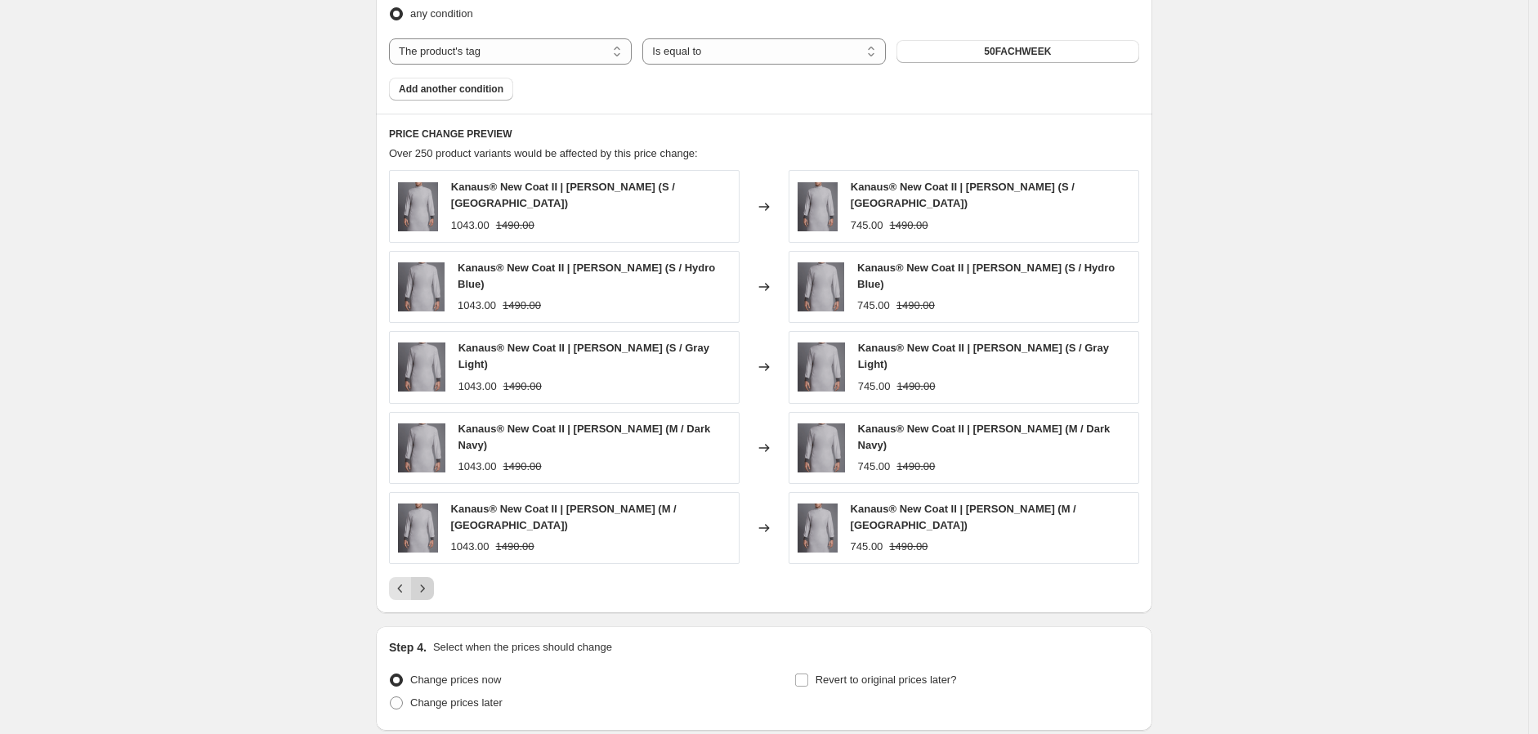
click at [431, 577] on button "Next" at bounding box center [422, 588] width 23 height 23
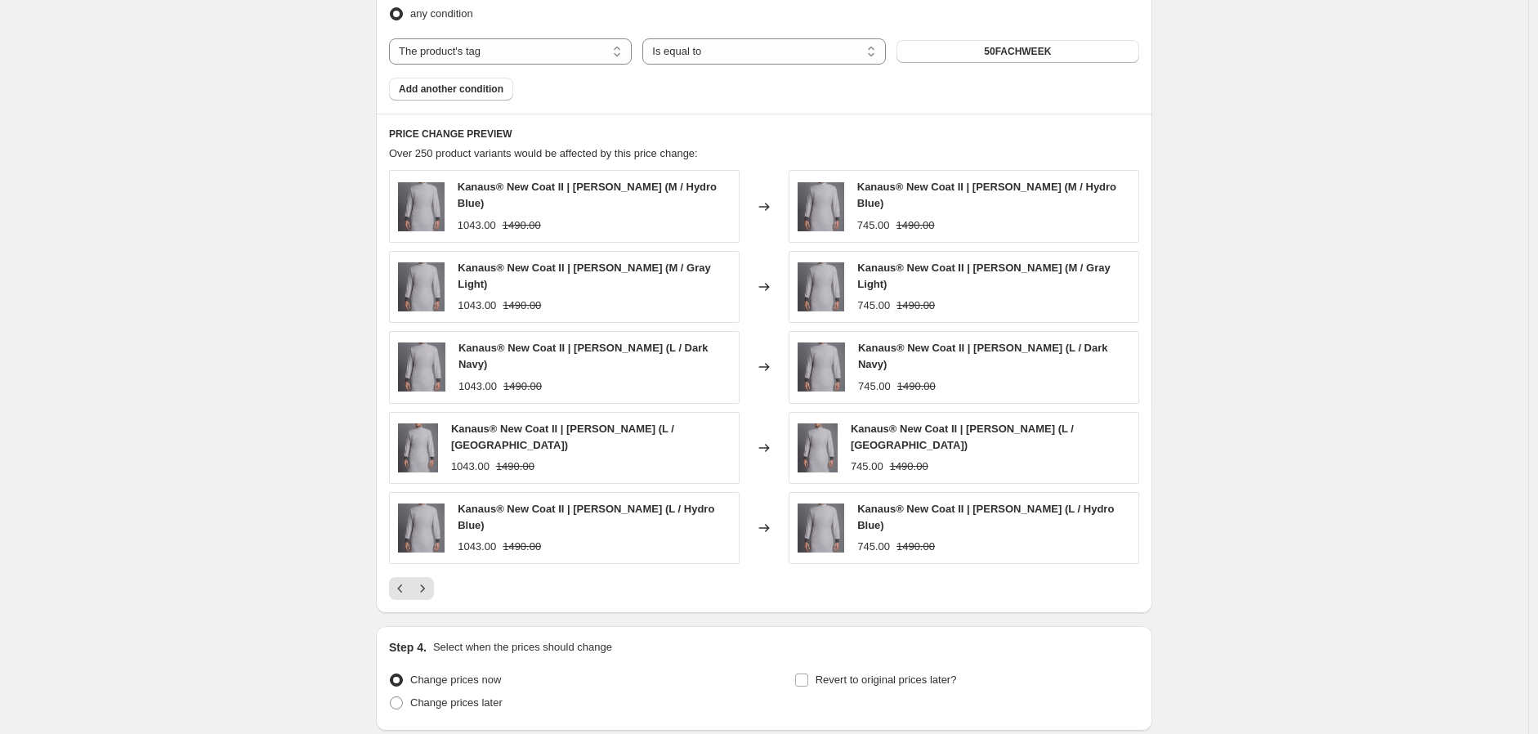
click at [417, 549] on div "Kanaus® New Coat II | Caballero (M / Hydro Blue) 1043.00 1490.00 Changed to Kan…" at bounding box center [764, 385] width 750 height 430
click at [431, 580] on icon "Next" at bounding box center [422, 588] width 16 height 16
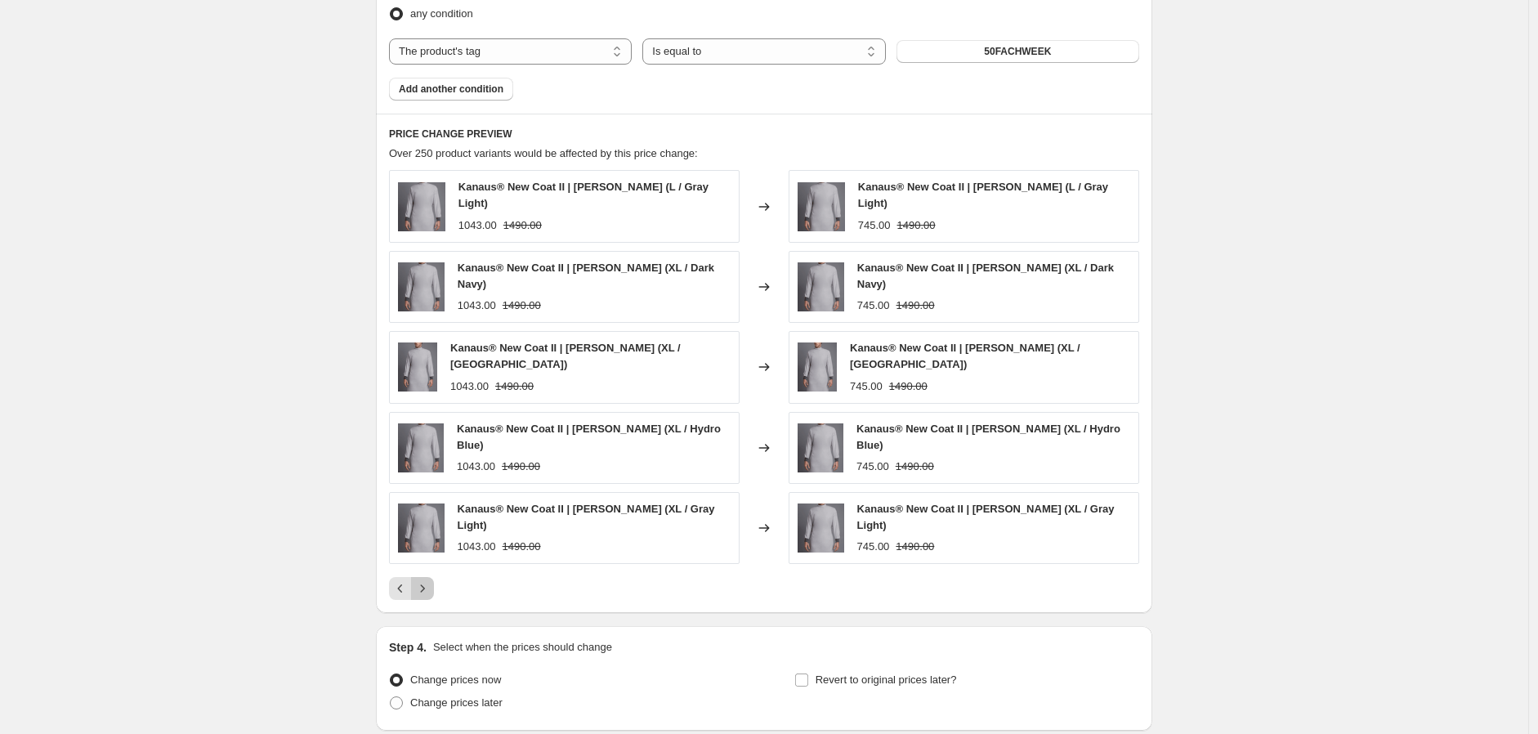
click at [434, 577] on button "Next" at bounding box center [422, 588] width 23 height 23
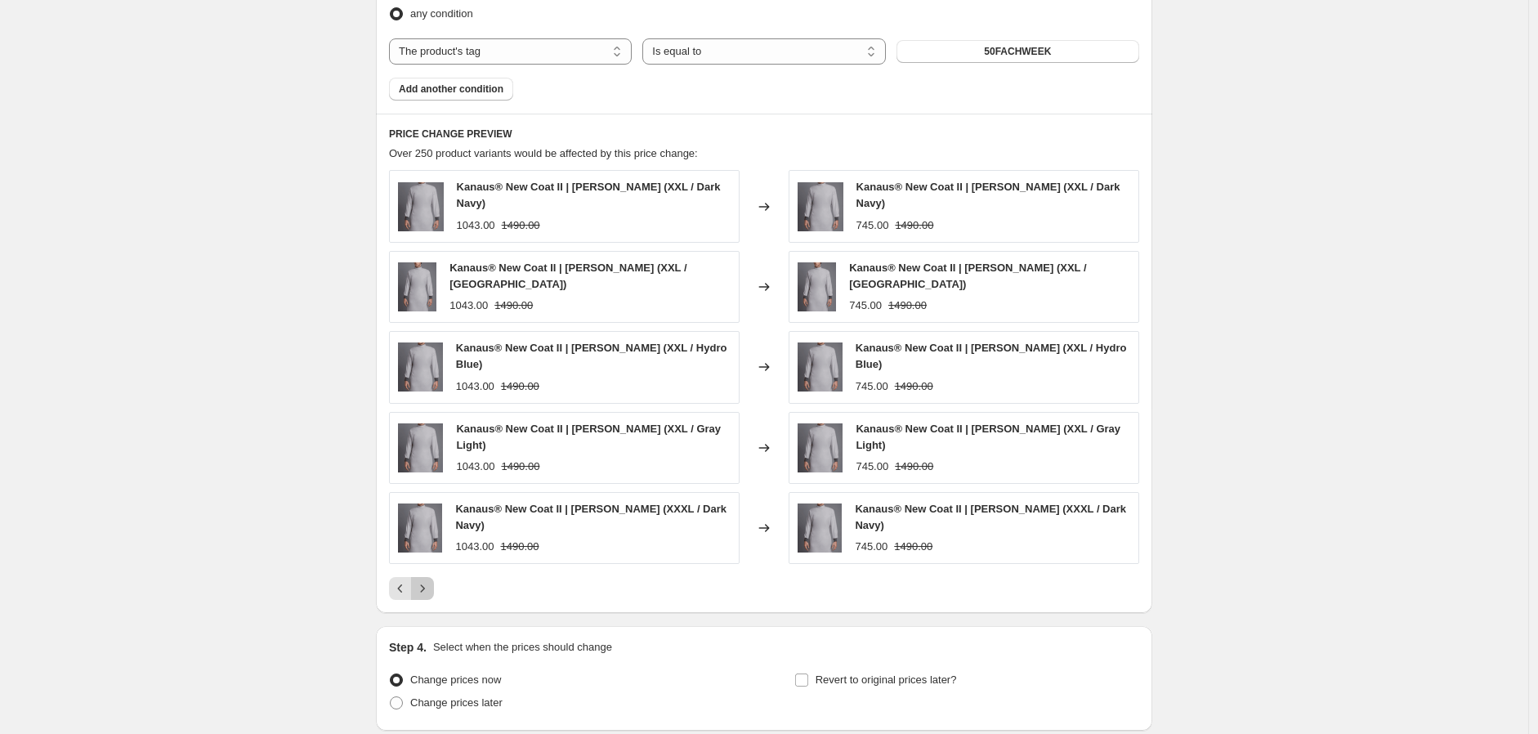
click at [434, 577] on button "Next" at bounding box center [422, 588] width 23 height 23
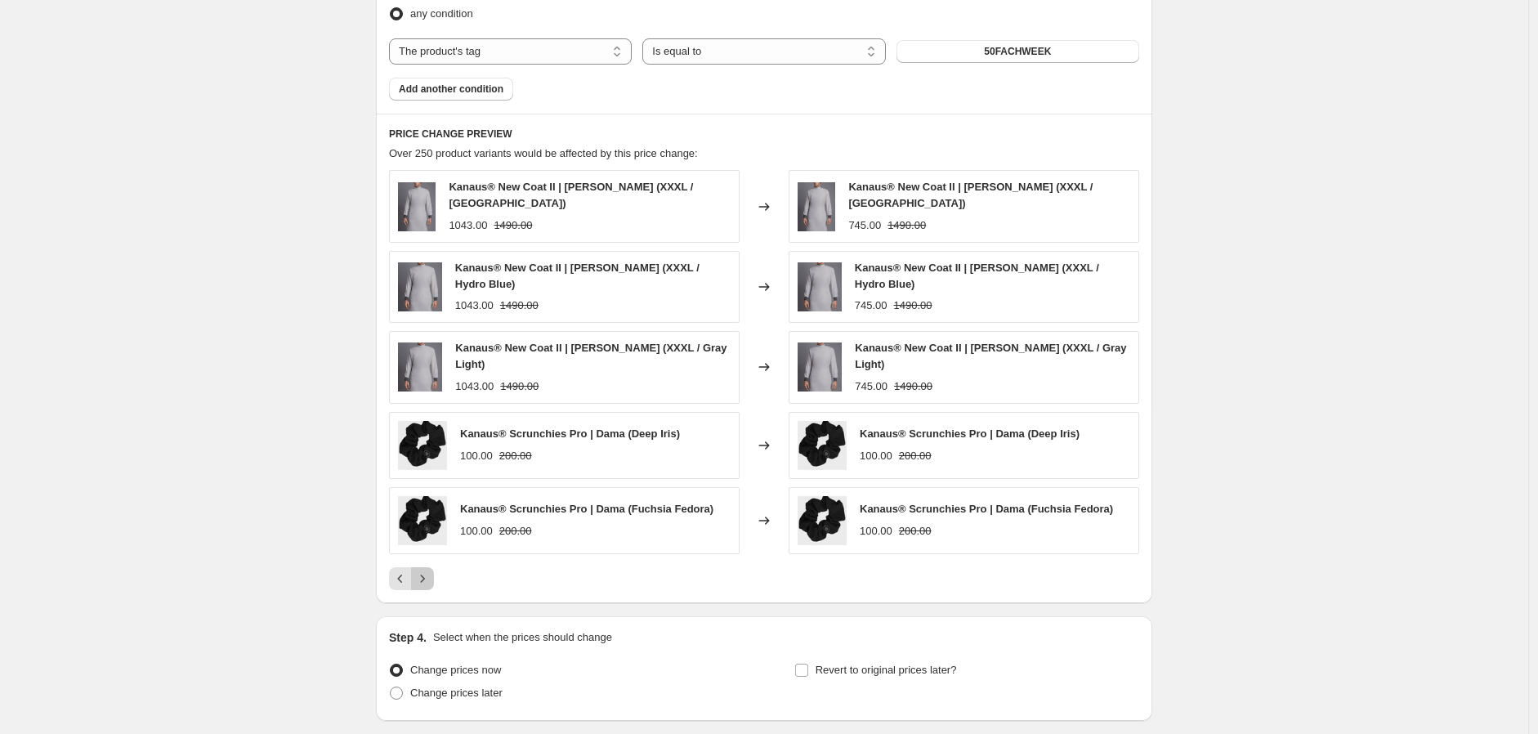
click at [434, 567] on button "Next" at bounding box center [422, 578] width 23 height 23
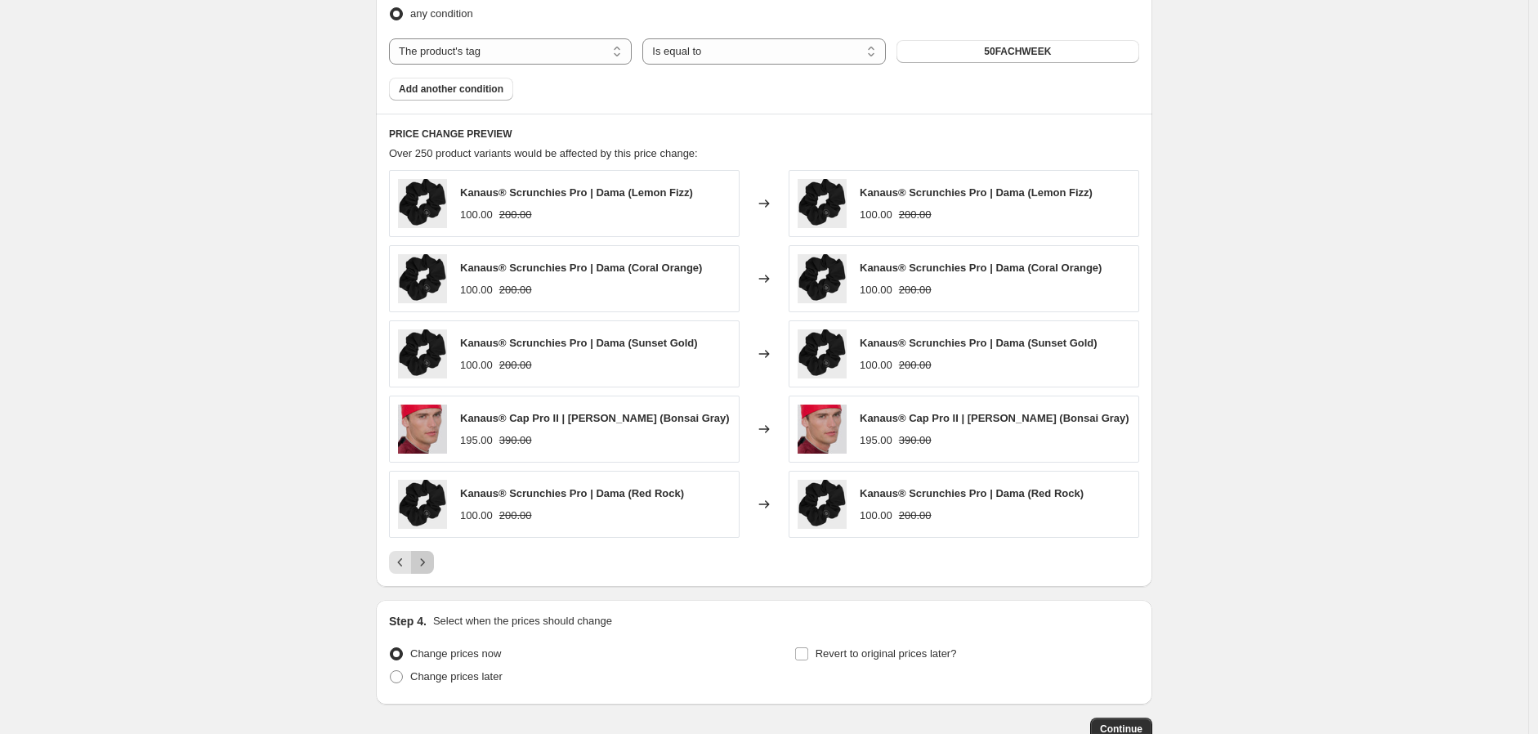
click at [434, 556] on button "Next" at bounding box center [422, 562] width 23 height 23
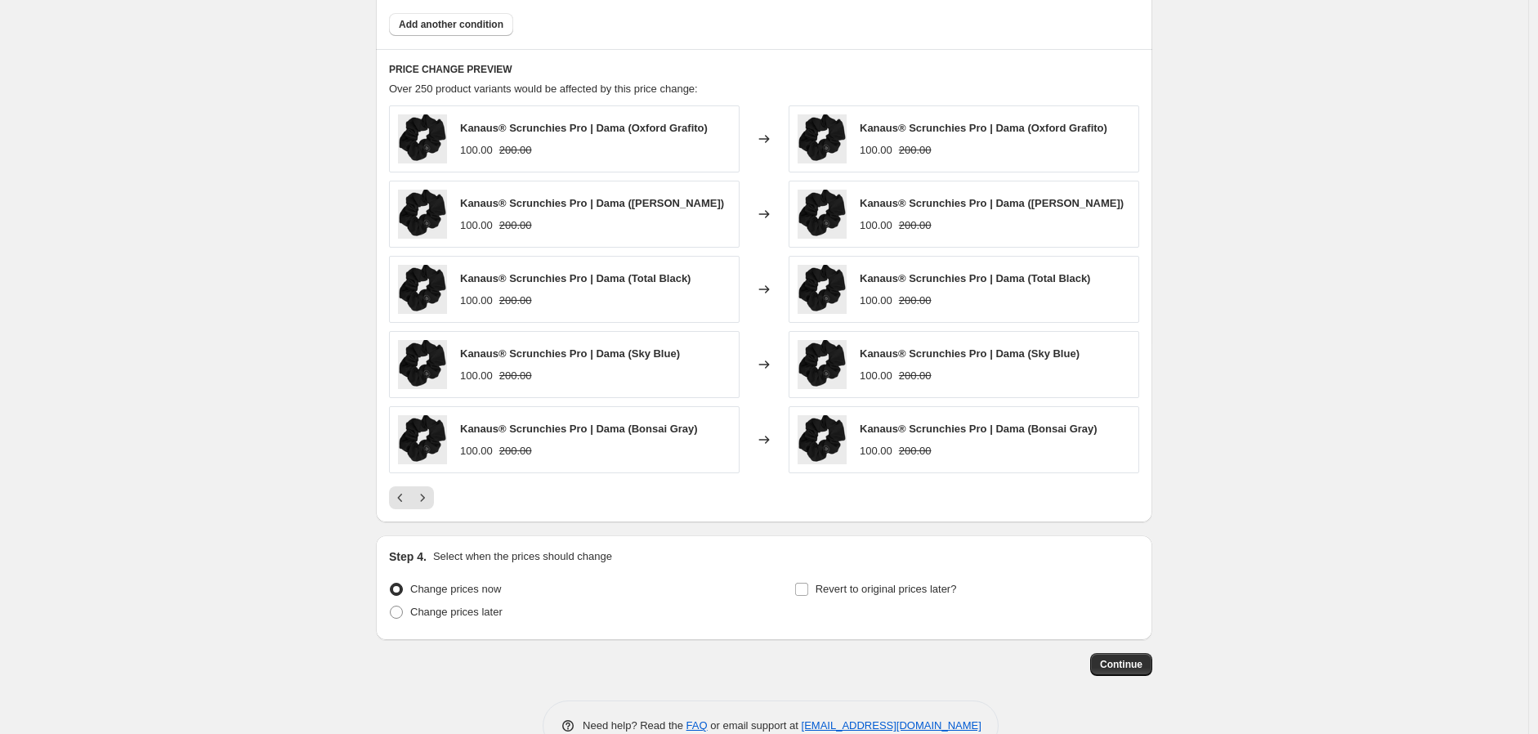
scroll to position [1107, 0]
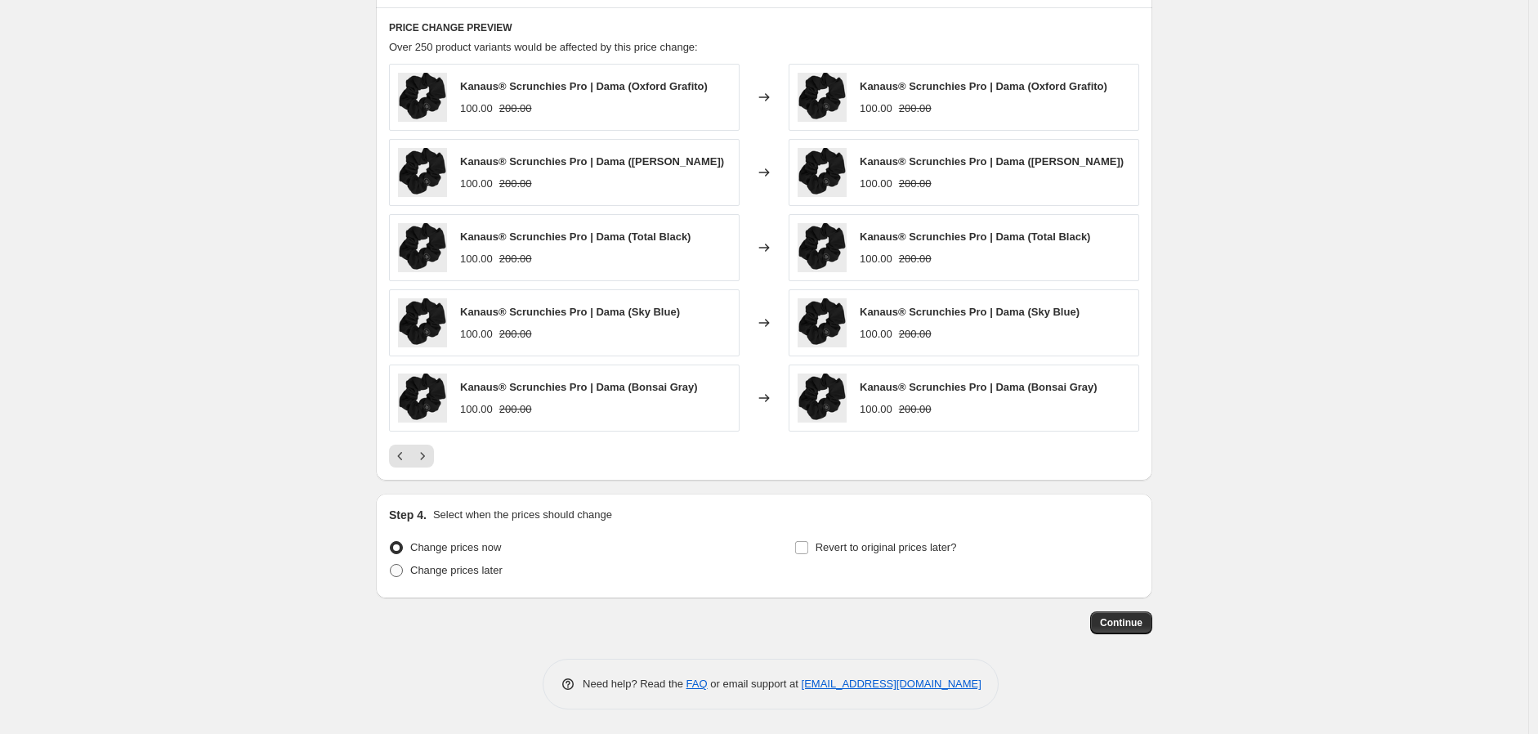
click at [474, 573] on span "Change prices later" at bounding box center [456, 570] width 92 height 12
click at [391, 565] on input "Change prices later" at bounding box center [390, 564] width 1 height 1
radio input "true"
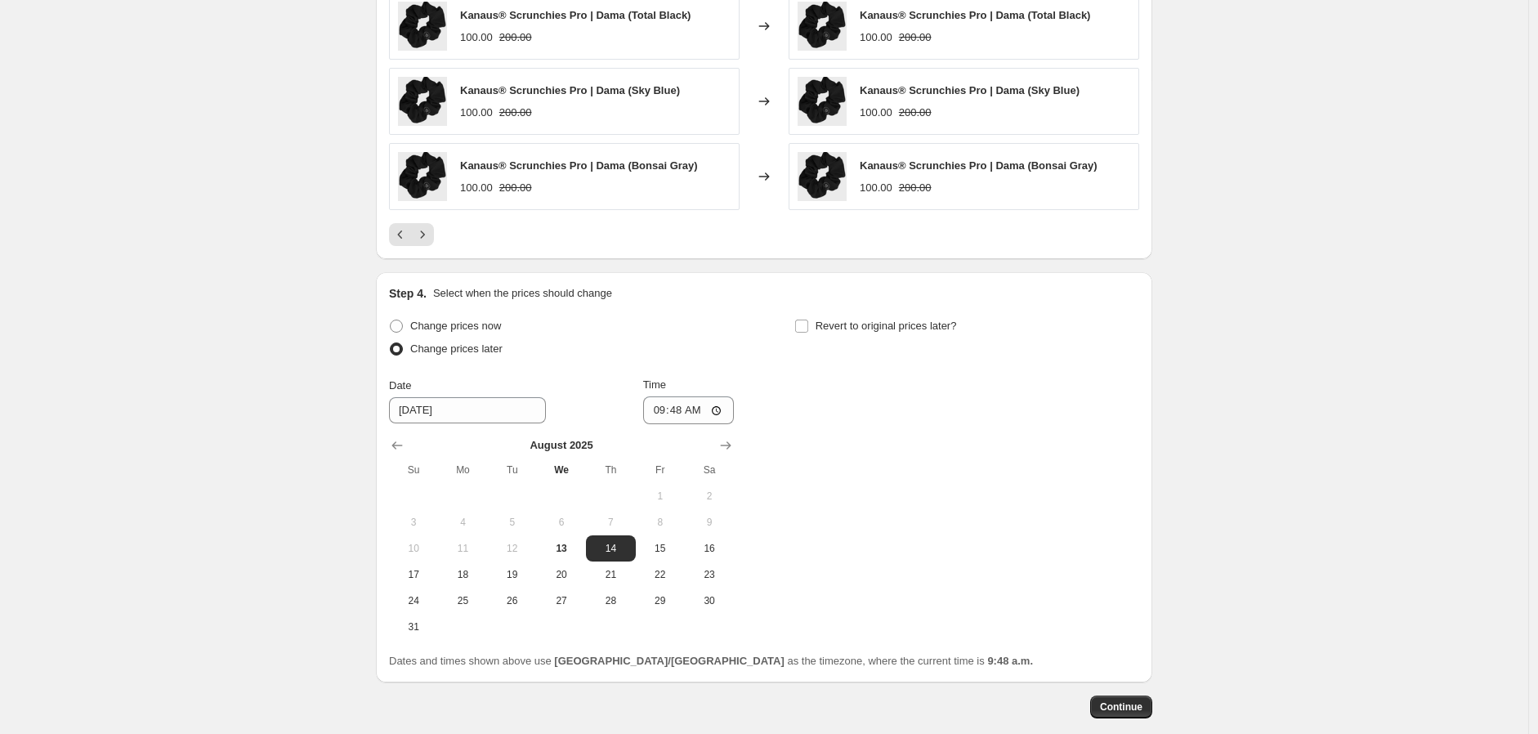
scroll to position [1379, 0]
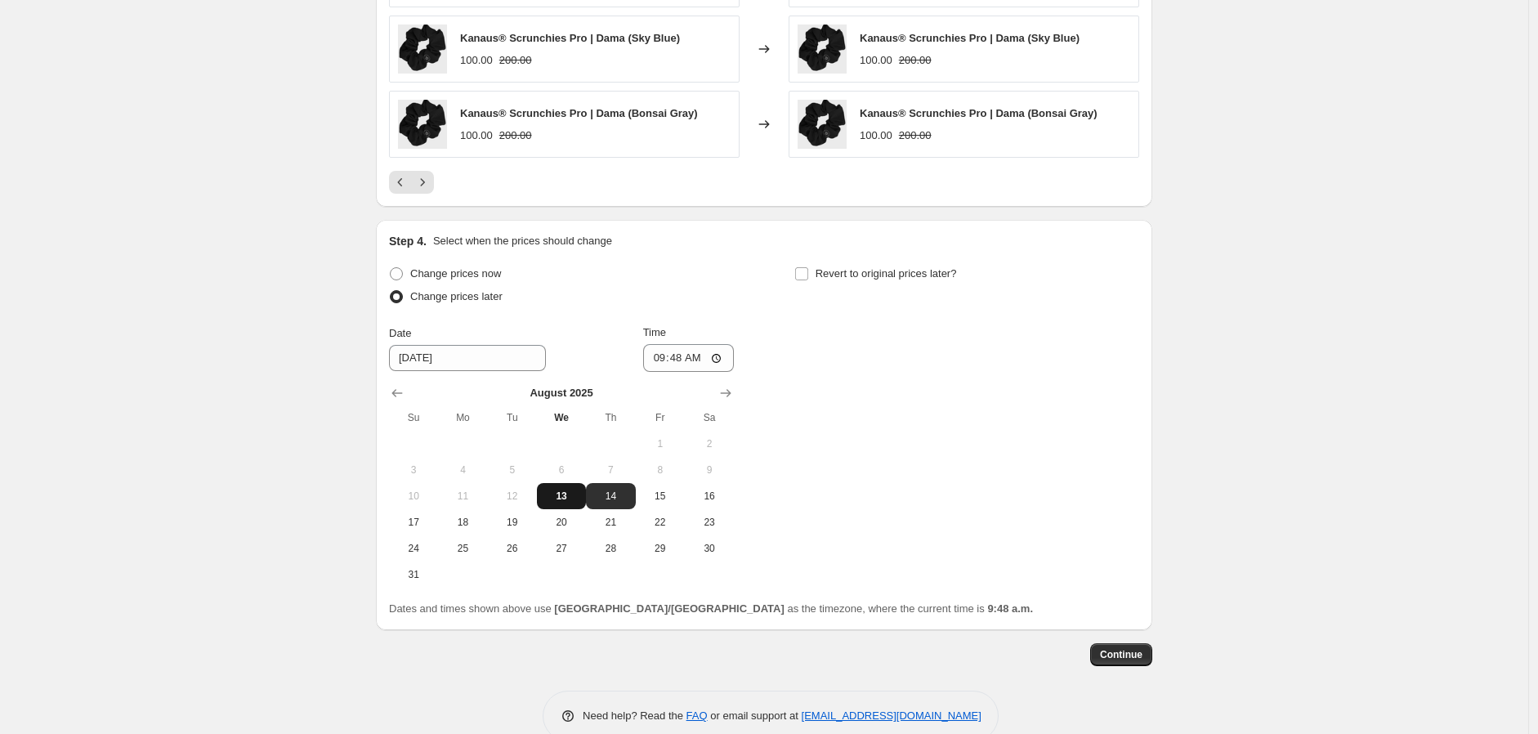
click at [578, 499] on span "13" at bounding box center [562, 496] width 36 height 13
type input "[DATE]"
click at [652, 367] on input "09:48" at bounding box center [689, 358] width 92 height 28
type input "10:01"
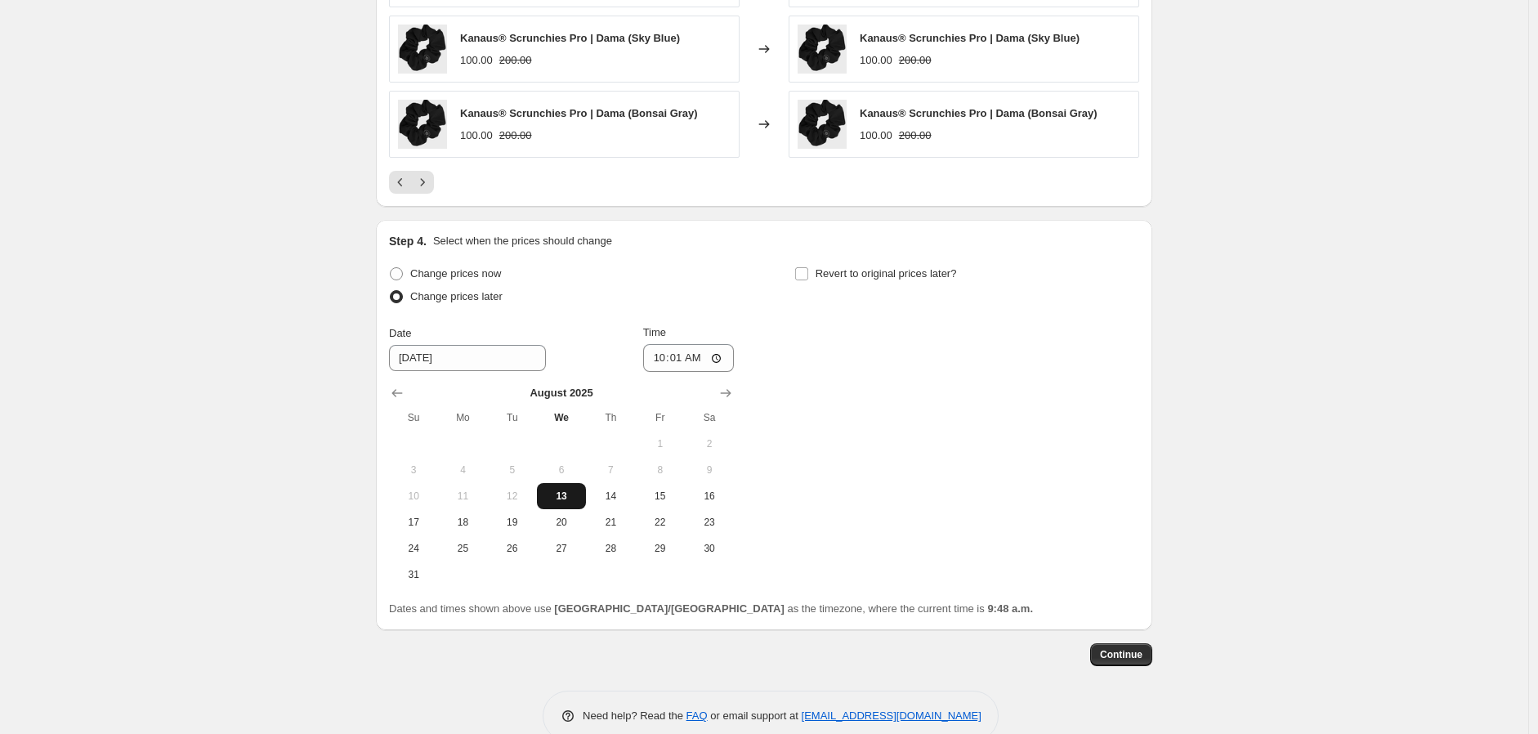
click at [556, 503] on span "13" at bounding box center [562, 496] width 36 height 13
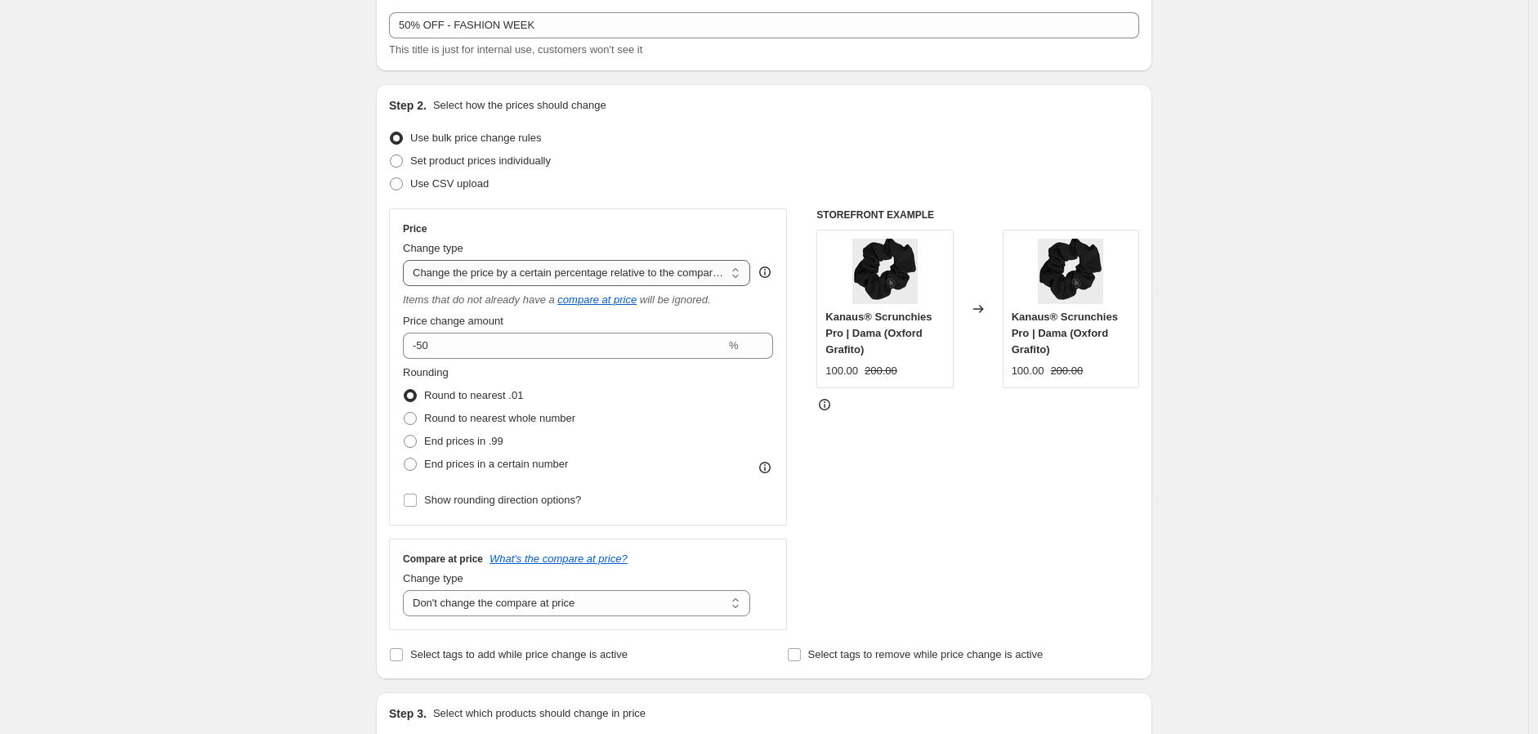
scroll to position [91, 0]
click at [748, 266] on select "Change the price to a certain amount Change the price by a certain amount Chang…" at bounding box center [576, 275] width 347 height 26
click at [745, 271] on select "Change the price to a certain amount Change the price by a certain amount Chang…" at bounding box center [576, 275] width 347 height 26
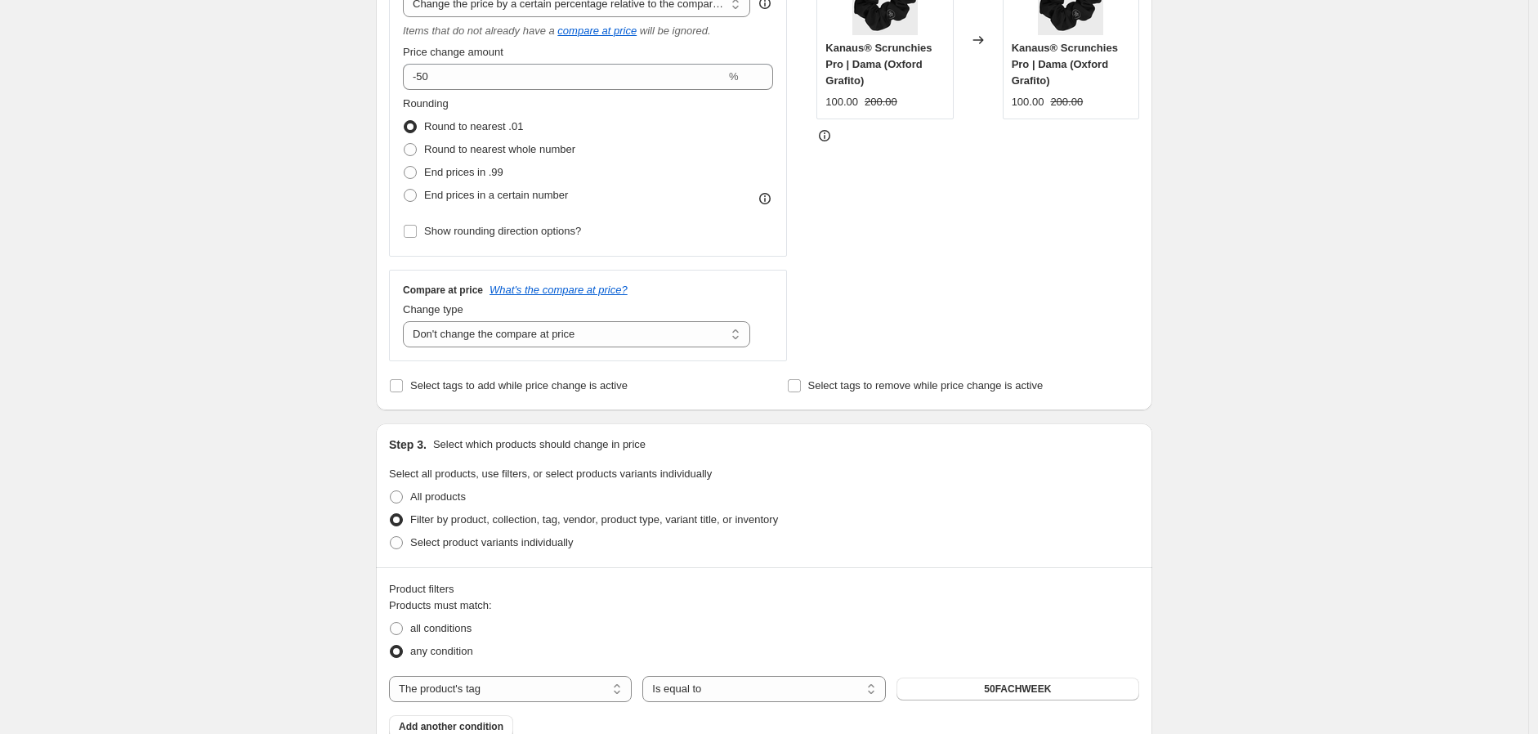
scroll to position [363, 0]
click at [728, 329] on select "Change the compare at price to the current price (sale) Change the compare at p…" at bounding box center [576, 333] width 347 height 26
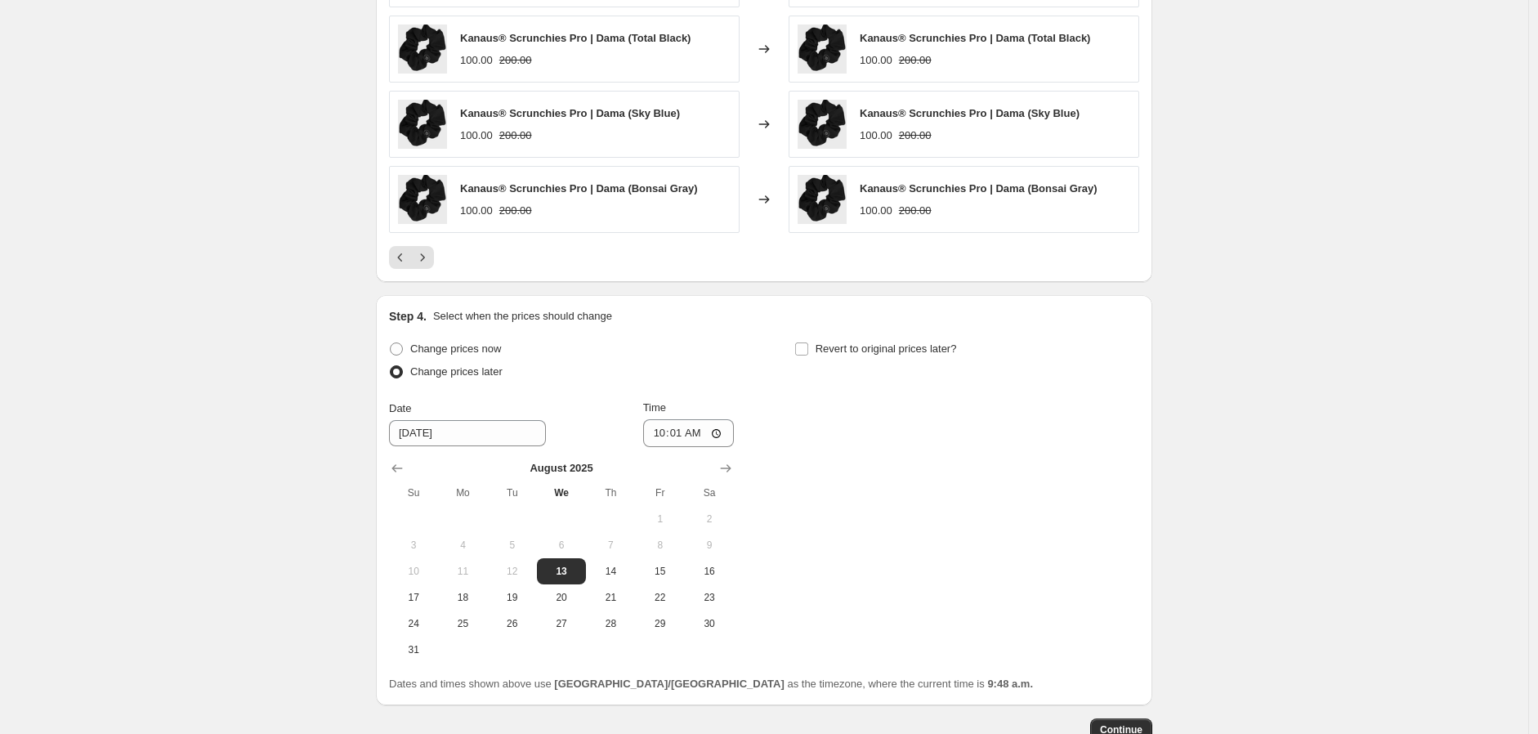
scroll to position [1050, 0]
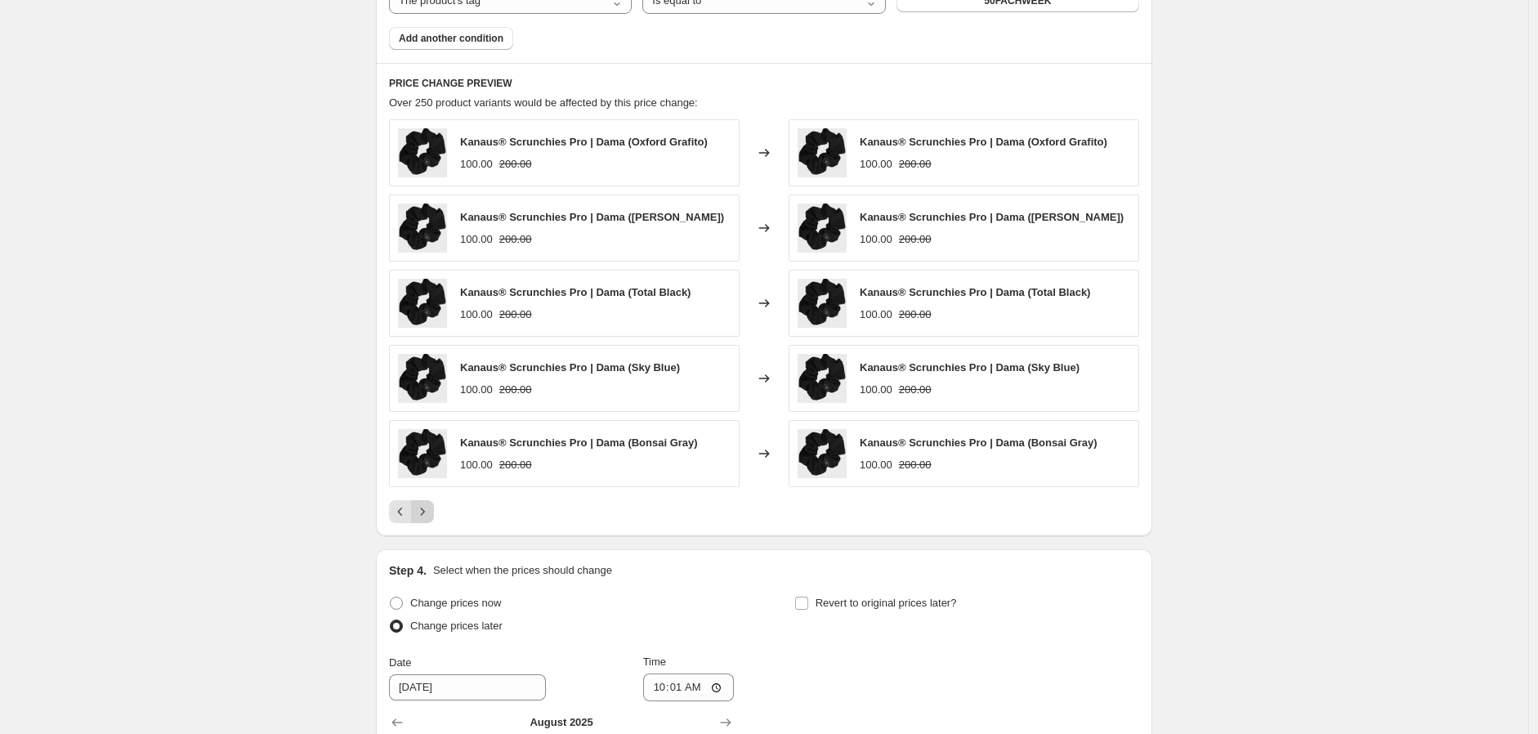
click at [423, 512] on icon "Next" at bounding box center [422, 512] width 16 height 16
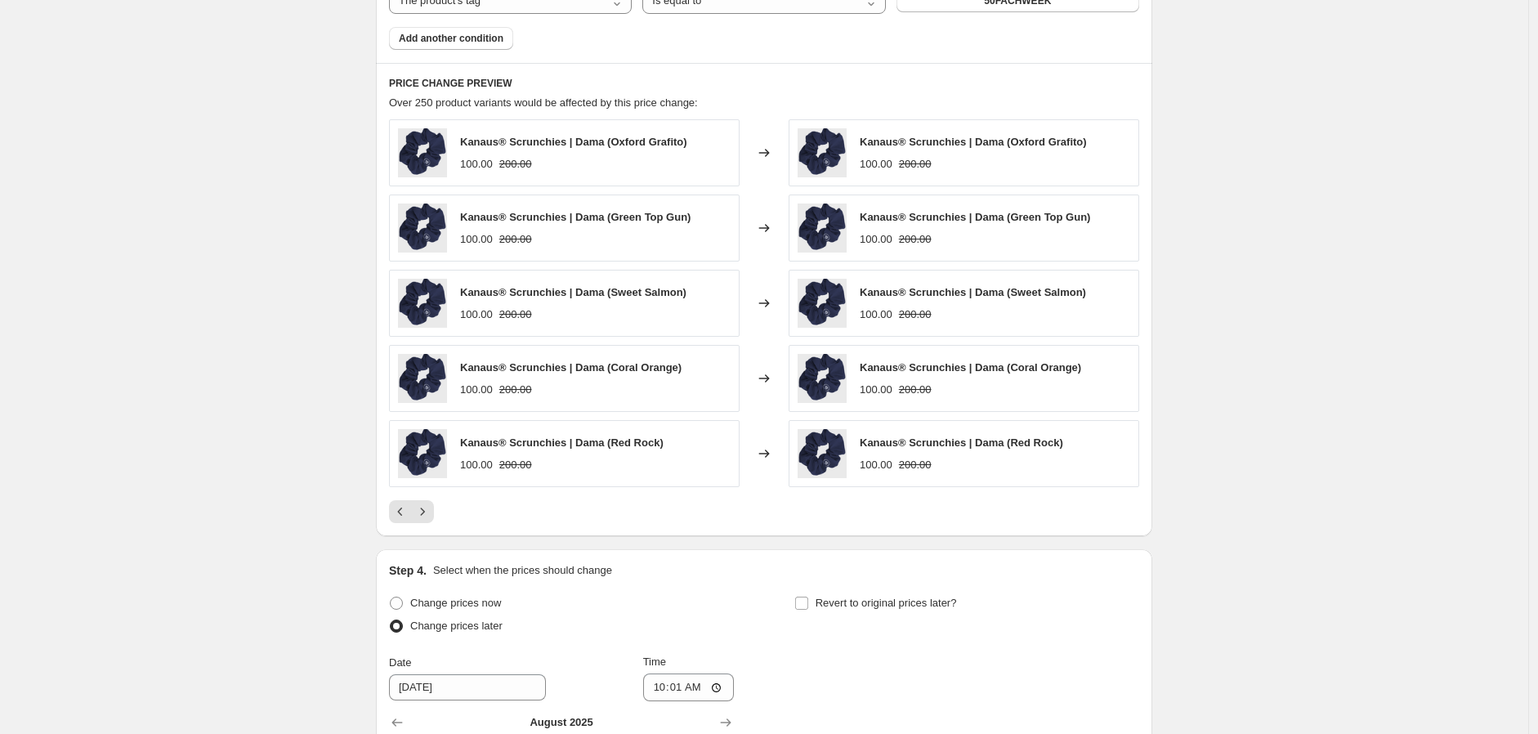
click at [1293, 468] on div "Create new price change job. This page is ready Create new price change job Dra…" at bounding box center [764, 22] width 1529 height 2145
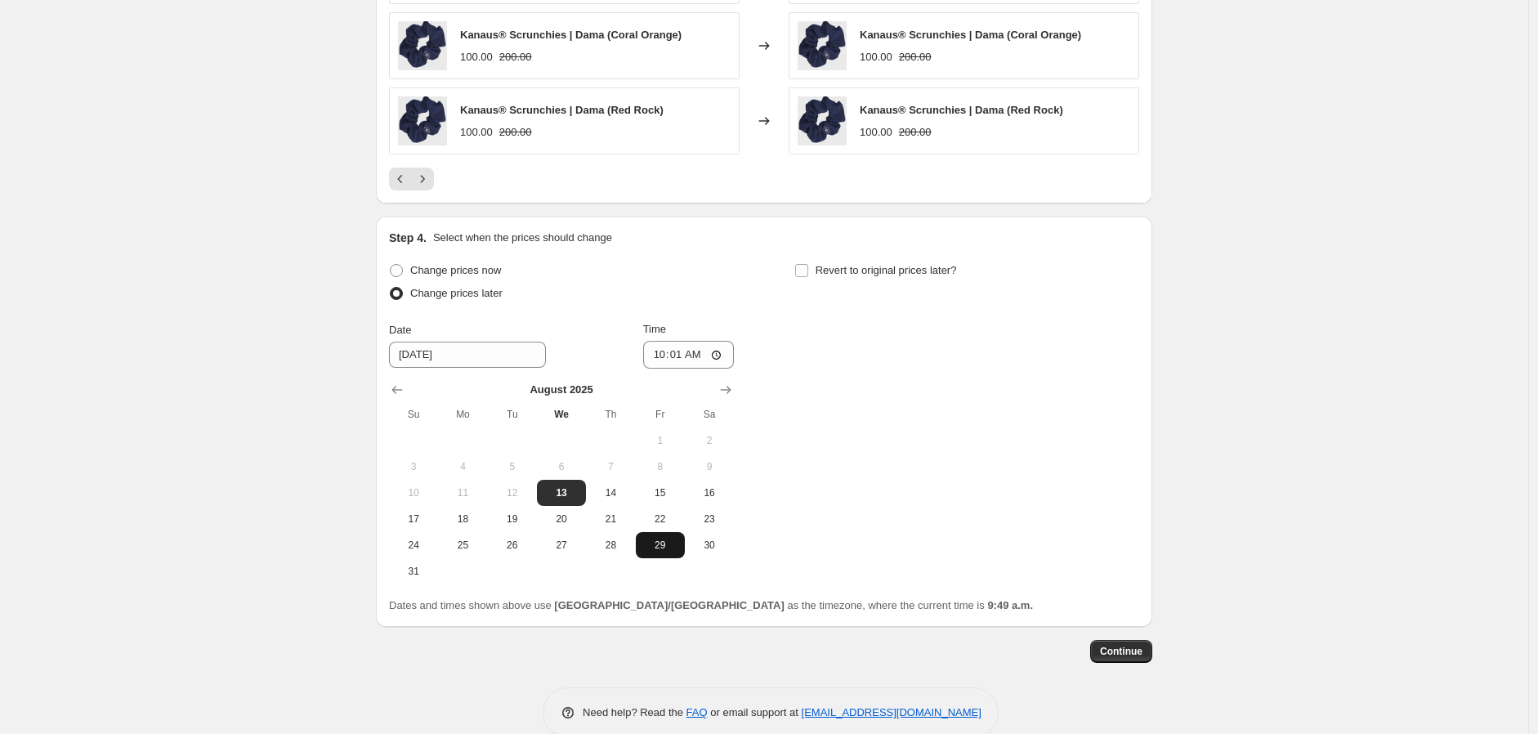
scroll to position [1412, 0]
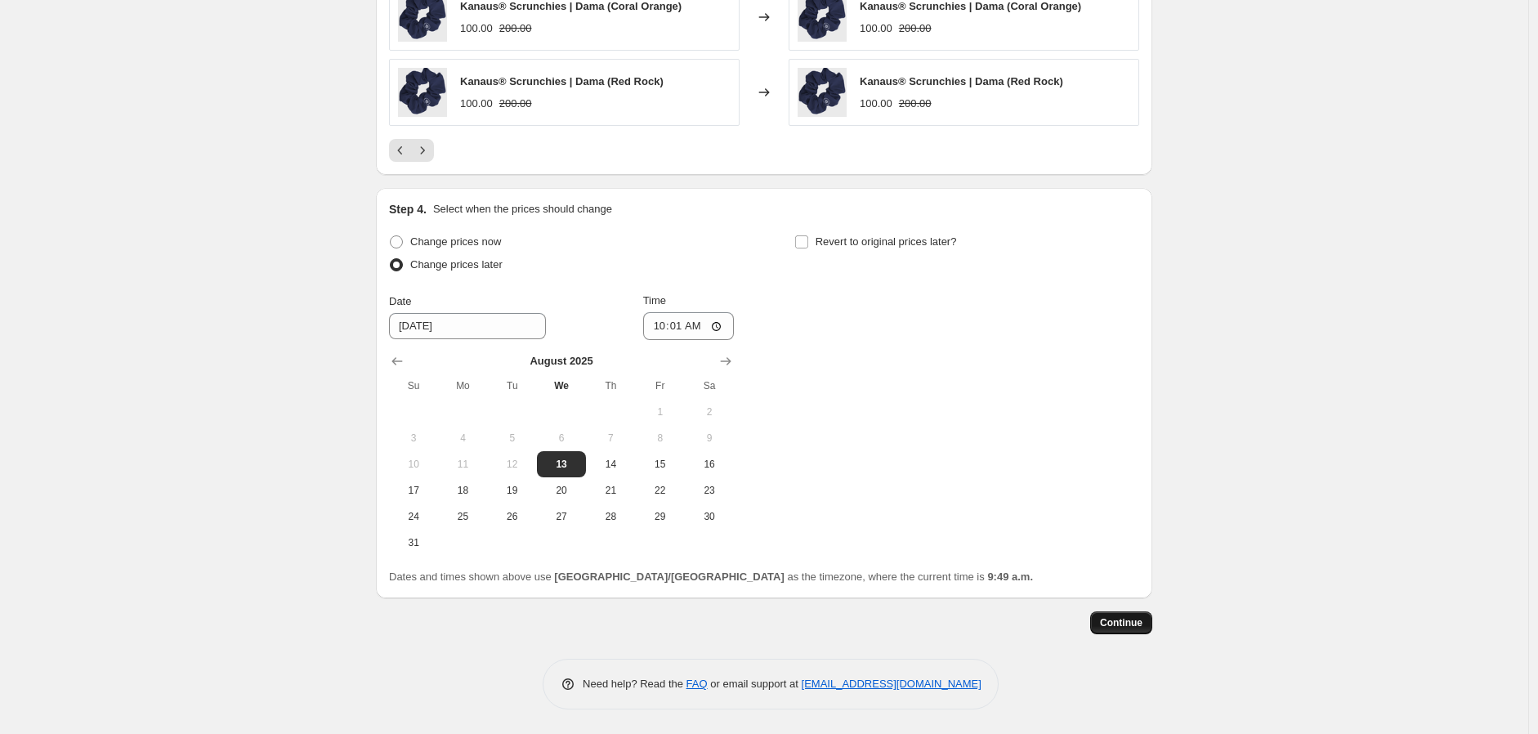
click at [1126, 632] on button "Continue" at bounding box center [1121, 622] width 62 height 23
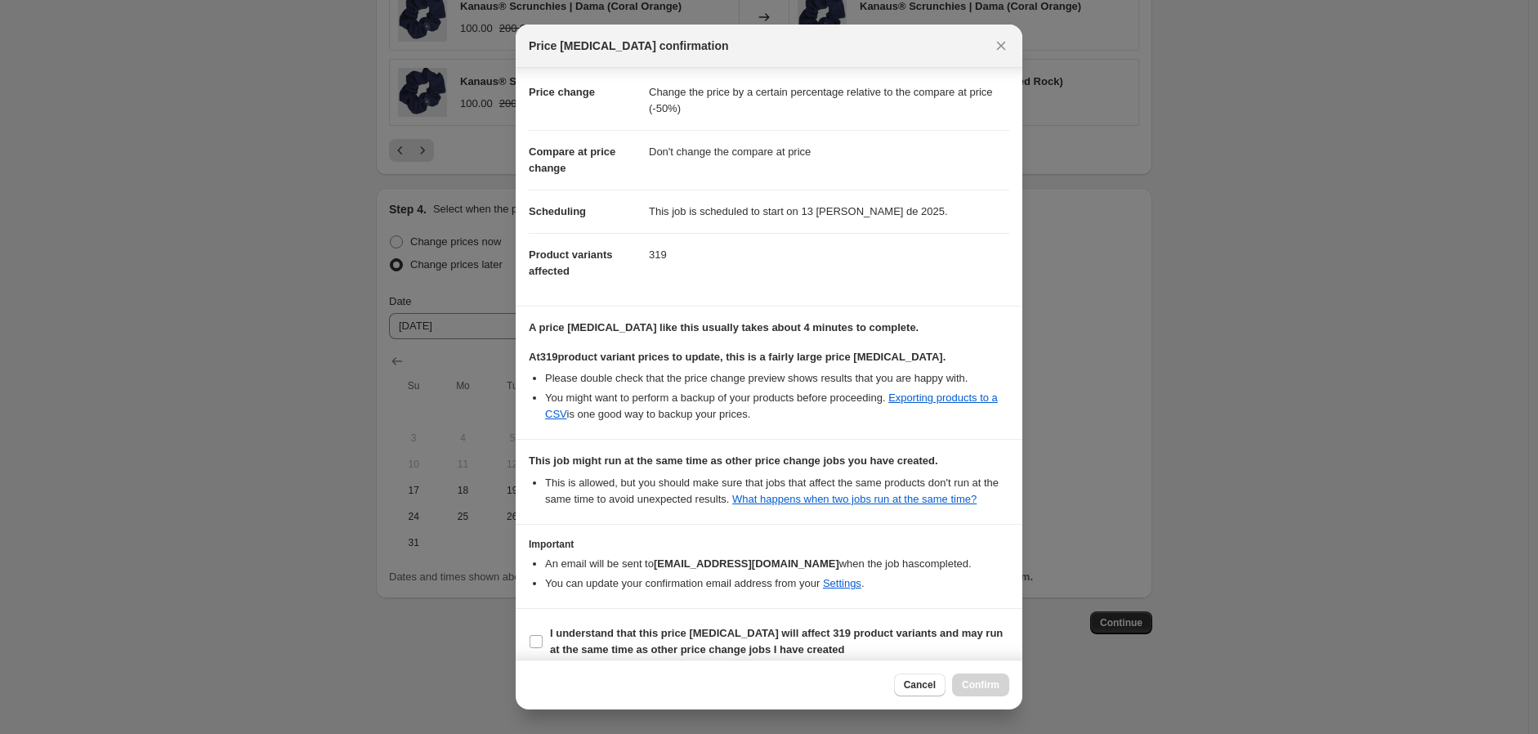
scroll to position [41, 0]
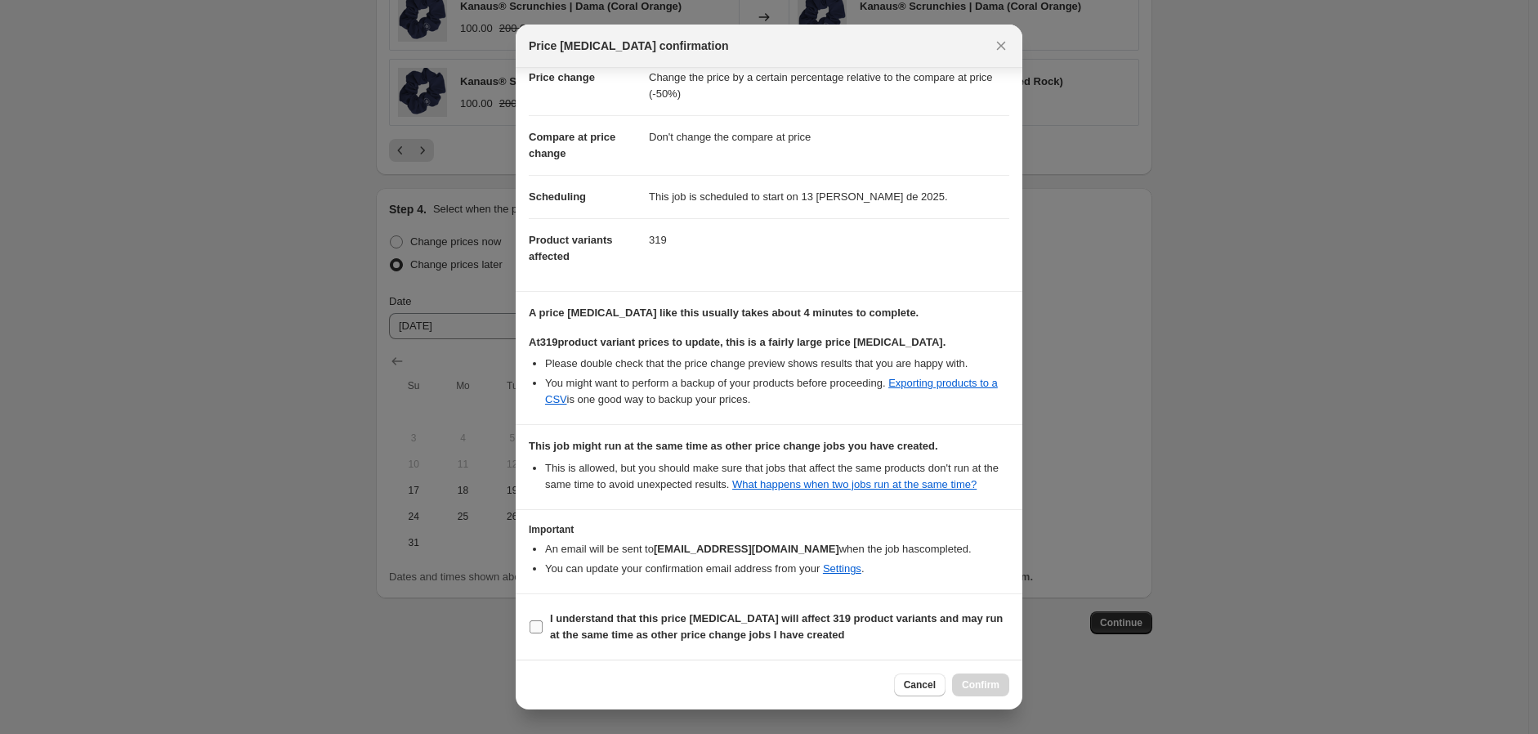
click at [626, 639] on b "I understand that this price change job will affect 319 product variants and ma…" at bounding box center [776, 626] width 453 height 29
click at [543, 633] on input "I understand that this price change job will affect 319 product variants and ma…" at bounding box center [536, 626] width 13 height 13
checkbox input "true"
click at [966, 686] on span "Confirm" at bounding box center [981, 684] width 38 height 13
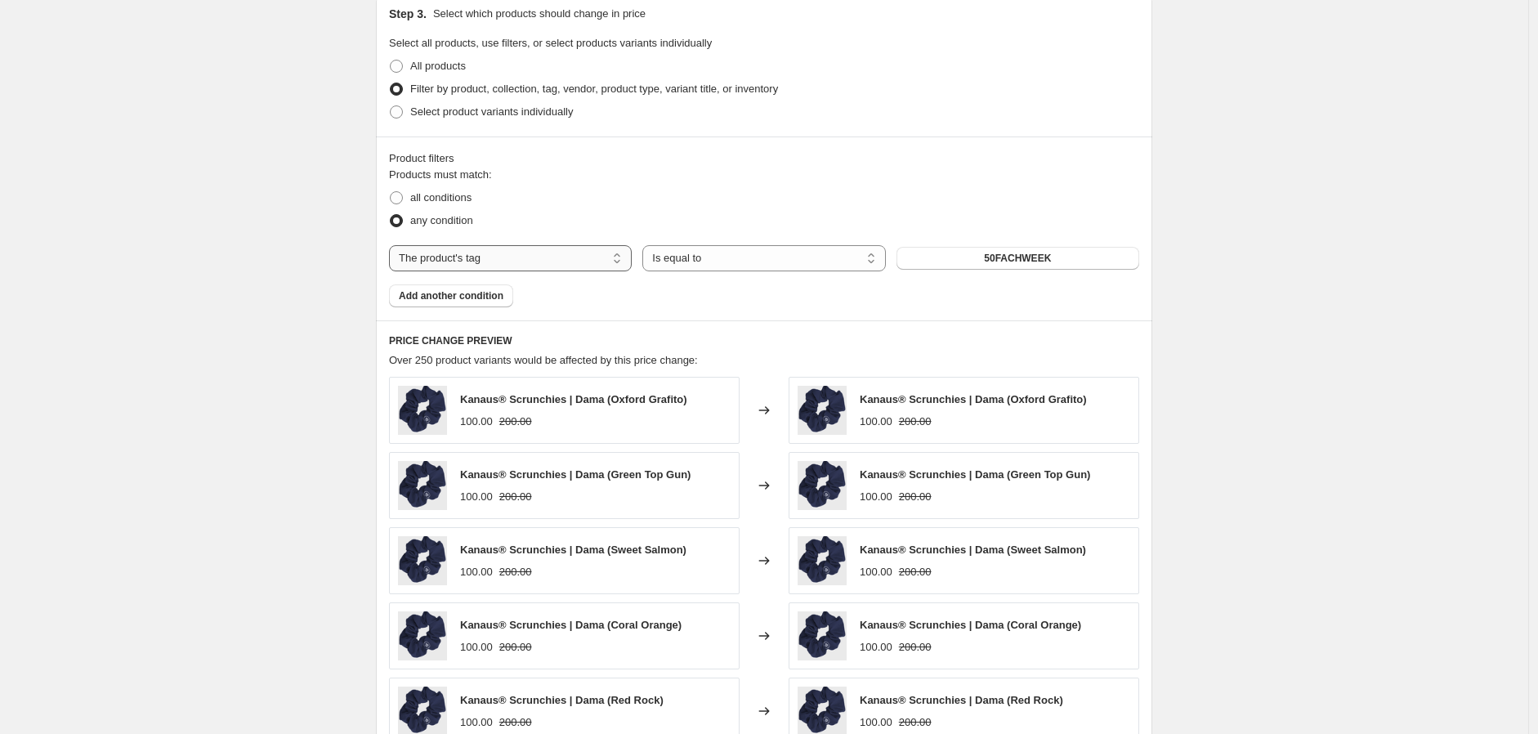
scroll to position [687, 0]
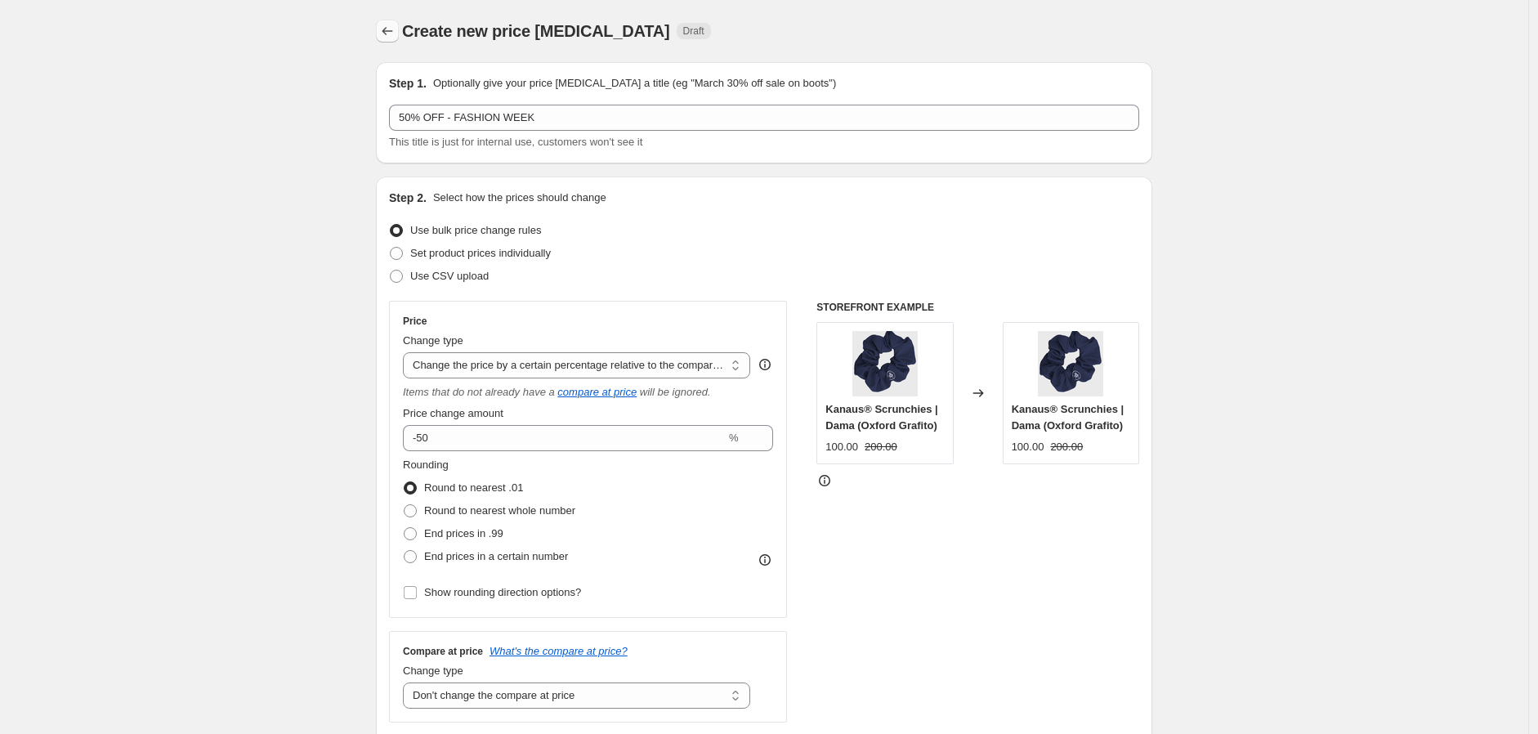
click at [394, 33] on icon "Price change jobs" at bounding box center [387, 31] width 16 height 16
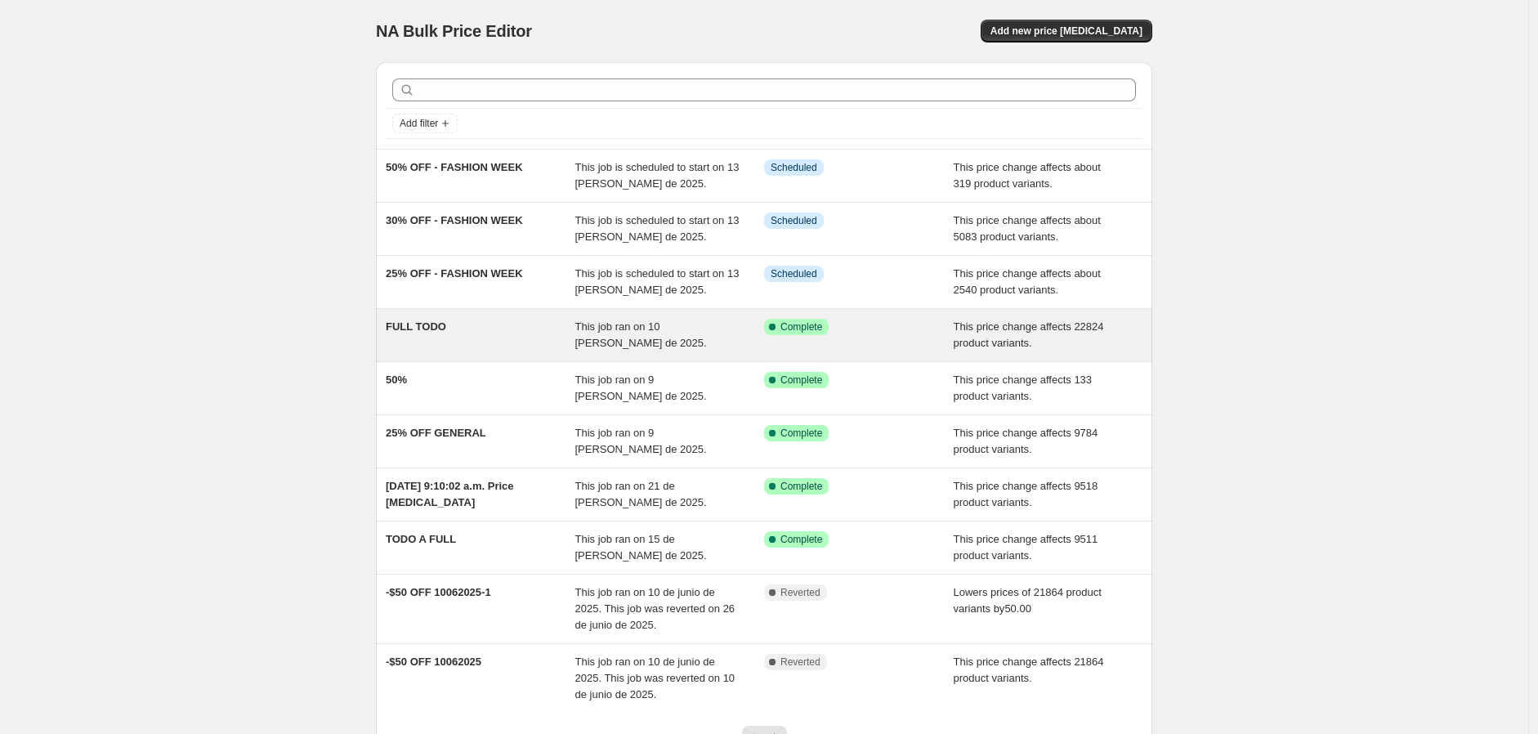
click at [489, 344] on div "FULL TODO" at bounding box center [481, 335] width 190 height 33
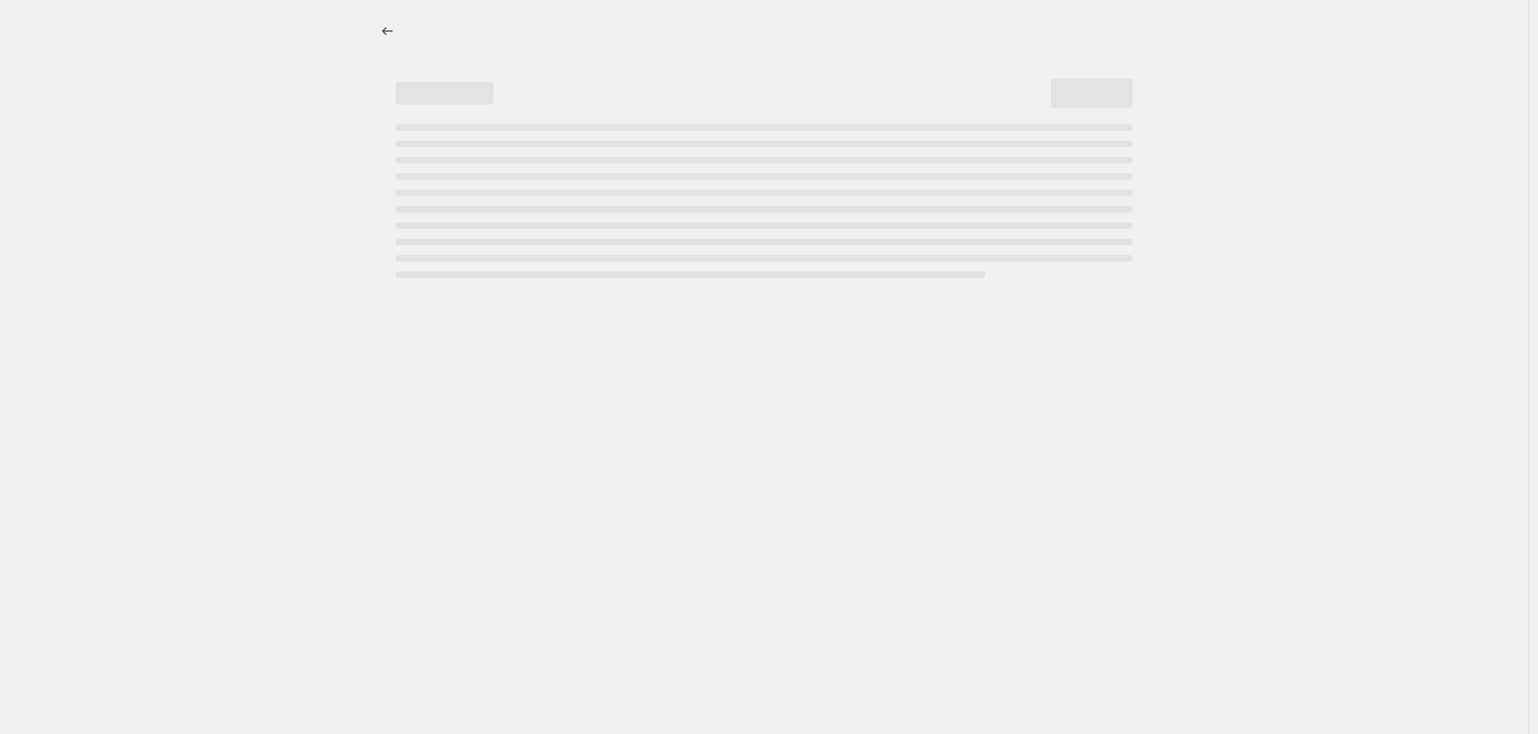
select select "pcap"
select select "no_change"
select select "tag"
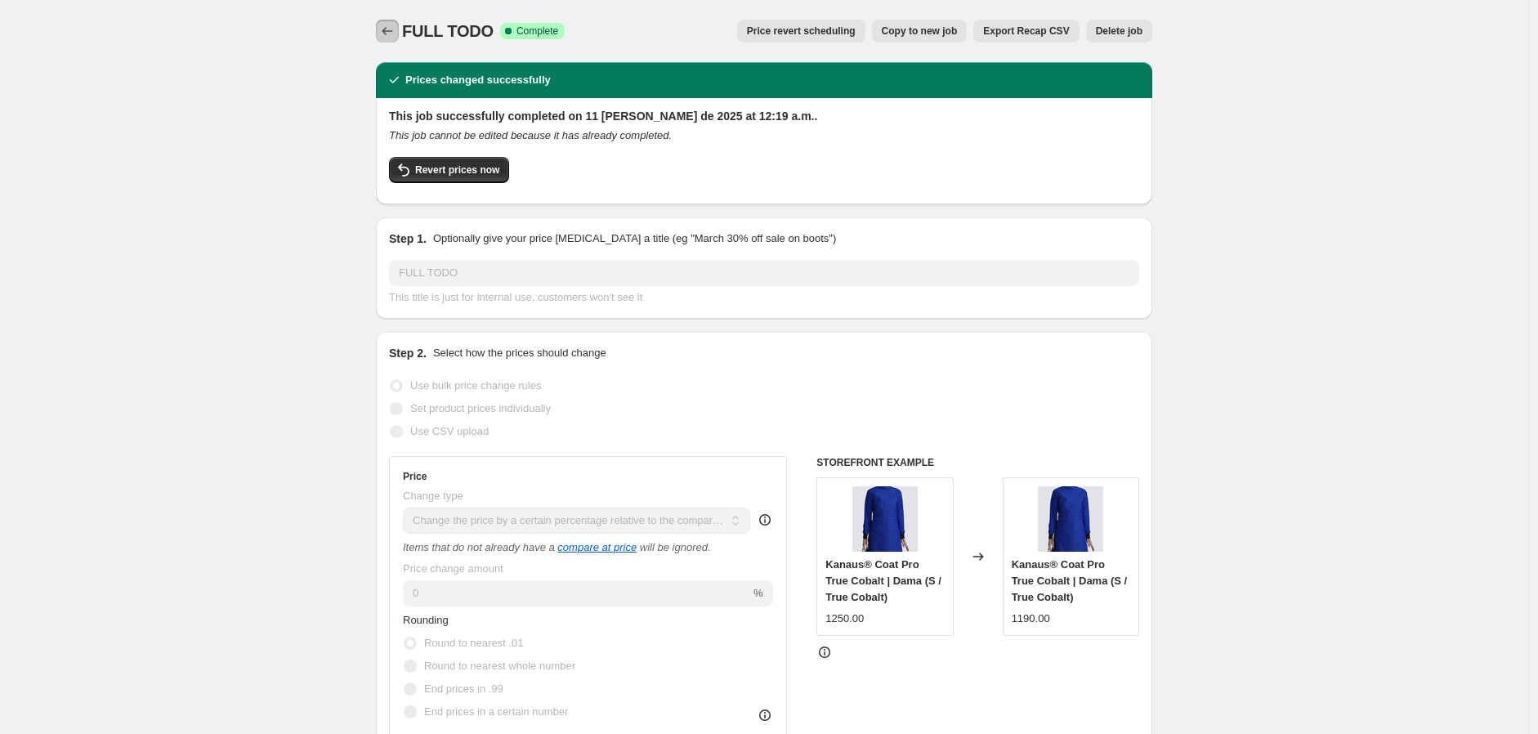
click at [383, 34] on icon "Price change jobs" at bounding box center [387, 31] width 16 height 16
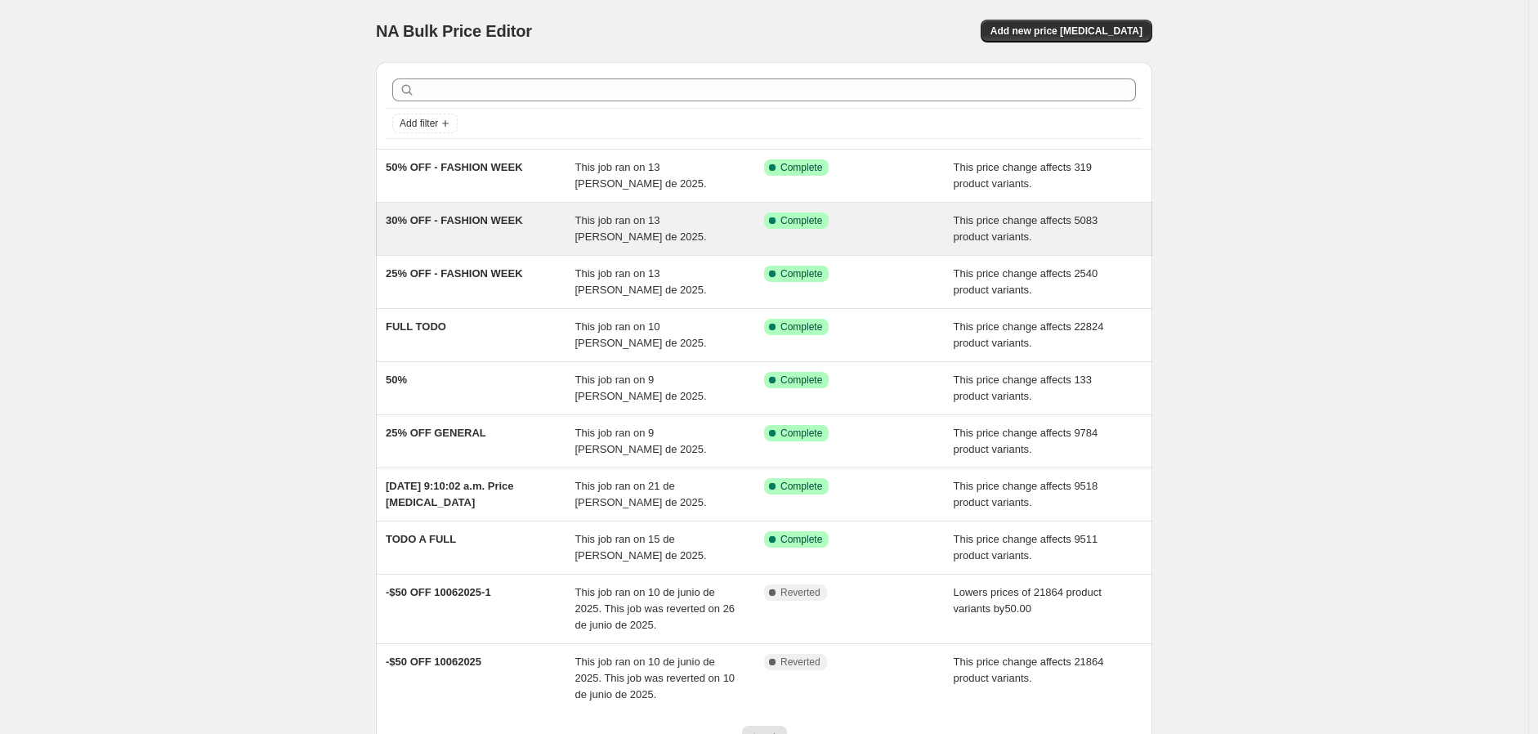
click at [557, 231] on div "30% OFF - FASHION WEEK" at bounding box center [481, 229] width 190 height 33
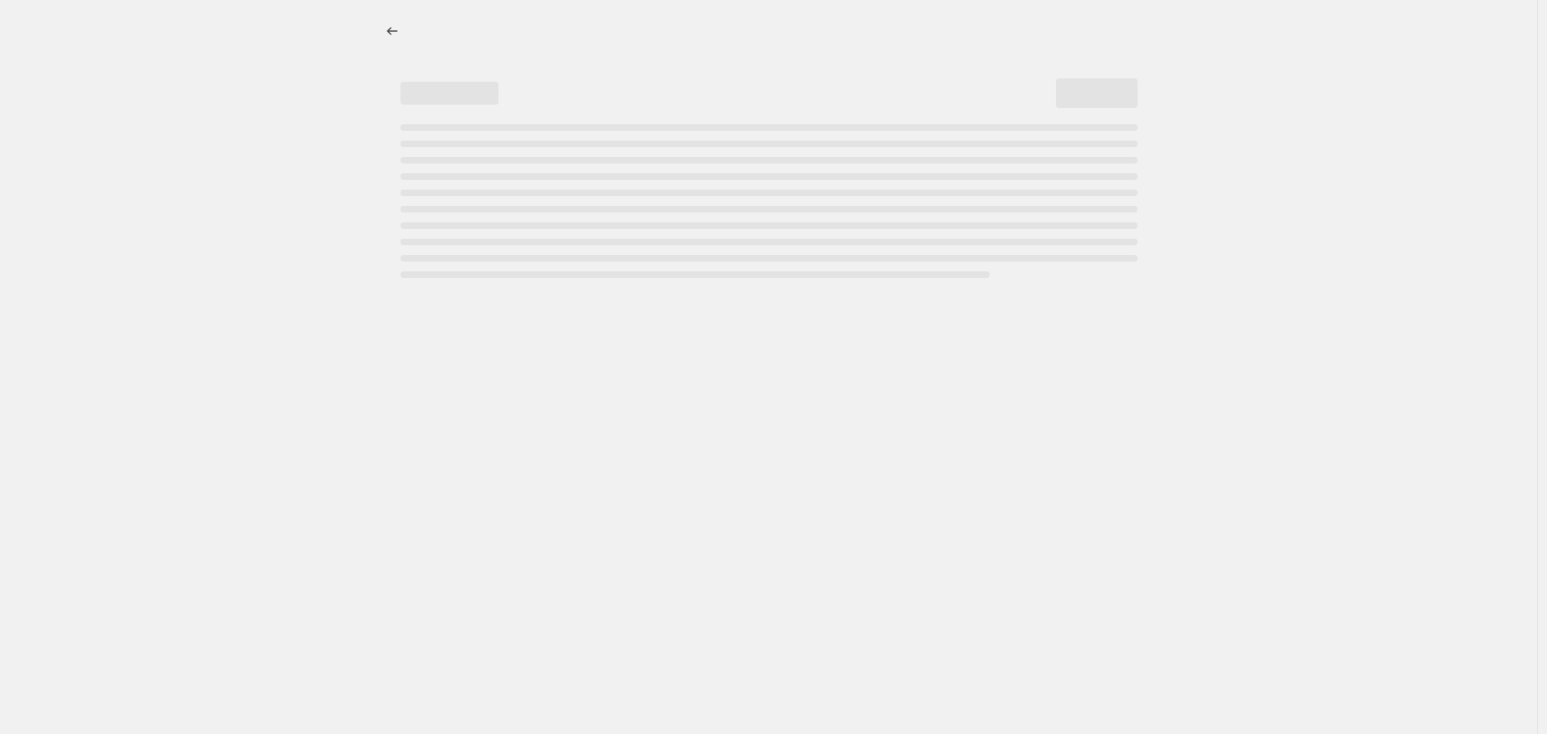
select select "pcap"
select select "no_change"
select select "tag"
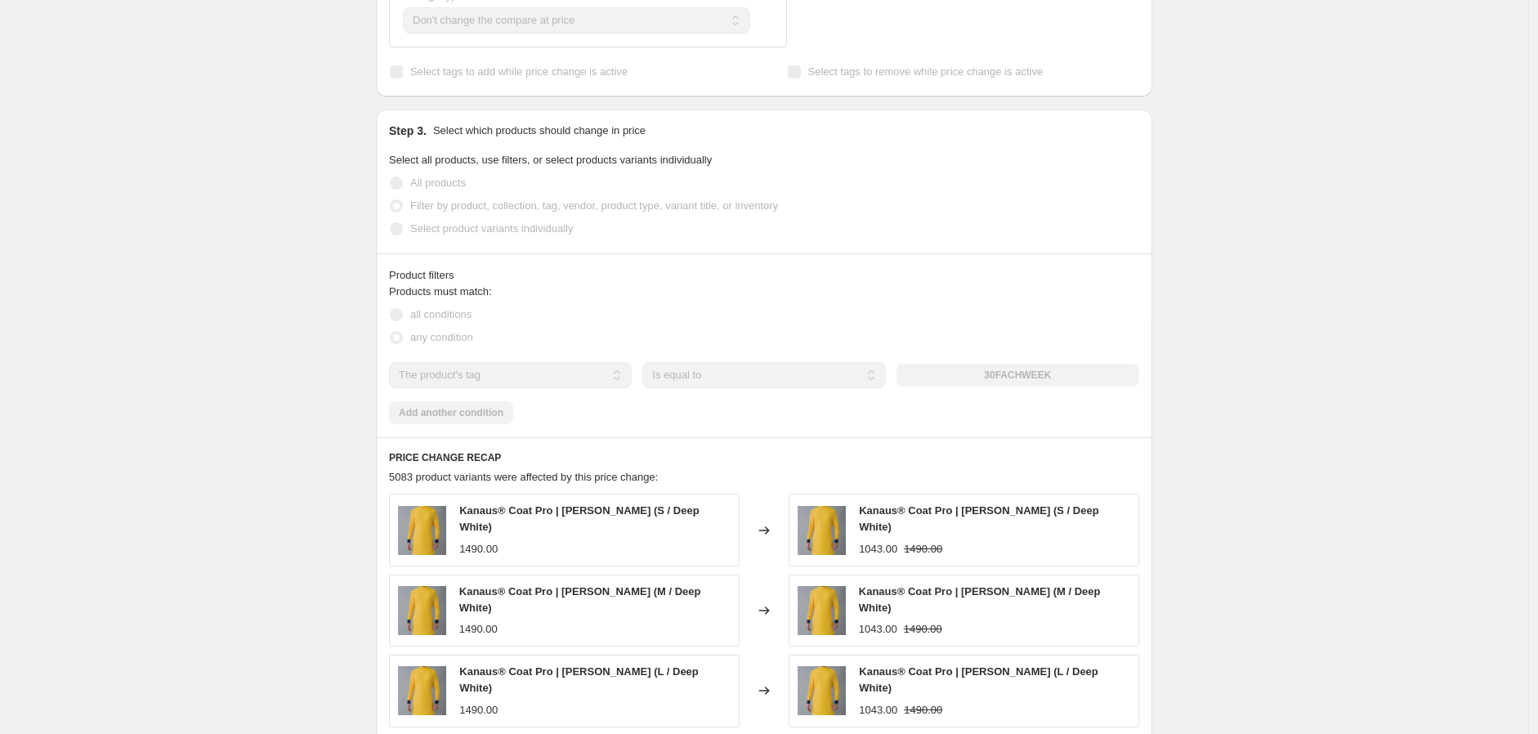
scroll to position [635, 0]
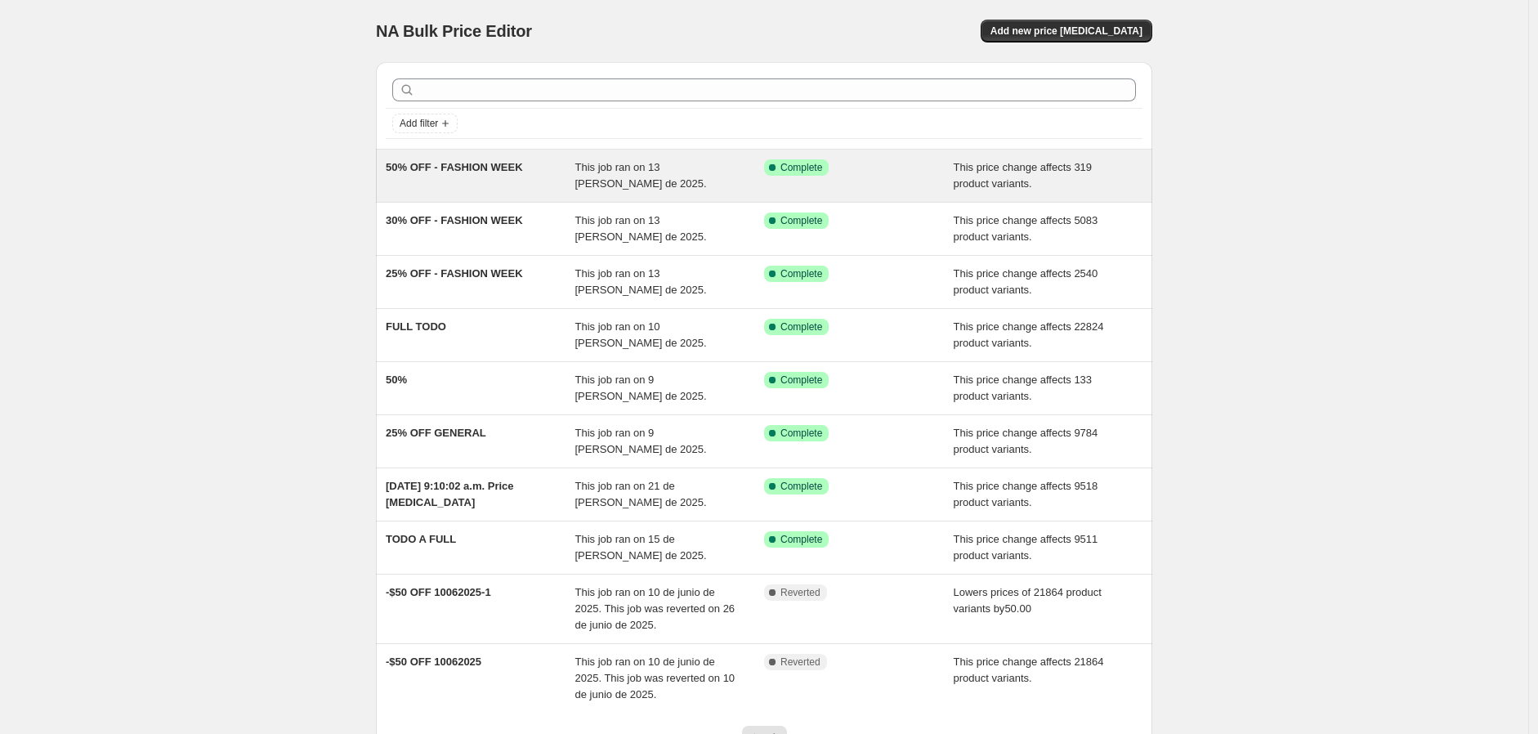
click at [499, 172] on span "50% OFF - FASHION WEEK" at bounding box center [454, 167] width 137 height 12
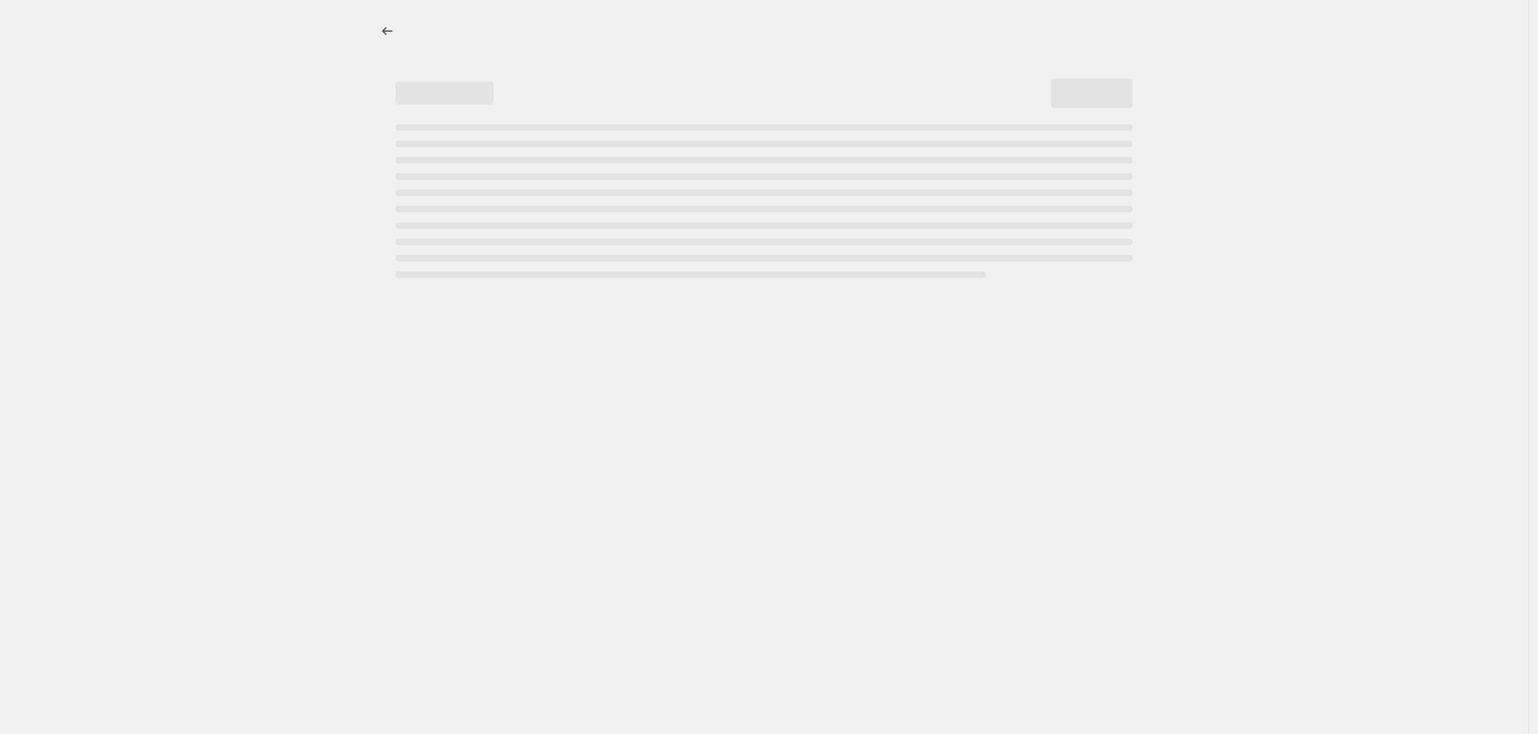
select select "pcap"
select select "no_change"
select select "tag"
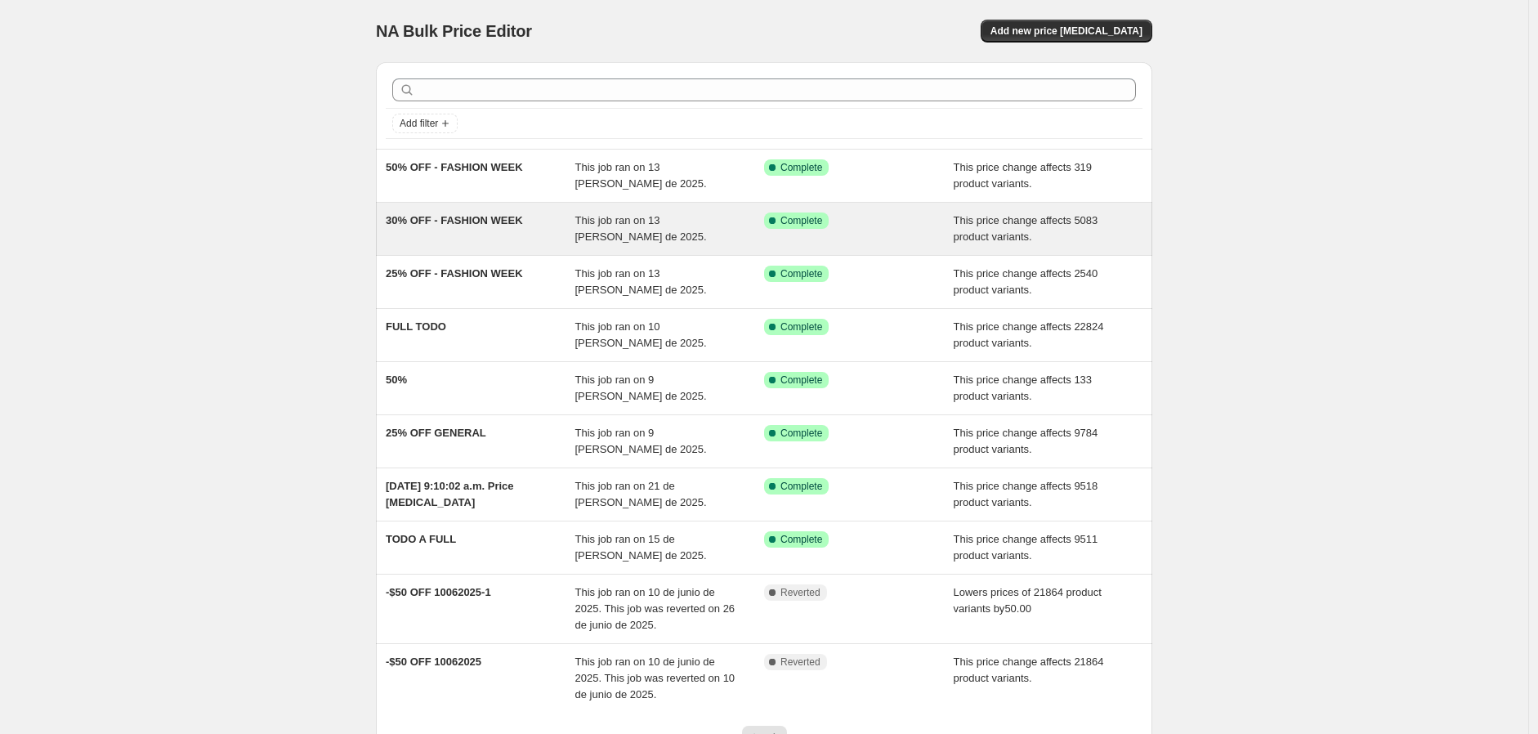
click at [486, 217] on span "30% OFF - FASHION WEEK" at bounding box center [454, 220] width 137 height 12
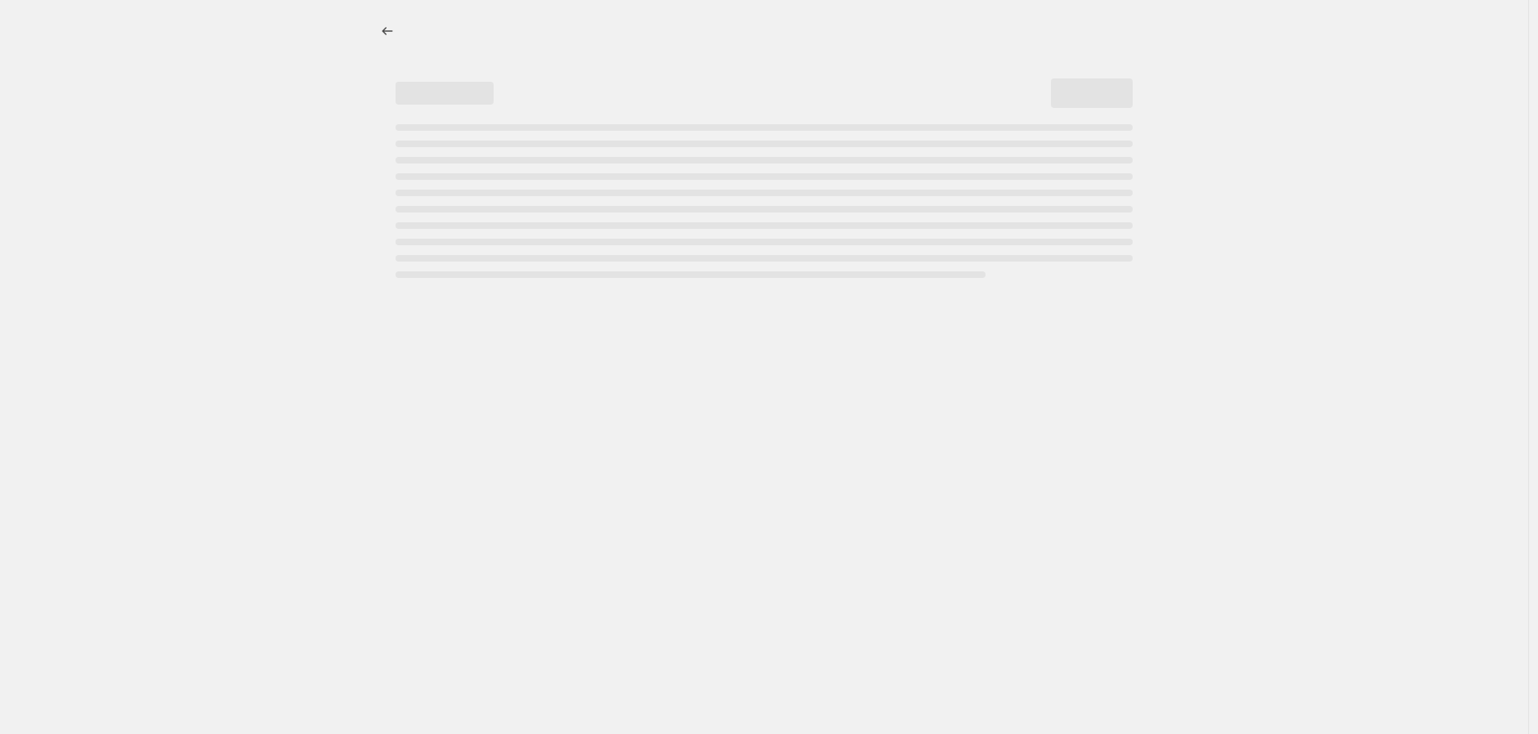
select select "pcap"
select select "no_change"
select select "tag"
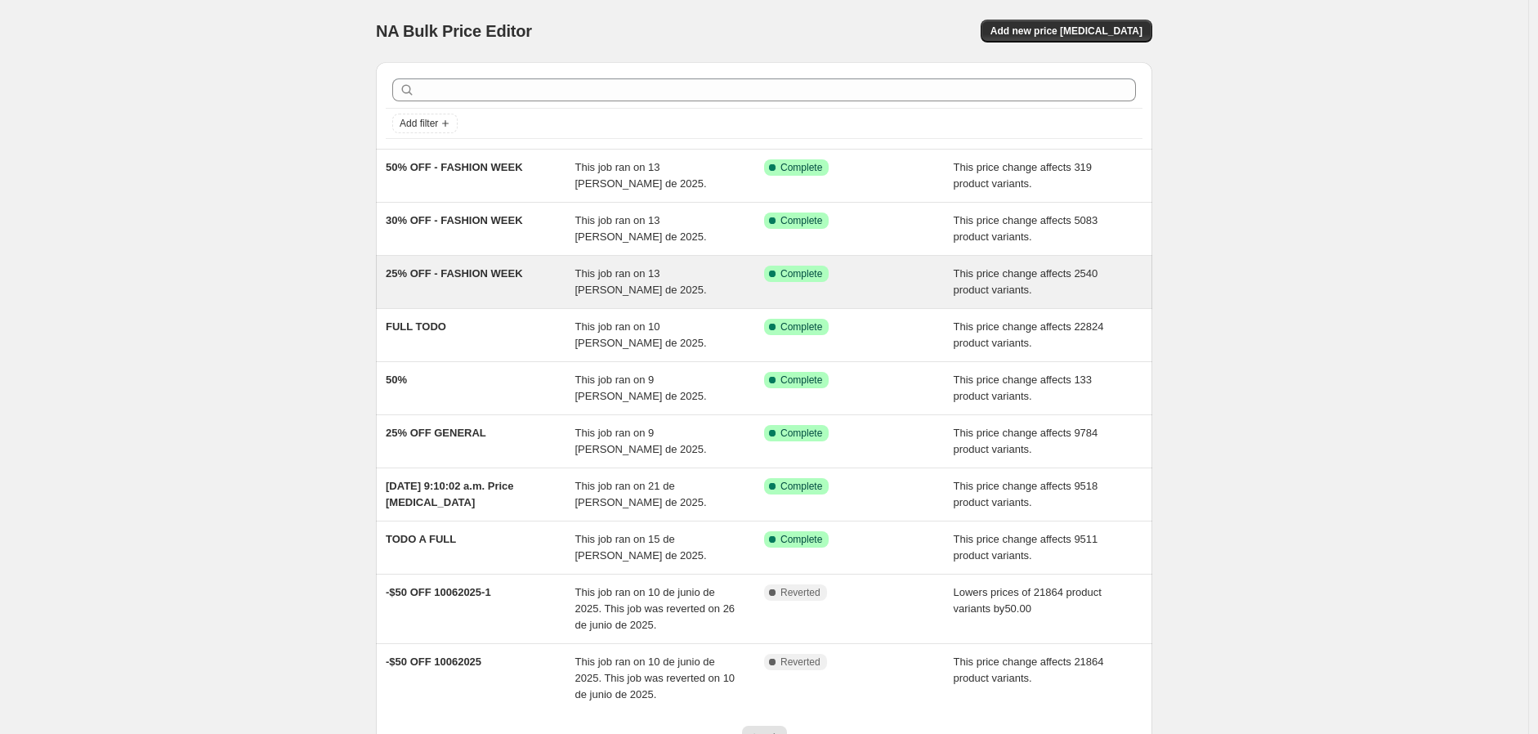
click at [501, 284] on div "25% OFF - FASHION WEEK" at bounding box center [481, 282] width 190 height 33
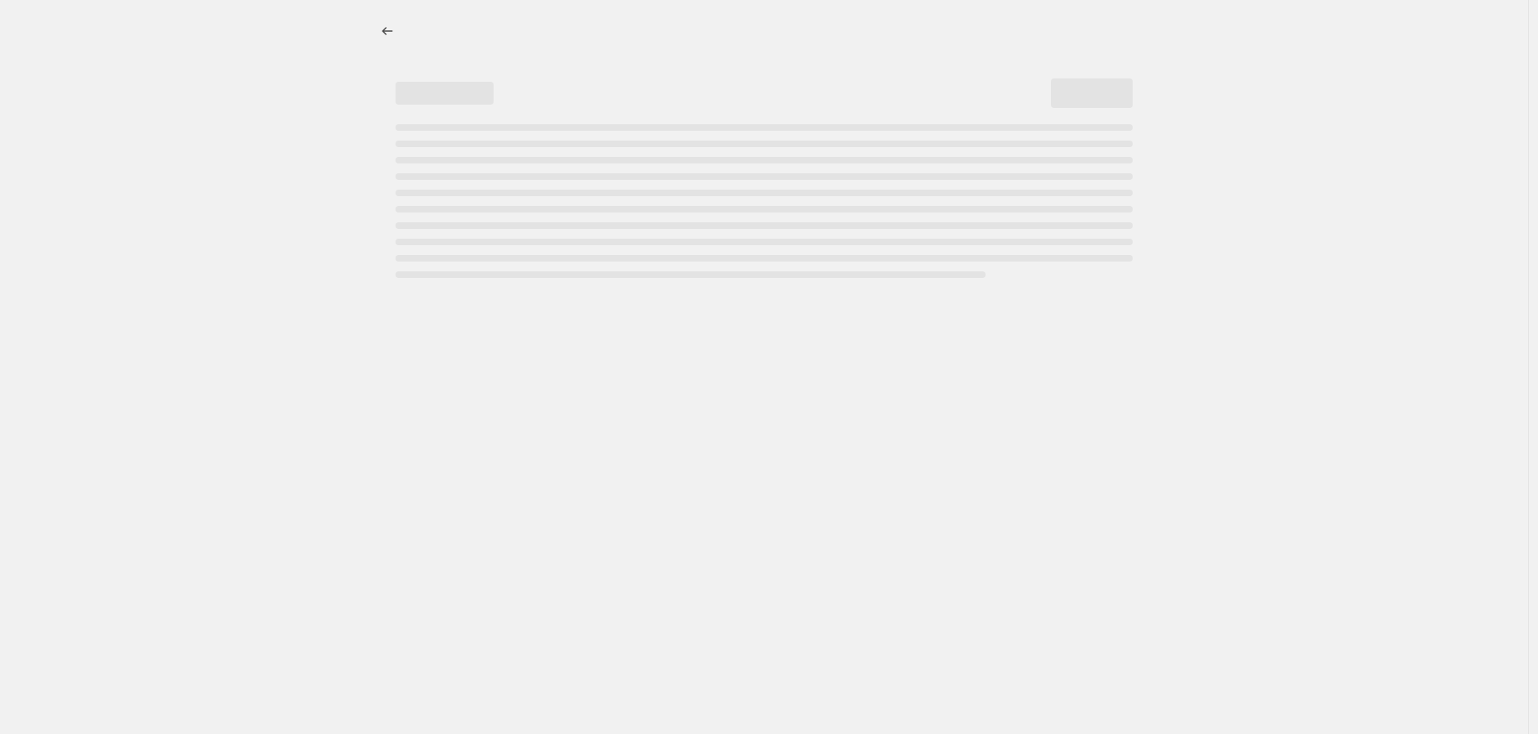
select select "pcap"
select select "no_change"
select select "tag"
